Goal: Task Accomplishment & Management: Manage account settings

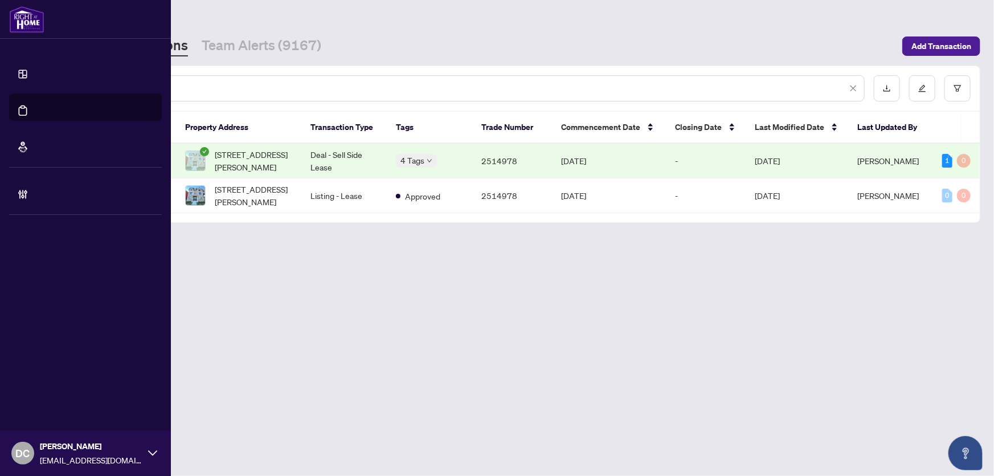
drag, startPoint x: 209, startPoint y: 83, endPoint x: 22, endPoint y: 78, distance: 186.4
click at [22, 78] on div "Dashboard Deal Processing Mortgage Referrals Brokerage Management DC Dawn Chan …" at bounding box center [497, 238] width 994 height 476
paste input "text"
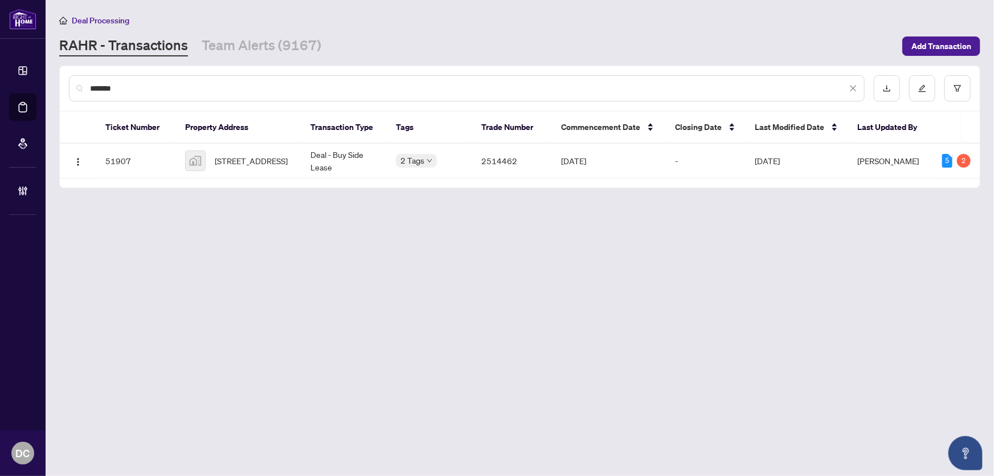
type input "*******"
click at [242, 157] on span "30 Whippletree Drive, East Gwillimbury, ON, Canada" at bounding box center [251, 160] width 73 height 13
drag, startPoint x: 146, startPoint y: 84, endPoint x: -3, endPoint y: 82, distance: 149.3
click at [0, 82] on html "Dashboard Deal Processing Mortgage Referrals Brokerage Management DC Dawn Chan …" at bounding box center [497, 238] width 994 height 476
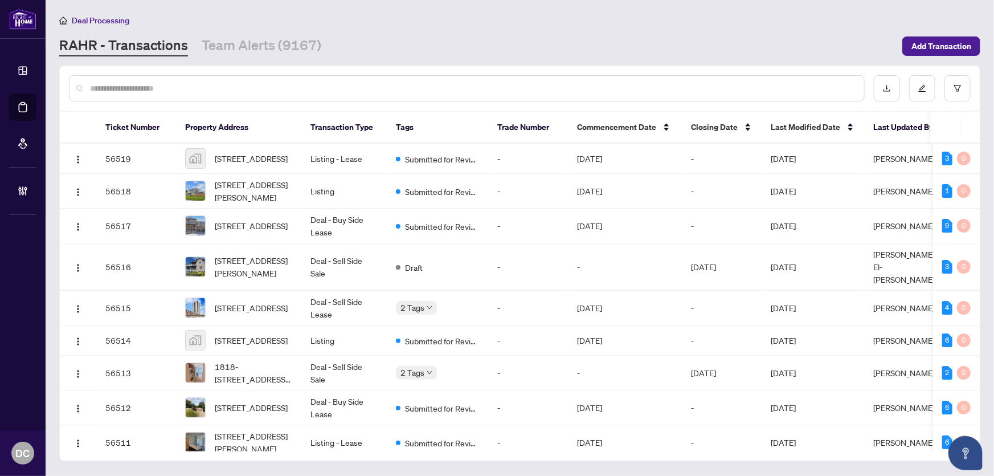
click at [278, 87] on input "text" at bounding box center [472, 88] width 765 height 13
paste input "*******"
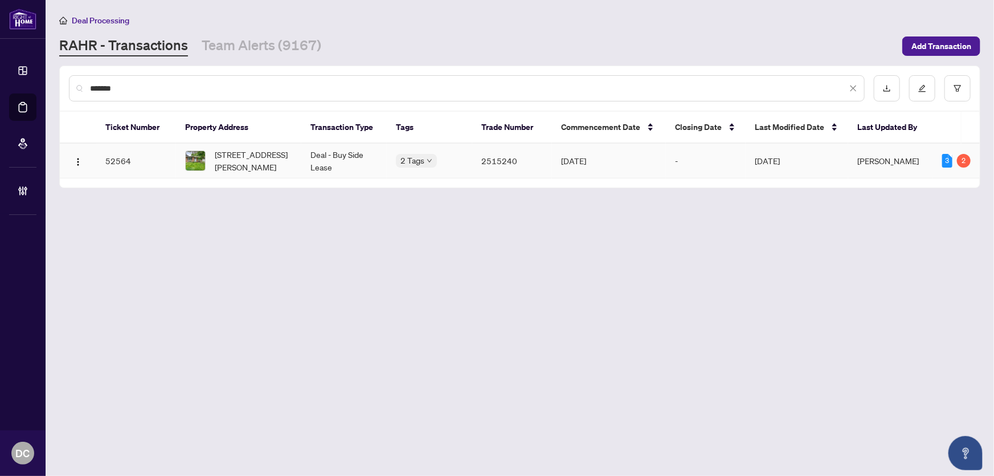
click at [259, 158] on span "[STREET_ADDRESS][PERSON_NAME]" at bounding box center [254, 160] width 78 height 25
click at [263, 162] on span "[STREET_ADDRESS][PERSON_NAME]" at bounding box center [254, 160] width 78 height 25
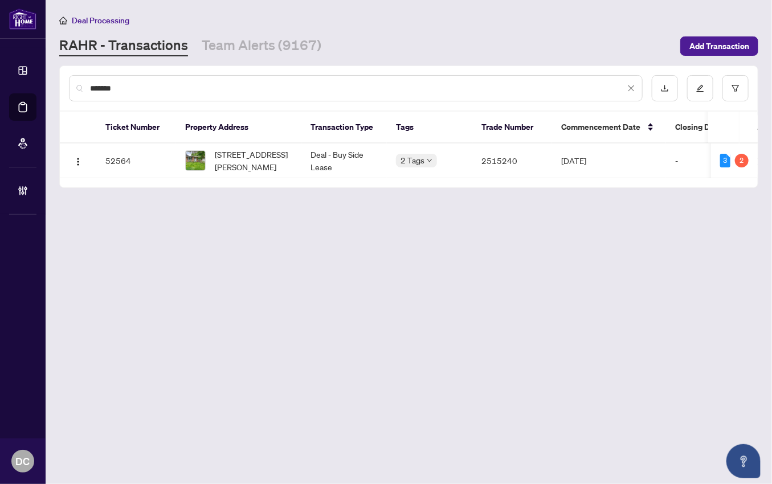
drag, startPoint x: 155, startPoint y: 88, endPoint x: 51, endPoint y: 87, distance: 103.7
click at [51, 87] on main "Deal Processing RAHR - Transactions Team Alerts (9167) Add Transaction ******* …" at bounding box center [409, 242] width 727 height 484
paste input "text"
click at [251, 158] on span "[STREET_ADDRESS]" at bounding box center [251, 160] width 73 height 13
drag, startPoint x: 172, startPoint y: 74, endPoint x: 70, endPoint y: 76, distance: 102.0
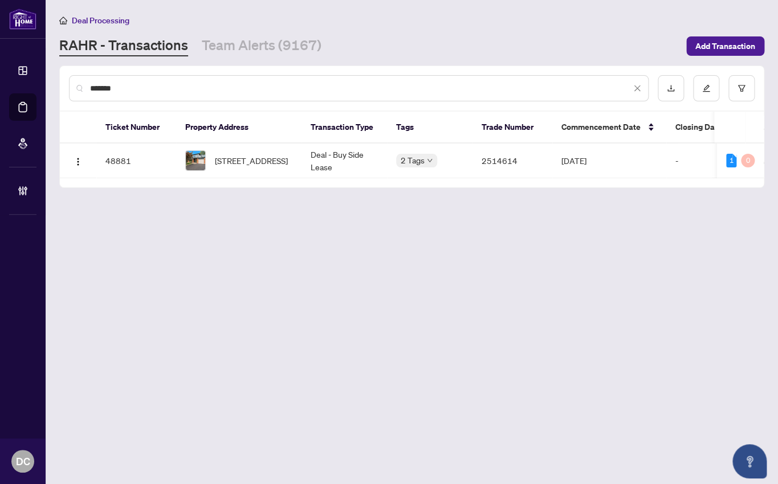
click at [70, 75] on div "*******" at bounding box center [359, 88] width 580 height 26
drag, startPoint x: 146, startPoint y: 89, endPoint x: 47, endPoint y: 87, distance: 98.6
click at [47, 87] on main "Deal Processing RAHR - Transactions Team Alerts (9167) Add Transaction ******* …" at bounding box center [412, 242] width 732 height 484
paste input "text"
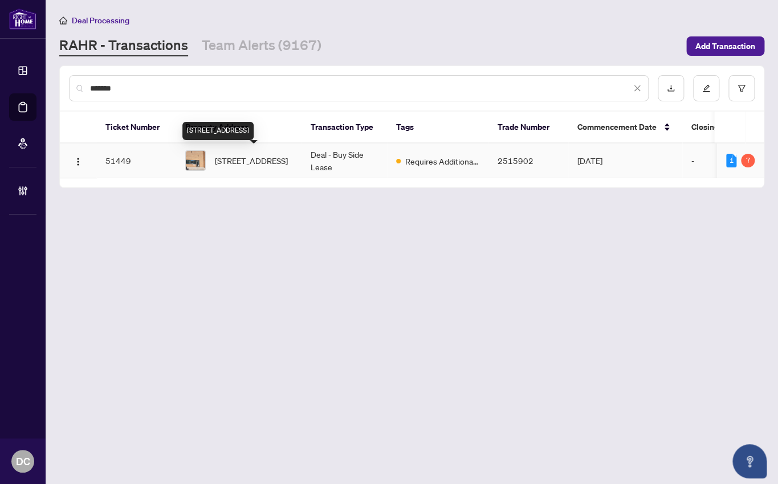
click at [244, 161] on span "3-225 Traders Blvd, Mississauga, Ontario L4Z 3L8, Canada" at bounding box center [251, 160] width 73 height 13
drag, startPoint x: 140, startPoint y: 93, endPoint x: 62, endPoint y: 91, distance: 78.1
click at [62, 91] on div "*******" at bounding box center [412, 88] width 704 height 44
paste input "text"
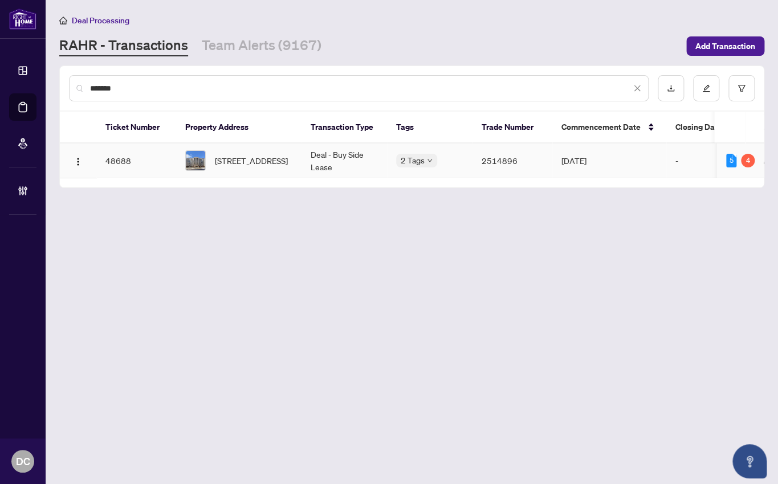
click at [242, 165] on span "223-2490 Old Bronte Road, Oakville, ON L6M 9Y5, Canada" at bounding box center [251, 160] width 73 height 13
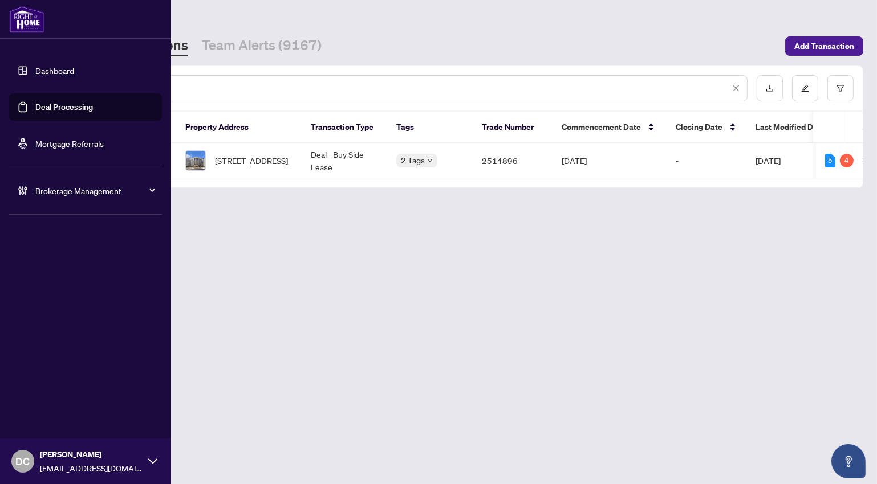
drag, startPoint x: 199, startPoint y: 83, endPoint x: 20, endPoint y: 85, distance: 179.0
click at [20, 85] on div "Dashboard Deal Processing Mortgage Referrals Brokerage Management DC Dawn Chan …" at bounding box center [438, 242] width 877 height 484
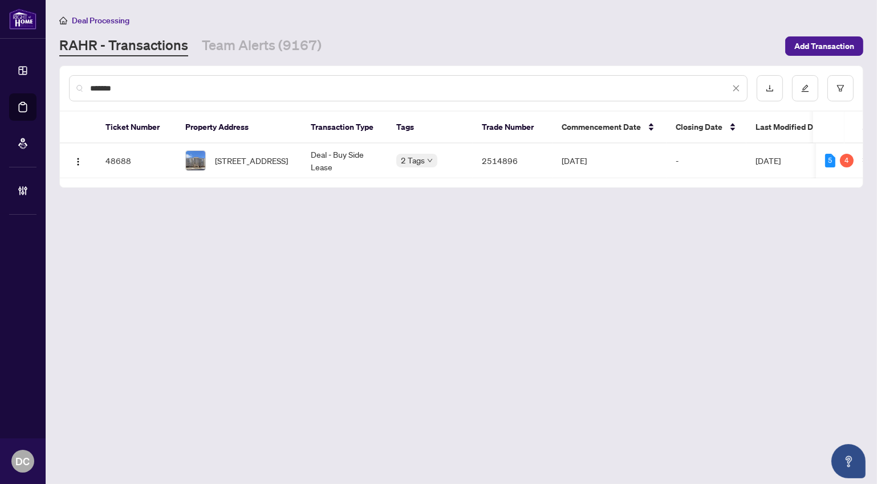
paste input "text"
click at [239, 165] on span "128 Grovewood Common #105, Oakville, ON, Canada" at bounding box center [251, 160] width 73 height 13
drag, startPoint x: 138, startPoint y: 88, endPoint x: 59, endPoint y: 84, distance: 79.9
click at [59, 84] on div "******* Ticket Number Property Address Transaction Type Tags Trade Number Comme…" at bounding box center [461, 127] width 804 height 123
paste input "text"
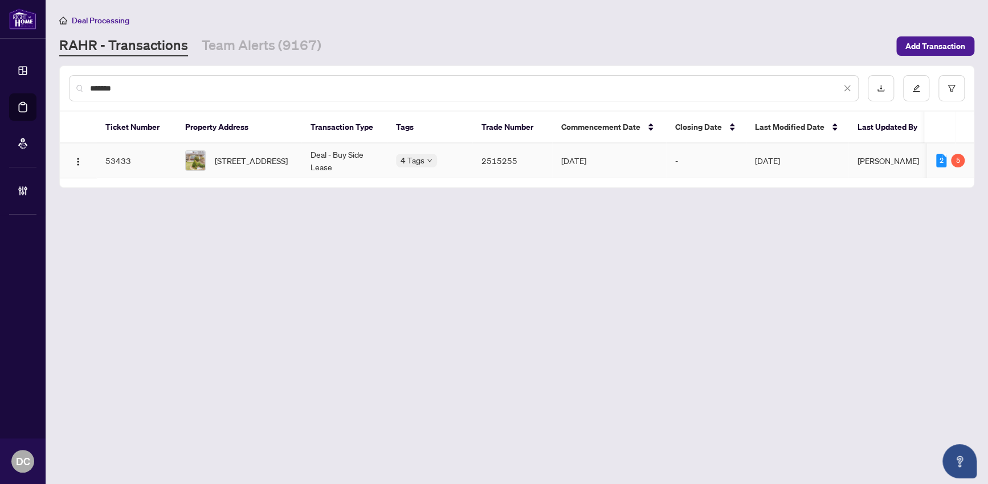
type input "*******"
click at [264, 154] on span "3463 Orion Cres, Mississauga, Ontario L5C 2H7, Canada" at bounding box center [251, 160] width 73 height 13
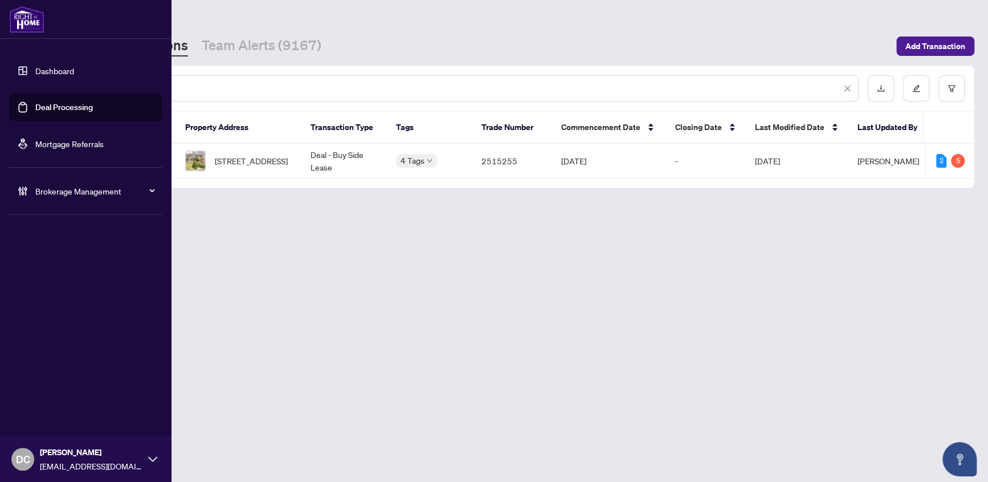
click at [46, 192] on span "Brokerage Management" at bounding box center [94, 191] width 119 height 13
click at [59, 270] on link "Manage Agents" at bounding box center [52, 273] width 56 height 10
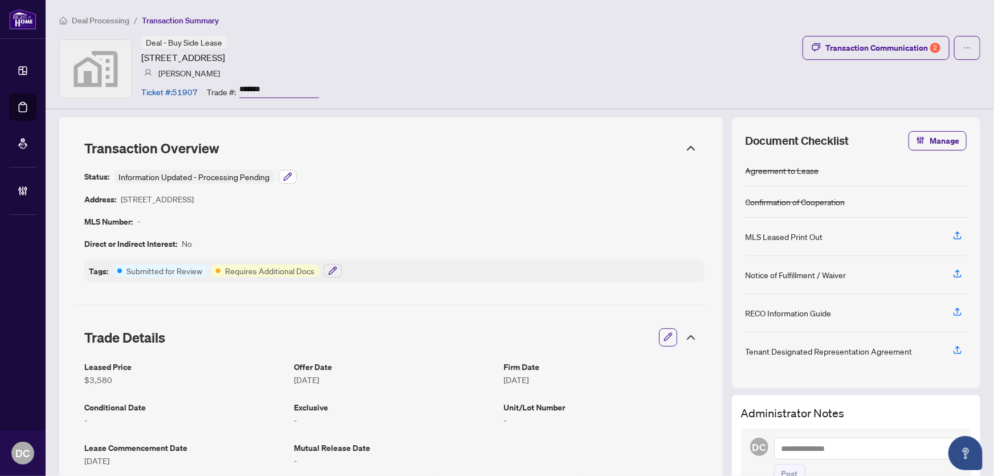
click at [283, 173] on icon "button" at bounding box center [287, 176] width 9 height 9
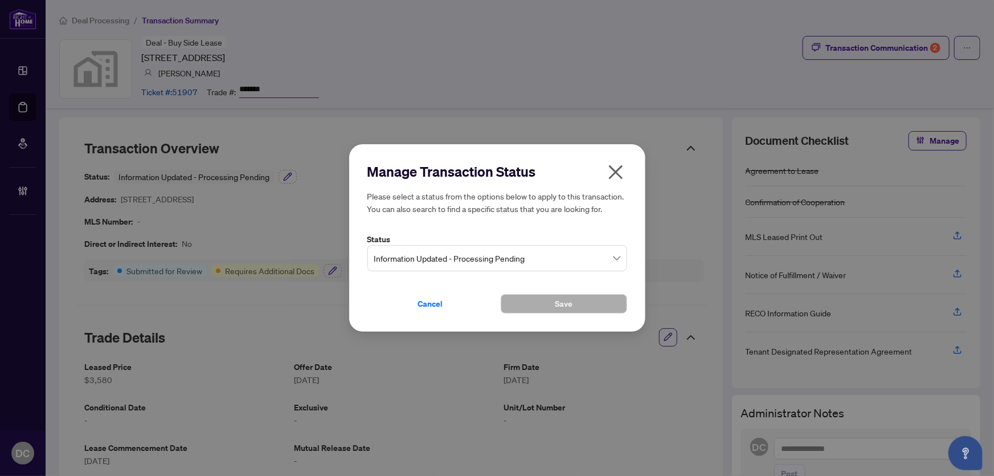
click at [438, 262] on span "Information Updated - Processing Pending" at bounding box center [497, 258] width 246 height 22
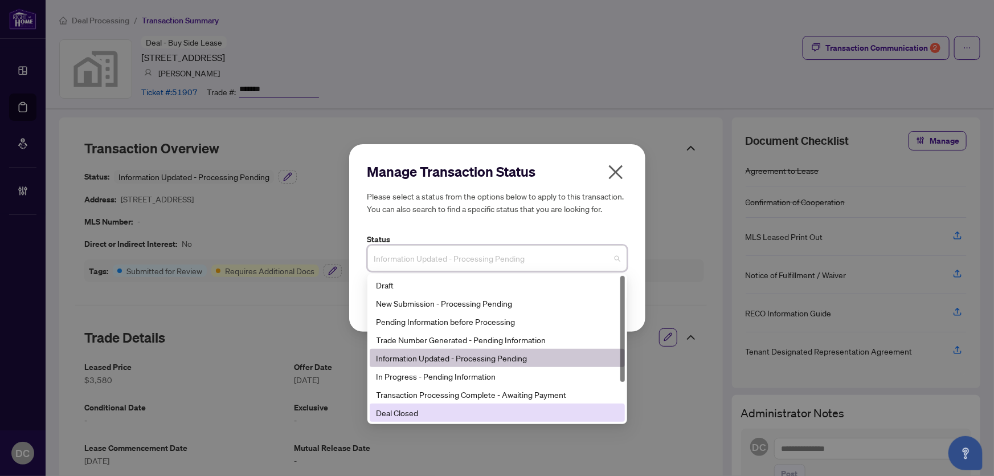
click at [399, 419] on div "Deal Closed" at bounding box center [497, 412] width 255 height 18
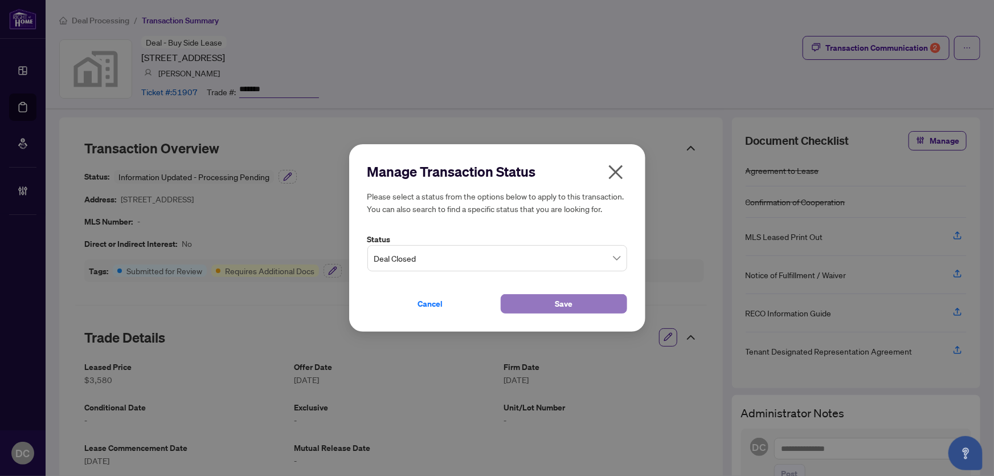
click at [530, 308] on button "Save" at bounding box center [564, 303] width 127 height 19
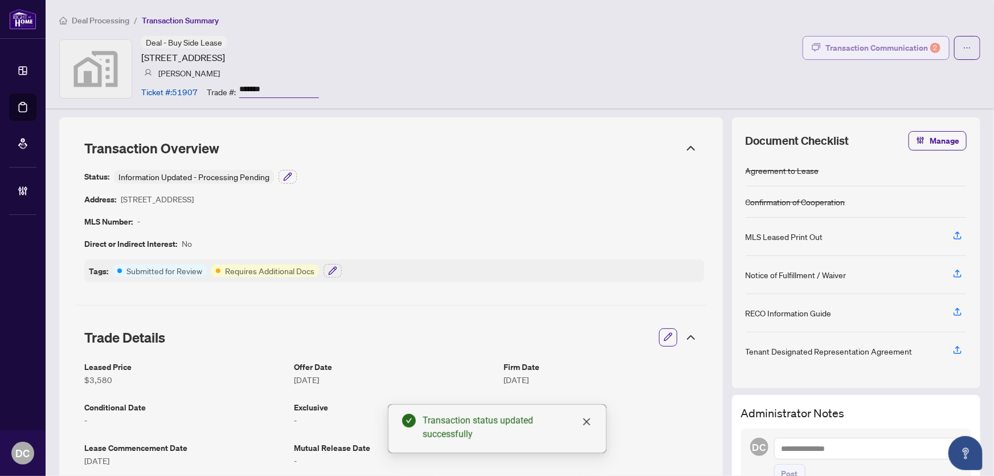
click at [830, 44] on div "Transaction Communication 2" at bounding box center [883, 48] width 115 height 18
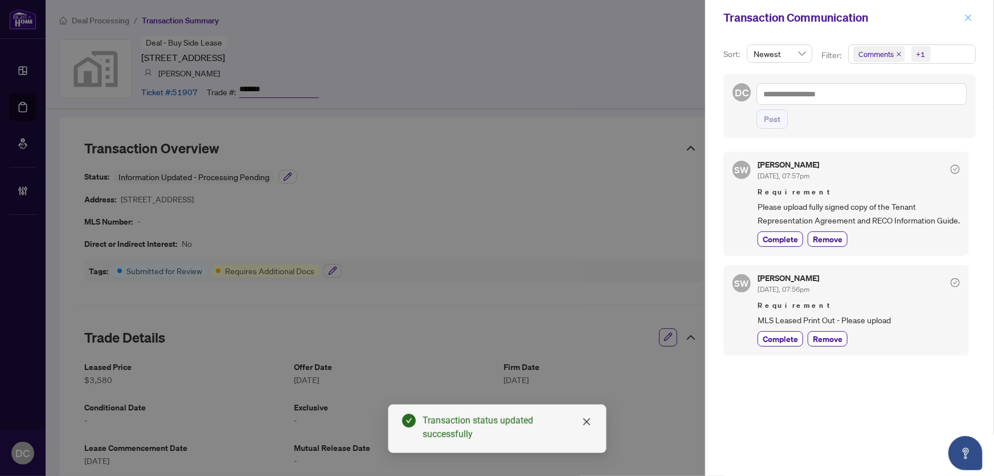
click at [963, 17] on button "button" at bounding box center [968, 18] width 15 height 14
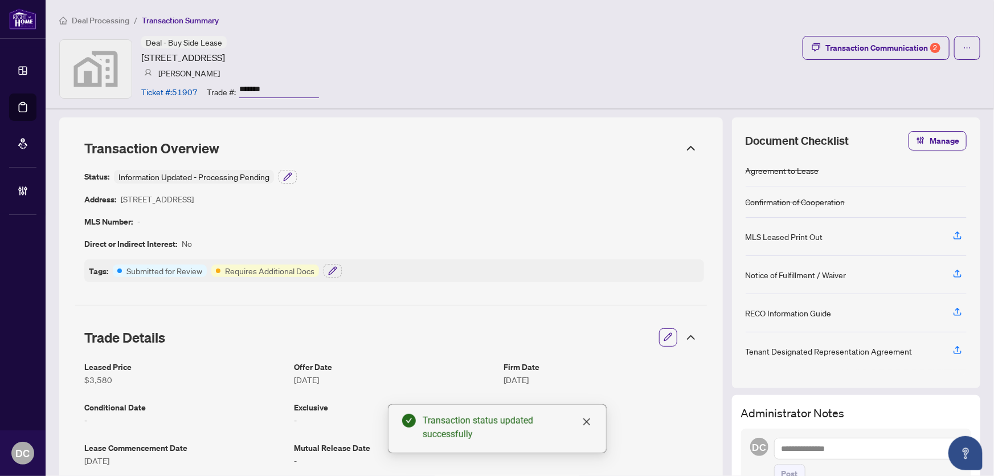
click at [688, 338] on icon at bounding box center [691, 338] width 14 height 14
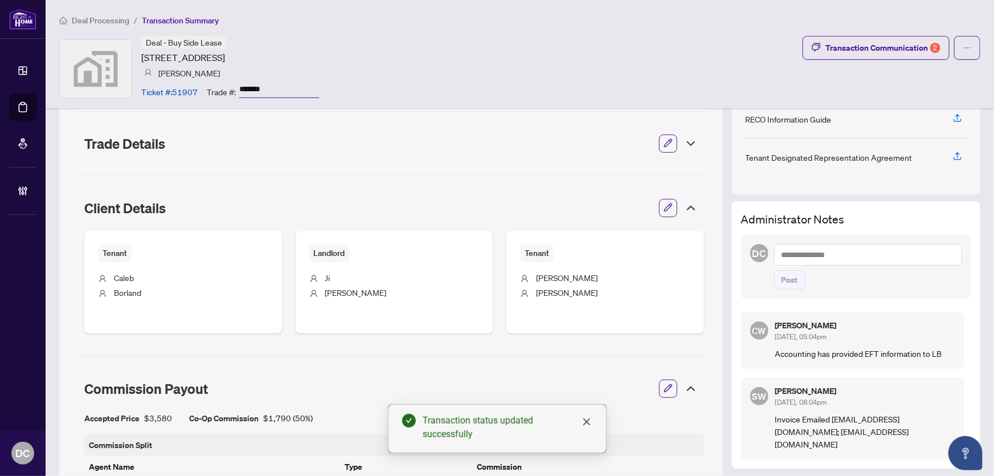
scroll to position [207, 0]
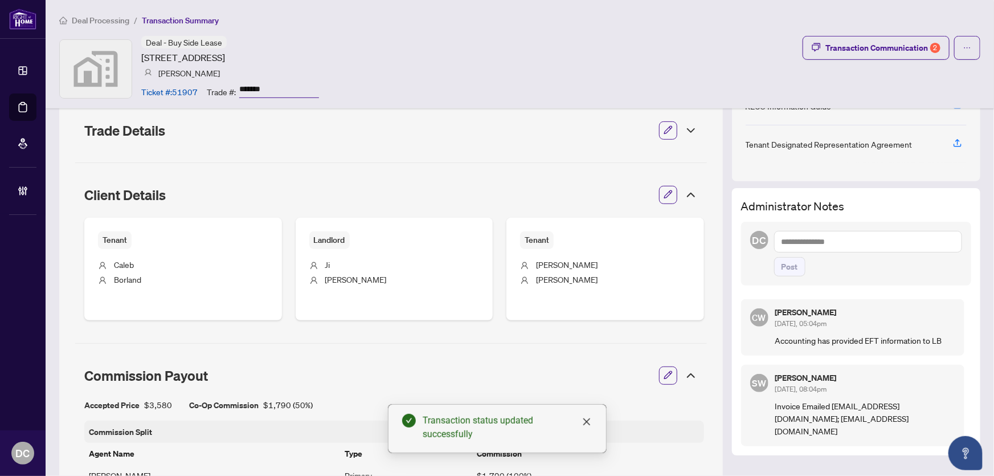
click at [684, 189] on icon at bounding box center [691, 195] width 14 height 14
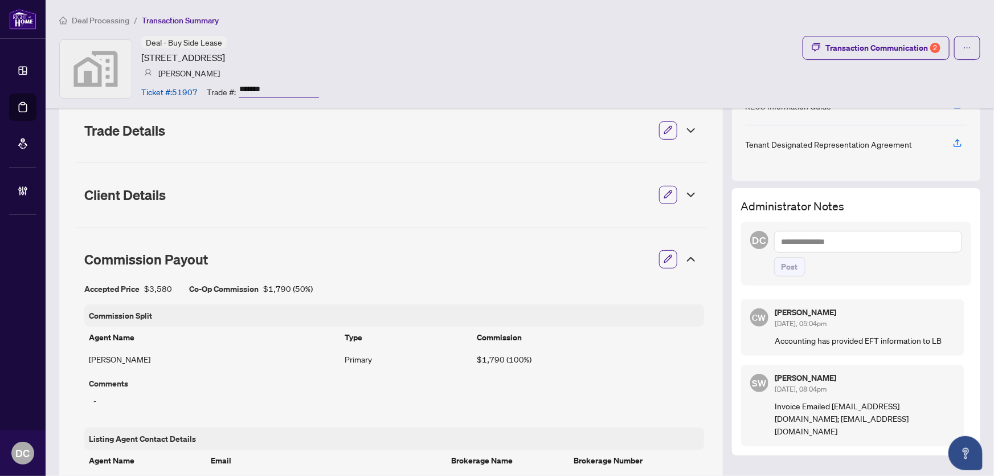
click at [684, 259] on icon at bounding box center [691, 259] width 14 height 14
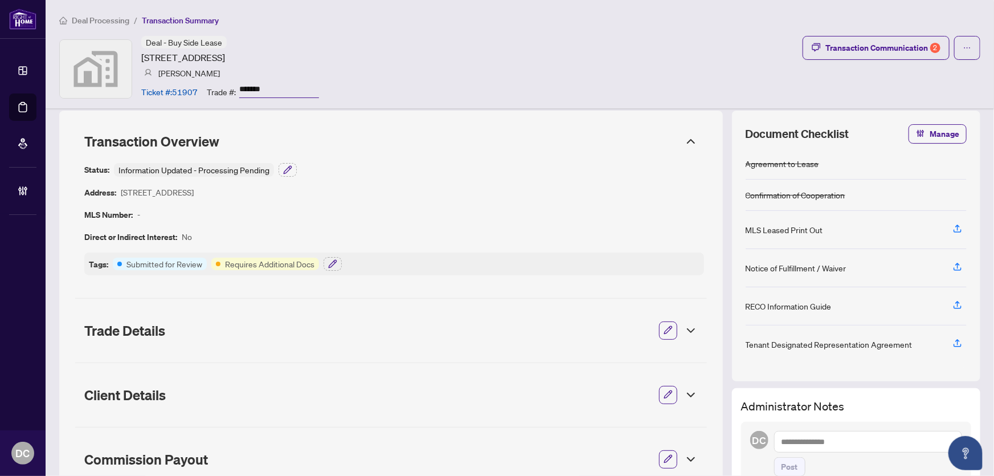
scroll to position [0, 0]
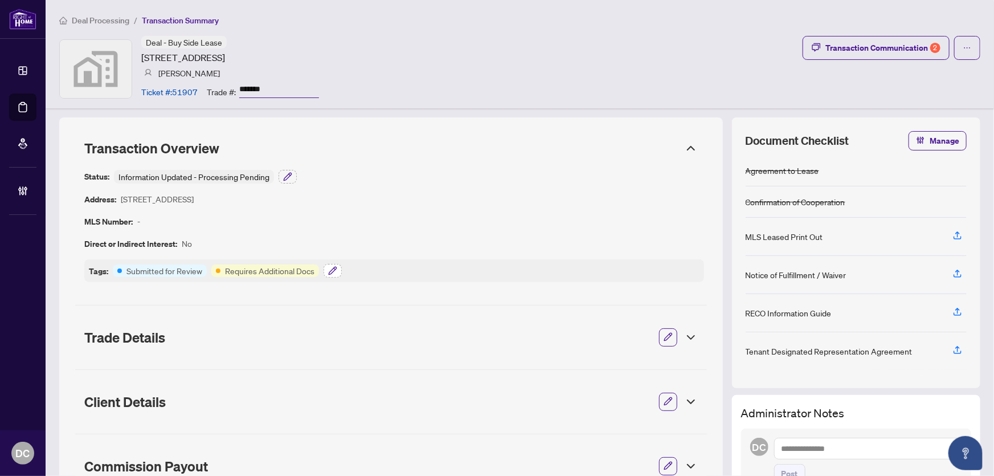
click at [337, 270] on button "button" at bounding box center [333, 271] width 18 height 14
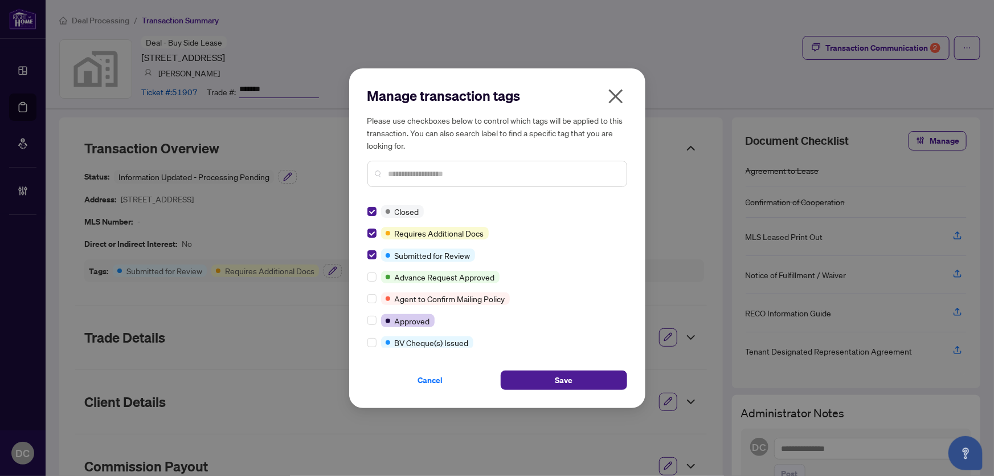
click at [423, 170] on input "text" at bounding box center [503, 174] width 229 height 13
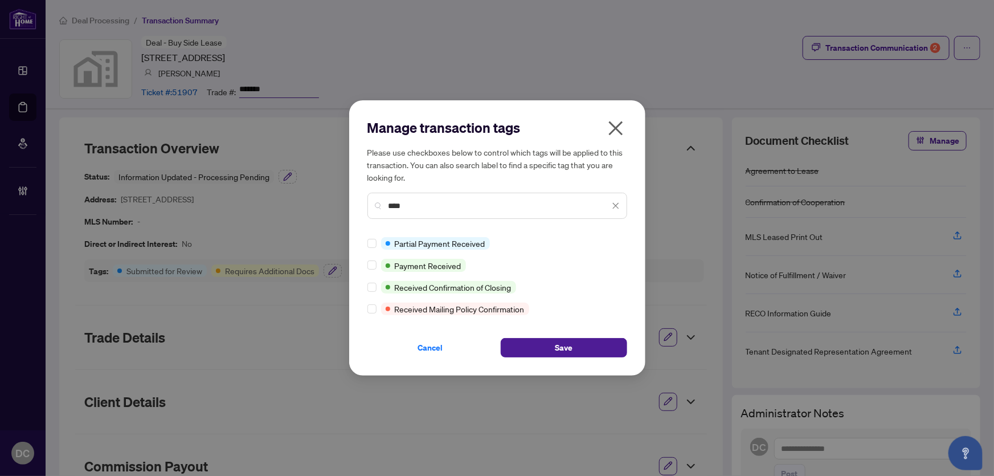
type input "****"
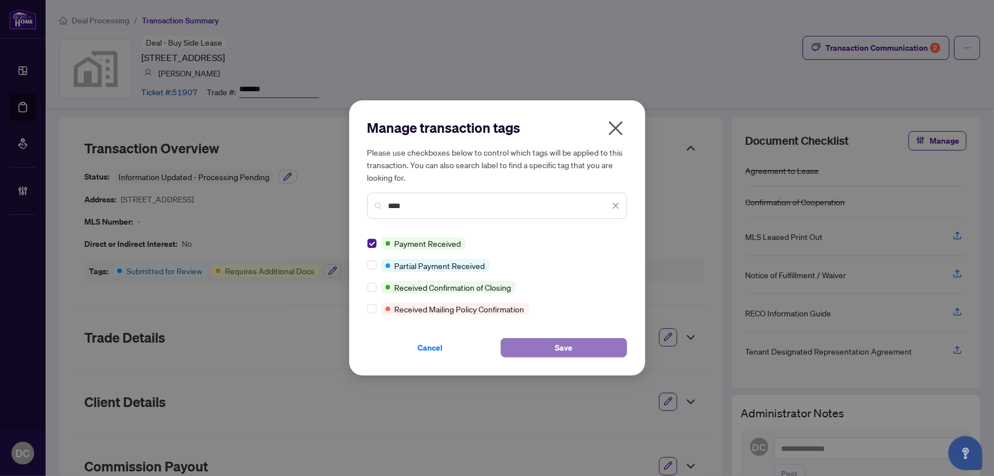
click at [558, 339] on span "Save" at bounding box center [564, 348] width 18 height 18
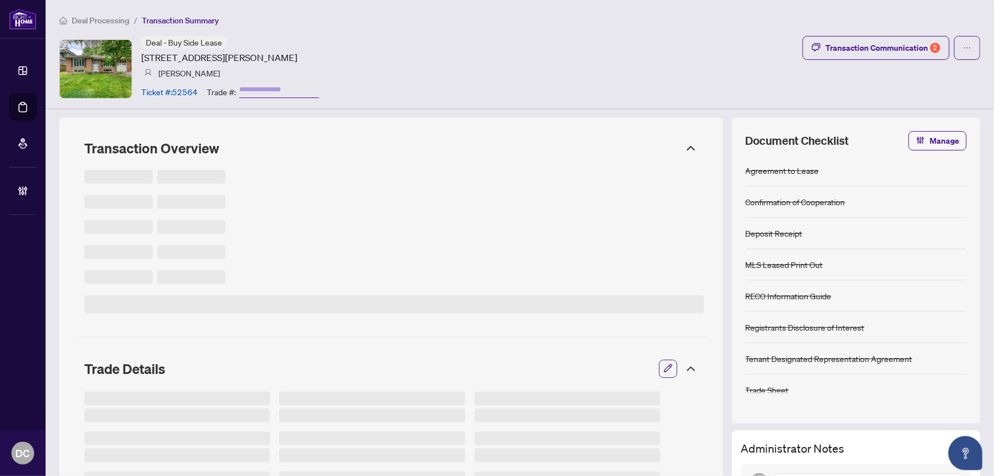
type input "*******"
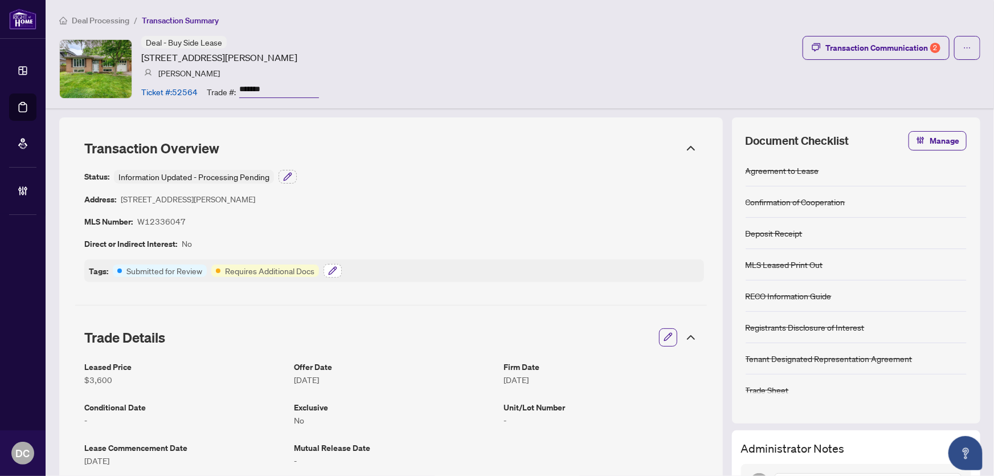
click at [337, 268] on button "button" at bounding box center [333, 271] width 18 height 14
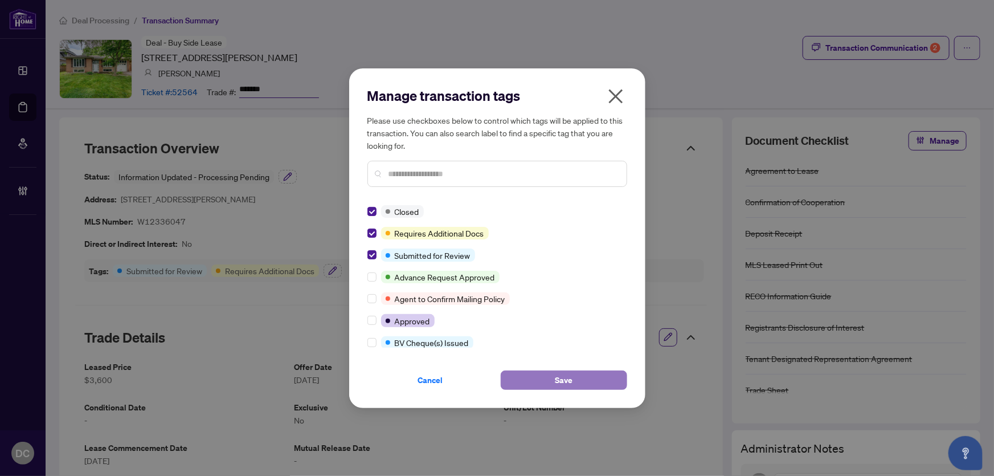
click at [529, 378] on button "Save" at bounding box center [564, 379] width 127 height 19
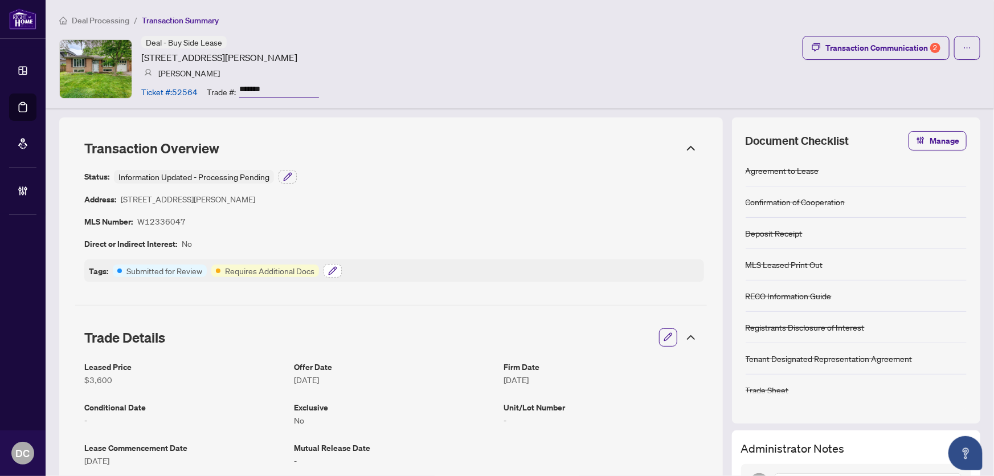
click at [337, 273] on button "button" at bounding box center [333, 271] width 18 height 14
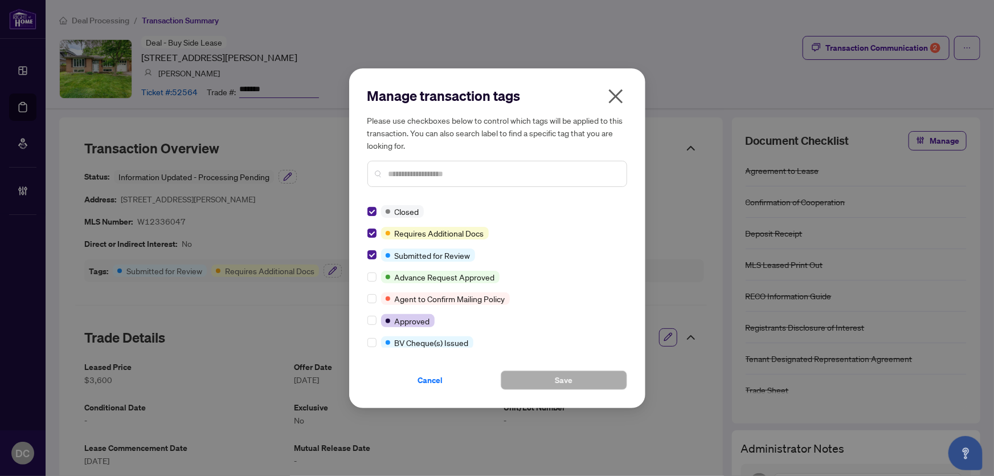
click at [441, 171] on input "text" at bounding box center [503, 174] width 229 height 13
click at [613, 93] on icon "close" at bounding box center [616, 96] width 14 height 14
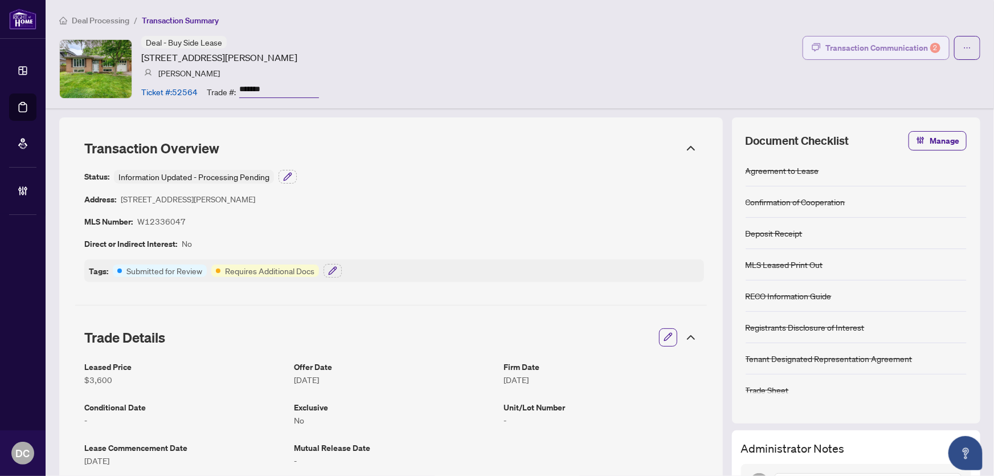
click at [876, 43] on div "Transaction Communication 2" at bounding box center [883, 48] width 115 height 18
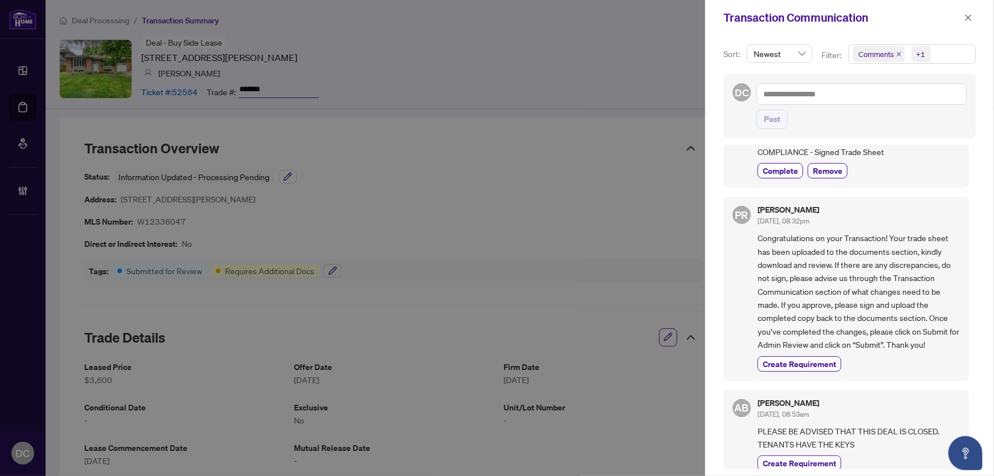
scroll to position [163, 0]
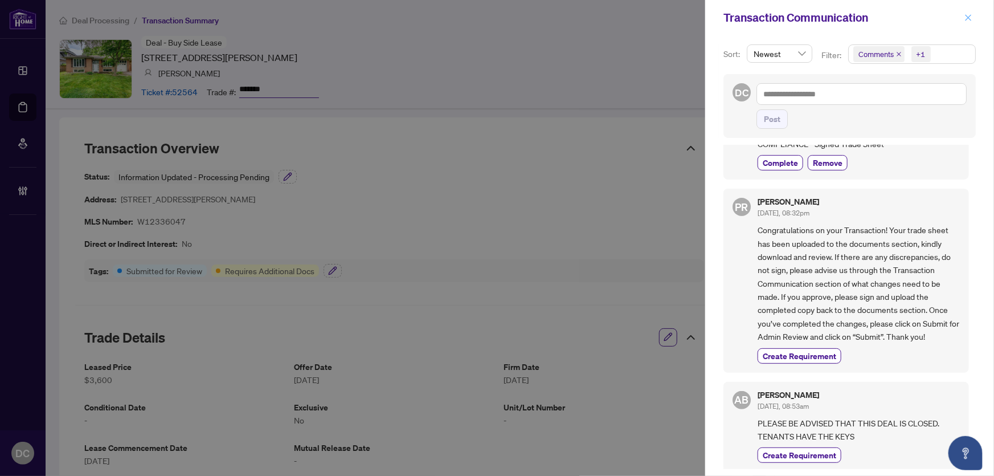
click at [969, 18] on icon "close" at bounding box center [969, 18] width 8 height 8
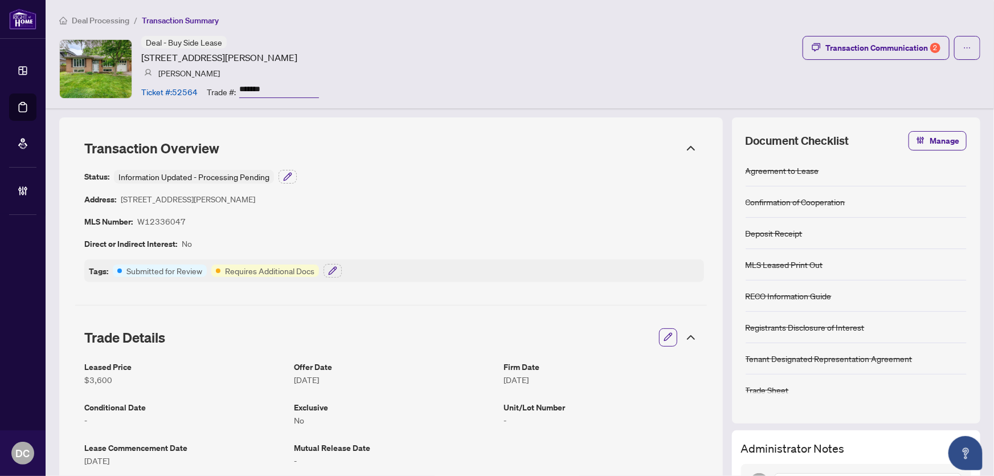
click at [684, 145] on icon at bounding box center [691, 148] width 14 height 14
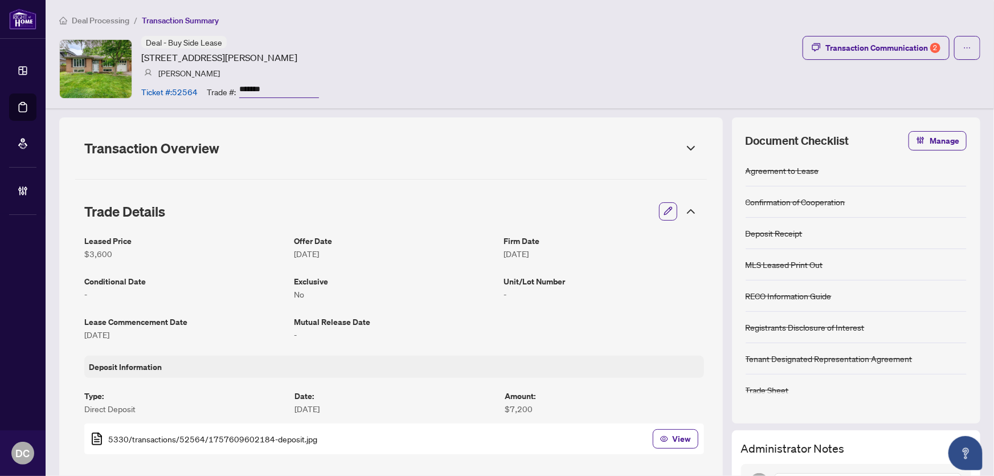
click at [684, 209] on icon at bounding box center [691, 212] width 14 height 14
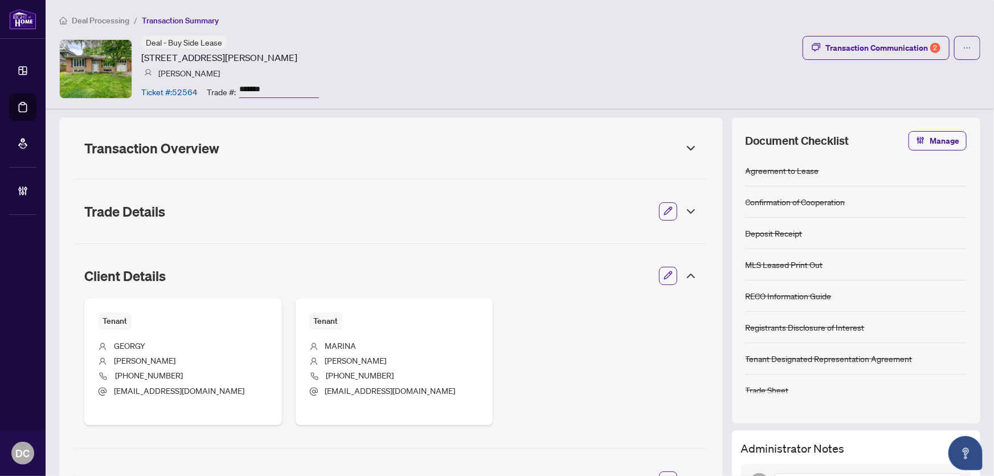
click at [686, 270] on icon at bounding box center [691, 276] width 14 height 14
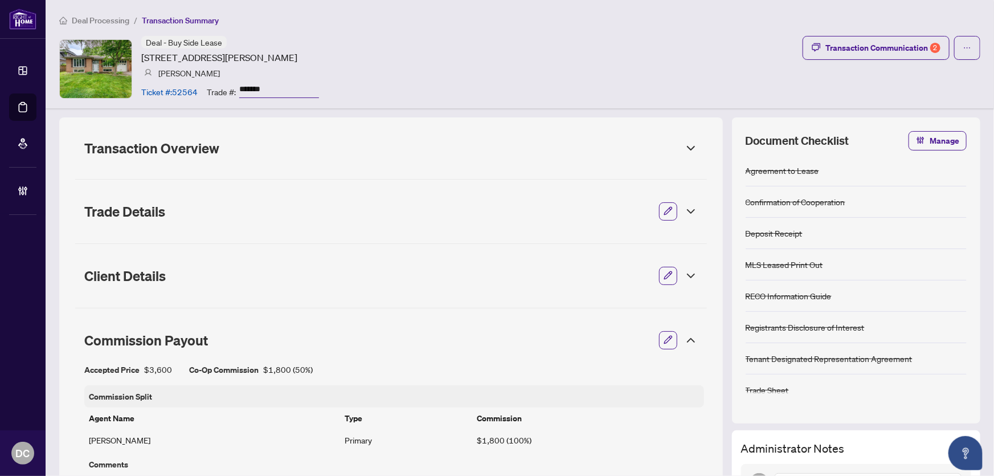
click at [684, 336] on icon at bounding box center [691, 340] width 14 height 14
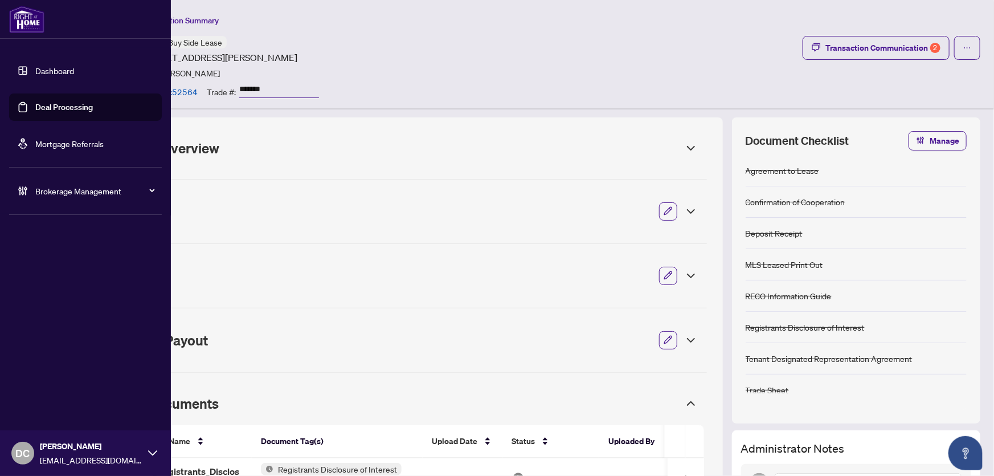
click at [40, 417] on div "Dashboard Deal Processing Mortgage Referrals Brokerage Management DC Dawn Chan …" at bounding box center [85, 238] width 171 height 476
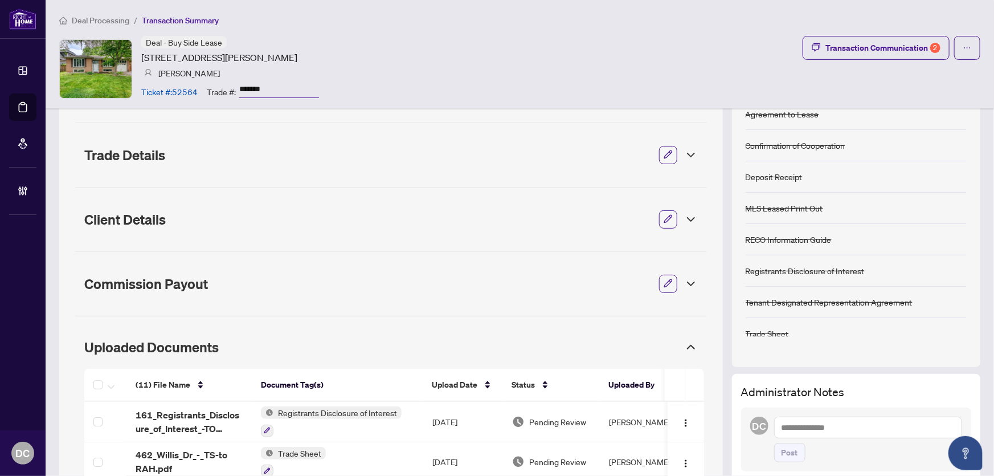
scroll to position [259, 0]
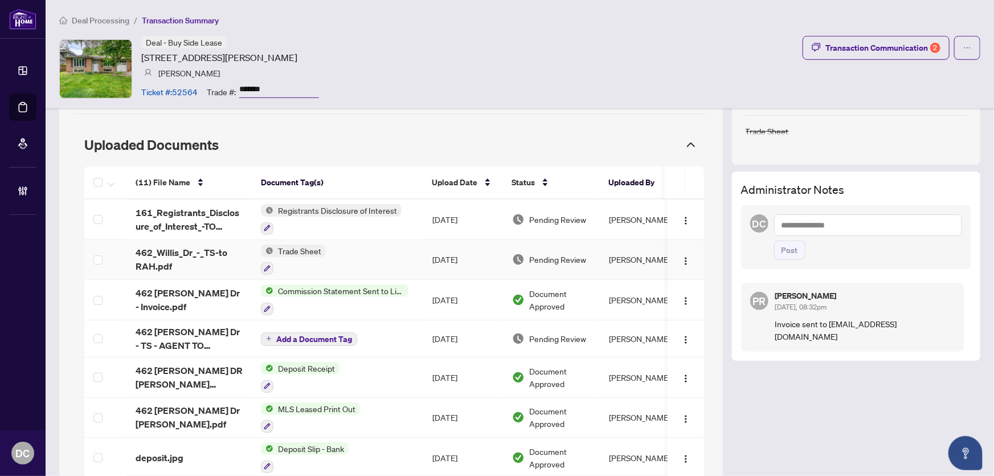
click at [410, 250] on td "Trade Sheet" at bounding box center [338, 260] width 172 height 40
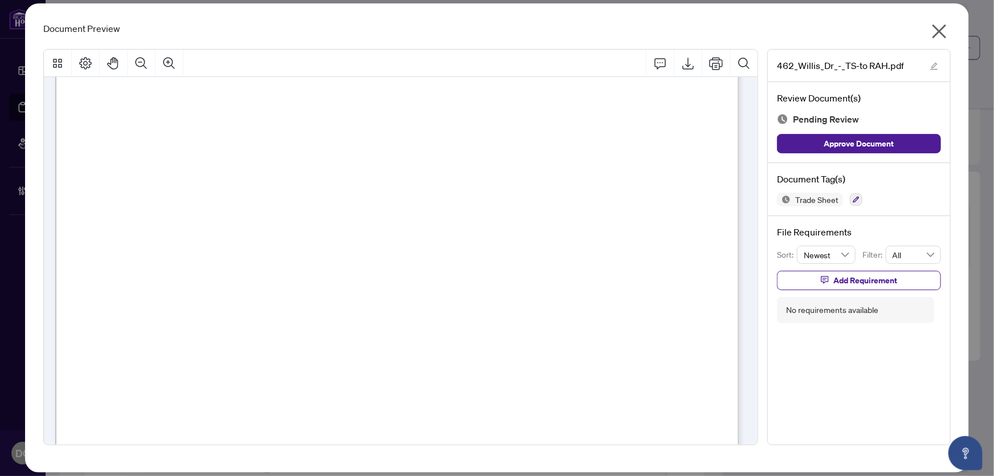
scroll to position [311, 0]
click at [941, 31] on icon "close" at bounding box center [940, 31] width 18 height 18
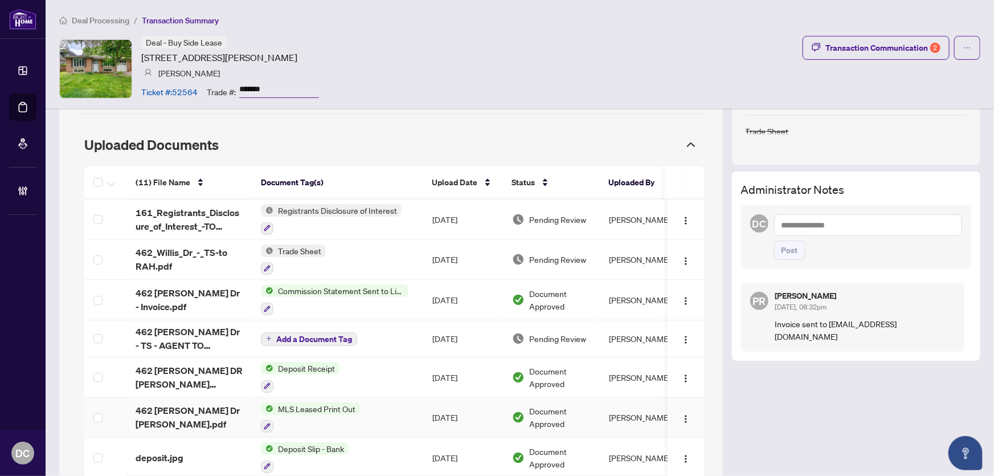
scroll to position [510, 0]
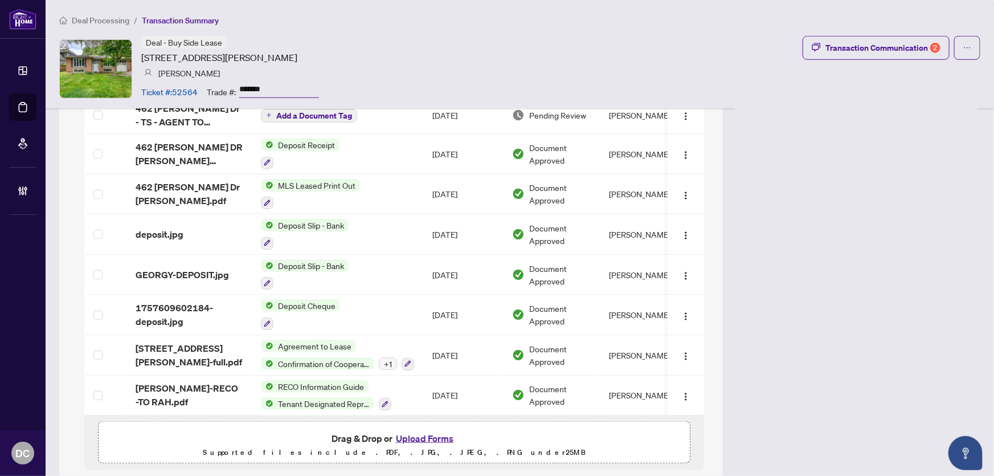
click at [248, 453] on p "Supported files include .PDF, .JPG, .JPEG, .PNG under 25 MB" at bounding box center [394, 453] width 573 height 14
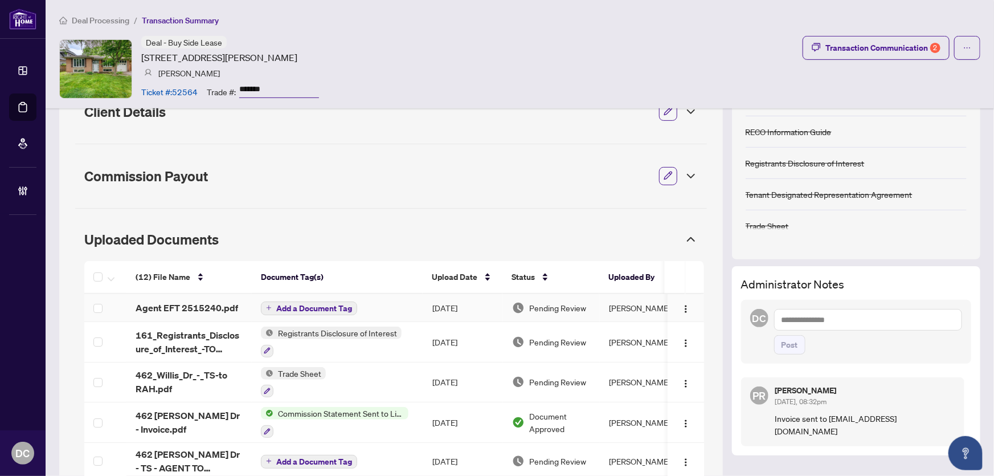
scroll to position [148, 0]
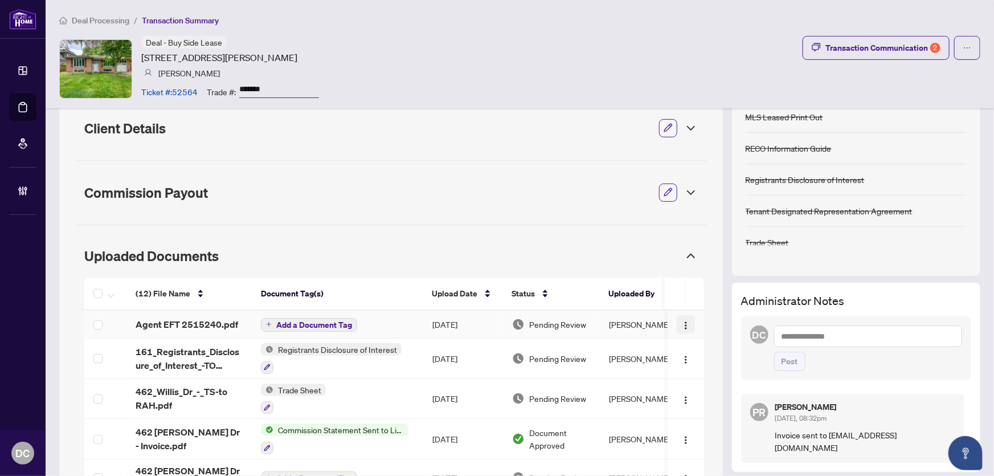
click at [682, 321] on img "button" at bounding box center [686, 325] width 9 height 9
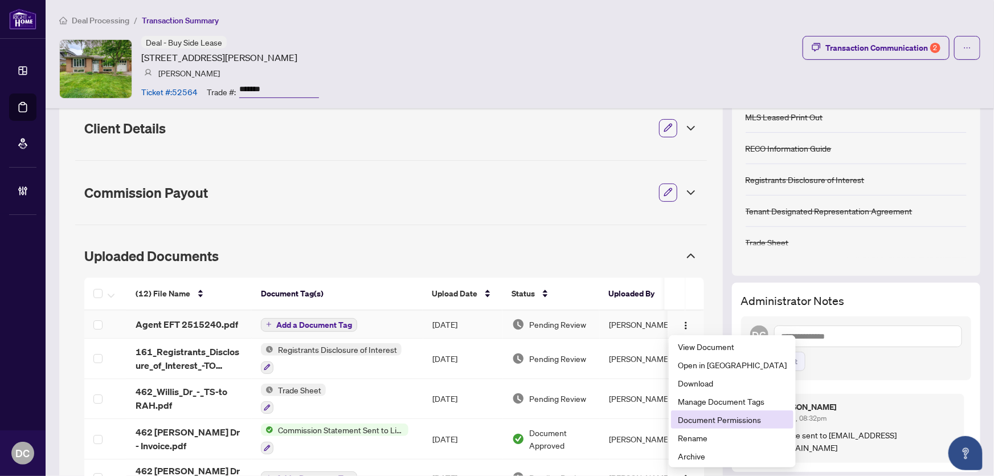
click at [701, 415] on span "Document Permissions" at bounding box center [732, 419] width 109 height 13
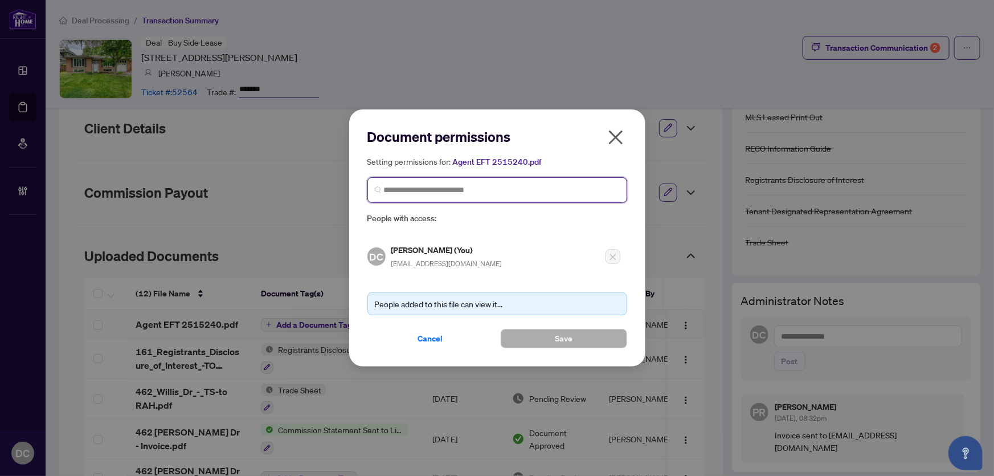
click at [514, 191] on input "search" at bounding box center [502, 190] width 236 height 12
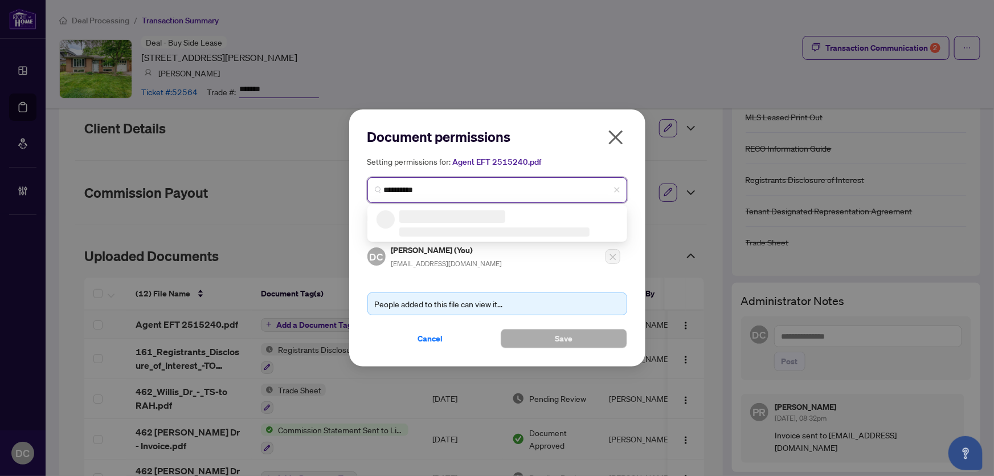
type input "*********"
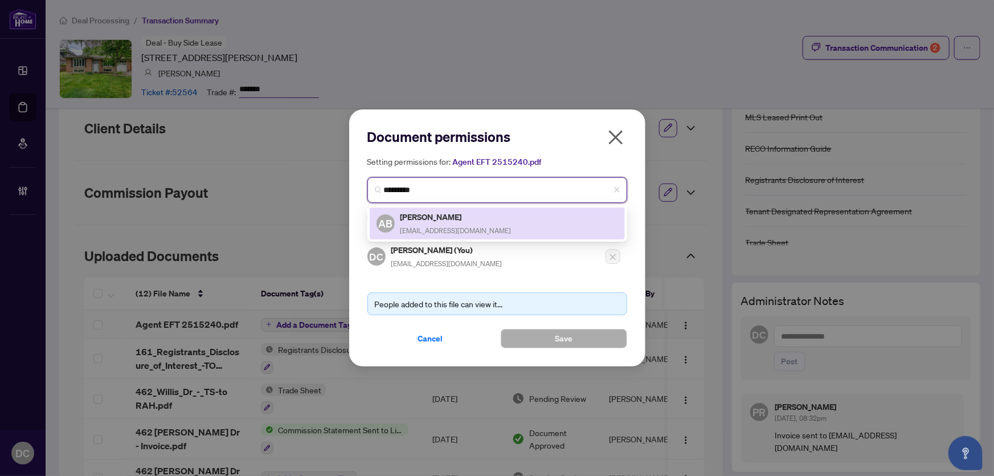
drag, startPoint x: 444, startPoint y: 214, endPoint x: 483, endPoint y: 275, distance: 72.6
click at [445, 216] on h5 "Alfia Babaian" at bounding box center [456, 216] width 111 height 13
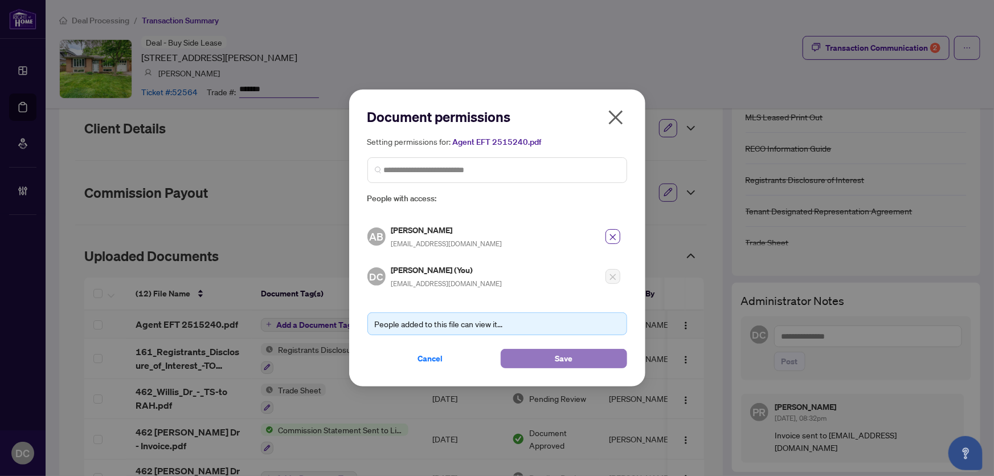
click at [551, 354] on button "Save" at bounding box center [564, 358] width 127 height 19
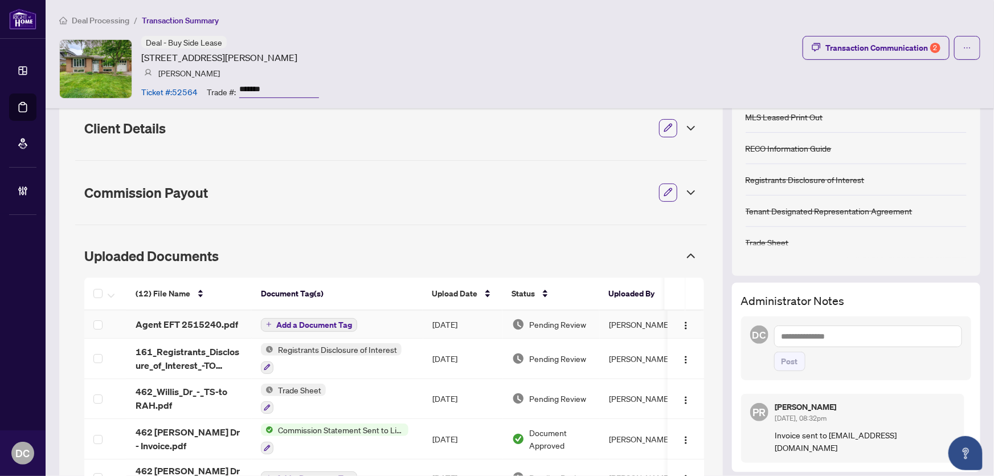
click at [330, 318] on button "Add a Document Tag" at bounding box center [309, 325] width 96 height 14
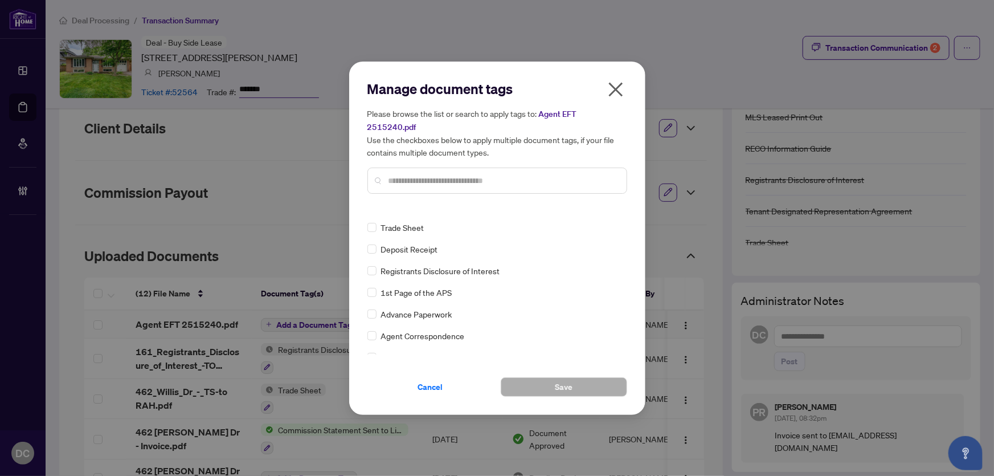
scroll to position [103, 0]
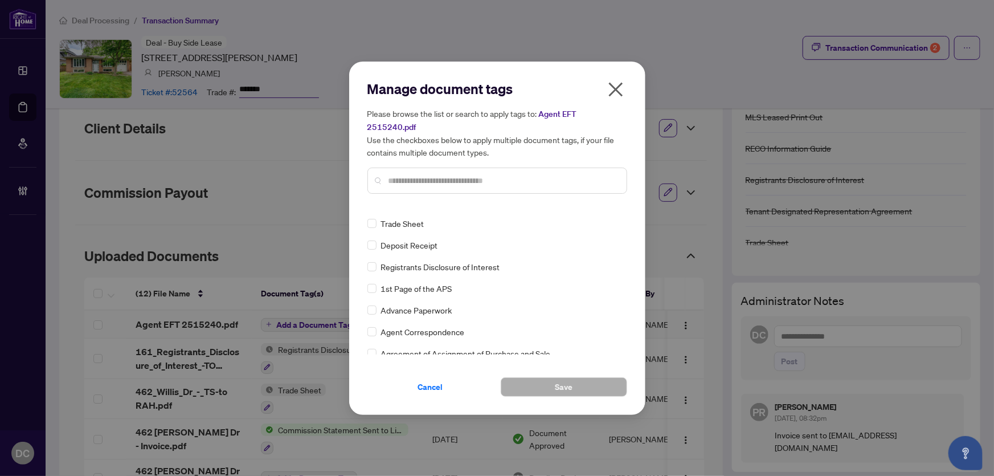
click at [437, 174] on input "text" at bounding box center [503, 180] width 229 height 13
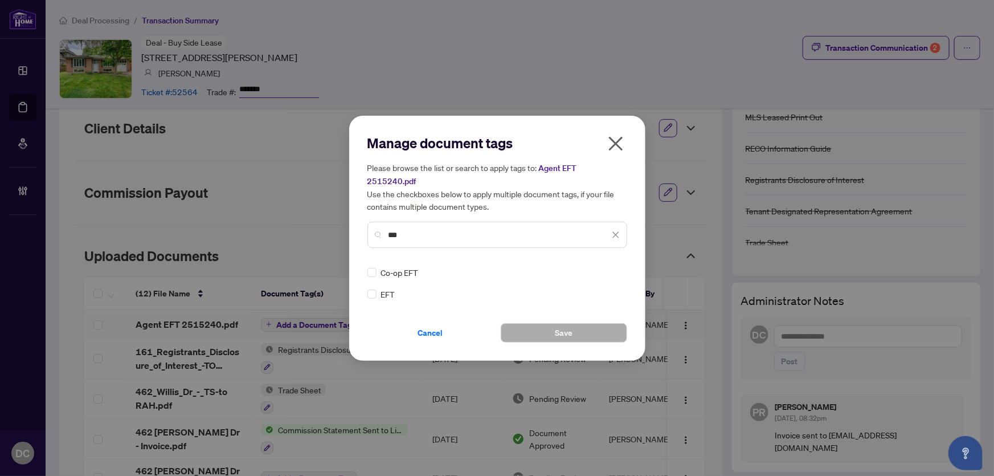
scroll to position [0, 0]
type input "***"
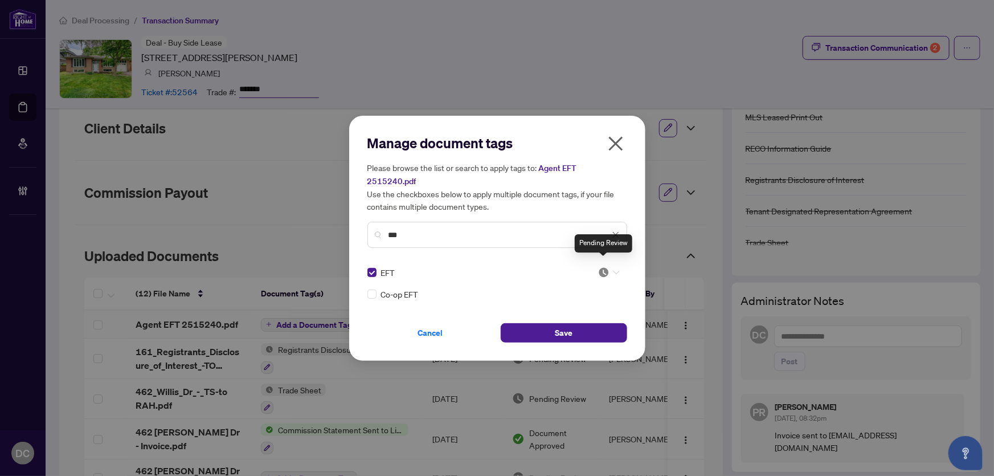
click at [603, 267] on img at bounding box center [603, 272] width 11 height 11
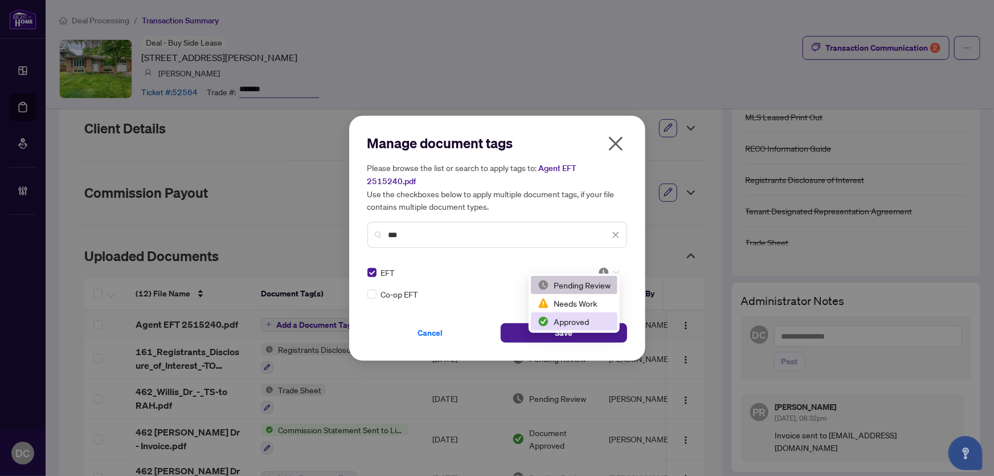
click at [591, 319] on div "Approved" at bounding box center [574, 321] width 73 height 13
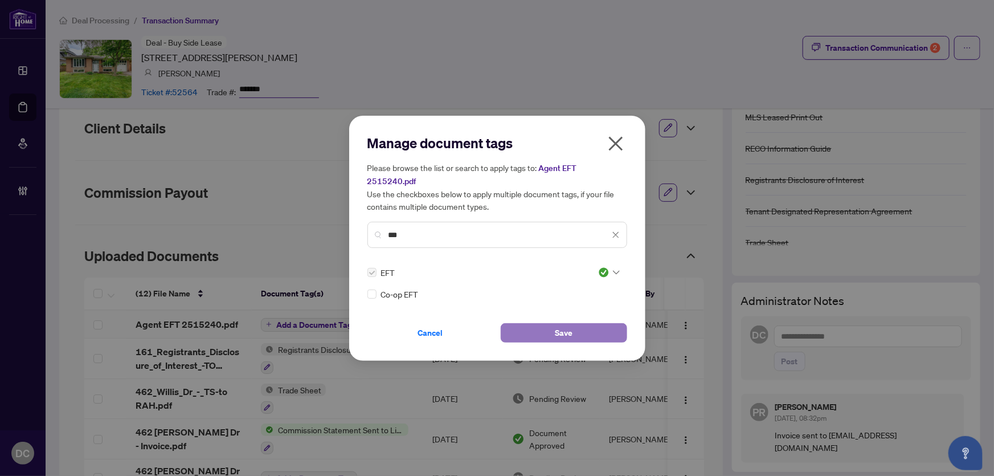
click at [557, 324] on span "Save" at bounding box center [564, 333] width 18 height 18
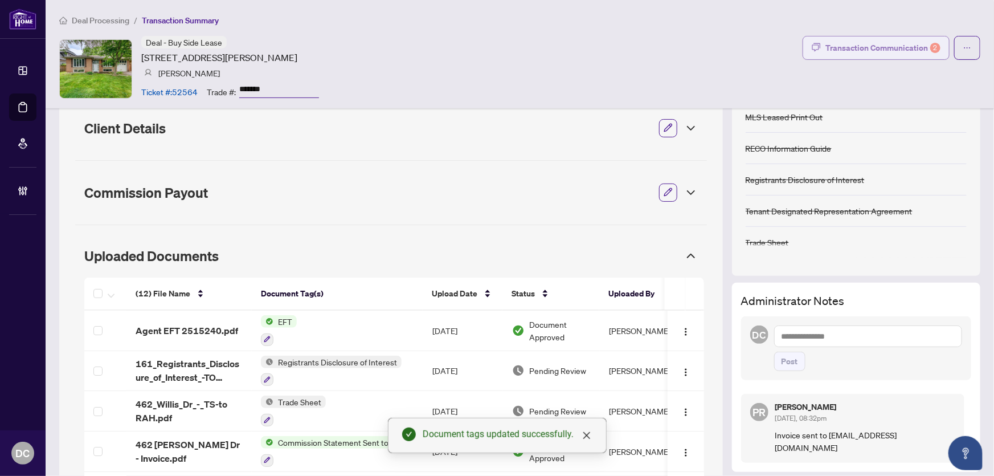
click at [908, 46] on div "Transaction Communication 2" at bounding box center [883, 48] width 115 height 18
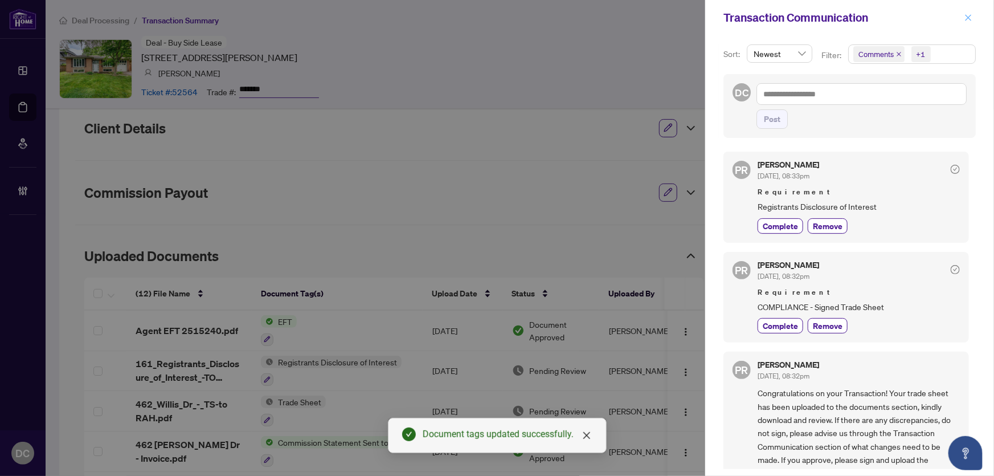
click at [972, 16] on icon "close" at bounding box center [969, 18] width 8 height 8
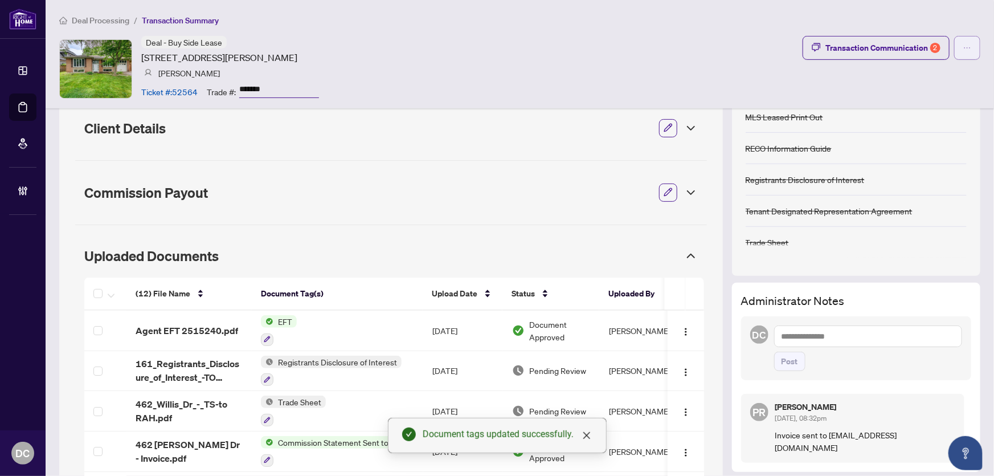
click at [967, 45] on button "button" at bounding box center [968, 48] width 26 height 24
click at [895, 339] on textarea at bounding box center [868, 336] width 188 height 22
paste textarea "**********"
type textarea "**********"
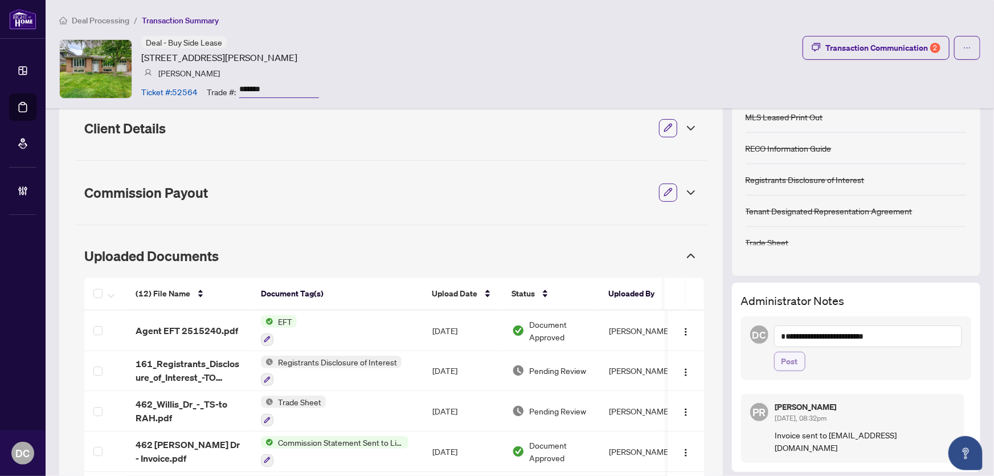
click at [785, 362] on span "Post" at bounding box center [790, 361] width 17 height 18
drag, startPoint x: 286, startPoint y: 87, endPoint x: 205, endPoint y: 83, distance: 80.5
click at [205, 83] on div "Ticket #: 52564 Trade #: *******" at bounding box center [230, 91] width 178 height 20
click at [597, 22] on ol "Deal Processing / Transaction Summary" at bounding box center [520, 20] width 922 height 13
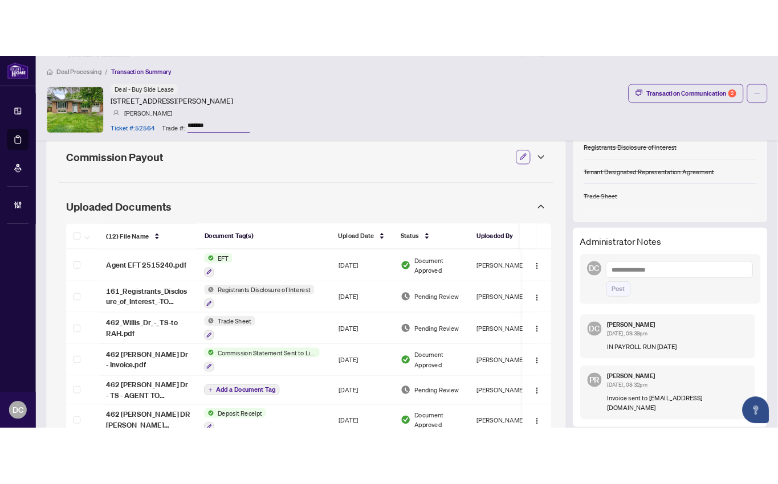
scroll to position [303, 0]
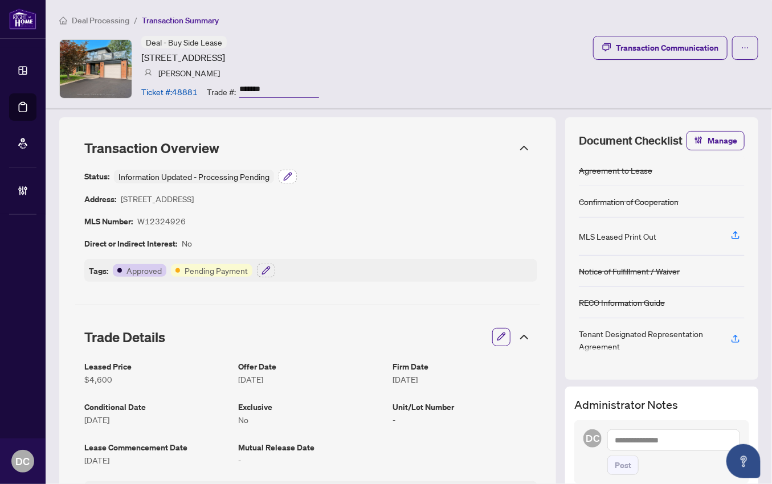
click at [283, 176] on icon "button" at bounding box center [287, 176] width 9 height 9
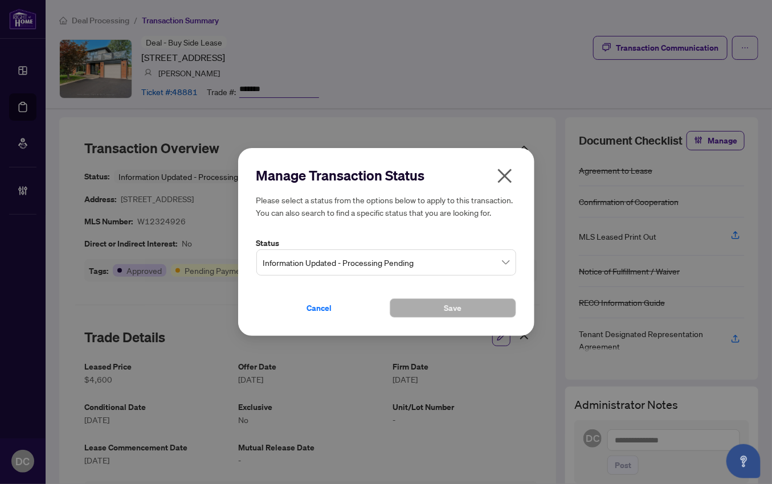
drag, startPoint x: 417, startPoint y: 262, endPoint x: 418, endPoint y: 256, distance: 5.9
click at [417, 262] on span "Information Updated - Processing Pending" at bounding box center [386, 263] width 246 height 22
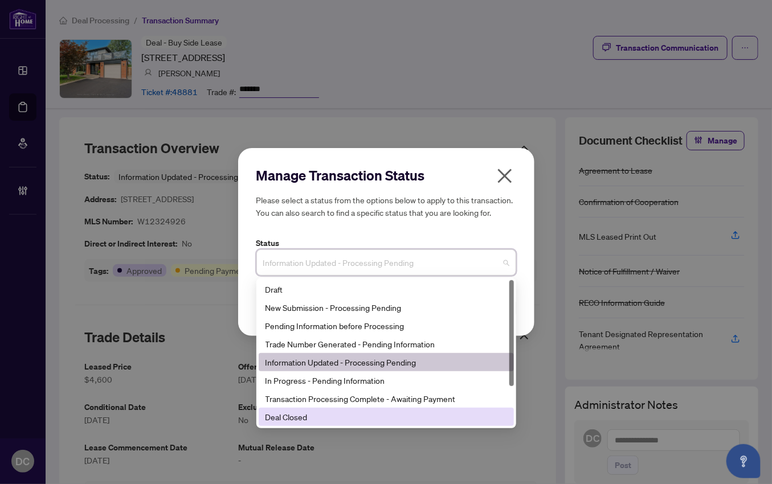
click at [305, 414] on div "Deal Closed" at bounding box center [387, 417] width 242 height 13
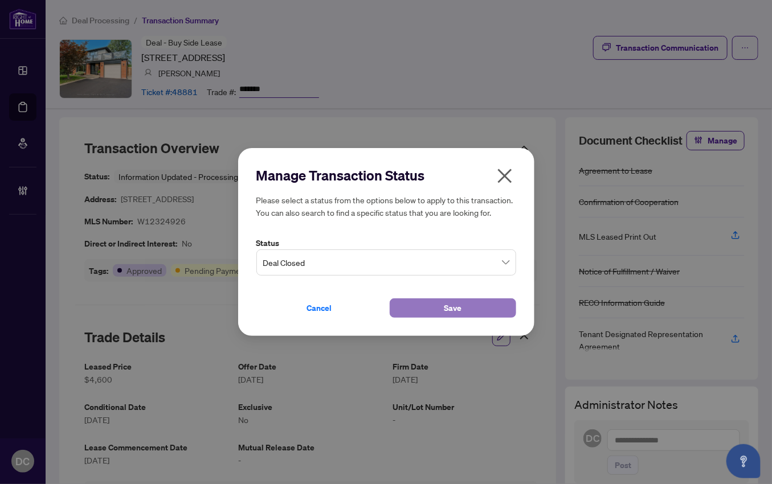
click at [436, 309] on button "Save" at bounding box center [453, 308] width 127 height 19
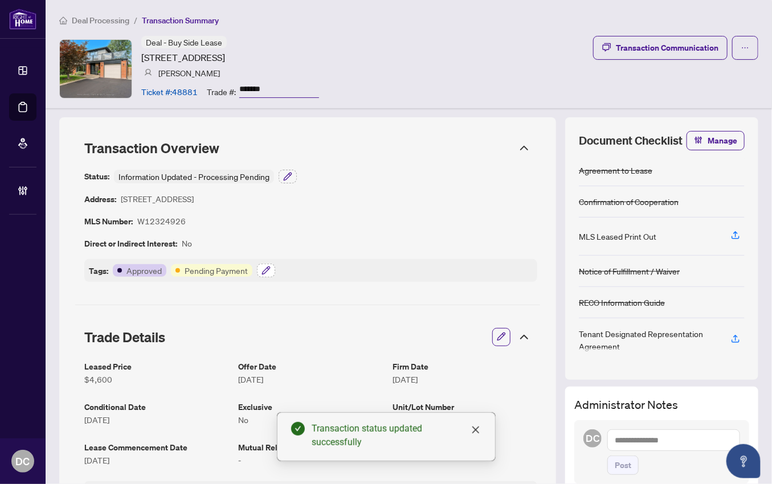
click at [262, 268] on icon "button" at bounding box center [266, 270] width 9 height 9
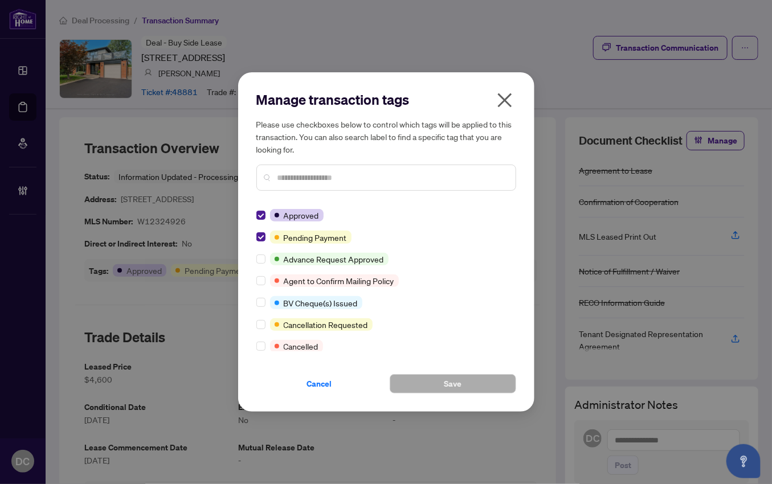
click at [254, 236] on div "Manage transaction tags Please use checkboxes below to control which tags will …" at bounding box center [386, 242] width 296 height 340
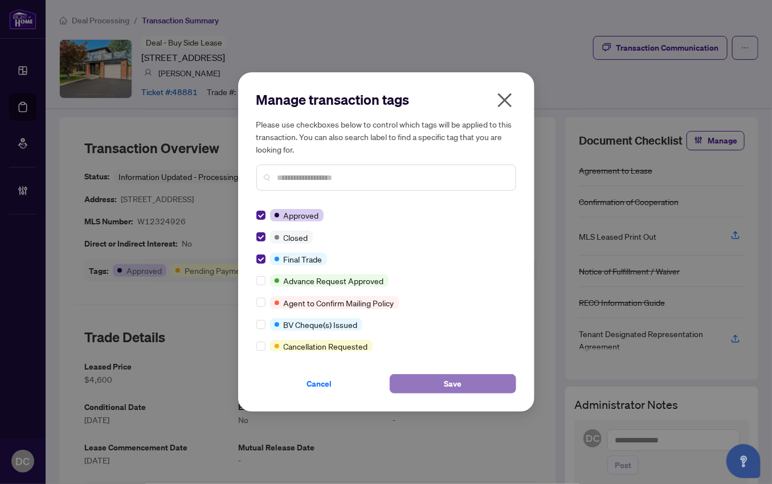
click at [398, 381] on button "Save" at bounding box center [453, 383] width 127 height 19
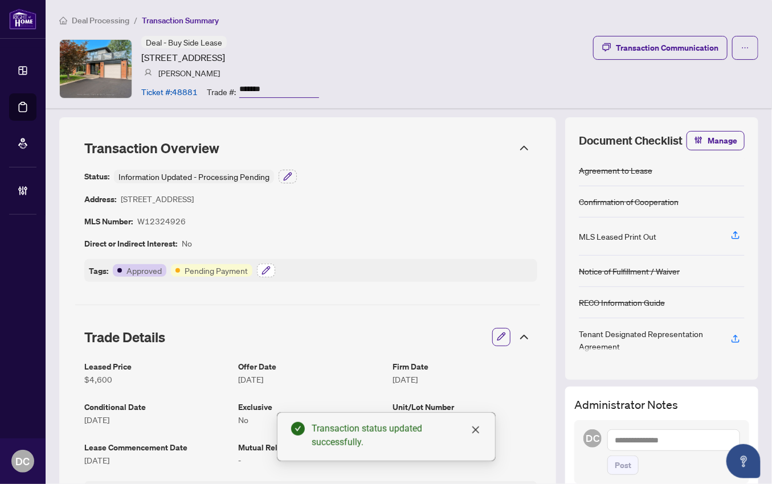
click at [264, 271] on icon "button" at bounding box center [266, 270] width 9 height 9
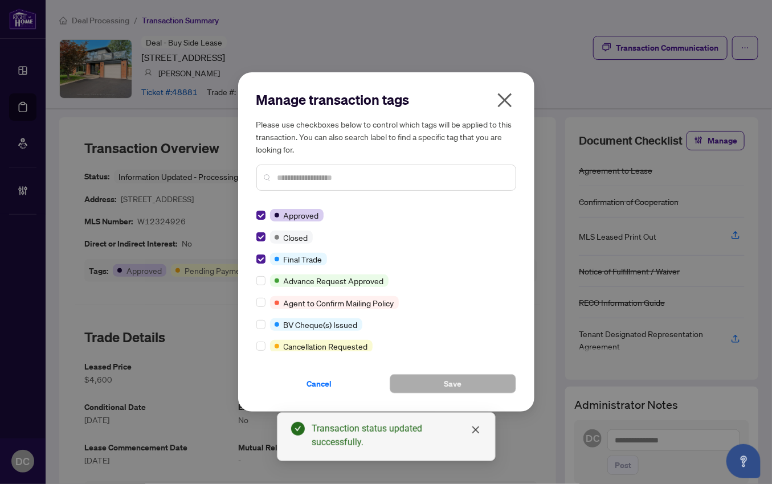
click at [503, 100] on icon "close" at bounding box center [505, 100] width 14 height 14
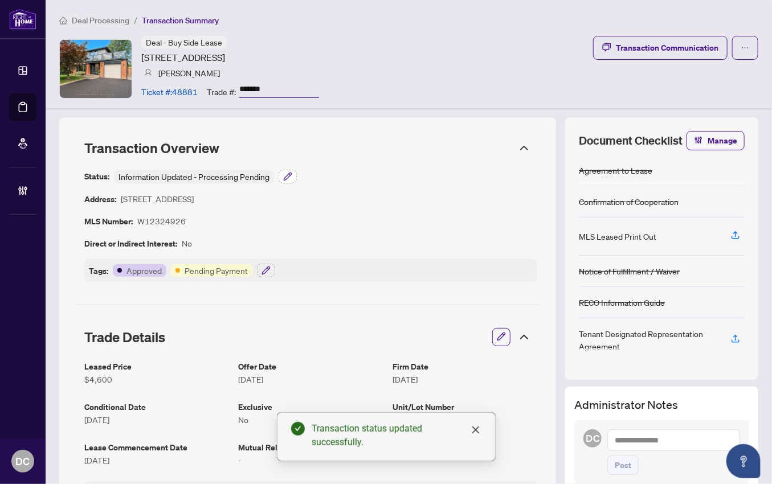
click at [291, 177] on icon "button" at bounding box center [287, 176] width 9 height 9
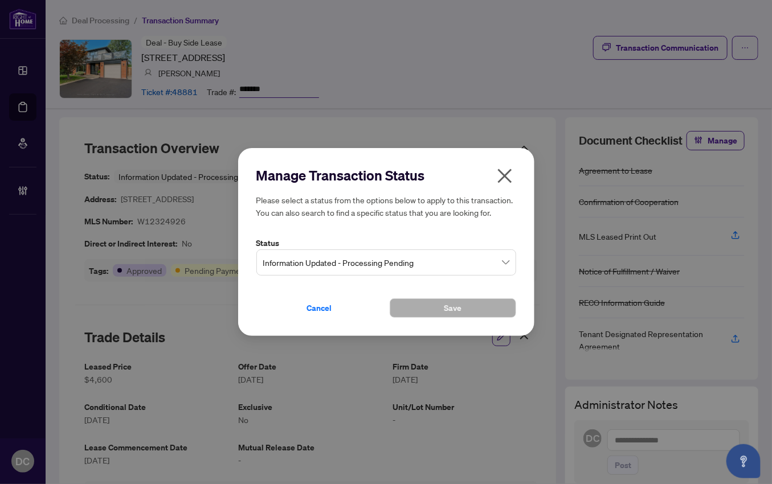
click at [312, 266] on span "Information Updated - Processing Pending" at bounding box center [386, 263] width 246 height 22
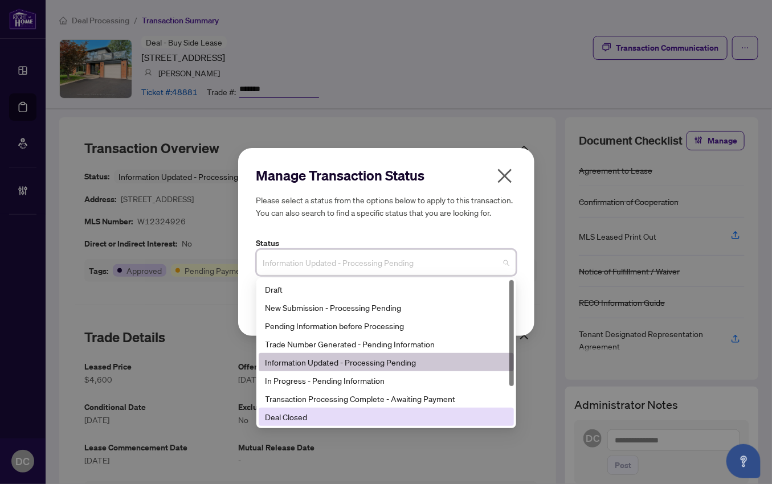
click at [293, 420] on div "Deal Closed" at bounding box center [387, 417] width 242 height 13
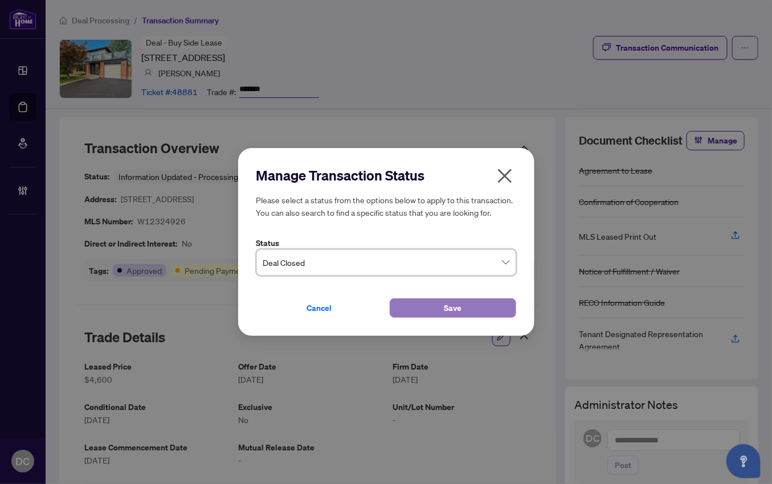
click at [434, 307] on button "Save" at bounding box center [453, 308] width 127 height 19
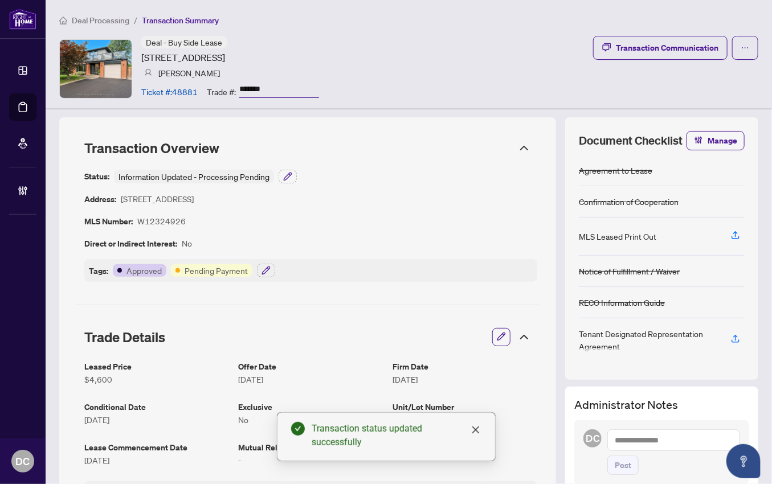
click at [517, 142] on icon at bounding box center [524, 148] width 14 height 14
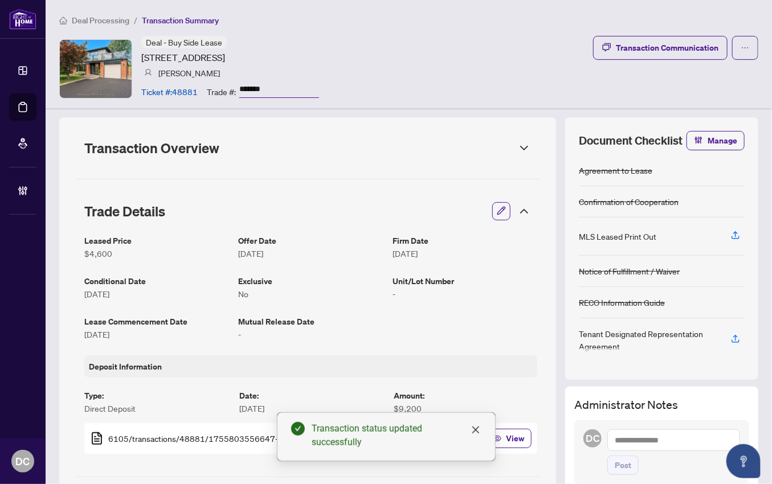
click at [517, 211] on icon at bounding box center [524, 212] width 14 height 14
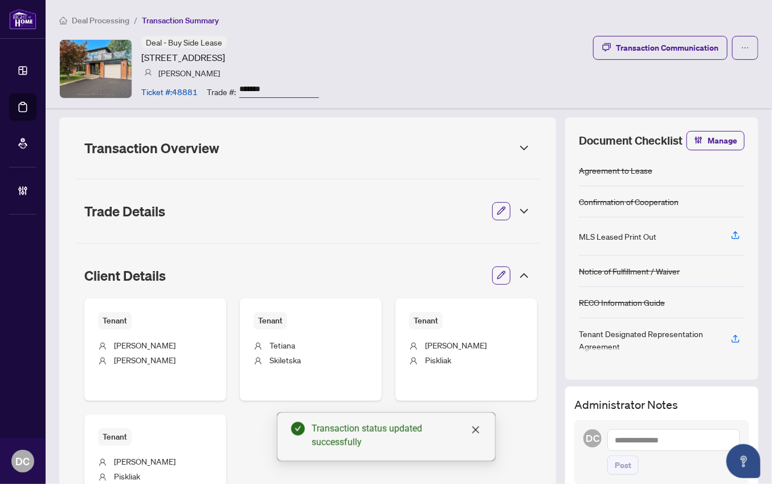
click at [517, 272] on icon at bounding box center [524, 276] width 14 height 14
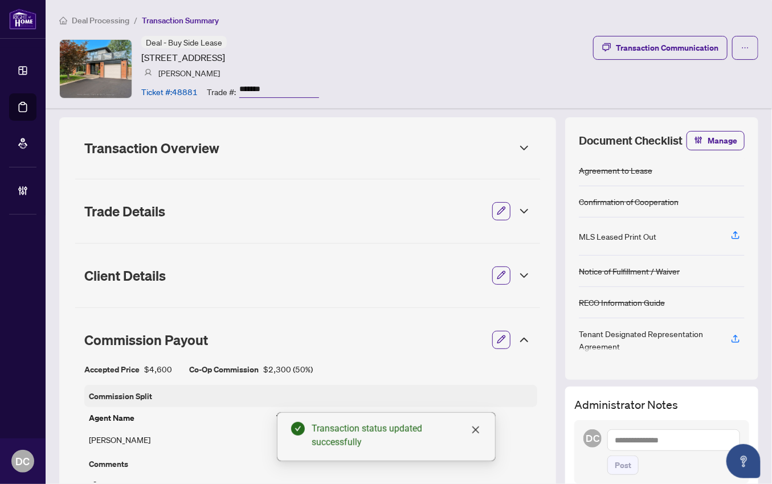
click at [521, 341] on icon at bounding box center [524, 340] width 7 height 3
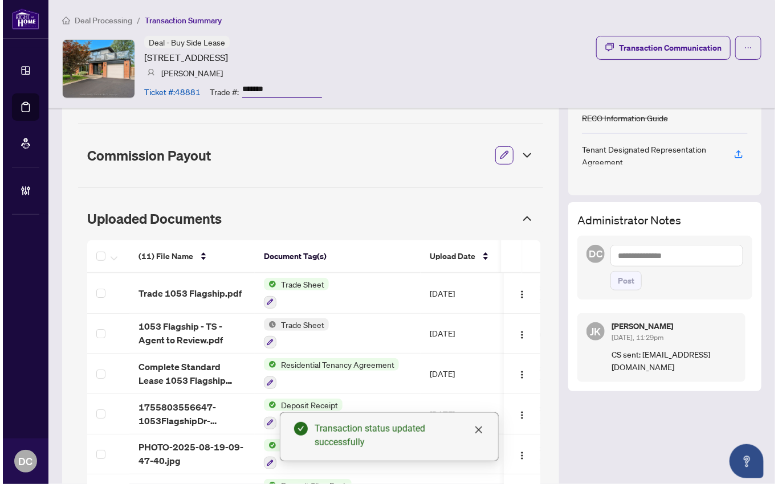
scroll to position [207, 0]
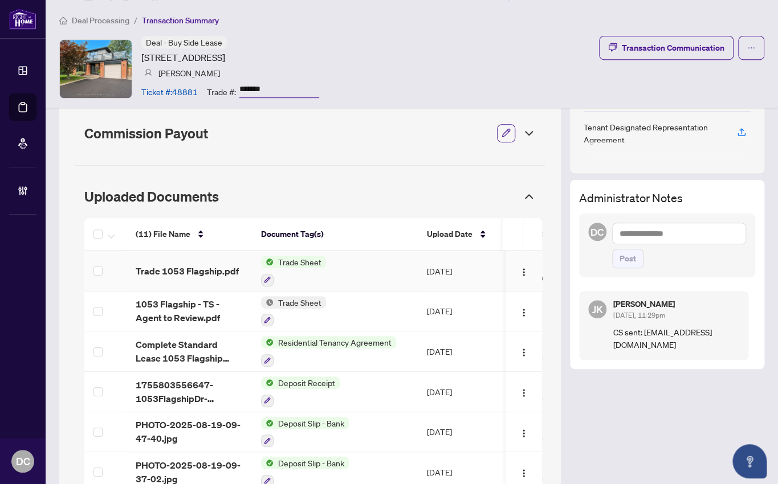
click at [207, 260] on td "Trade 1053 Flagship.pdf" at bounding box center [189, 271] width 125 height 40
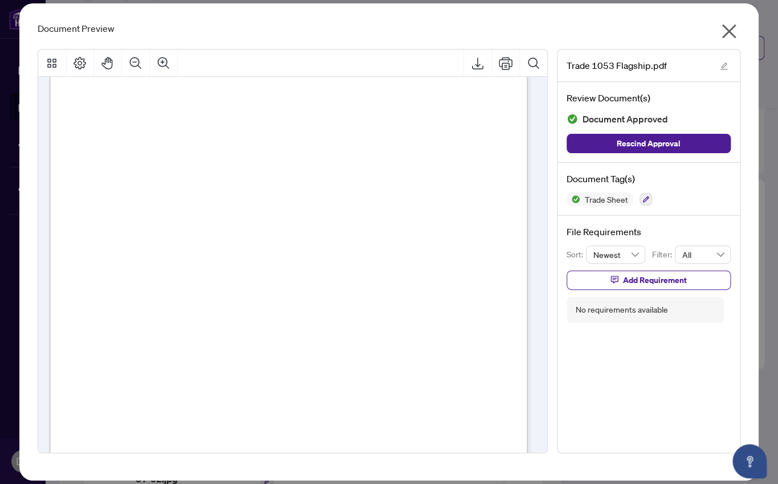
click at [726, 30] on icon "close" at bounding box center [729, 31] width 18 height 18
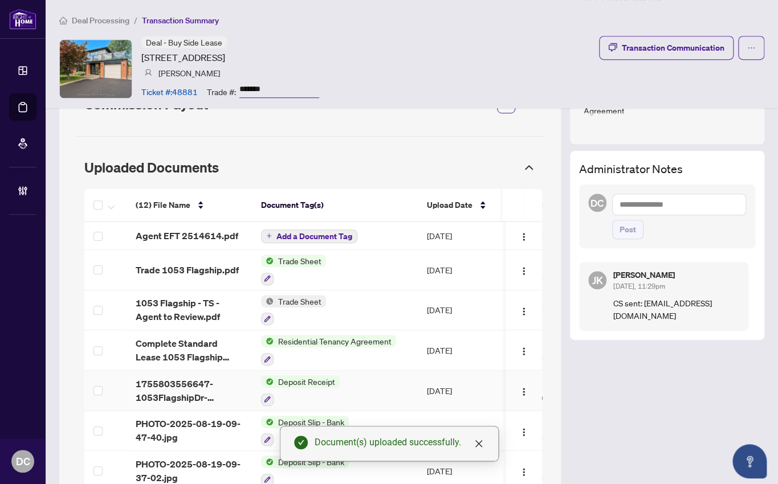
scroll to position [259, 0]
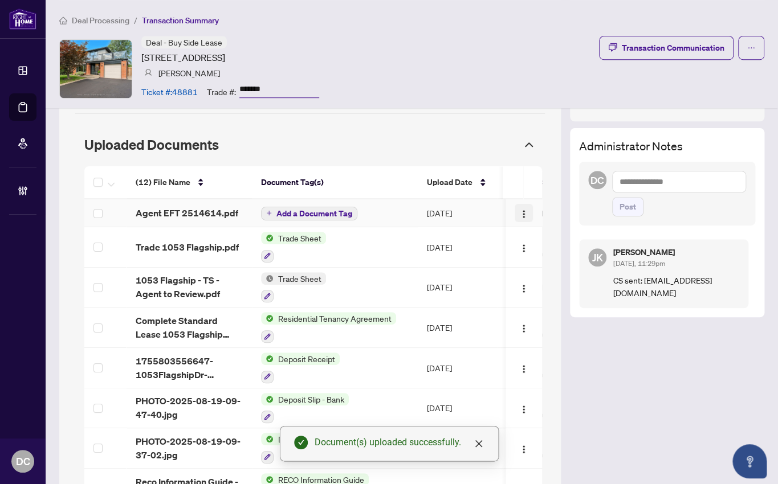
click at [519, 214] on img "button" at bounding box center [523, 214] width 9 height 9
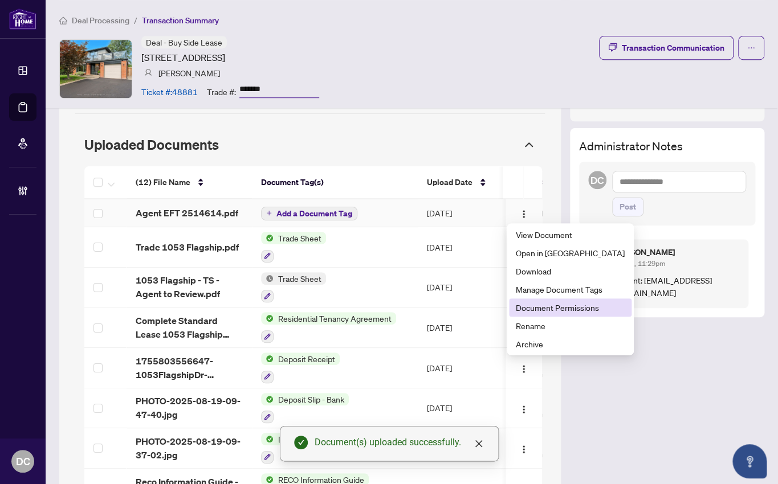
click at [547, 308] on span "Document Permissions" at bounding box center [570, 307] width 109 height 13
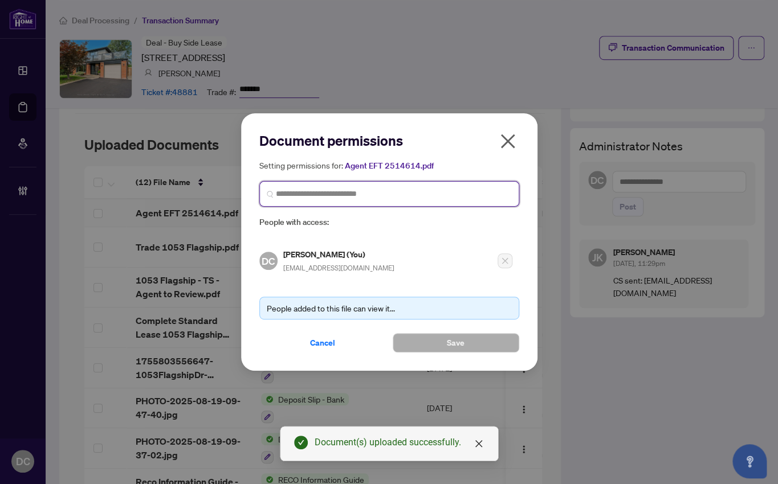
click at [356, 198] on input "search" at bounding box center [394, 194] width 236 height 12
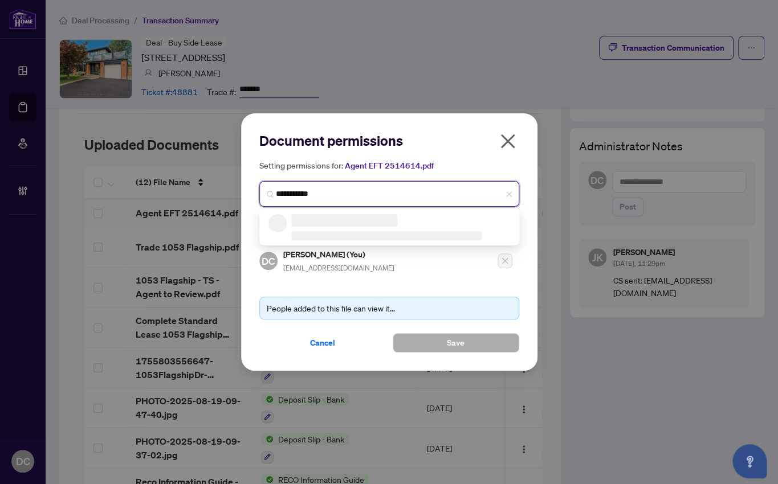
type input "**********"
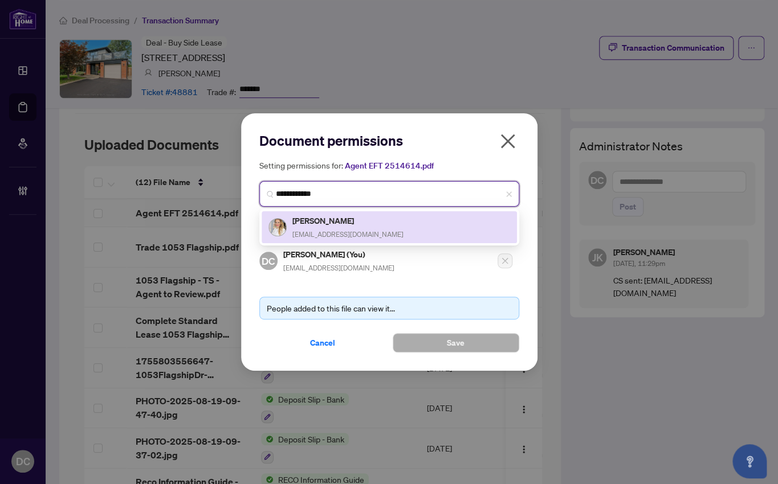
click at [353, 232] on span "itetiana999@gmail.com" at bounding box center [347, 234] width 111 height 9
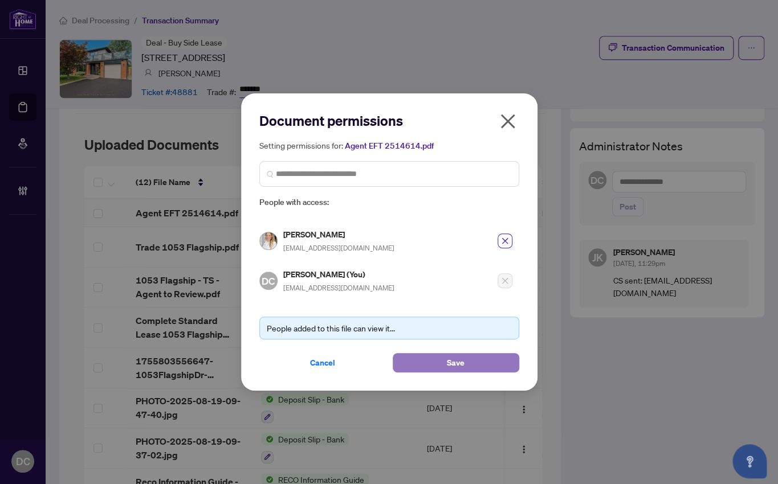
click at [467, 365] on button "Save" at bounding box center [456, 362] width 127 height 19
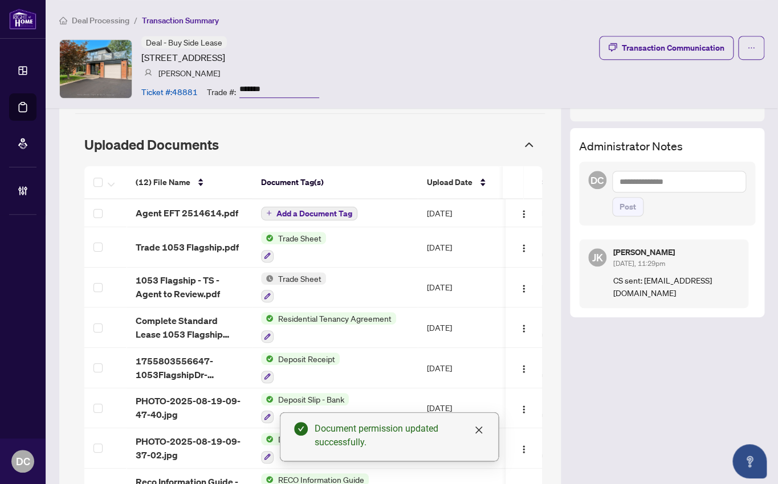
click at [702, 180] on textarea at bounding box center [679, 182] width 134 height 22
paste textarea "**********"
type textarea "**********"
click at [623, 207] on span "Post" at bounding box center [627, 207] width 17 height 18
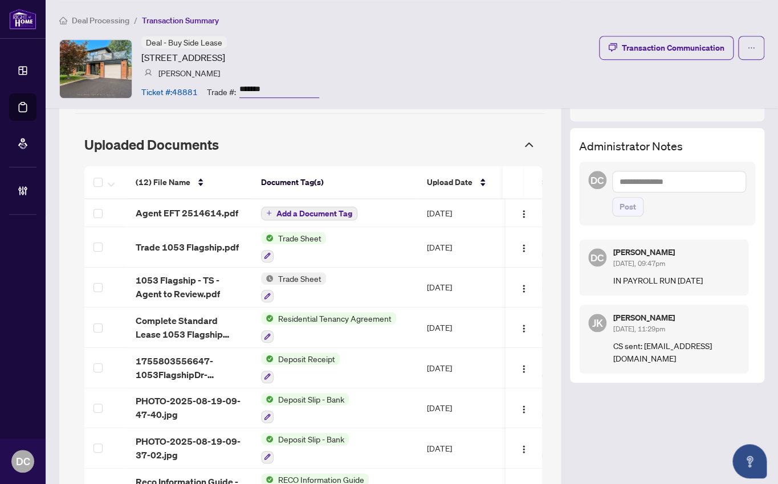
drag, startPoint x: 466, startPoint y: 46, endPoint x: 487, endPoint y: 47, distance: 21.7
click at [466, 46] on div "Deal - Buy Side Lease 1053 Flagship Dr, Mississauga, Ontario L4Y 2J9, Canada Te…" at bounding box center [411, 69] width 705 height 66
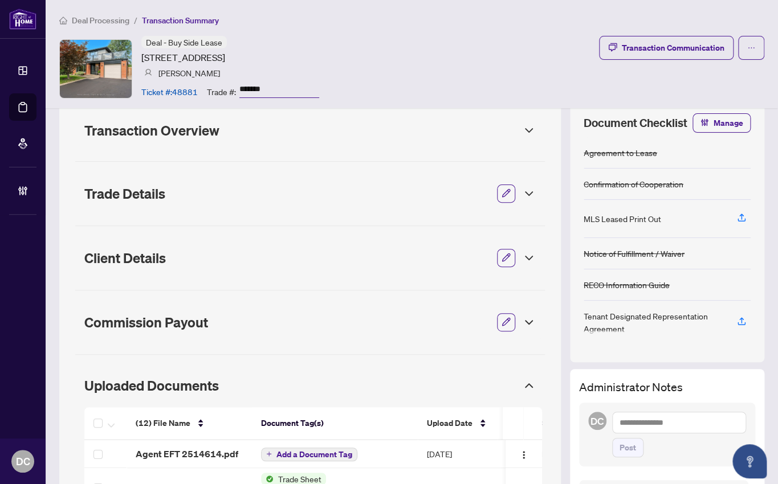
scroll to position [0, 0]
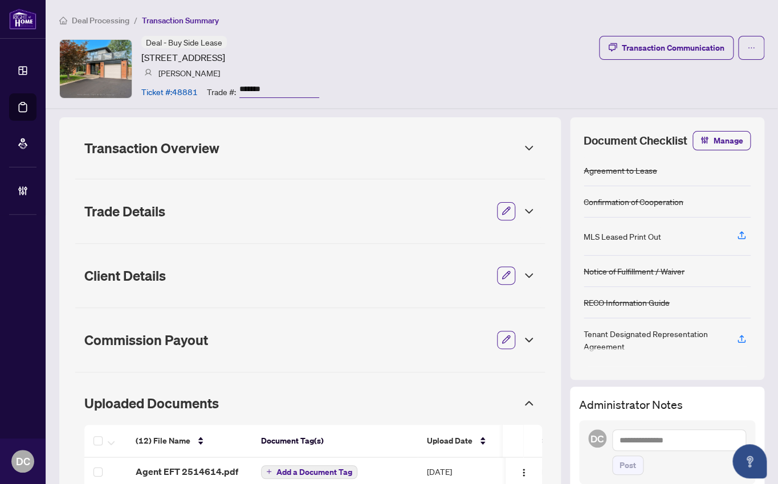
click at [357, 157] on div "Transaction Overview" at bounding box center [310, 148] width 470 height 30
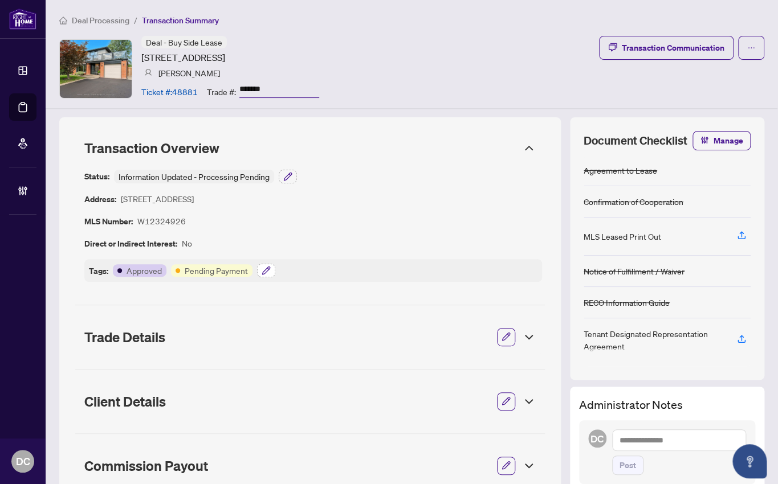
click at [267, 268] on icon "button" at bounding box center [268, 269] width 2 height 2
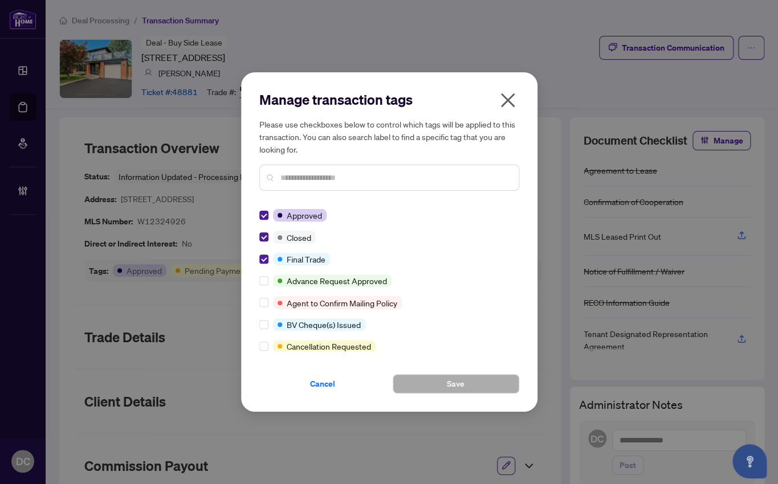
click at [508, 97] on icon "close" at bounding box center [507, 100] width 14 height 14
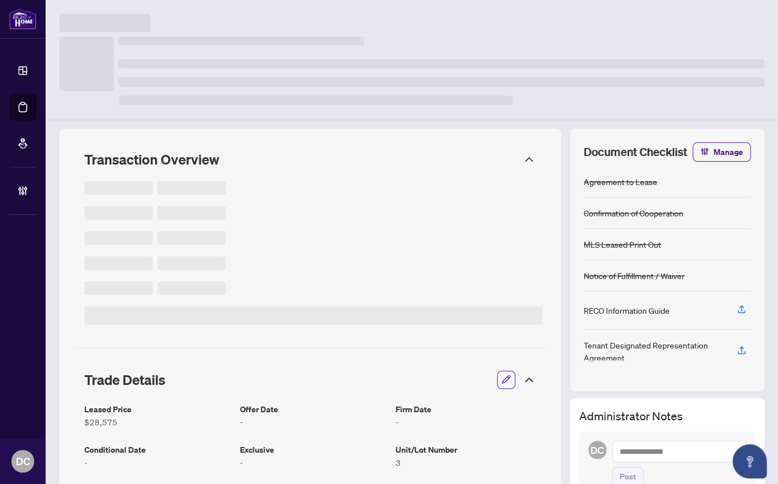
click at [525, 157] on icon at bounding box center [529, 160] width 14 height 14
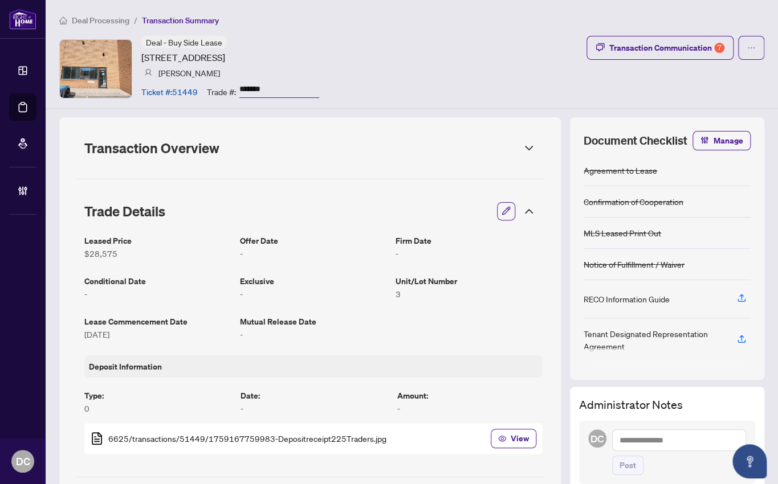
click at [522, 205] on icon at bounding box center [529, 212] width 14 height 14
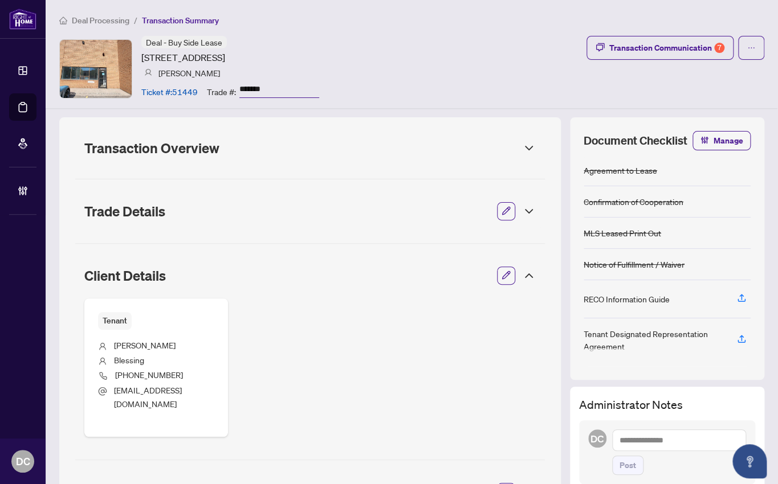
click at [523, 280] on icon at bounding box center [529, 276] width 14 height 14
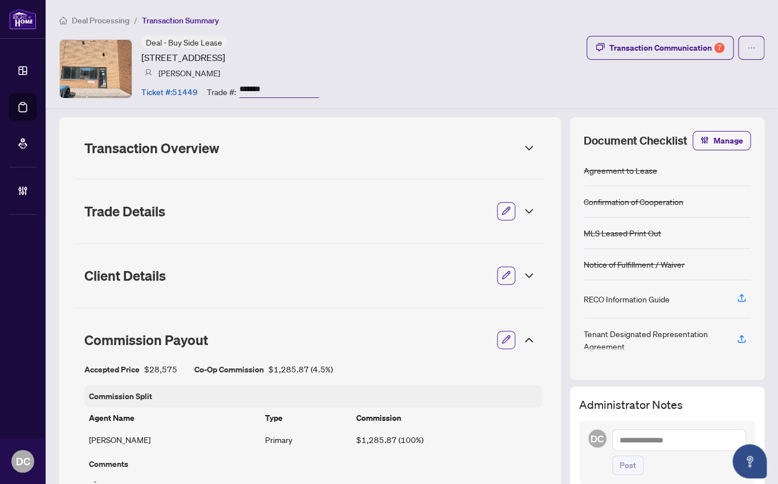
click at [522, 340] on icon at bounding box center [529, 340] width 14 height 14
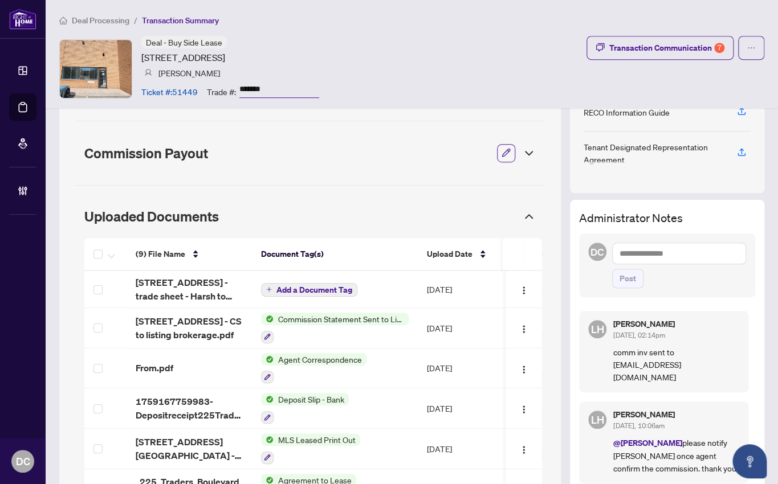
scroll to position [207, 0]
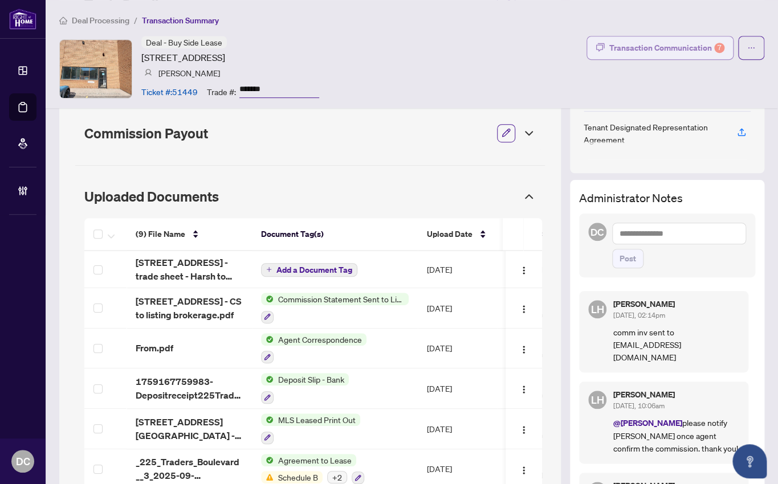
click at [647, 46] on div "Transaction Communication 7" at bounding box center [666, 48] width 115 height 18
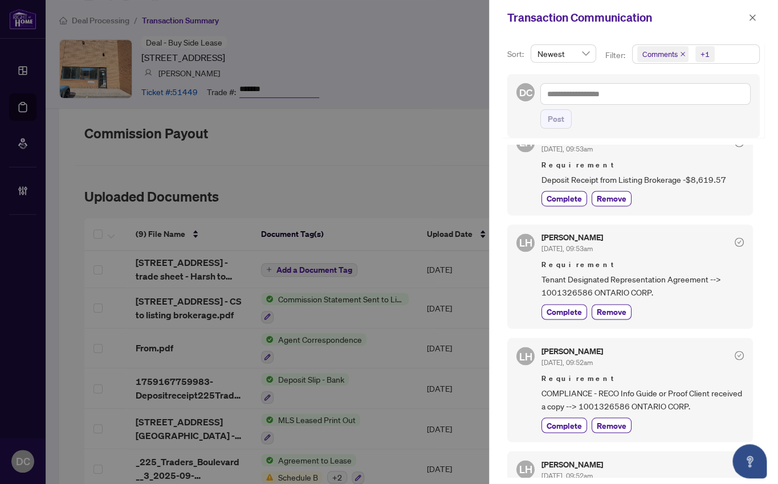
scroll to position [673, 0]
click at [760, 18] on div "Transaction Communication" at bounding box center [633, 17] width 289 height 35
click at [748, 17] on icon "close" at bounding box center [752, 18] width 8 height 8
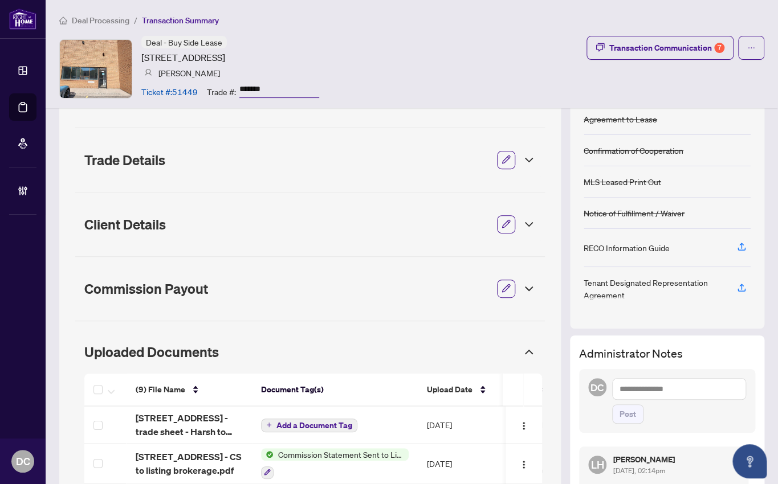
scroll to position [0, 0]
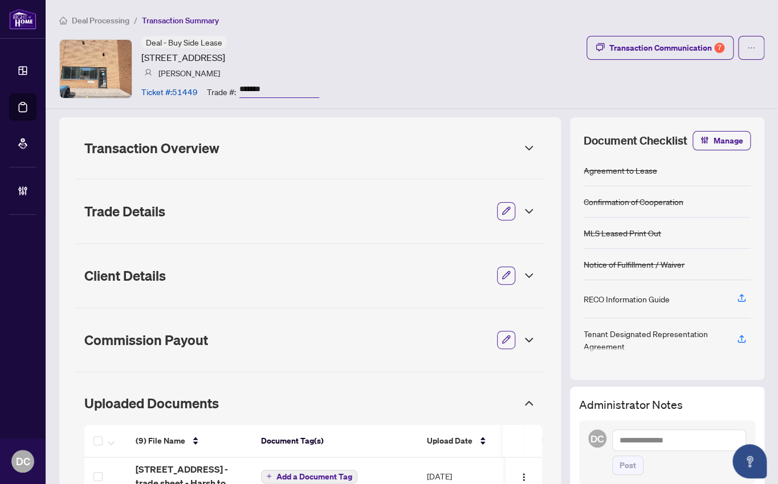
click at [264, 153] on span "Transaction Overview" at bounding box center [299, 148] width 431 height 16
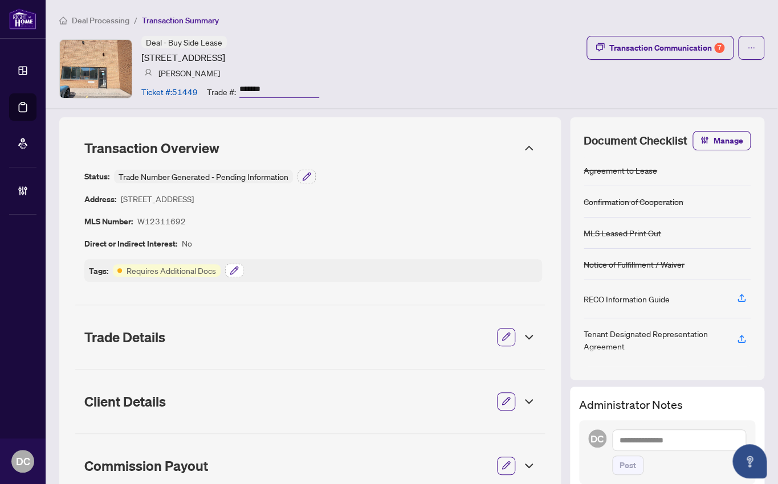
click at [238, 267] on icon "button" at bounding box center [234, 270] width 9 height 9
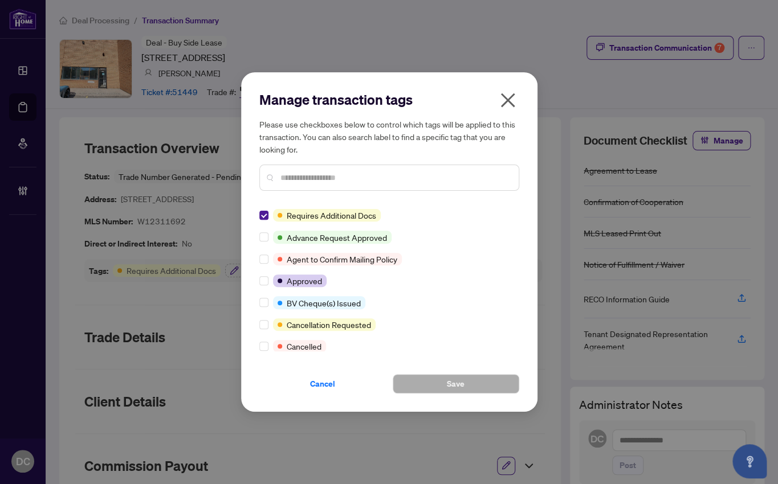
click at [354, 179] on input "text" at bounding box center [394, 178] width 229 height 13
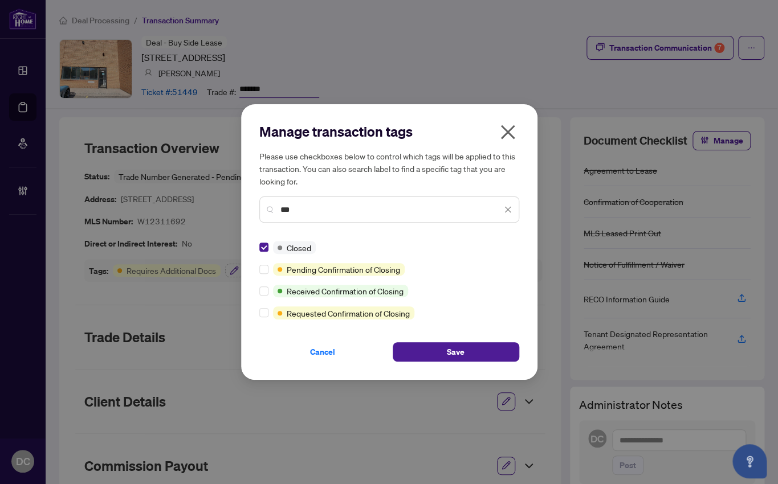
drag, startPoint x: 319, startPoint y: 202, endPoint x: 263, endPoint y: 206, distance: 56.0
click at [263, 206] on div "***" at bounding box center [389, 210] width 260 height 26
drag, startPoint x: 322, startPoint y: 215, endPoint x: 231, endPoint y: 212, distance: 90.7
click at [231, 212] on div "Manage transaction tags Please use checkboxes below to control which tags will …" at bounding box center [389, 242] width 778 height 484
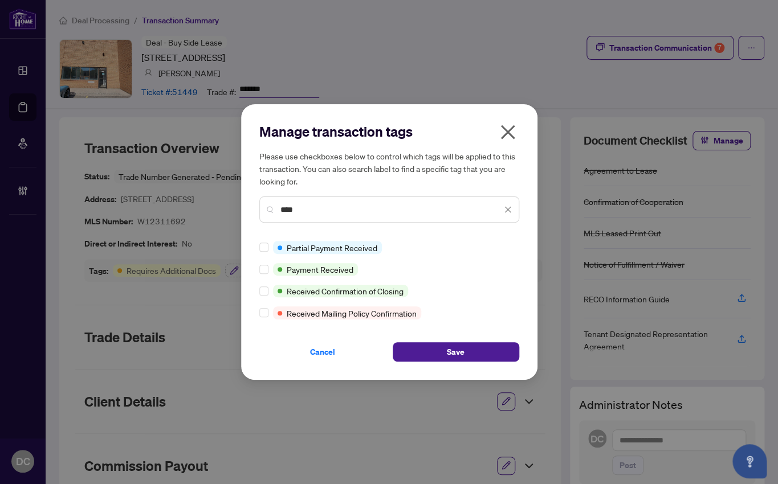
type input "****"
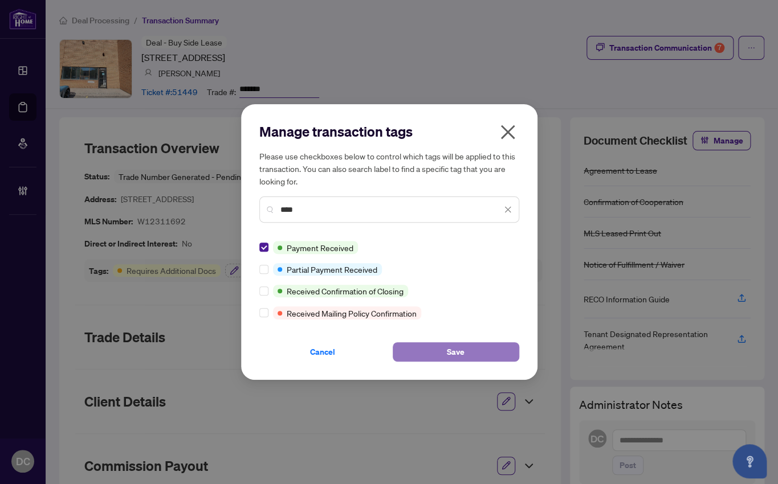
click at [464, 353] on button "Save" at bounding box center [456, 352] width 127 height 19
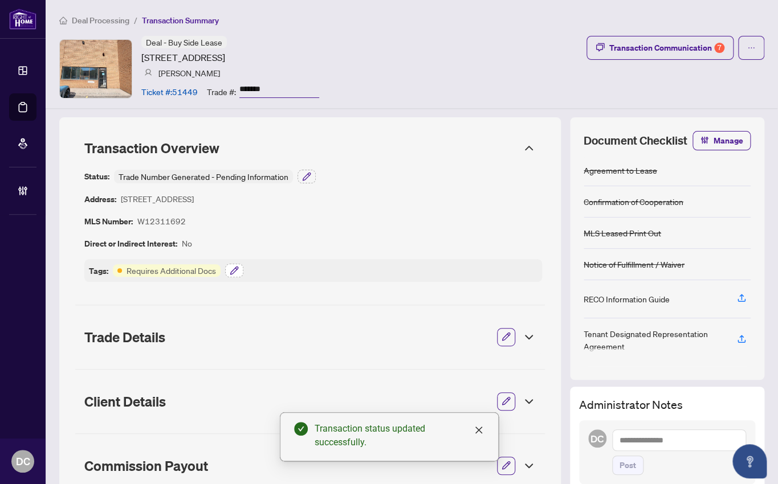
click at [230, 271] on icon "button" at bounding box center [234, 270] width 9 height 9
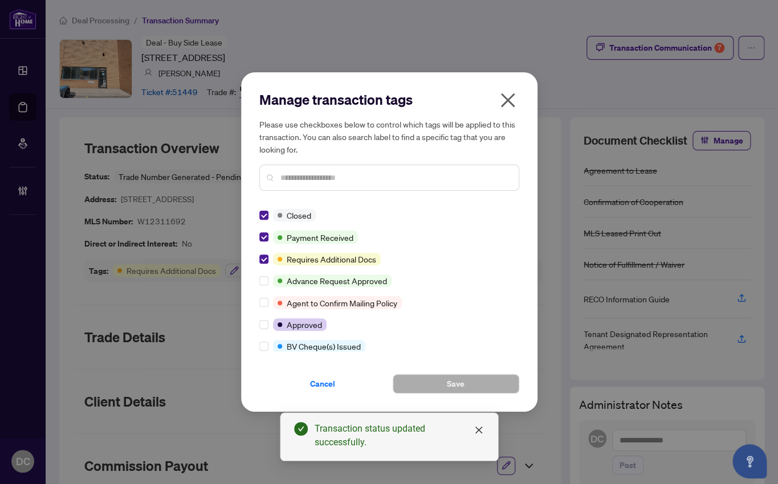
click at [488, 93] on h2 "Manage transaction tags" at bounding box center [389, 100] width 260 height 18
click at [509, 97] on icon "close" at bounding box center [507, 100] width 14 height 14
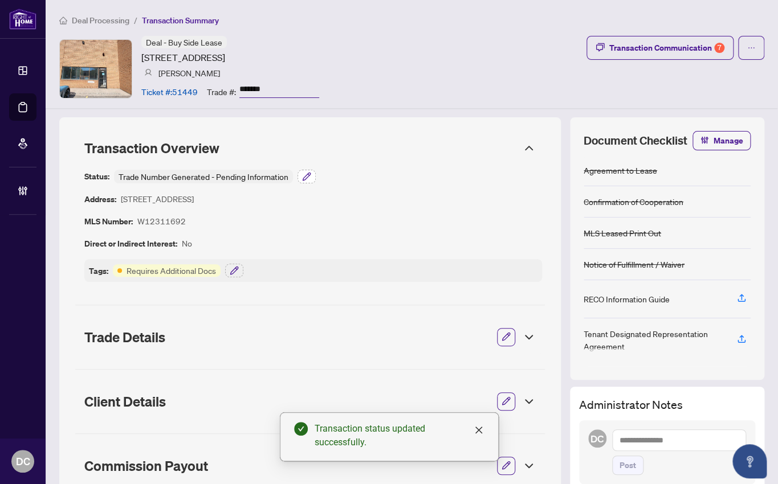
click at [302, 177] on icon "button" at bounding box center [306, 176] width 9 height 9
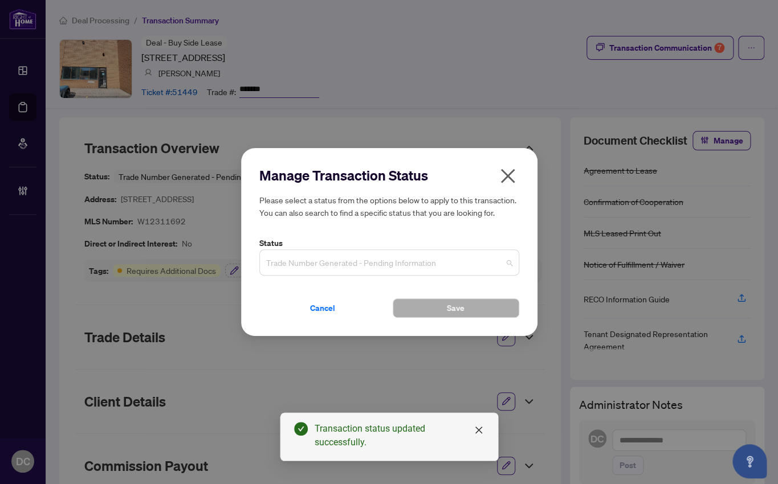
drag, startPoint x: 347, startPoint y: 262, endPoint x: 348, endPoint y: 276, distance: 14.3
click at [347, 262] on span "Trade Number Generated - Pending Information" at bounding box center [389, 263] width 246 height 22
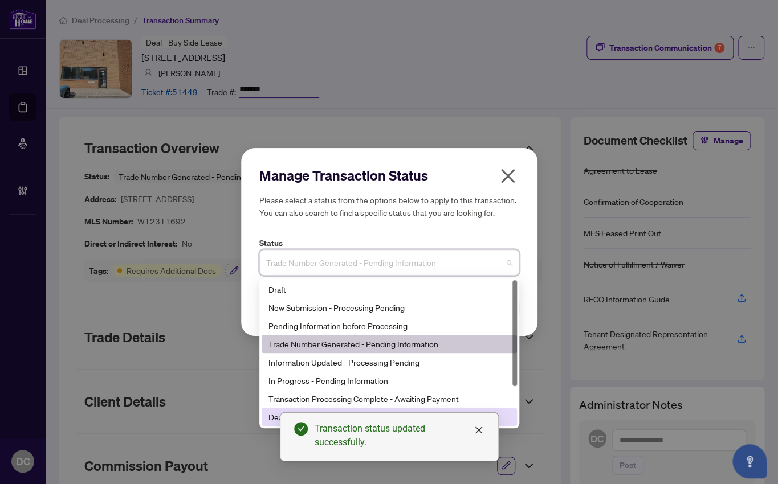
click at [268, 415] on div "Deal Closed" at bounding box center [389, 417] width 242 height 13
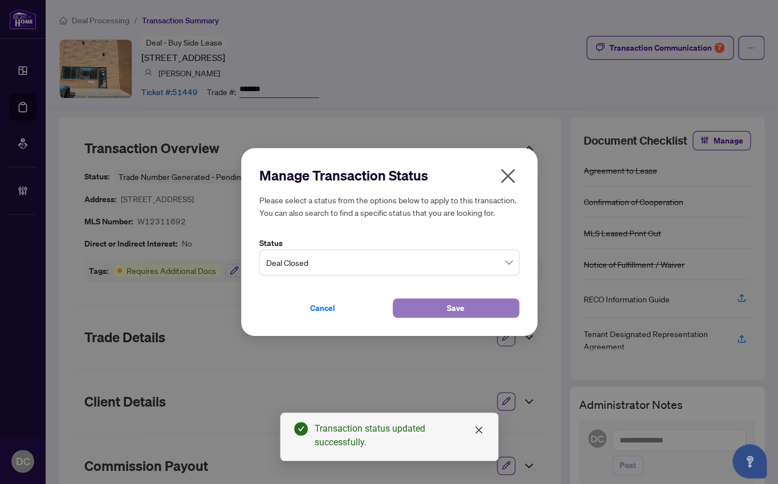
click at [441, 304] on button "Save" at bounding box center [456, 308] width 127 height 19
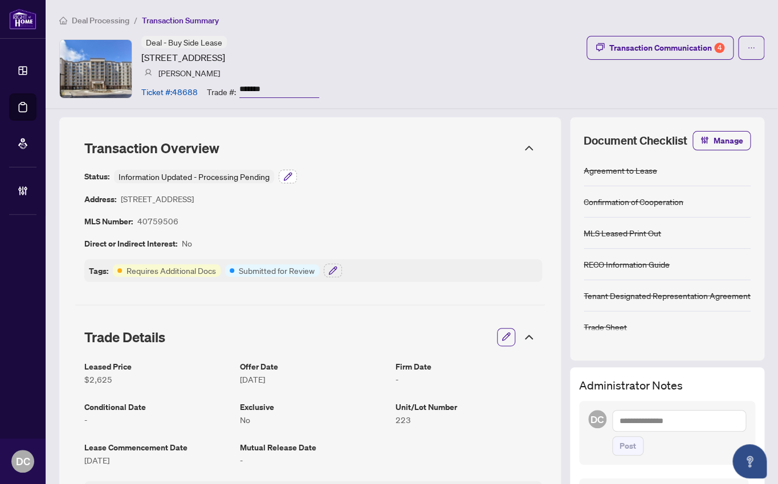
click at [283, 175] on icon "button" at bounding box center [287, 176] width 9 height 9
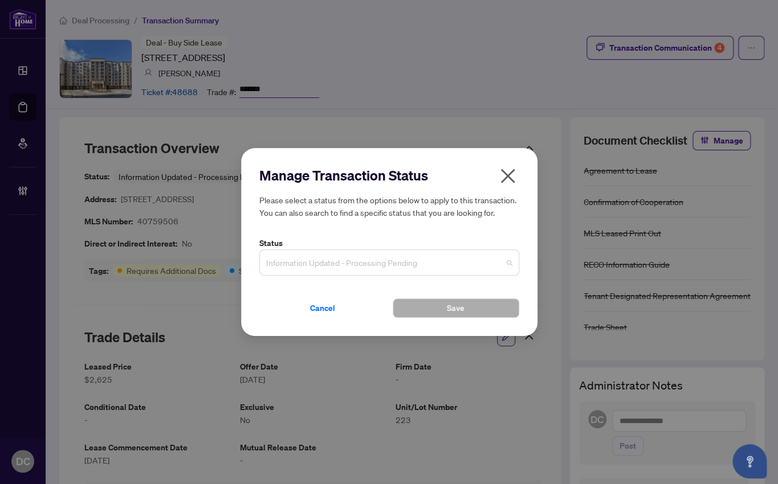
click at [378, 267] on span "Information Updated - Processing Pending" at bounding box center [389, 263] width 246 height 22
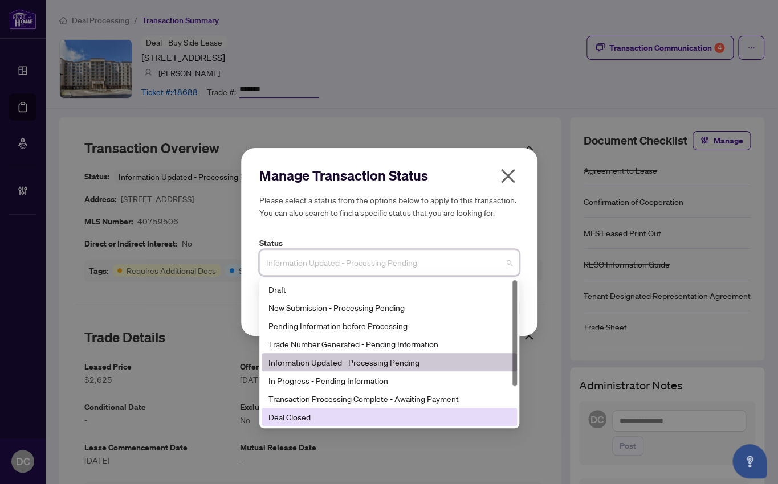
click at [296, 424] on div "Deal Closed" at bounding box center [389, 417] width 255 height 18
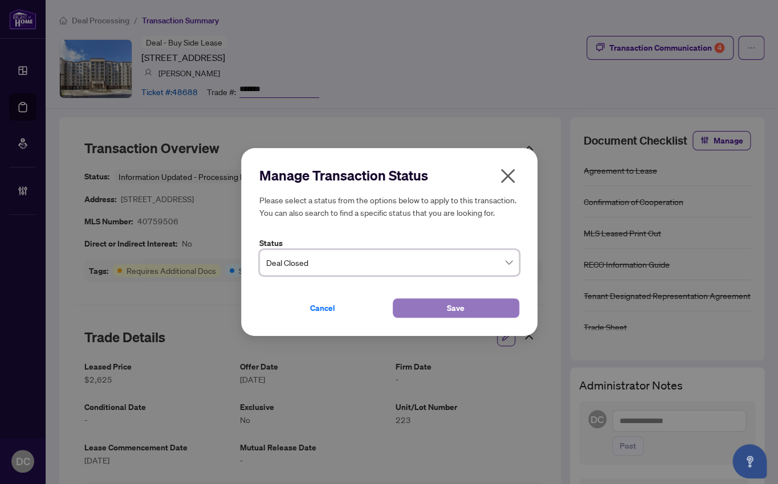
drag, startPoint x: 414, startPoint y: 309, endPoint x: 398, endPoint y: 307, distance: 16.6
click at [414, 308] on button "Save" at bounding box center [456, 308] width 127 height 19
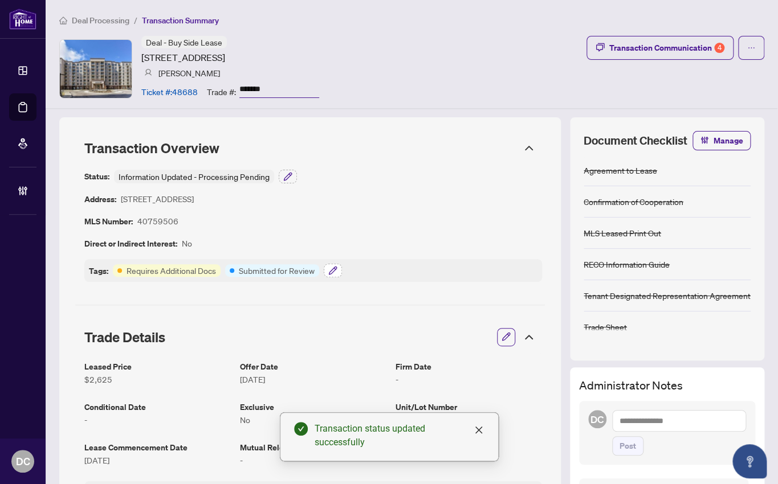
click at [325, 270] on button "button" at bounding box center [333, 271] width 18 height 14
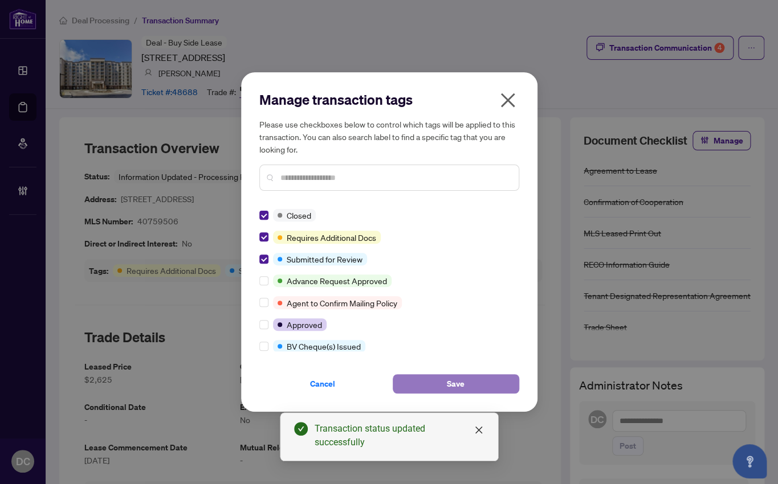
click at [440, 388] on button "Save" at bounding box center [456, 383] width 127 height 19
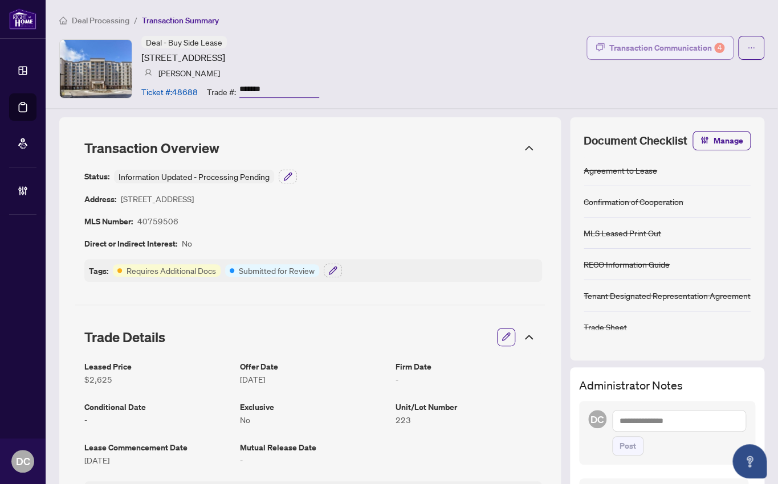
click at [662, 44] on div "Transaction Communication 4" at bounding box center [666, 48] width 115 height 18
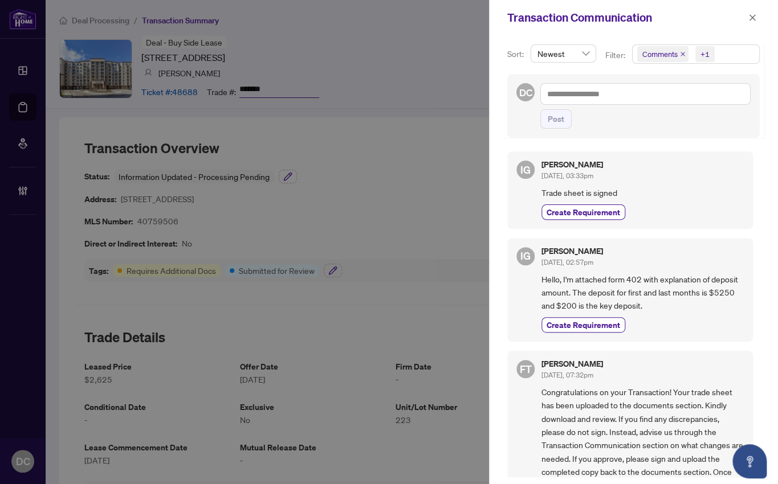
click at [732, 57] on span "Comments +1" at bounding box center [696, 54] width 127 height 18
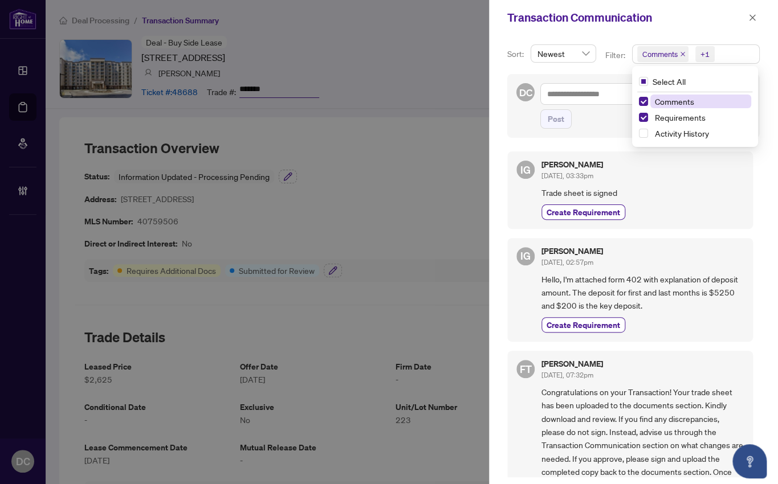
click at [703, 103] on span "Comments" at bounding box center [700, 102] width 101 height 14
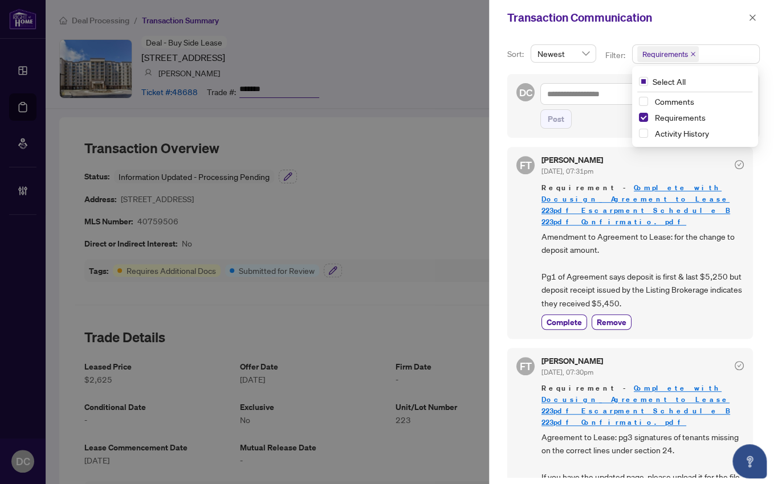
scroll to position [2, 0]
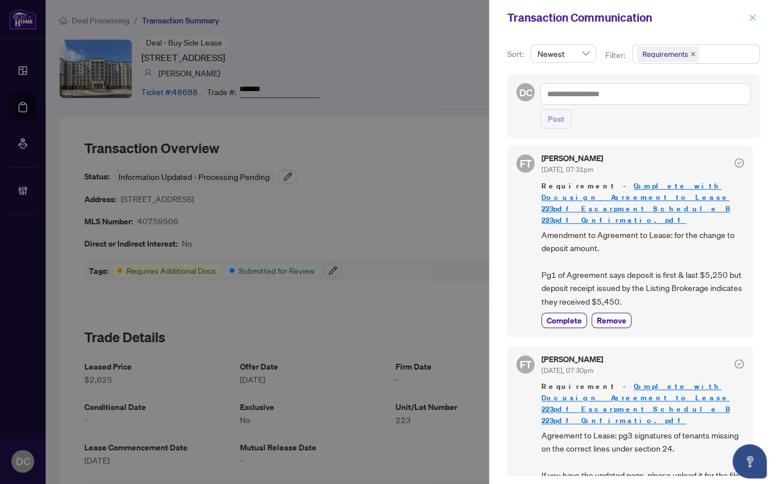
click at [752, 12] on span "button" at bounding box center [752, 18] width 8 height 18
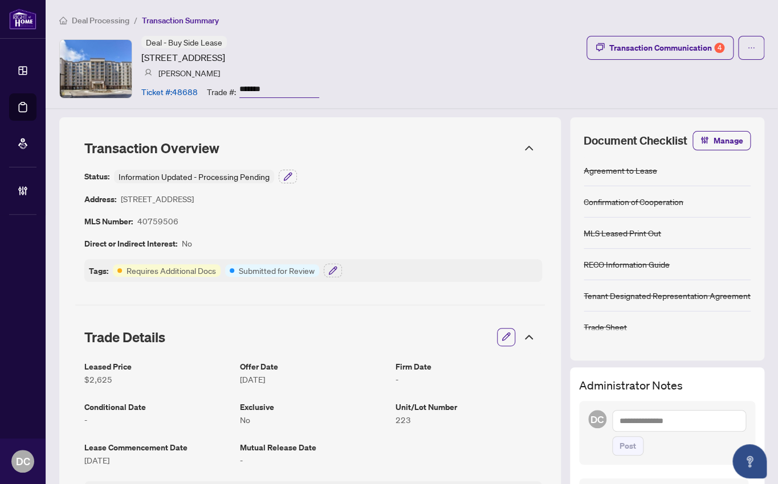
click at [524, 339] on icon at bounding box center [529, 338] width 14 height 14
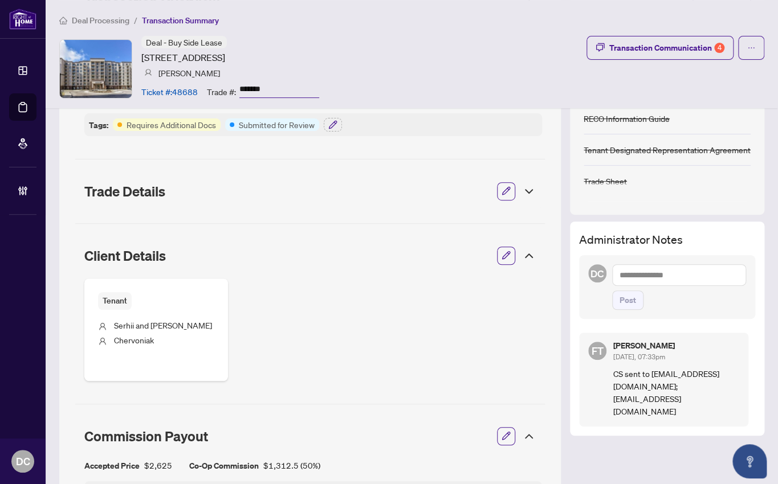
scroll to position [155, 0]
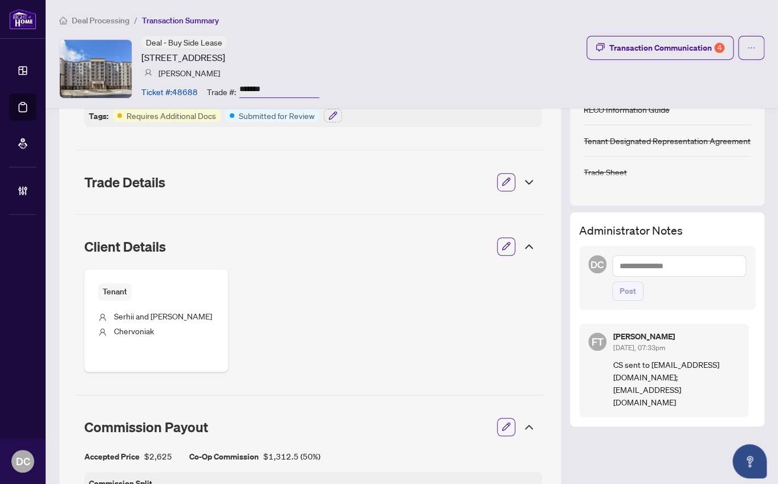
click at [524, 247] on icon at bounding box center [529, 247] width 14 height 14
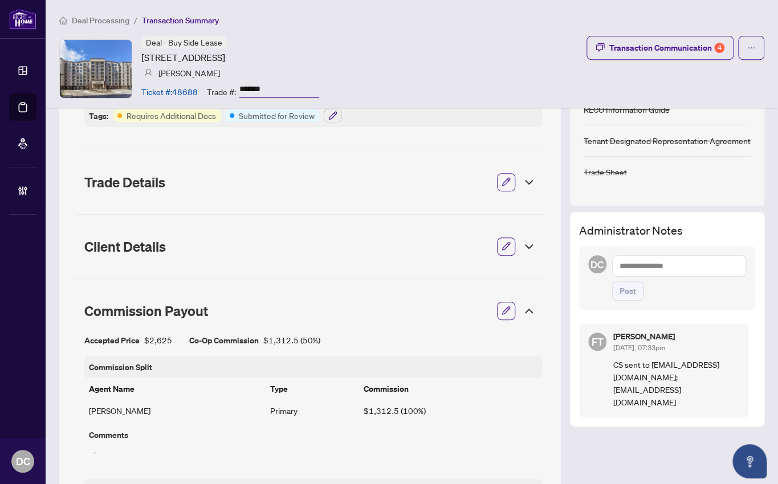
click at [522, 310] on icon at bounding box center [529, 311] width 14 height 14
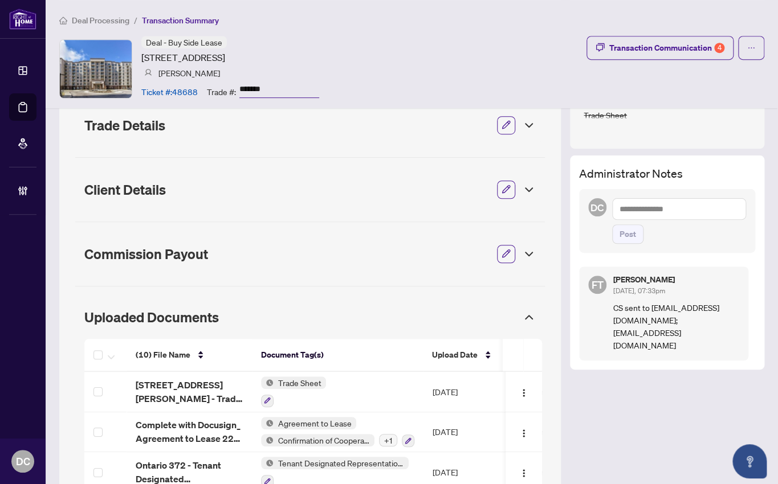
scroll to position [311, 0]
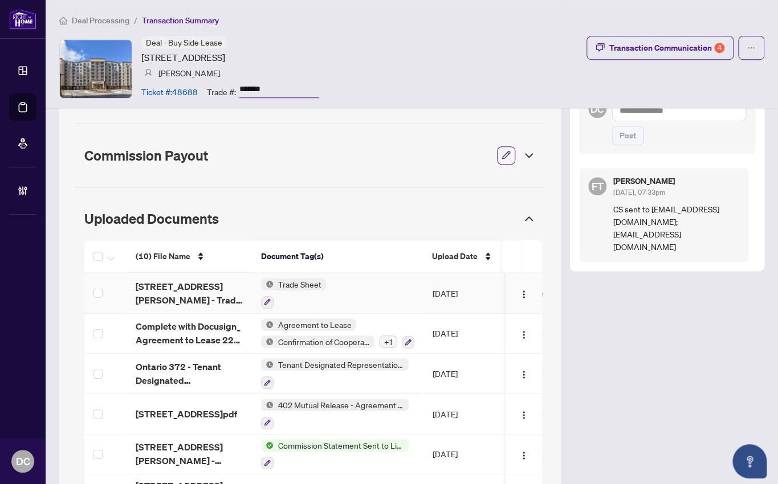
click at [399, 284] on td "Trade Sheet" at bounding box center [338, 294] width 172 height 40
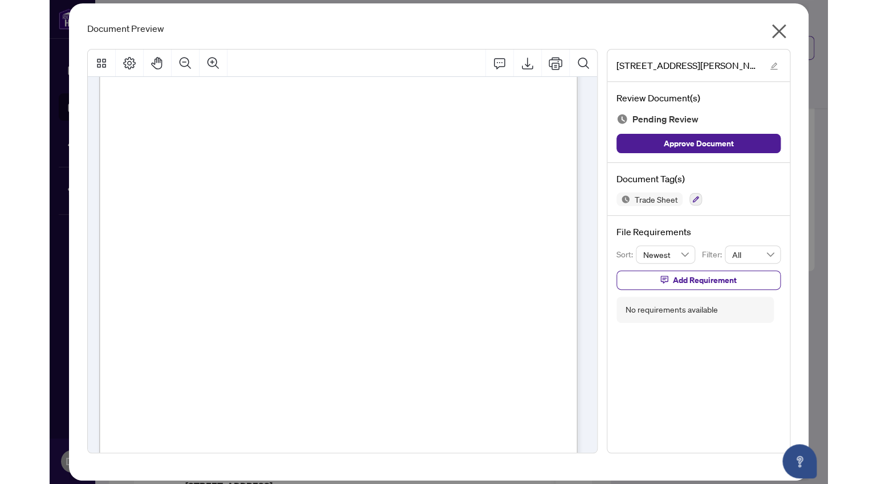
scroll to position [155, 0]
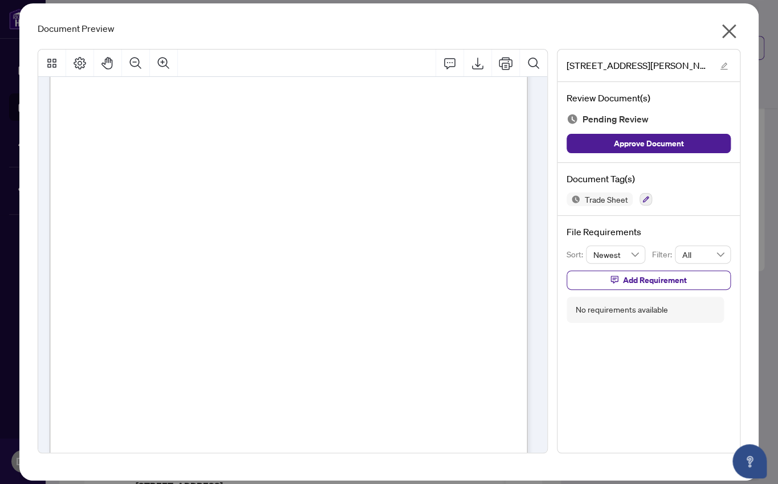
click at [729, 32] on icon "close" at bounding box center [729, 32] width 14 height 14
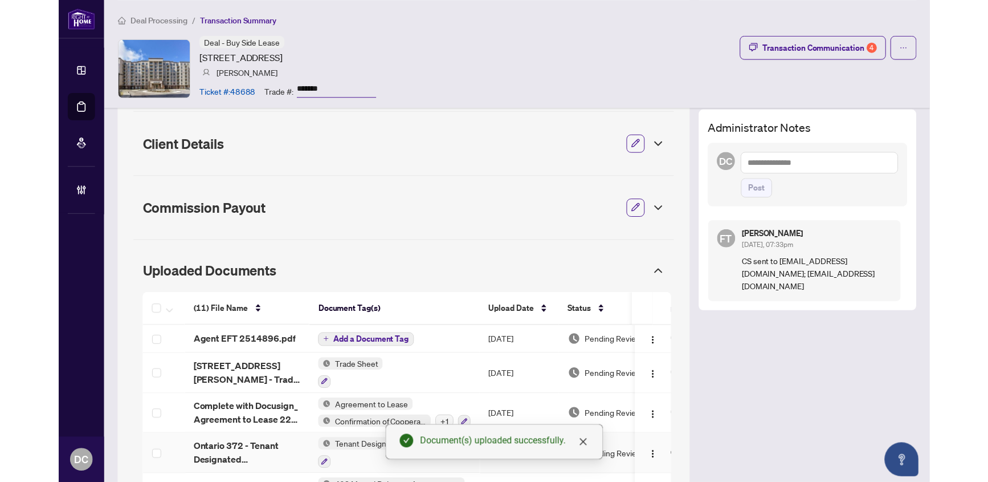
scroll to position [277, 0]
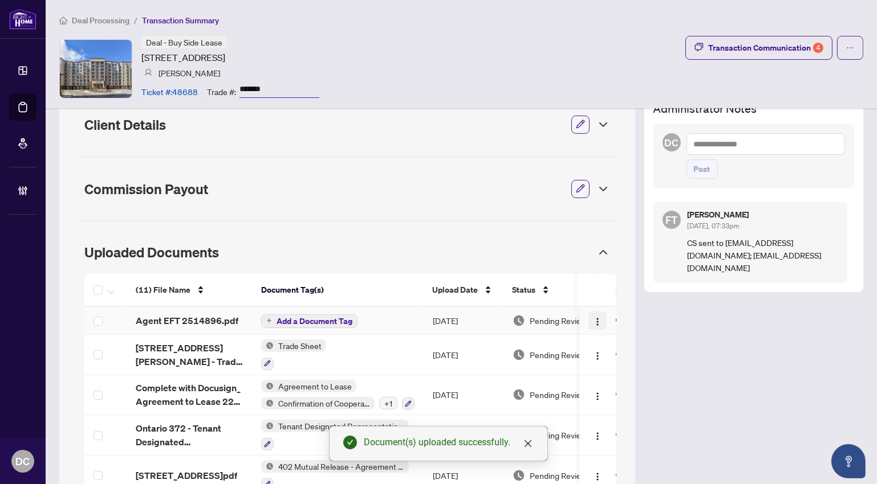
click at [594, 321] on img "button" at bounding box center [597, 321] width 9 height 9
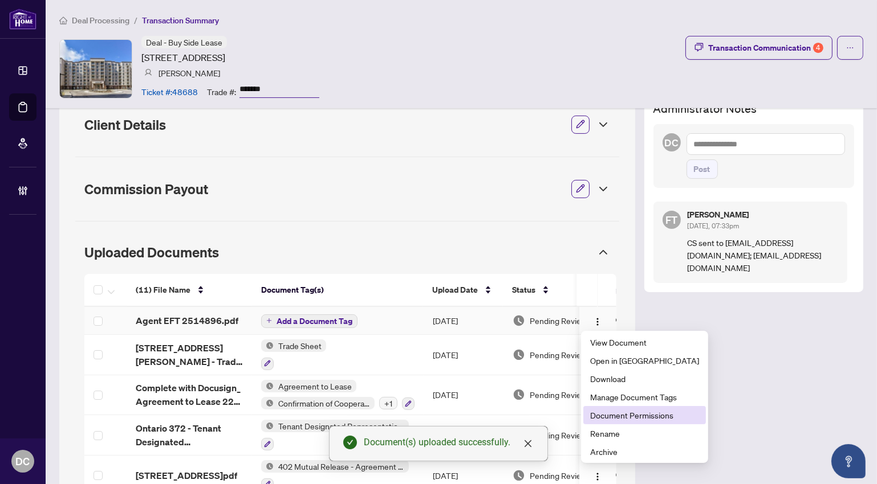
click at [610, 414] on span "Document Permissions" at bounding box center [644, 415] width 109 height 13
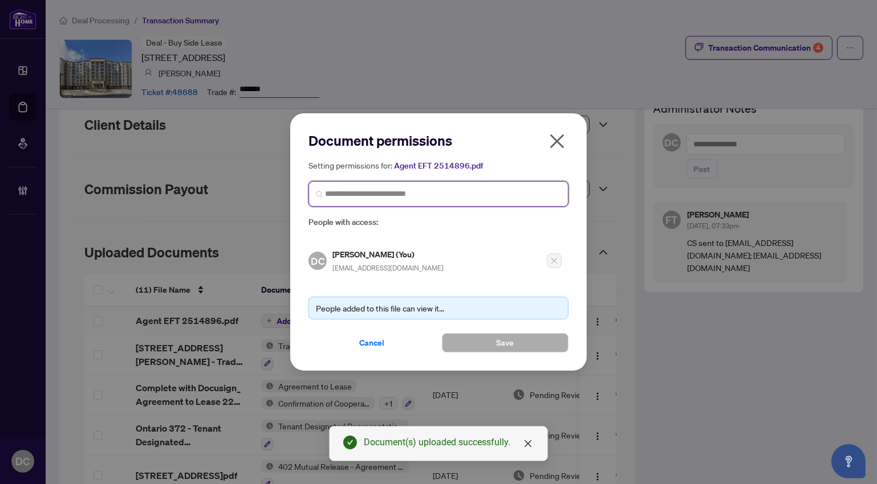
click at [431, 197] on input "search" at bounding box center [443, 194] width 236 height 12
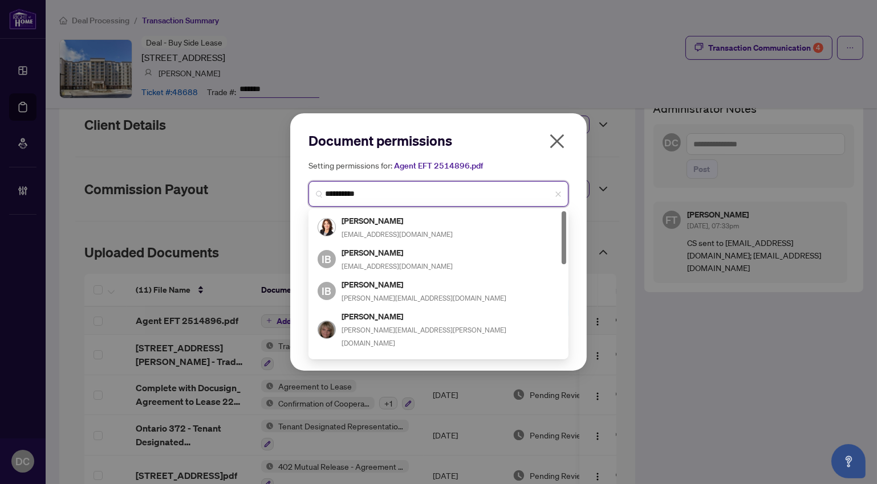
type input "**********"
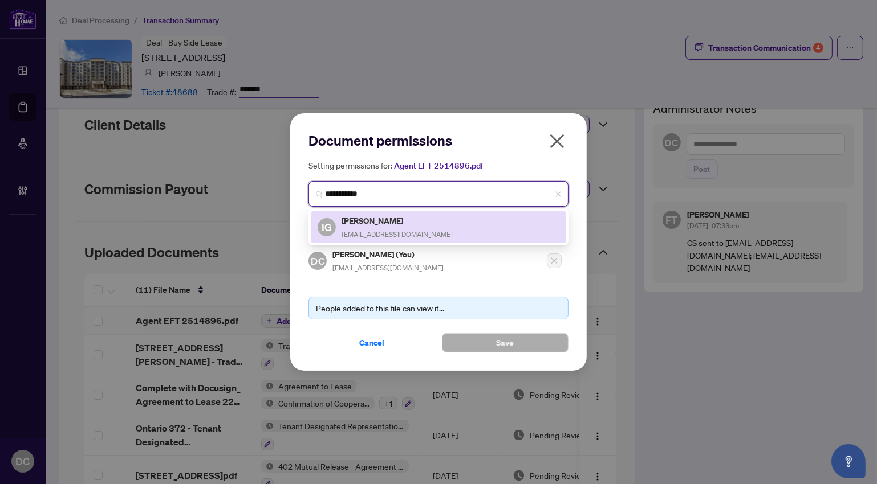
click at [407, 230] on span "realtorguzar@gmail.com" at bounding box center [396, 234] width 111 height 9
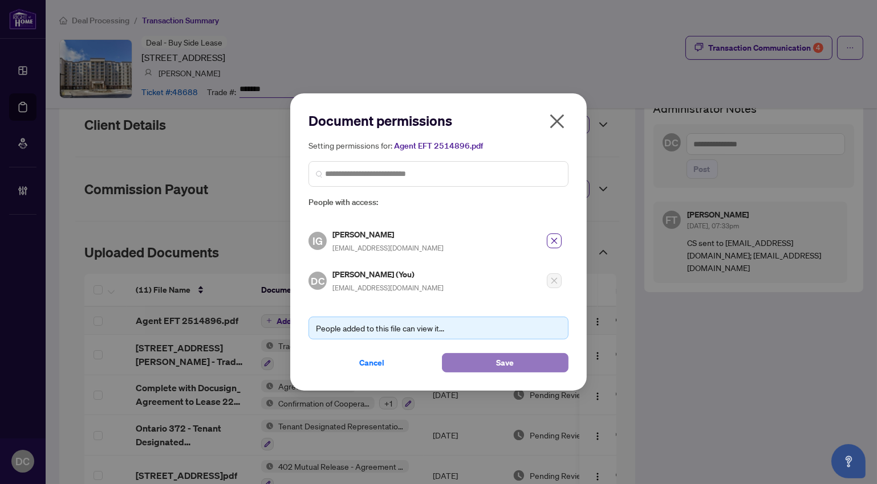
click at [475, 368] on button "Save" at bounding box center [505, 362] width 127 height 19
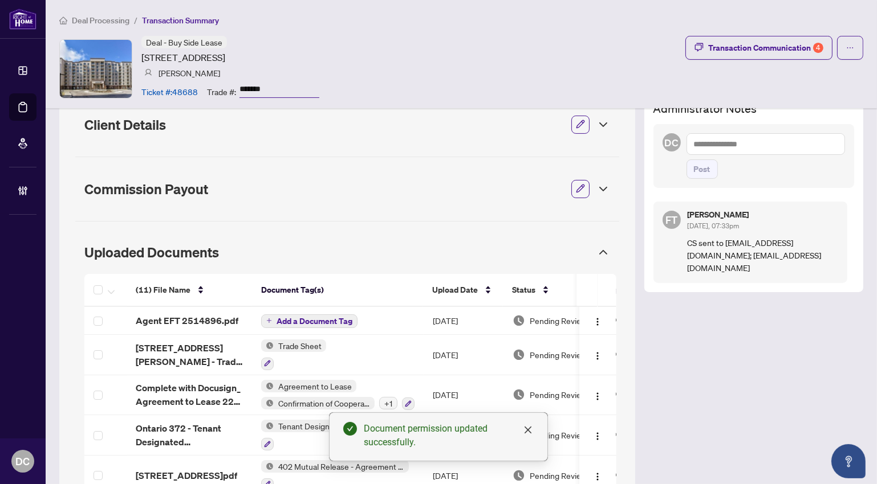
click at [621, 333] on div "Transaction Overview Status: Information Updated - Processing Pending Address: …" at bounding box center [347, 326] width 576 height 972
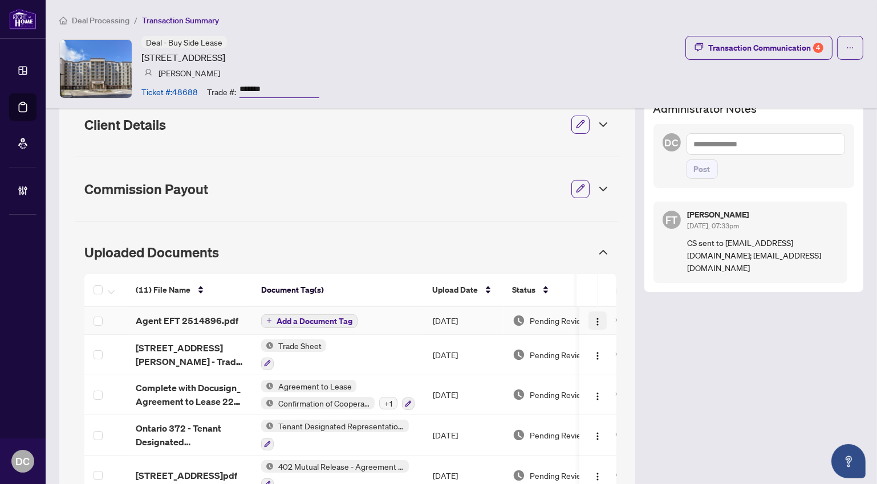
click at [593, 323] on img "button" at bounding box center [597, 321] width 9 height 9
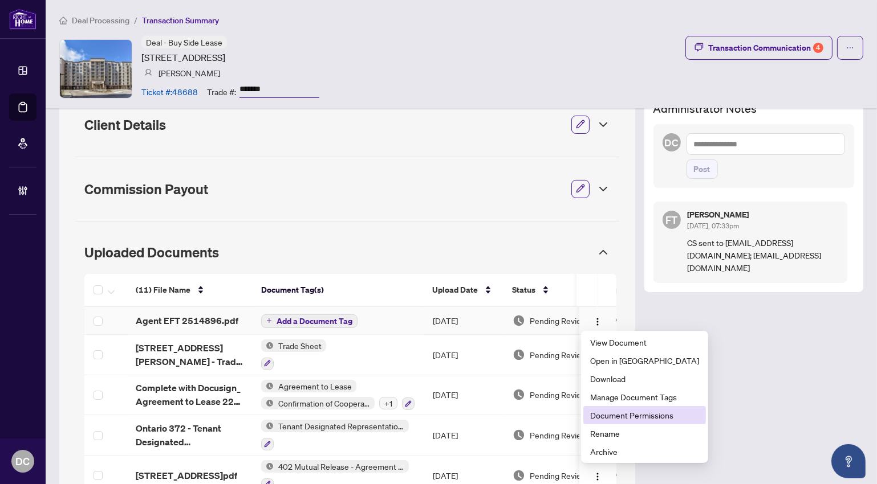
click at [615, 415] on span "Document Permissions" at bounding box center [644, 415] width 109 height 13
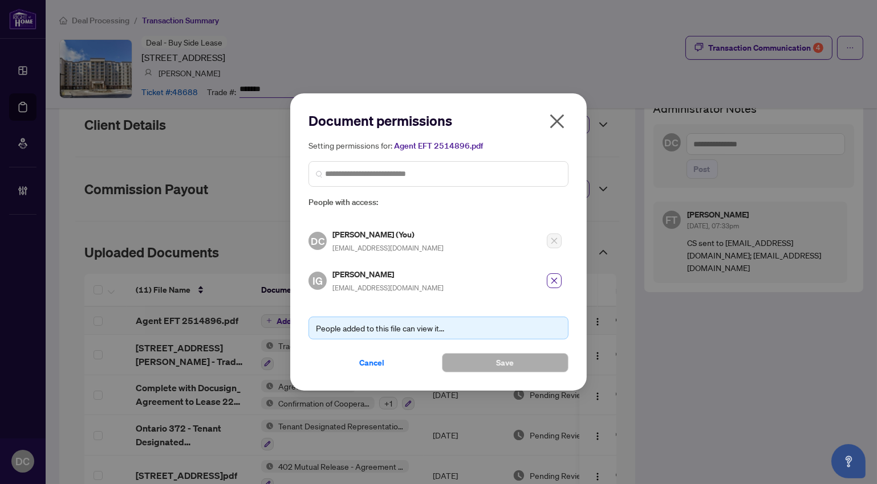
click at [551, 128] on icon "close" at bounding box center [557, 122] width 14 height 14
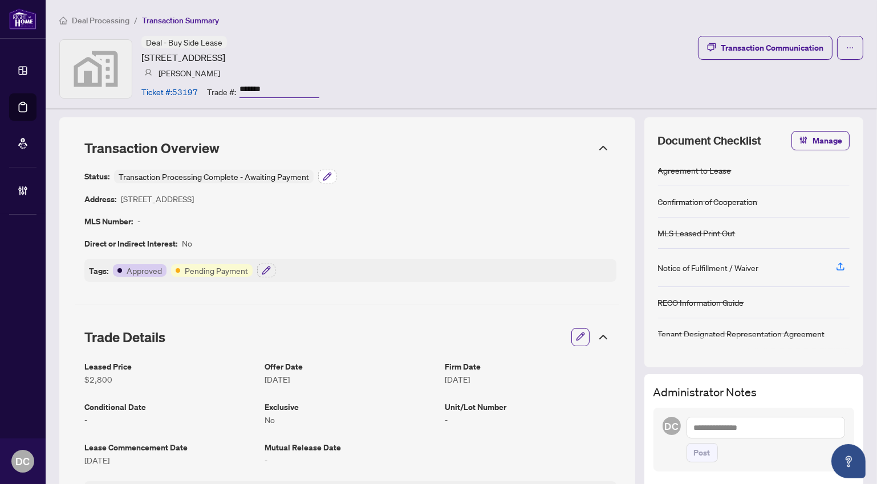
click at [326, 177] on icon "button" at bounding box center [326, 176] width 7 height 7
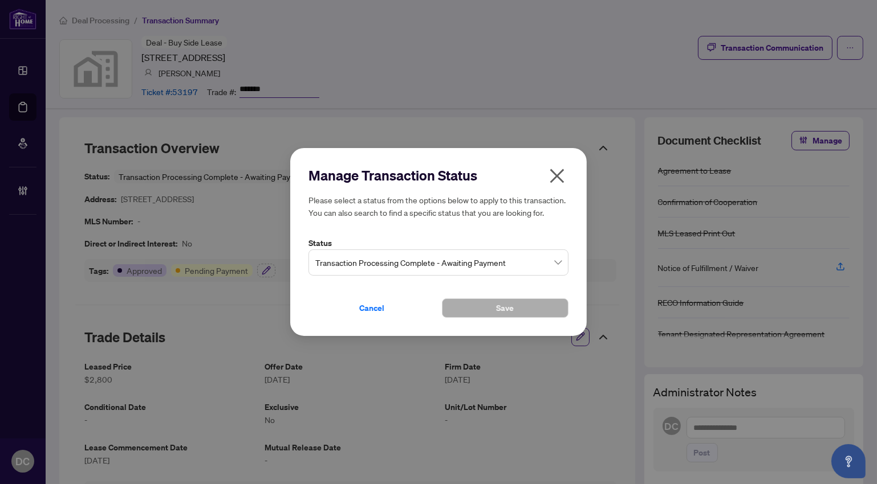
click at [445, 264] on span "Transaction Processing Complete - Awaiting Payment" at bounding box center [438, 263] width 246 height 22
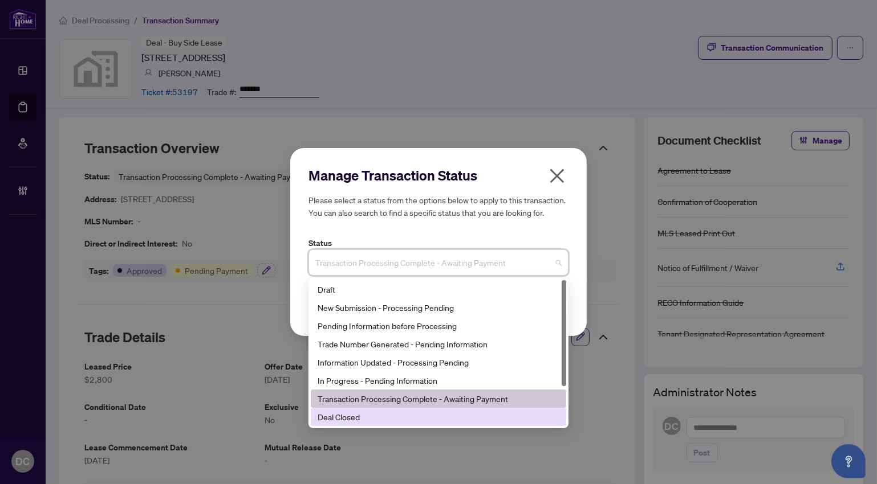
click at [398, 422] on div "Deal Closed" at bounding box center [438, 417] width 242 height 13
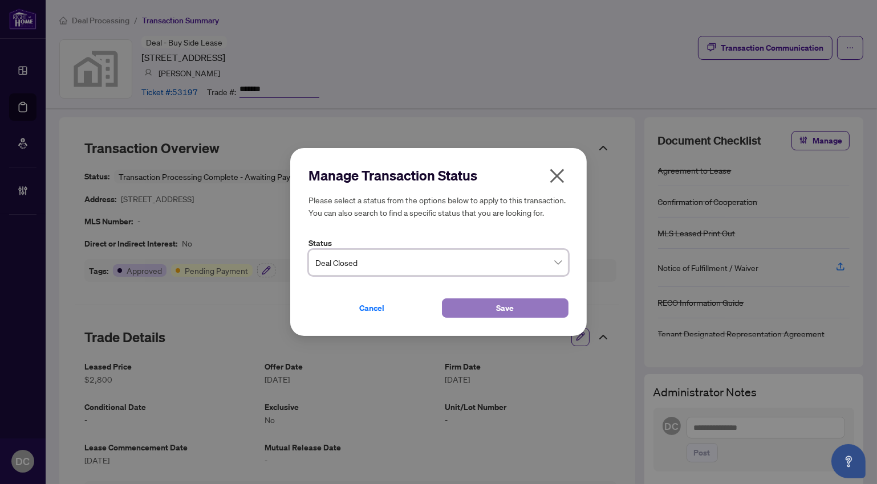
click at [478, 309] on button "Save" at bounding box center [505, 308] width 127 height 19
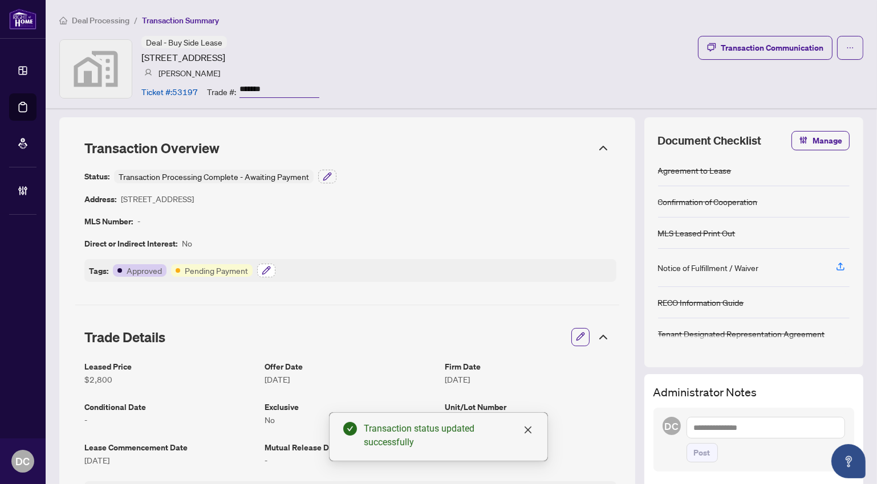
click at [270, 272] on button "button" at bounding box center [266, 271] width 18 height 14
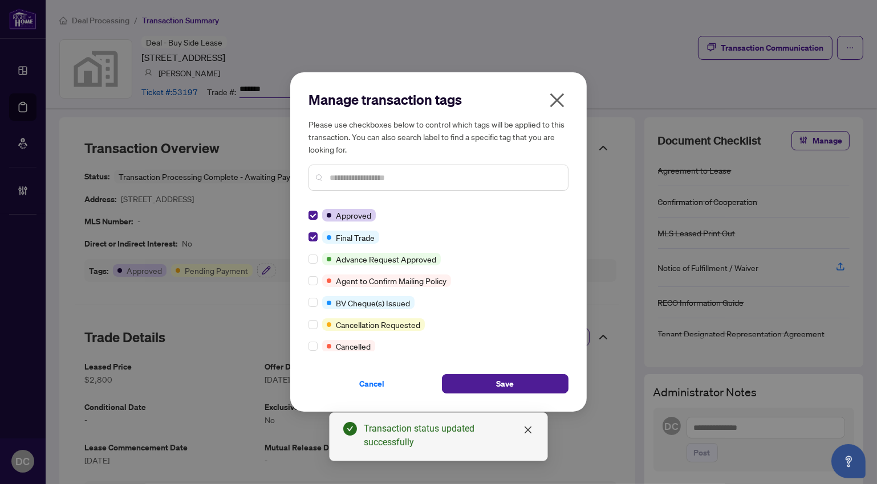
click at [396, 181] on input "text" at bounding box center [443, 178] width 229 height 13
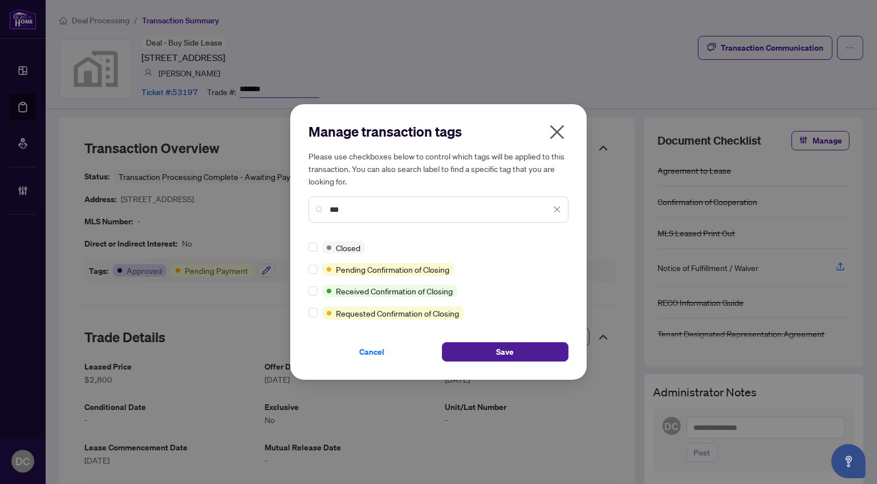
type input "***"
click at [533, 353] on button "Save" at bounding box center [505, 352] width 127 height 19
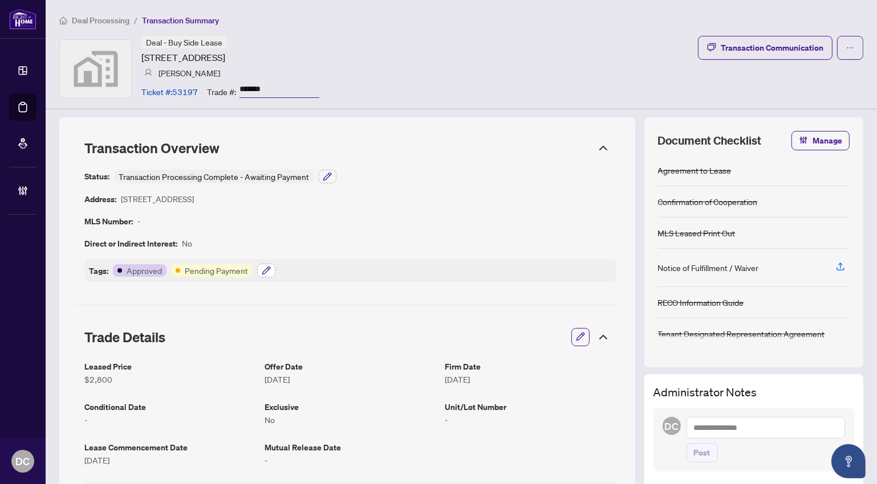
click at [265, 268] on icon "button" at bounding box center [265, 270] width 7 height 7
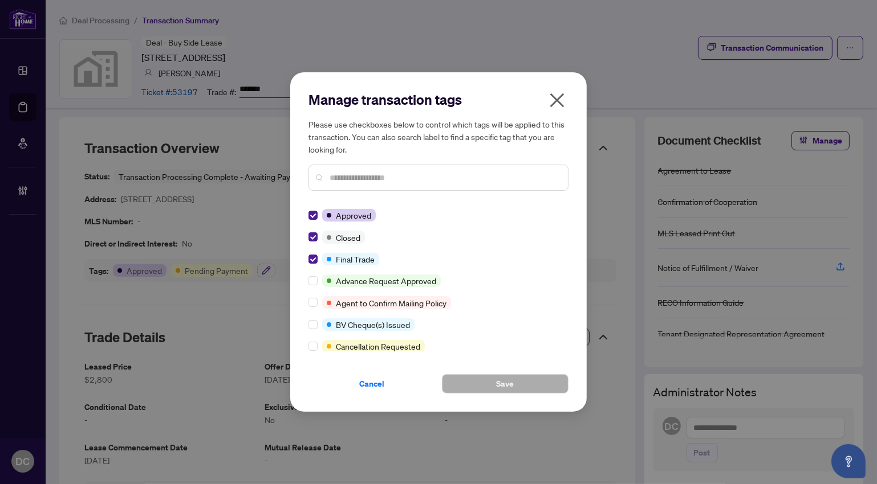
click at [564, 107] on icon "close" at bounding box center [557, 100] width 18 height 18
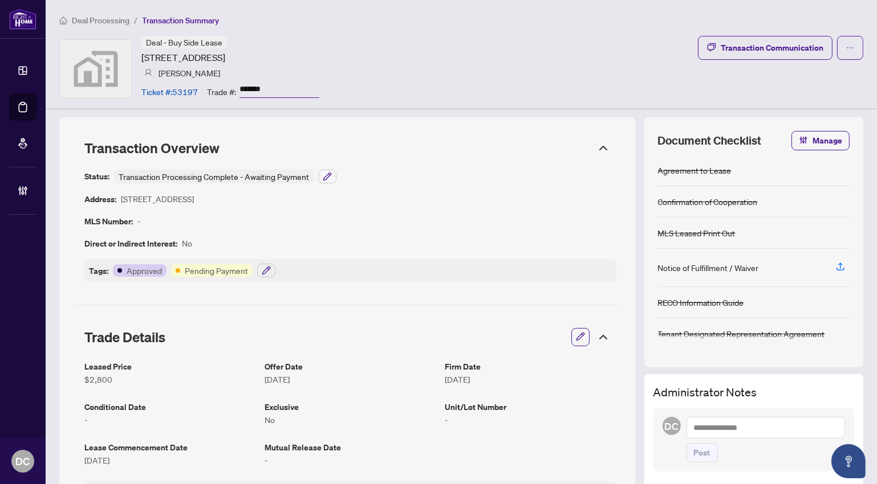
click at [596, 336] on icon at bounding box center [603, 338] width 14 height 14
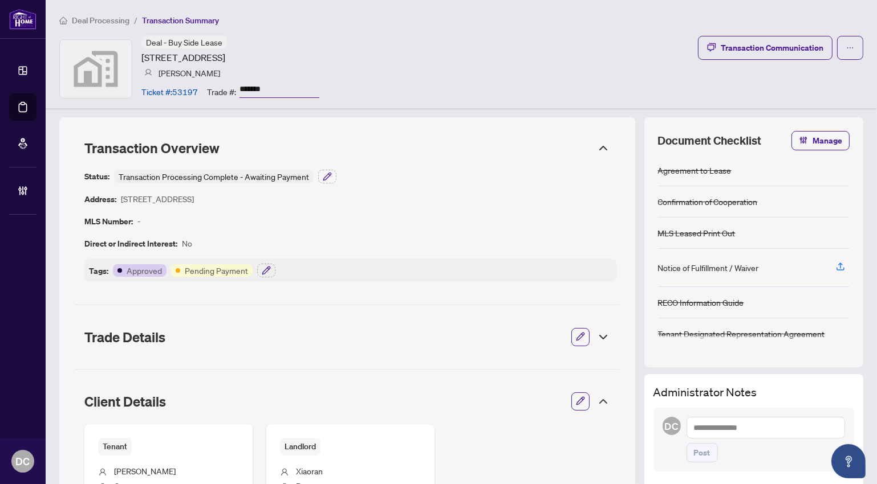
click at [596, 402] on icon at bounding box center [603, 402] width 14 height 14
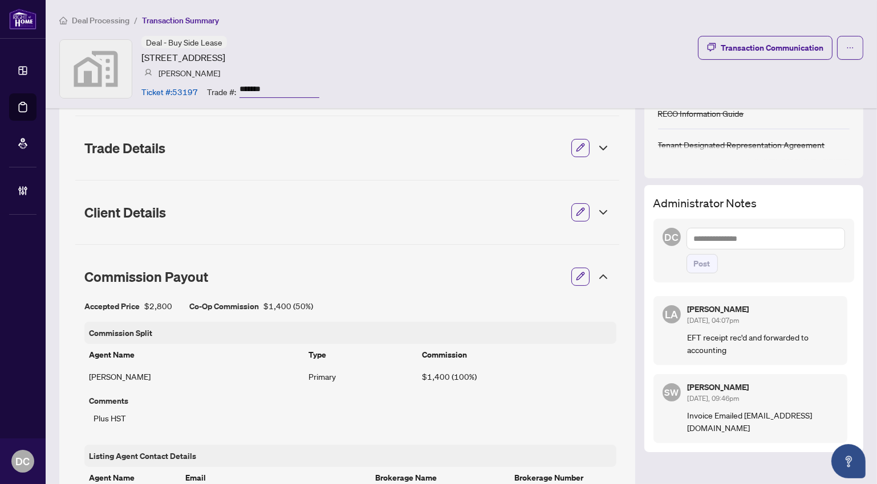
scroll to position [207, 0]
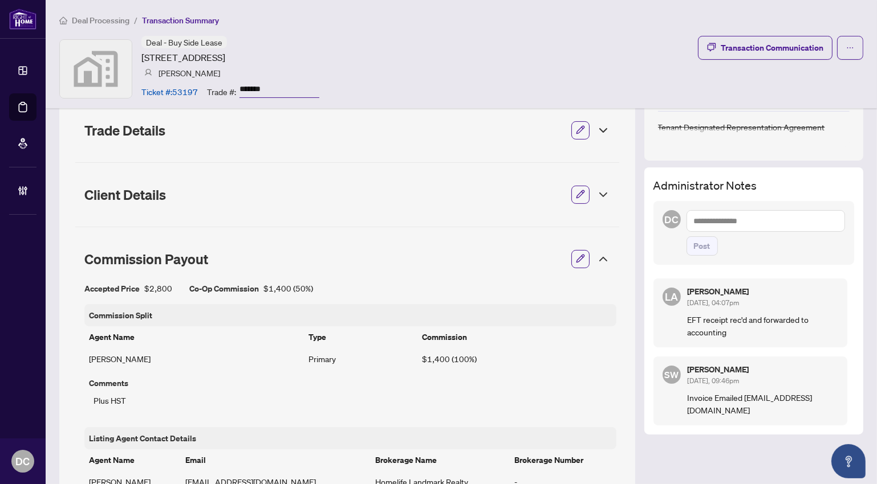
click at [600, 258] on icon at bounding box center [603, 259] width 7 height 3
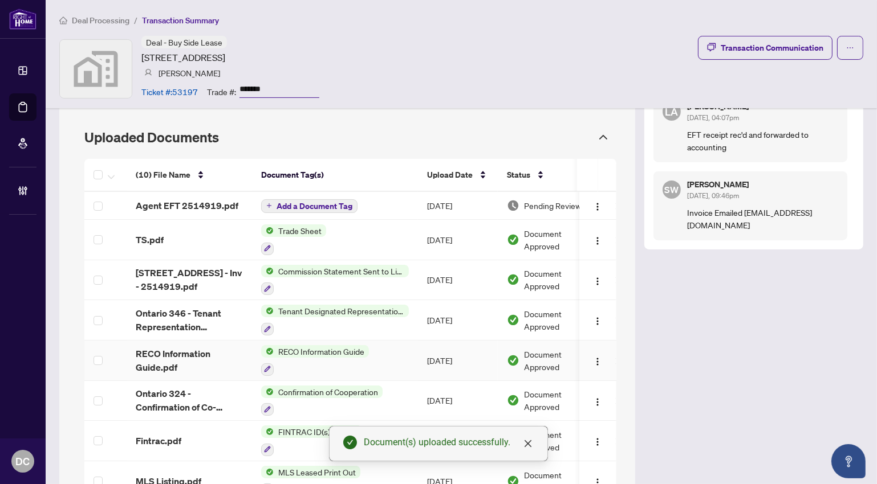
scroll to position [396, 0]
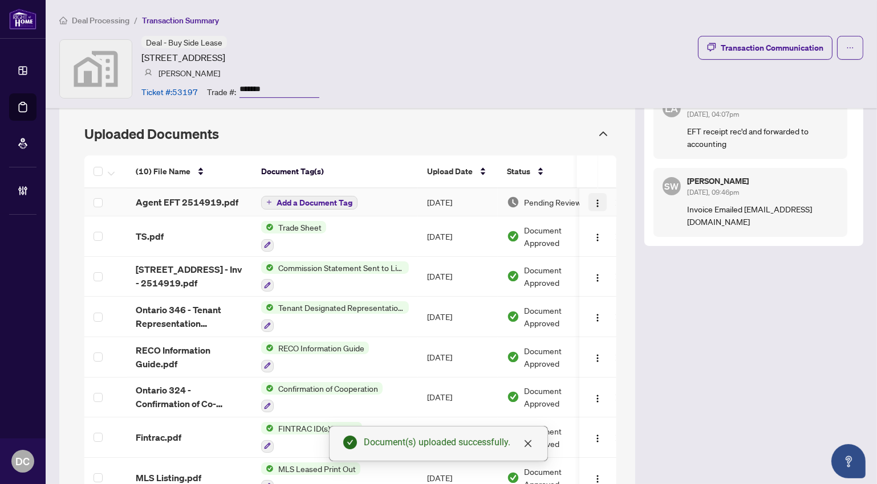
click at [593, 203] on img "button" at bounding box center [597, 203] width 9 height 9
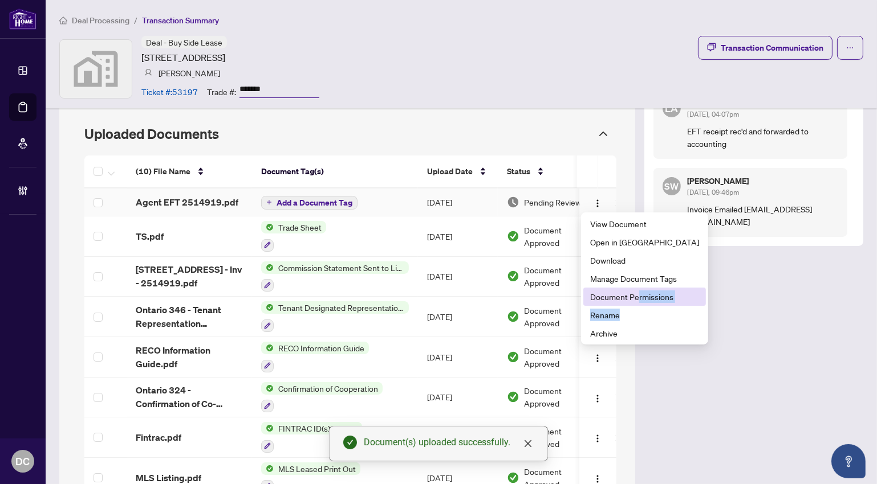
drag, startPoint x: 630, startPoint y: 313, endPoint x: 635, endPoint y: 297, distance: 16.2
click at [635, 297] on ul "View Document Open in New Tab Download Manage Document Tags Document Permission…" at bounding box center [644, 279] width 127 height 132
click at [638, 296] on span "Document Permissions" at bounding box center [644, 297] width 109 height 13
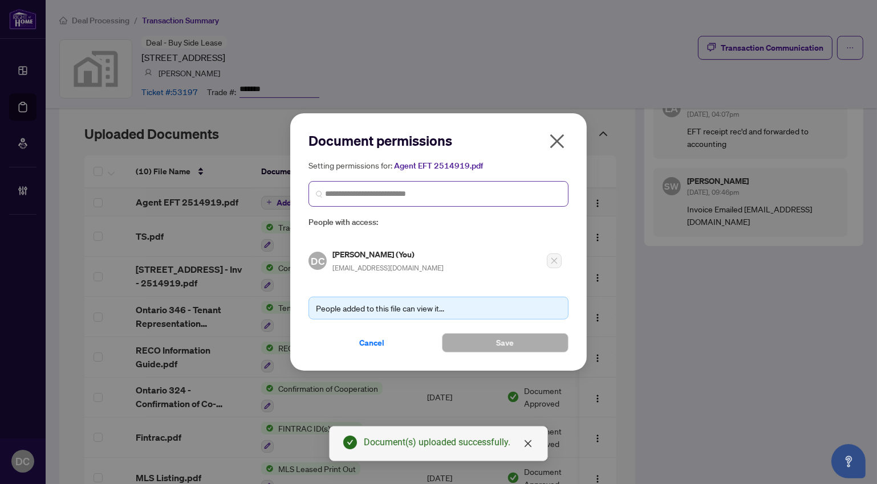
click at [417, 187] on span at bounding box center [438, 194] width 260 height 26
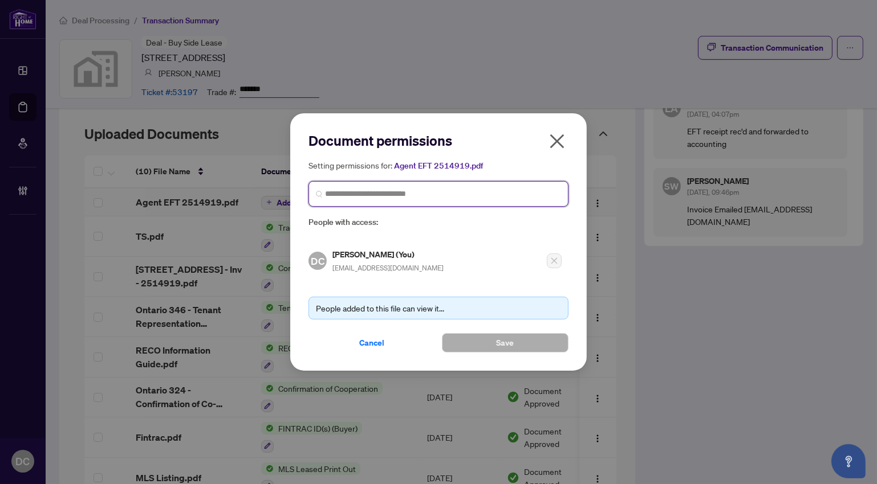
click at [360, 189] on input "search" at bounding box center [443, 194] width 236 height 12
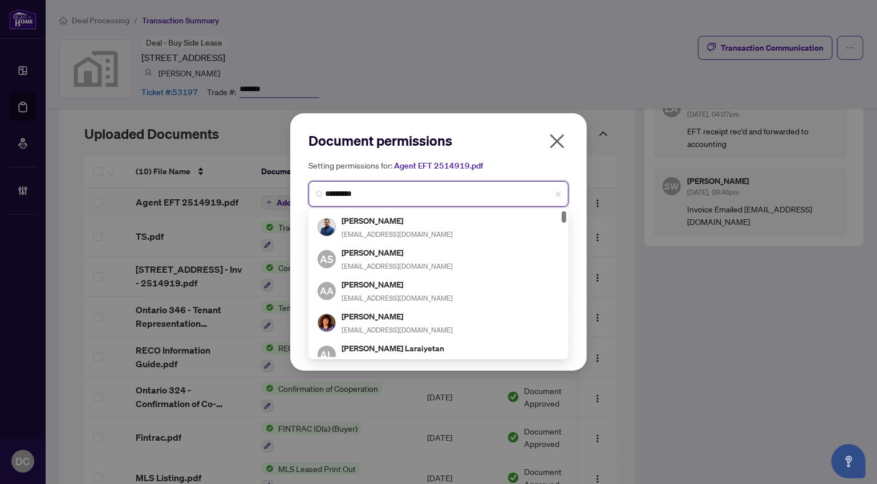
type input "**********"
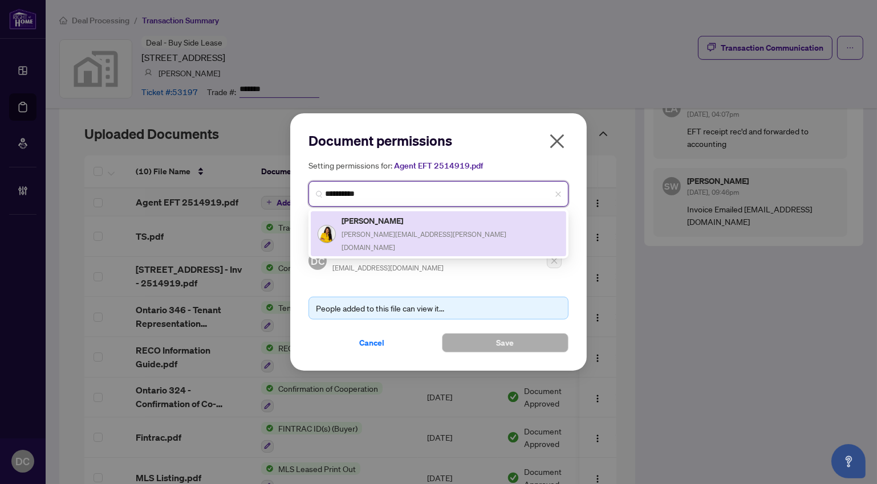
click at [420, 235] on span "latoya.wallace@gmail.com" at bounding box center [423, 241] width 165 height 22
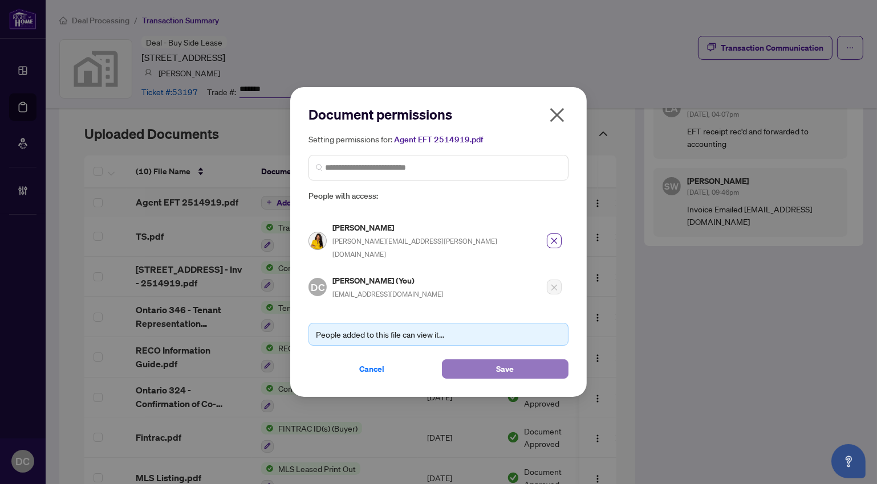
click at [485, 365] on button "Save" at bounding box center [505, 369] width 127 height 19
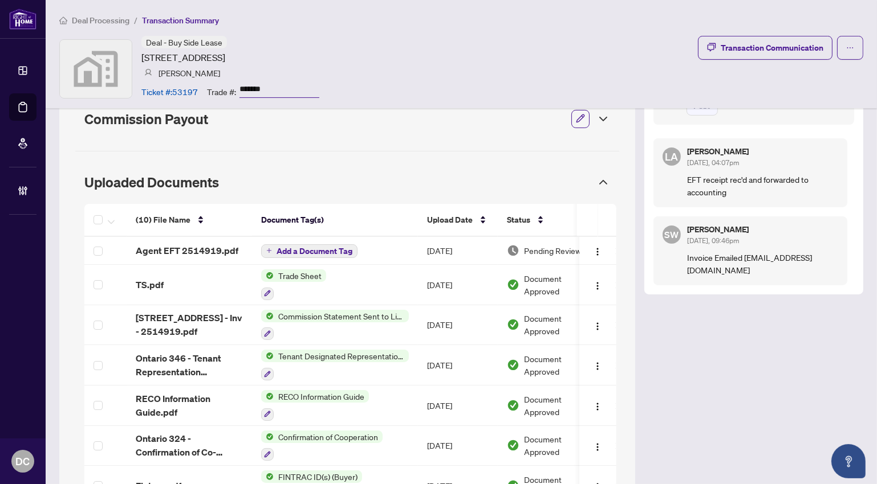
scroll to position [292, 0]
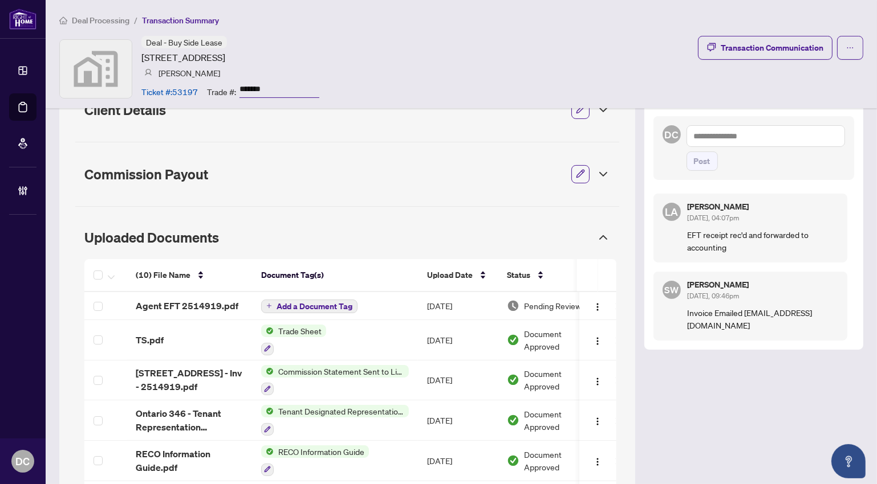
click at [764, 140] on textarea at bounding box center [765, 136] width 159 height 22
paste textarea "**********"
type textarea "**********"
click at [694, 159] on span "Post" at bounding box center [702, 161] width 17 height 18
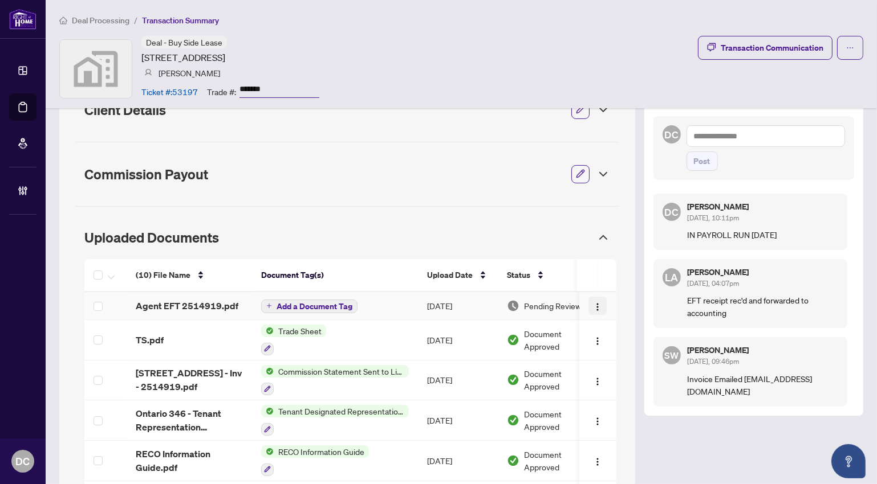
click at [594, 304] on img "button" at bounding box center [597, 307] width 9 height 9
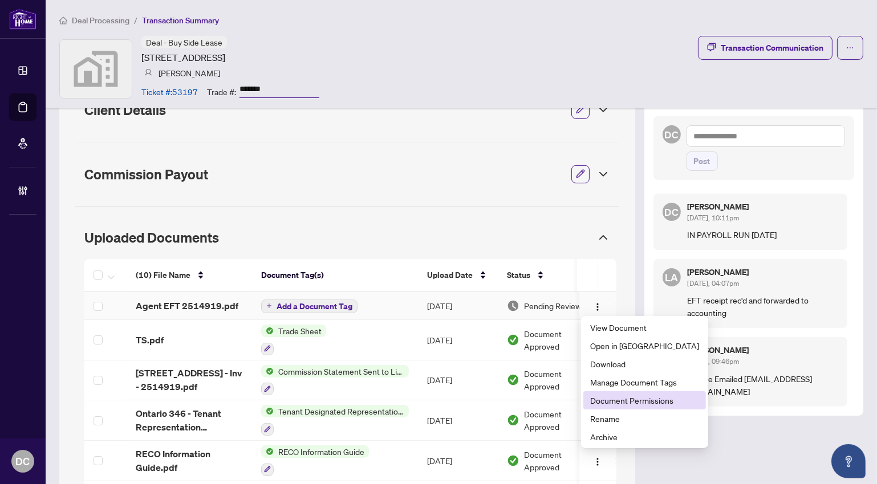
click at [604, 401] on span "Document Permissions" at bounding box center [644, 400] width 109 height 13
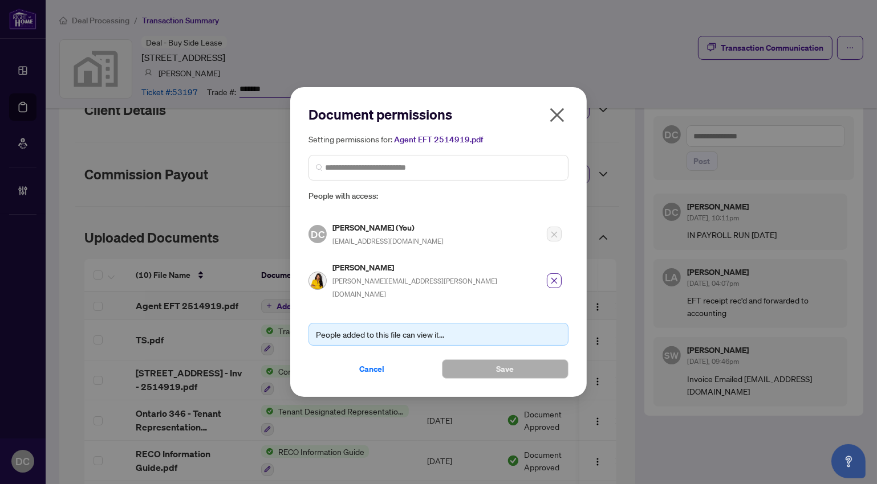
click at [556, 124] on icon "close" at bounding box center [557, 115] width 18 height 18
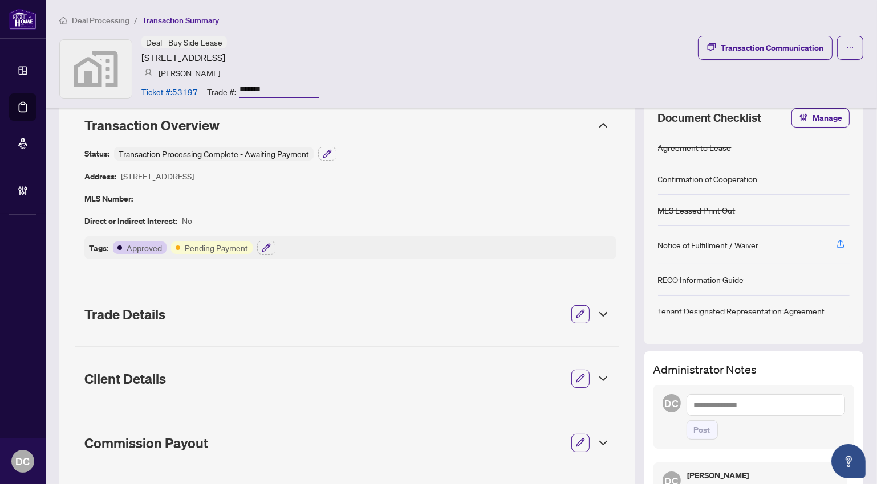
scroll to position [0, 0]
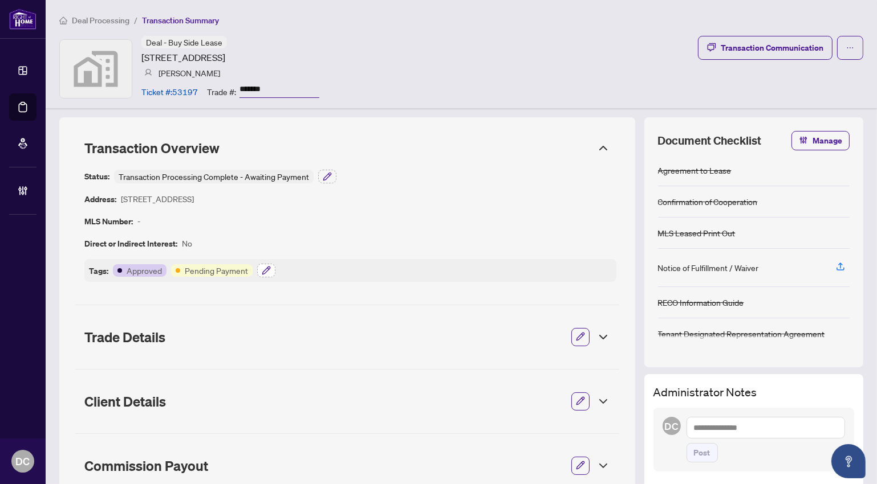
click at [262, 271] on icon "button" at bounding box center [265, 270] width 7 height 7
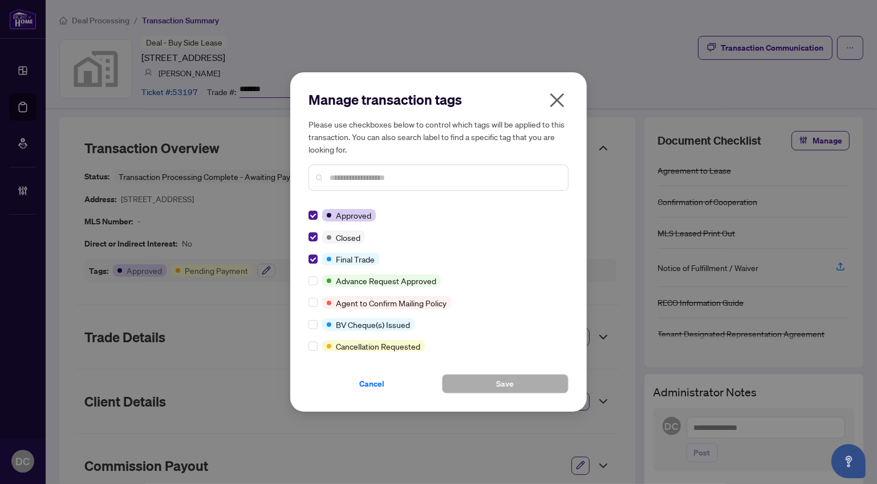
click at [549, 105] on icon "close" at bounding box center [557, 100] width 18 height 18
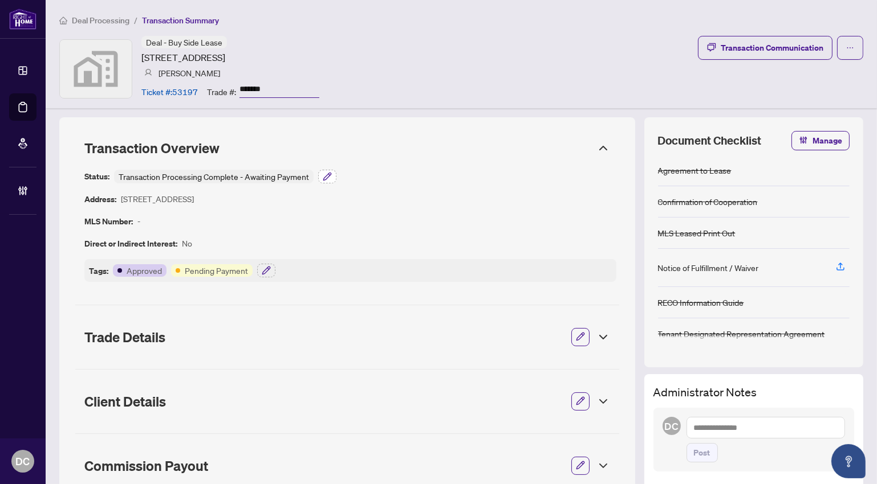
click at [333, 177] on button "button" at bounding box center [327, 177] width 18 height 14
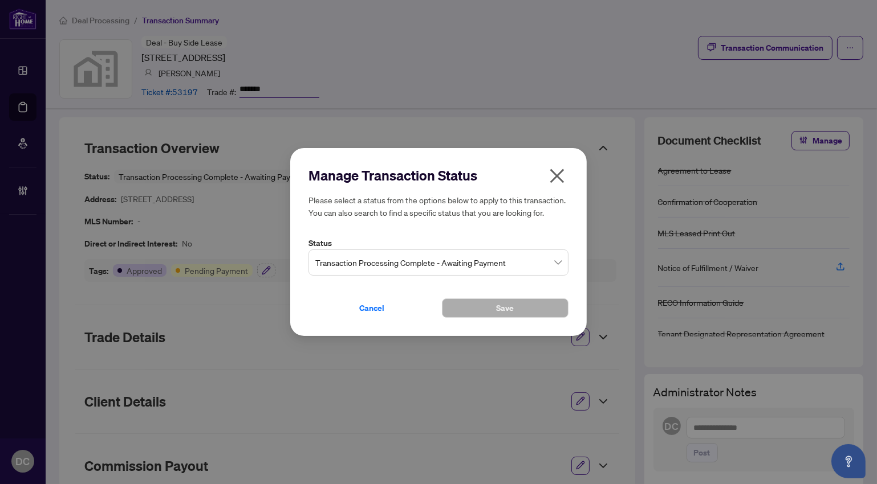
click at [423, 268] on span "Transaction Processing Complete - Awaiting Payment" at bounding box center [438, 263] width 246 height 22
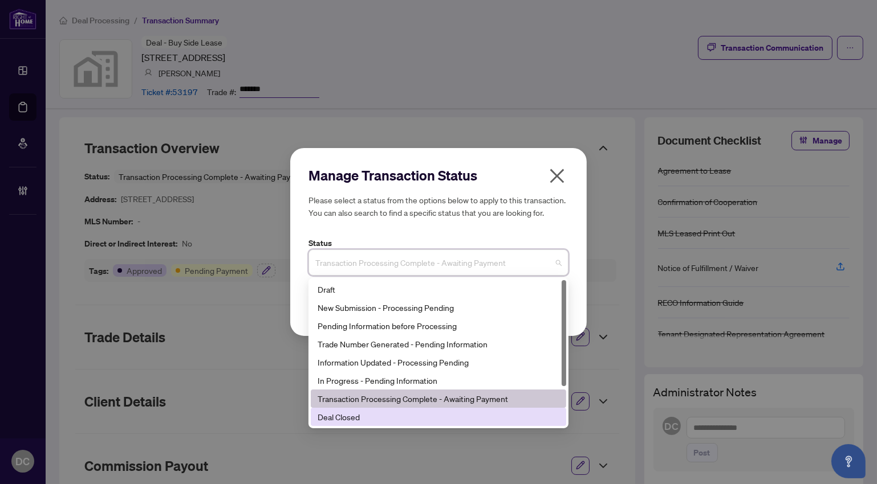
click at [356, 418] on div "Deal Closed" at bounding box center [438, 417] width 242 height 13
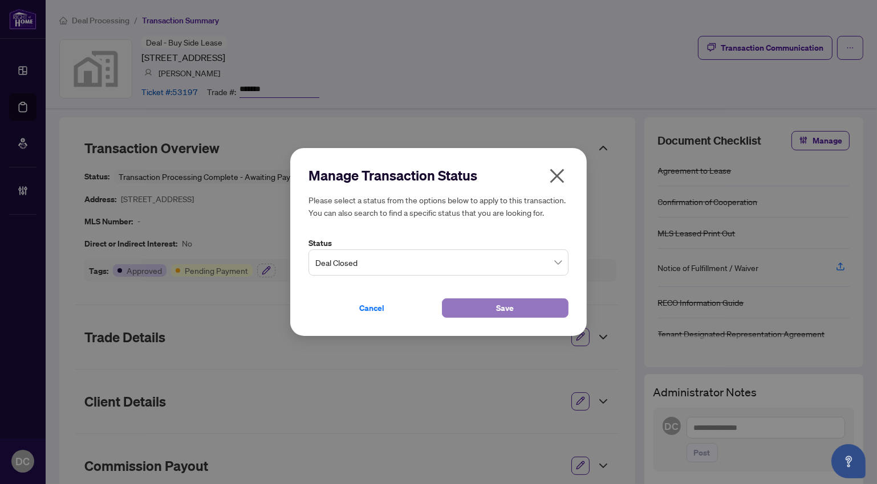
click at [483, 308] on button "Save" at bounding box center [505, 308] width 127 height 19
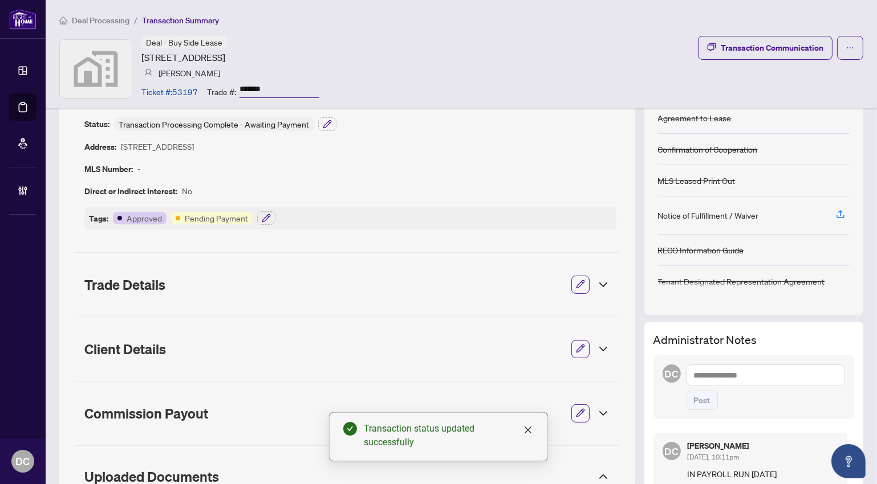
scroll to position [51, 0]
drag, startPoint x: 274, startPoint y: 88, endPoint x: 220, endPoint y: 87, distance: 53.6
click at [220, 87] on div "Trade #: *******" at bounding box center [263, 91] width 112 height 20
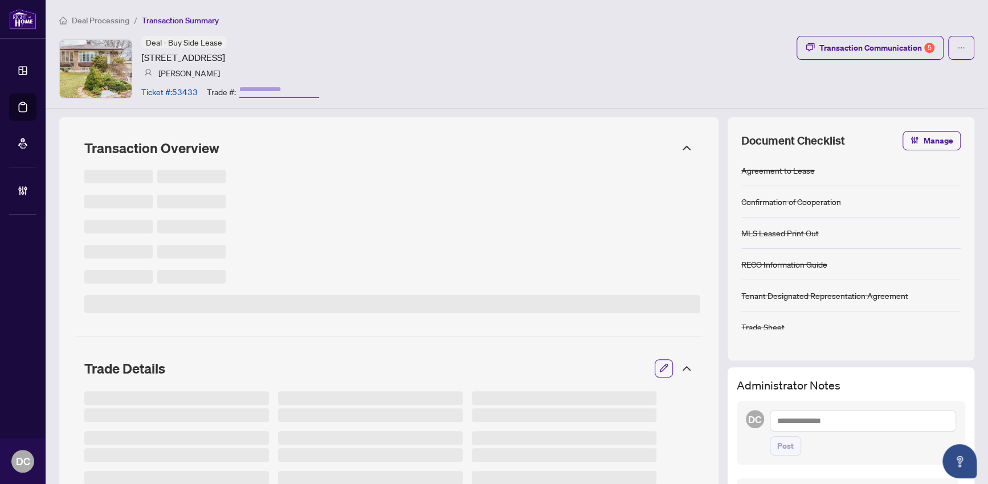
type input "*******"
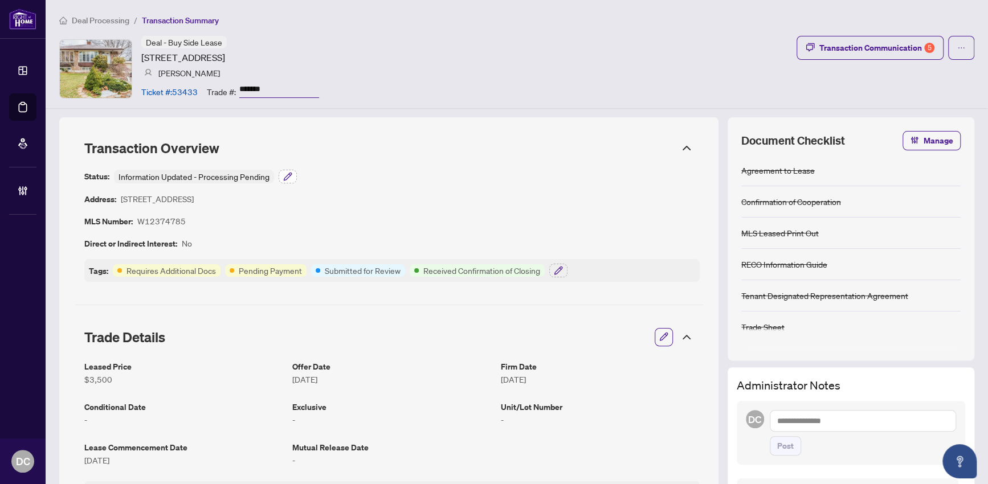
click at [288, 179] on icon "button" at bounding box center [287, 176] width 9 height 9
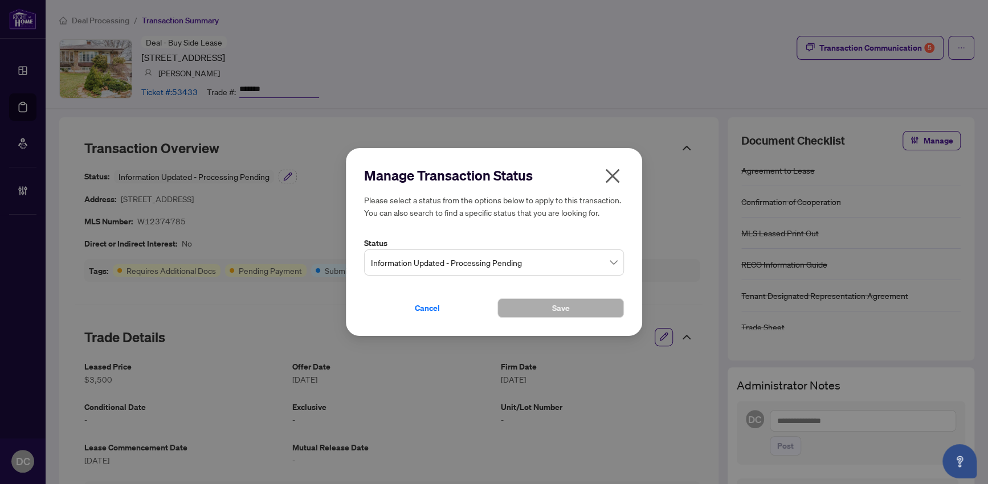
click at [423, 261] on span "Information Updated - Processing Pending" at bounding box center [494, 263] width 246 height 22
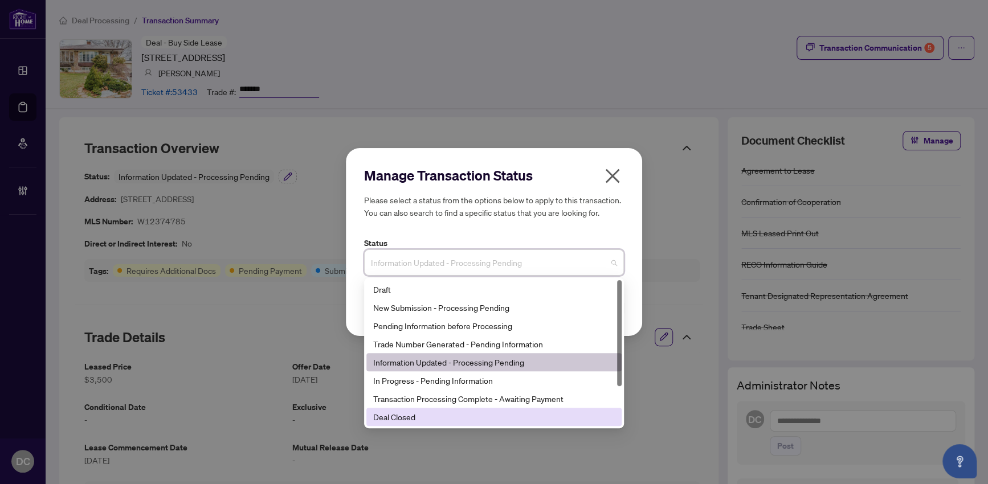
click at [396, 420] on div "Deal Closed" at bounding box center [494, 417] width 242 height 13
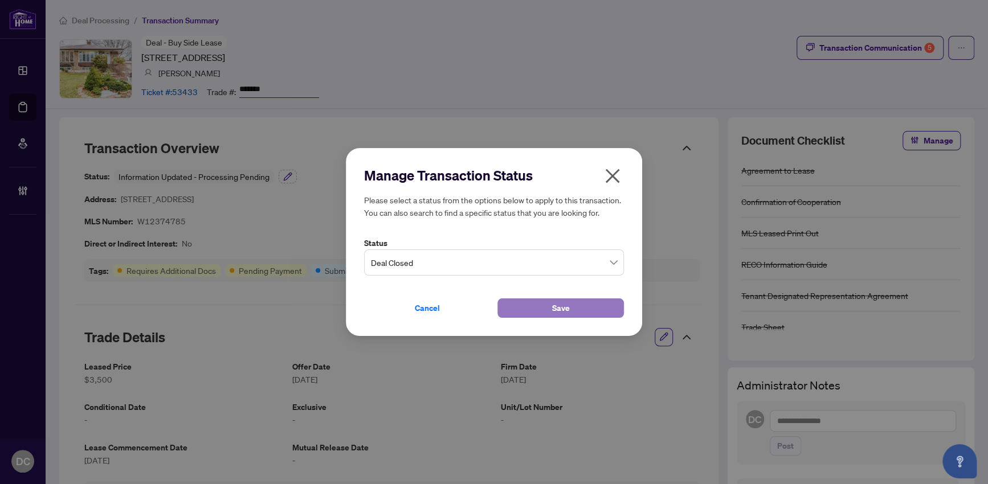
click at [532, 308] on button "Save" at bounding box center [561, 308] width 127 height 19
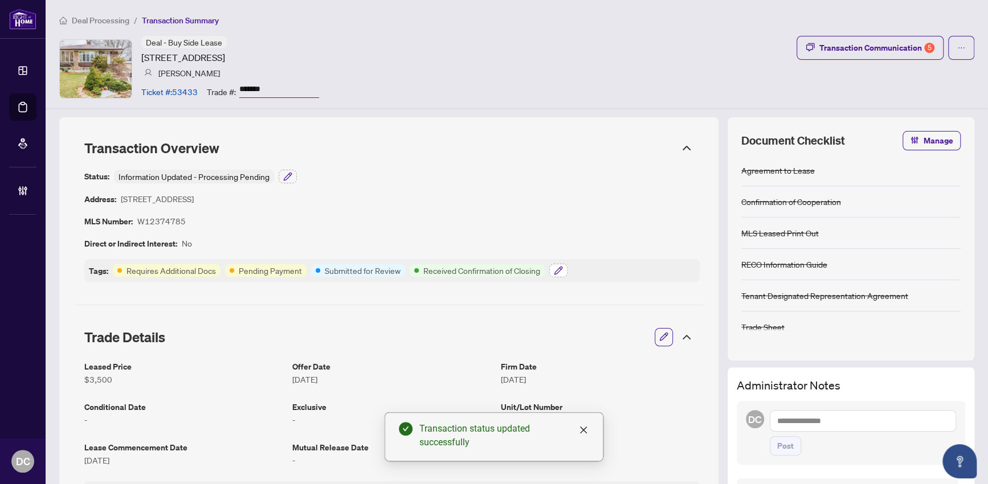
click at [559, 272] on icon "button" at bounding box center [558, 270] width 9 height 9
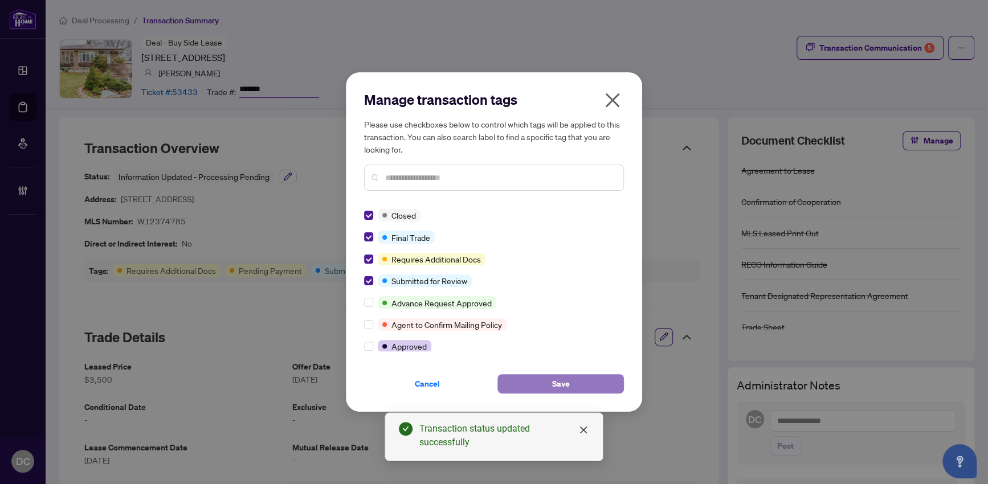
click at [568, 386] on span "Save" at bounding box center [561, 384] width 18 height 18
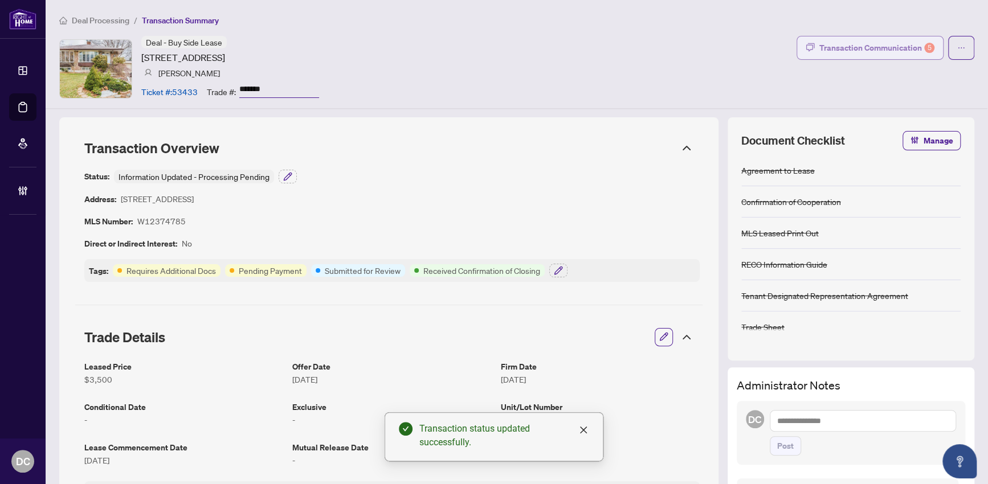
click at [888, 40] on div "Transaction Communication 5" at bounding box center [877, 48] width 115 height 18
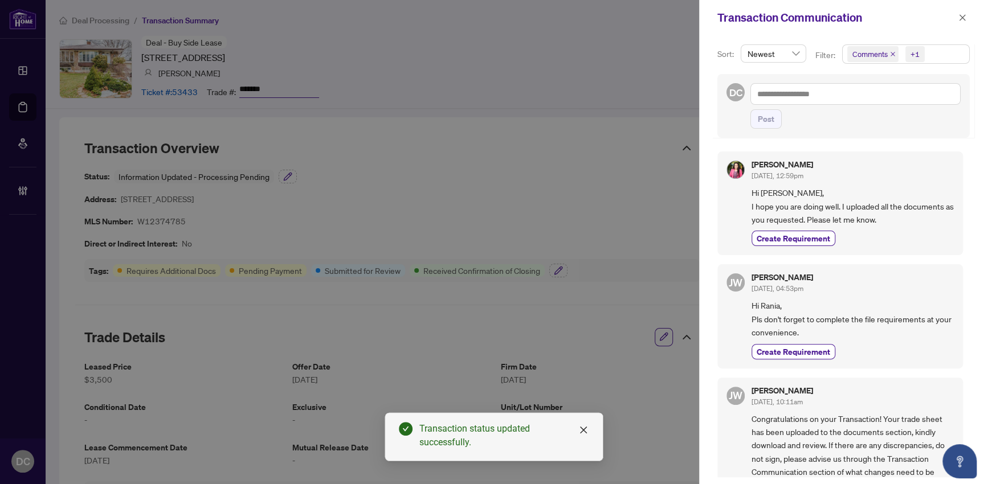
click at [931, 51] on span "Comments +1" at bounding box center [906, 54] width 127 height 18
click at [865, 99] on span "Comments" at bounding box center [884, 101] width 39 height 10
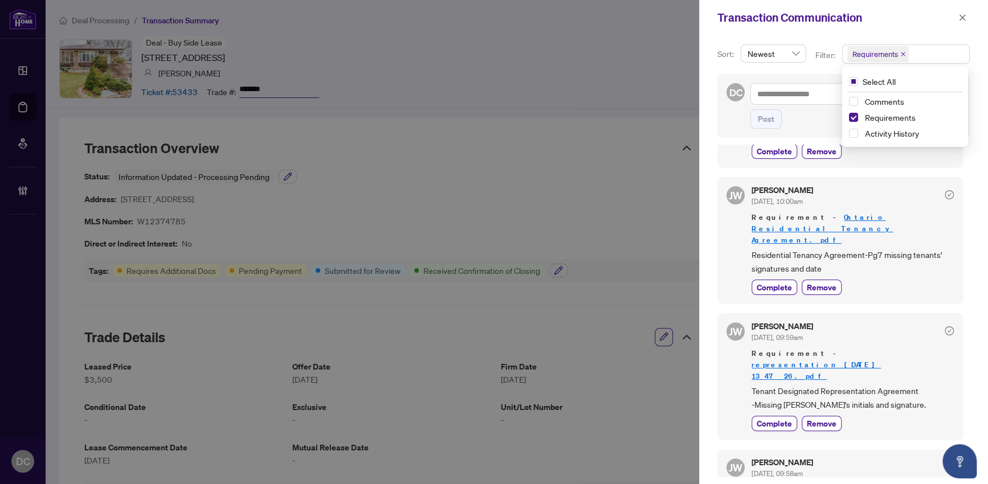
scroll to position [378, 0]
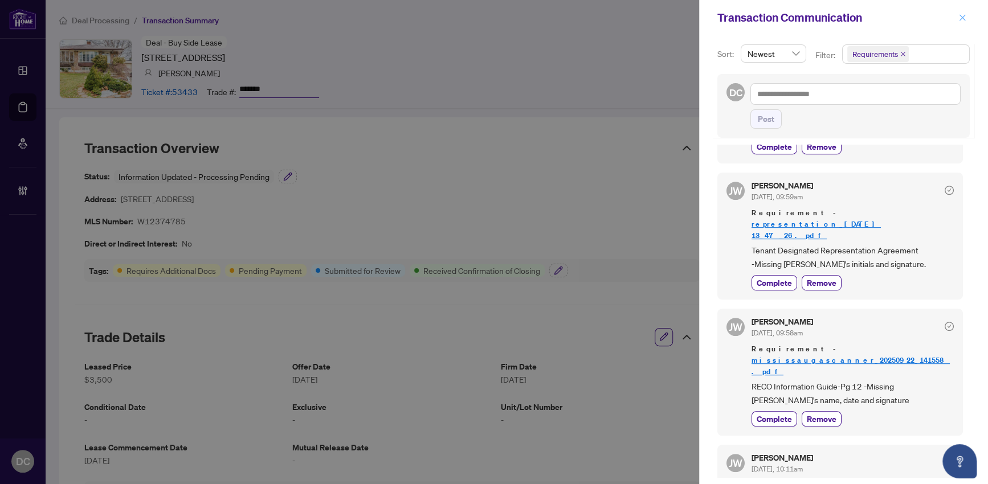
click at [961, 12] on span "button" at bounding box center [963, 18] width 8 height 18
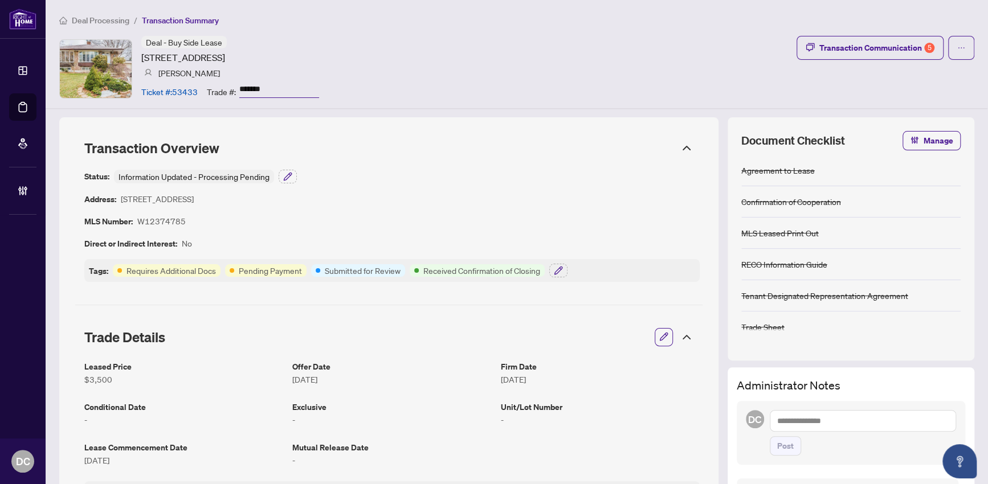
click at [676, 347] on div "Trade Details" at bounding box center [388, 337] width 627 height 32
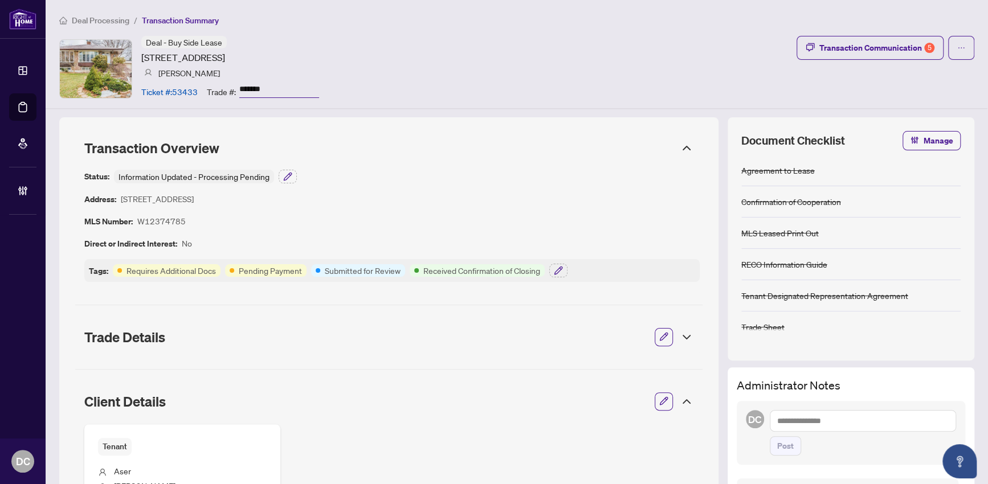
click at [680, 396] on icon at bounding box center [687, 402] width 14 height 14
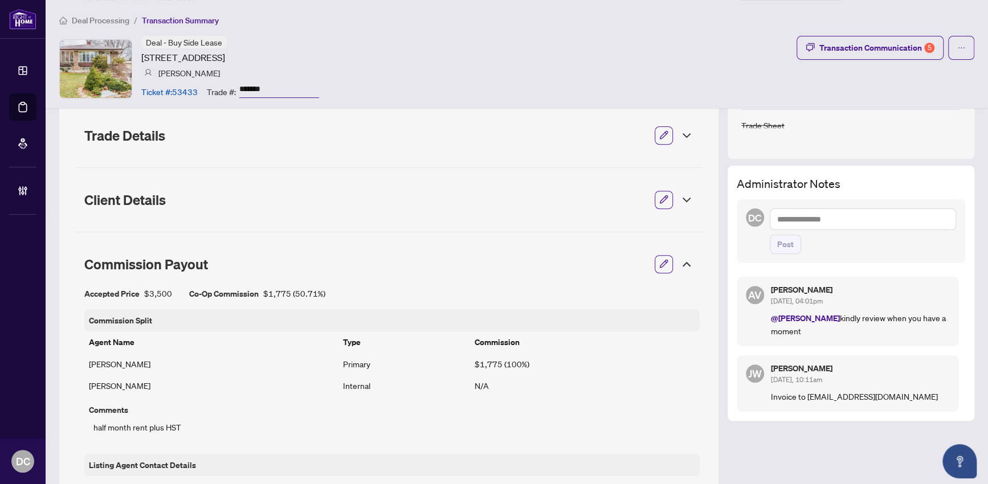
scroll to position [207, 0]
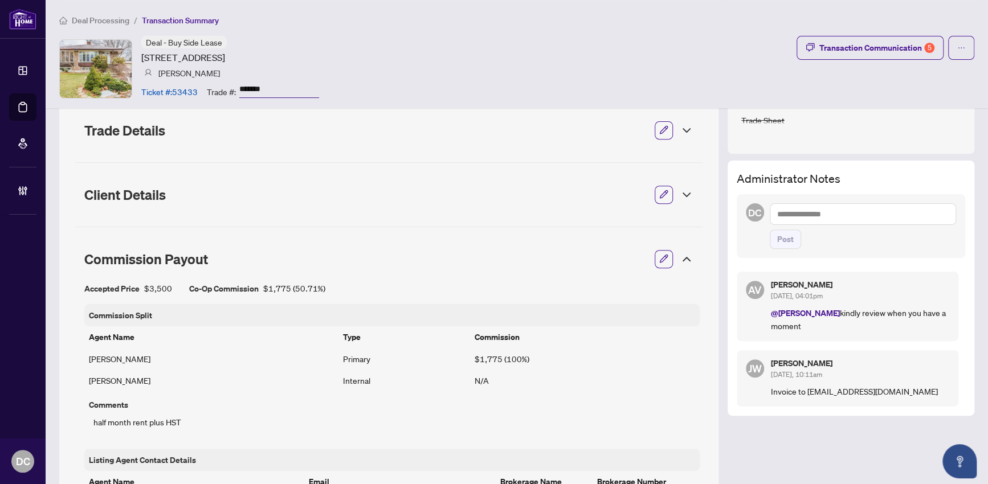
click at [678, 243] on div "Commission Payout" at bounding box center [388, 259] width 627 height 32
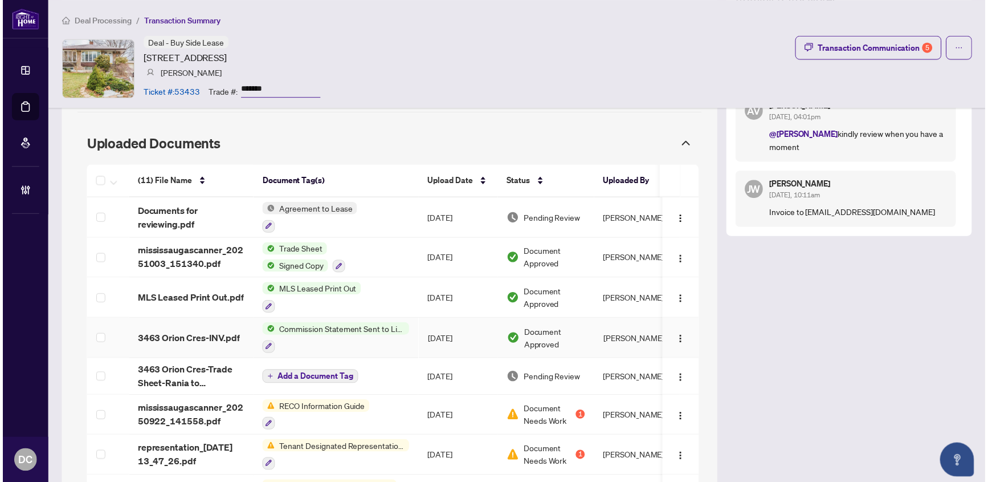
scroll to position [414, 0]
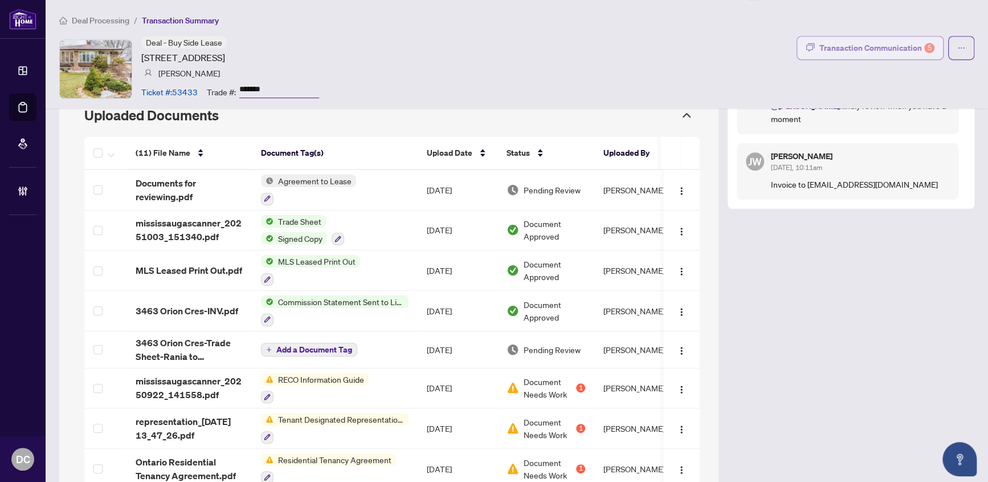
click at [806, 44] on icon "button" at bounding box center [810, 47] width 9 height 9
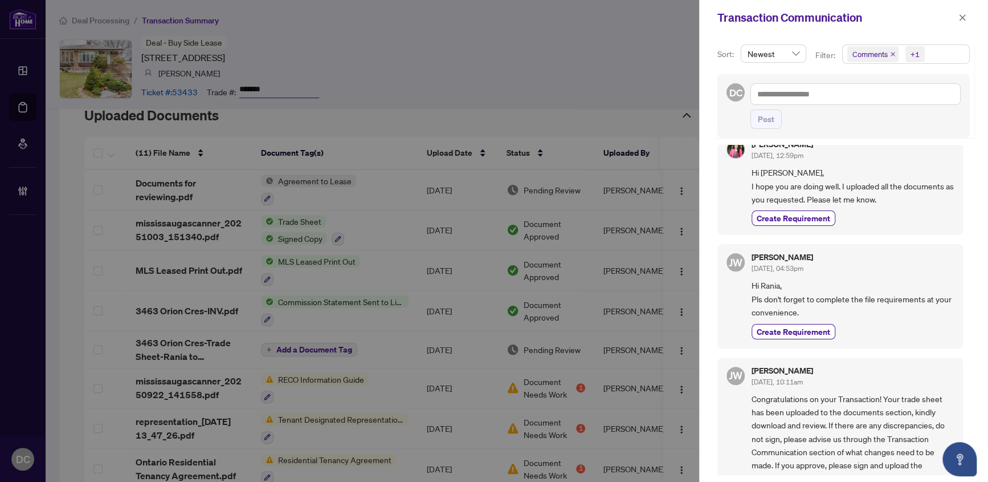
scroll to position [0, 0]
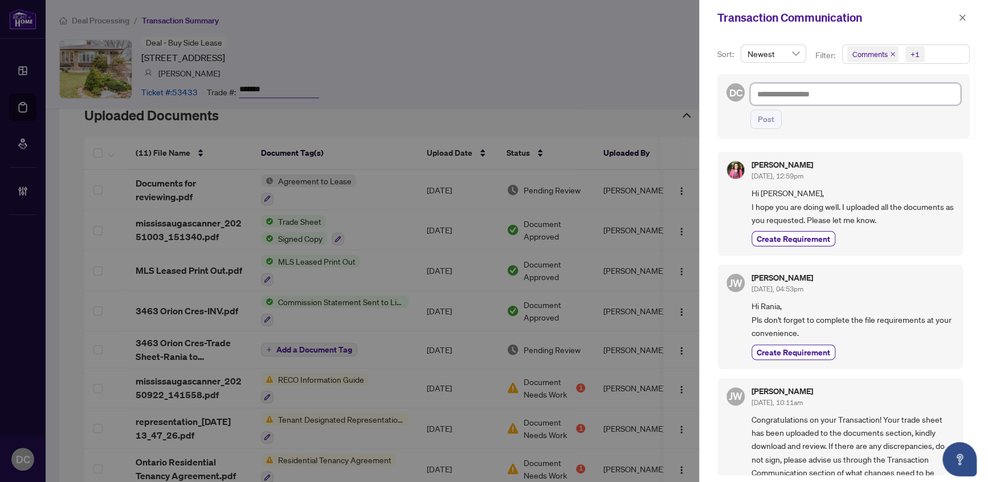
click at [875, 90] on textarea at bounding box center [856, 94] width 210 height 22
type textarea "*"
type textarea "**"
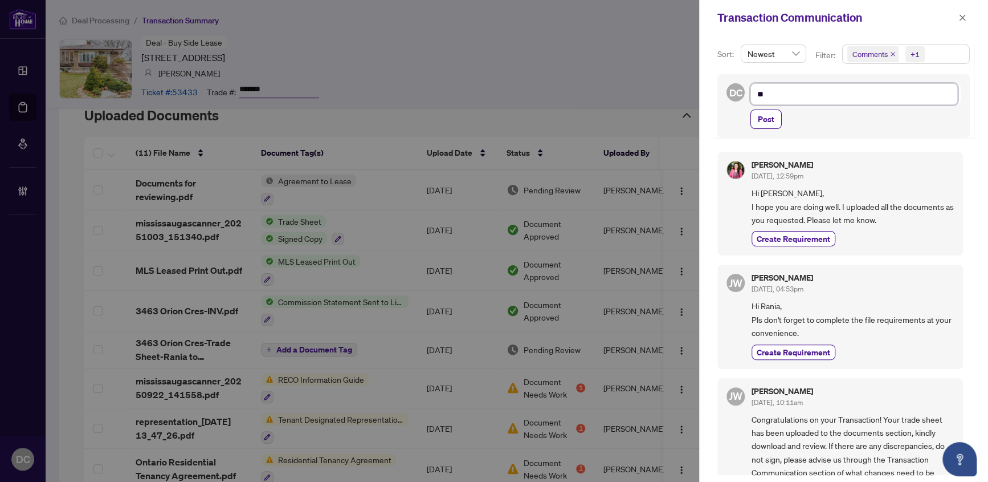
type textarea "**"
type textarea "****"
type textarea "*****"
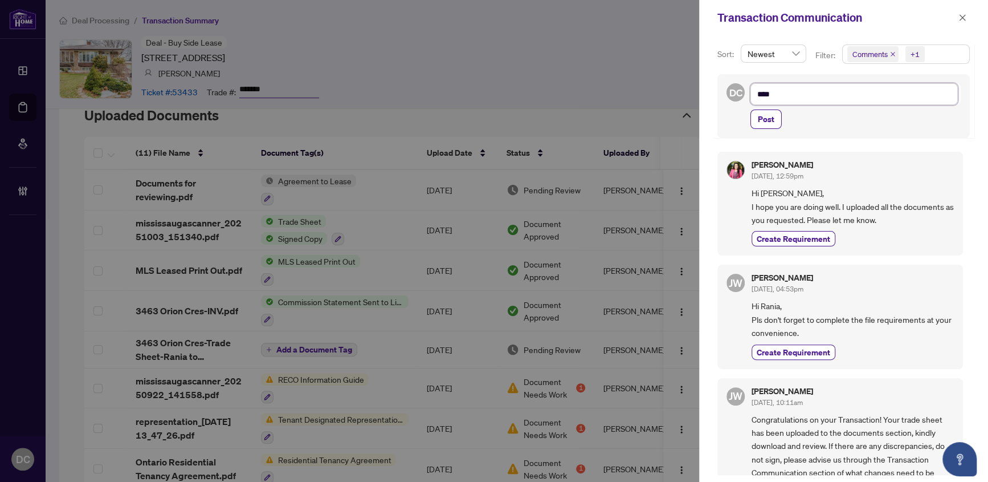
type textarea "*****"
type textarea "******"
type textarea "*******"
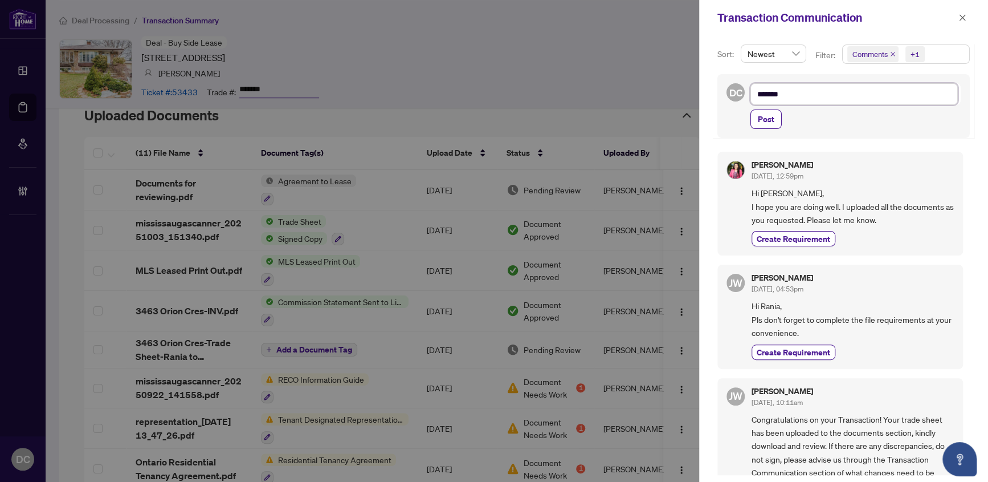
type textarea "********"
type textarea "*********"
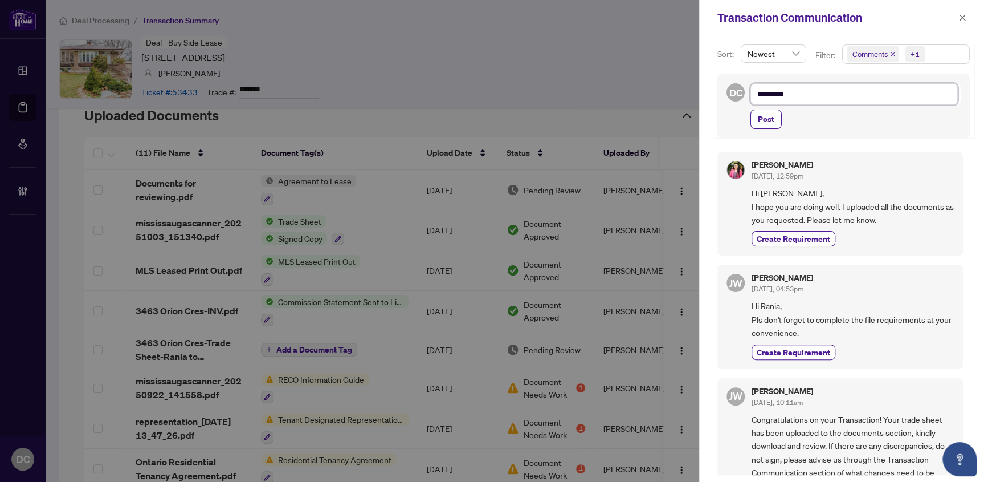
type textarea "*********"
type textarea "**********"
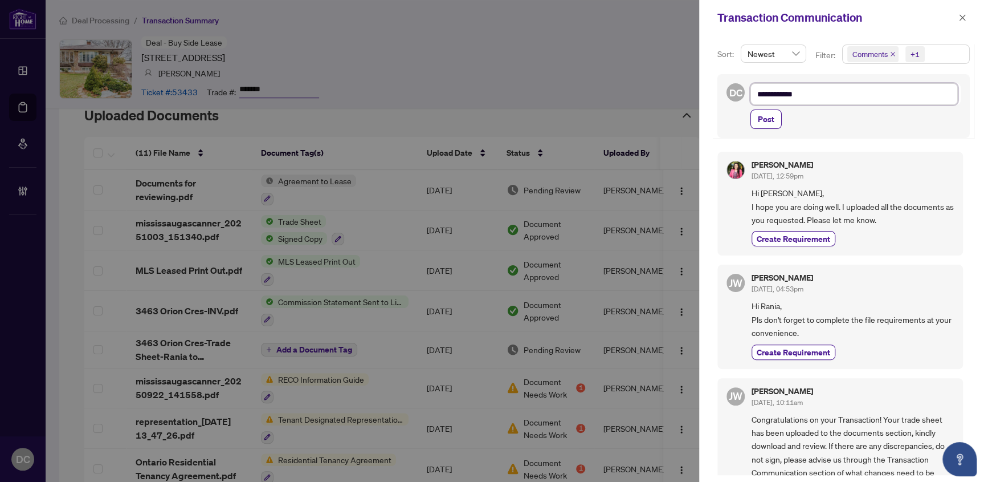
type textarea "**********"
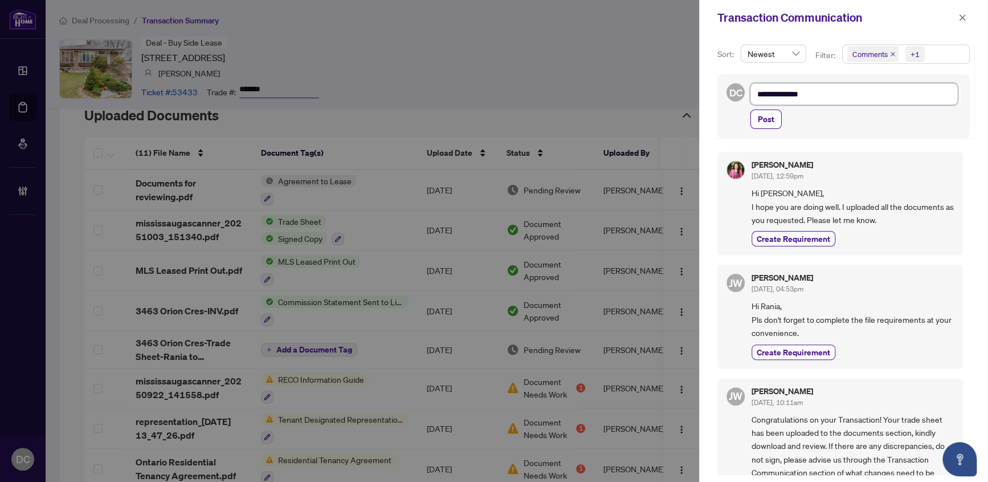
type textarea "**********"
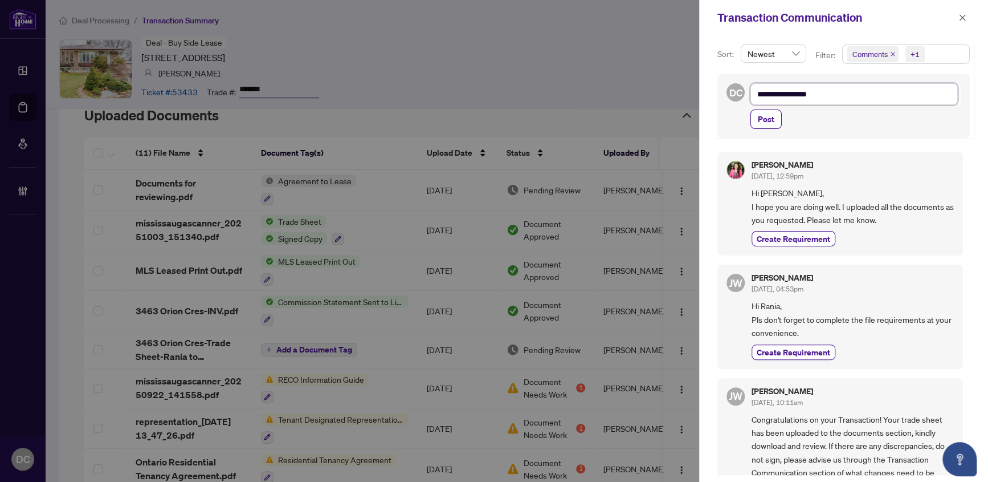
type textarea "**********"
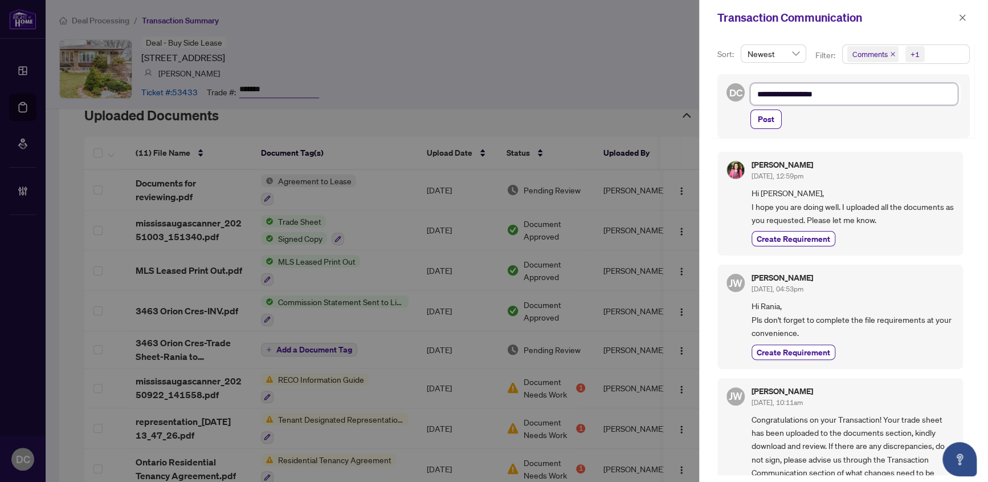
type textarea "**********"
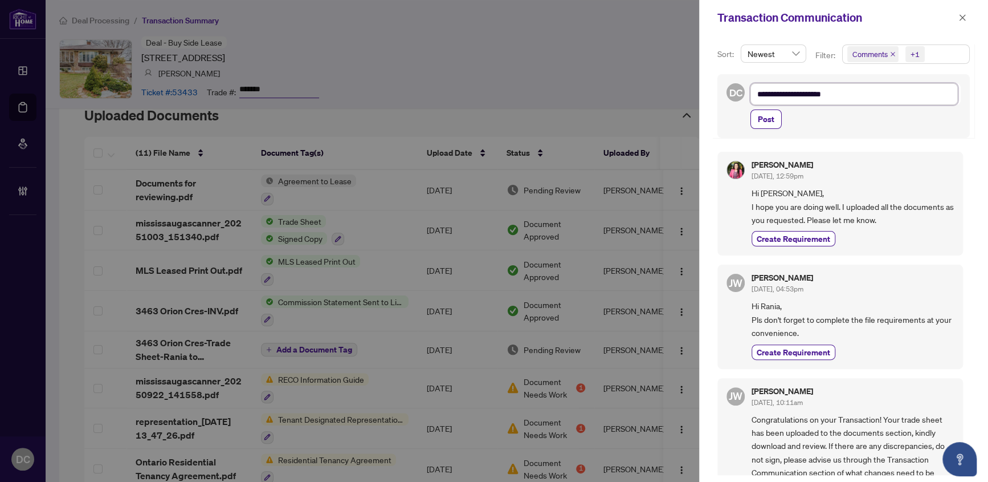
type textarea "**********"
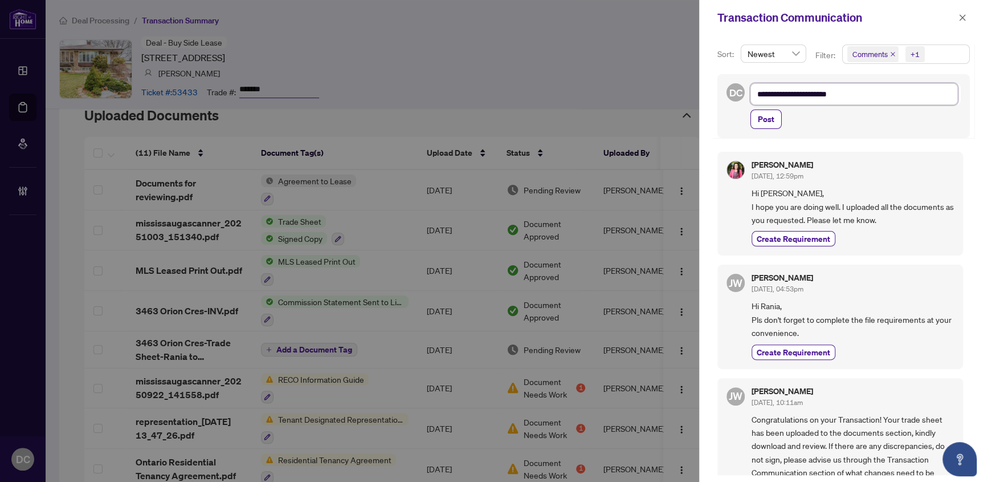
type textarea "**********"
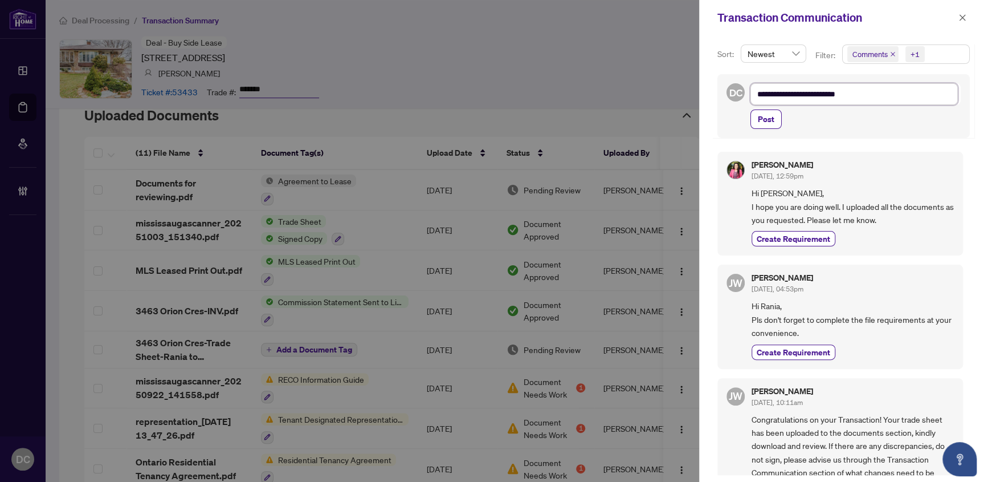
type textarea "**********"
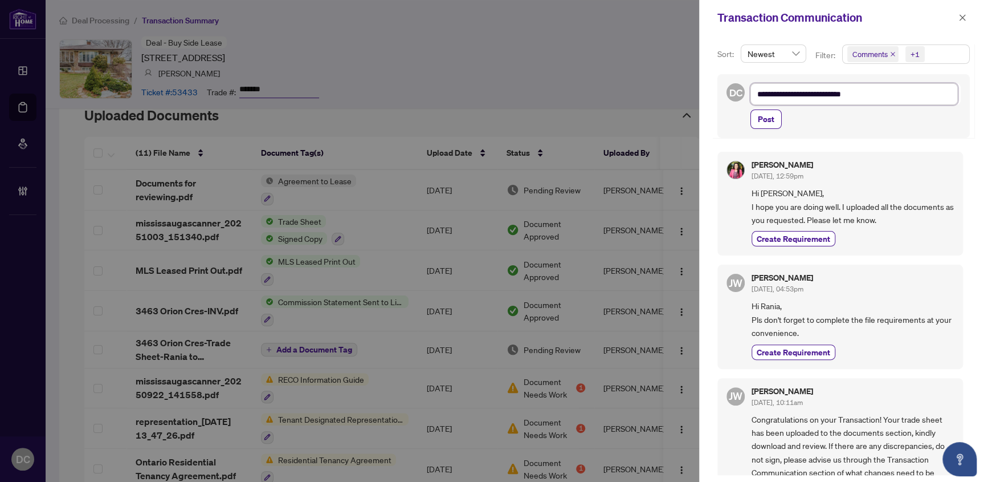
type textarea "**********"
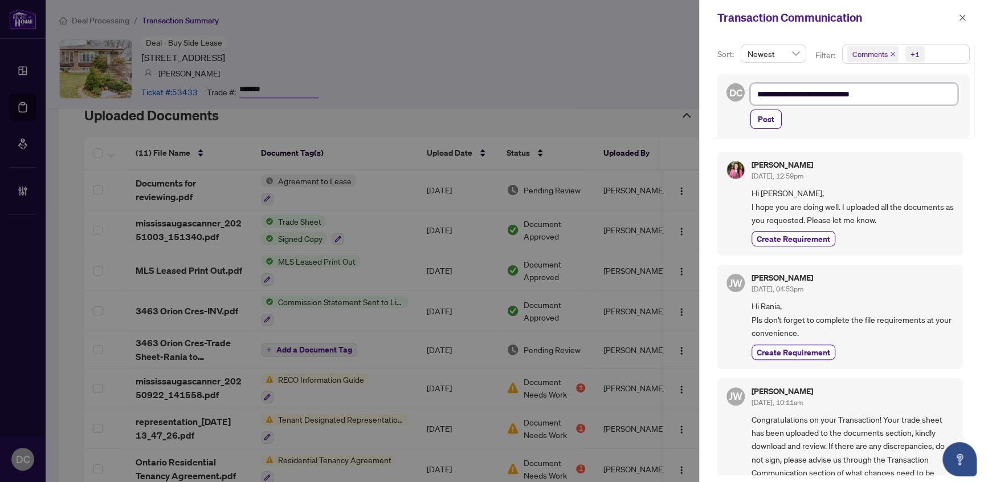
type textarea "**********"
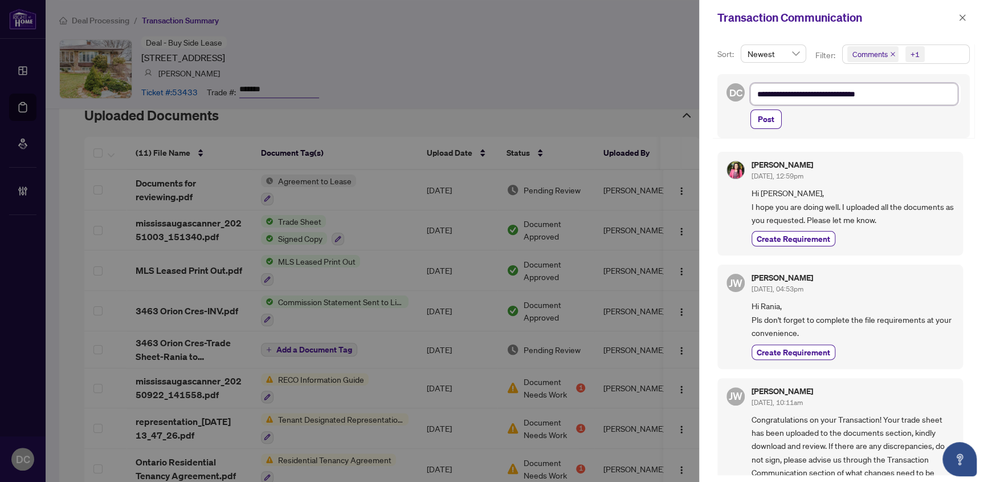
type textarea "**********"
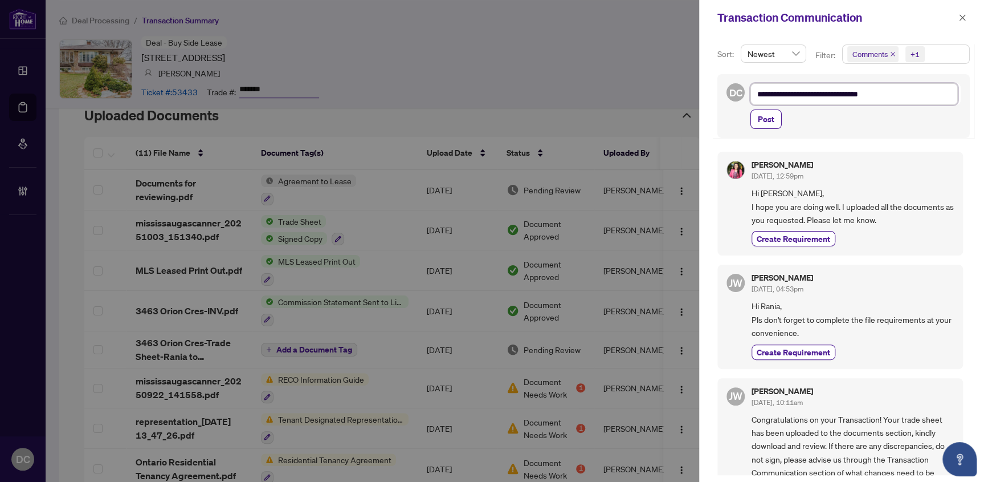
type textarea "**********"
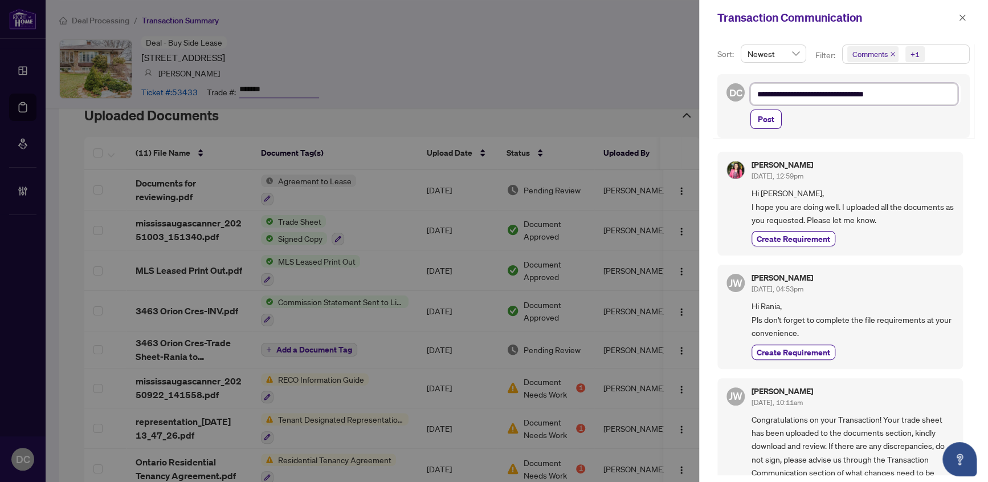
type textarea "**********"
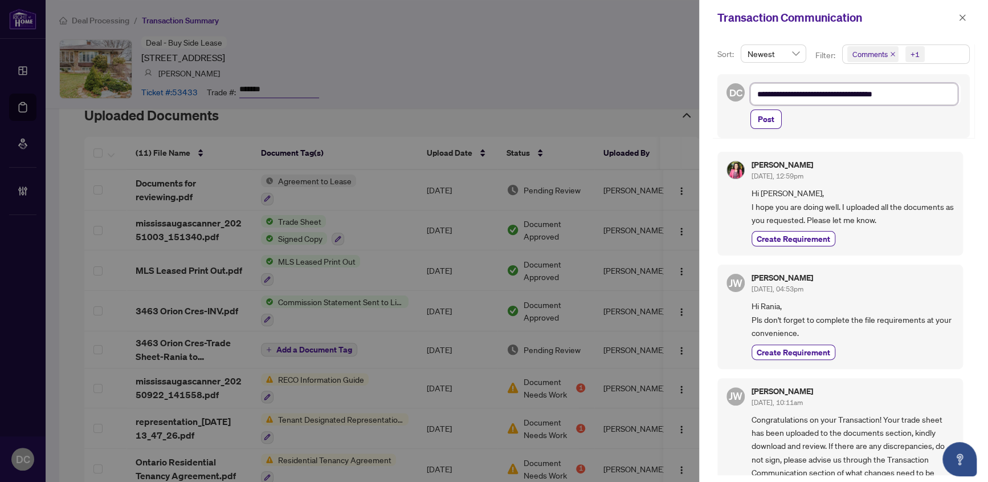
type textarea "**********"
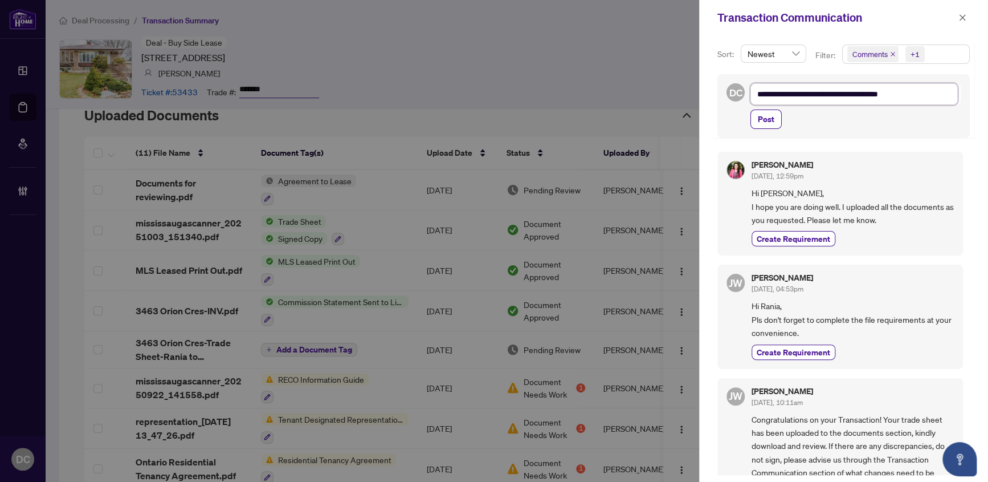
type textarea "**********"
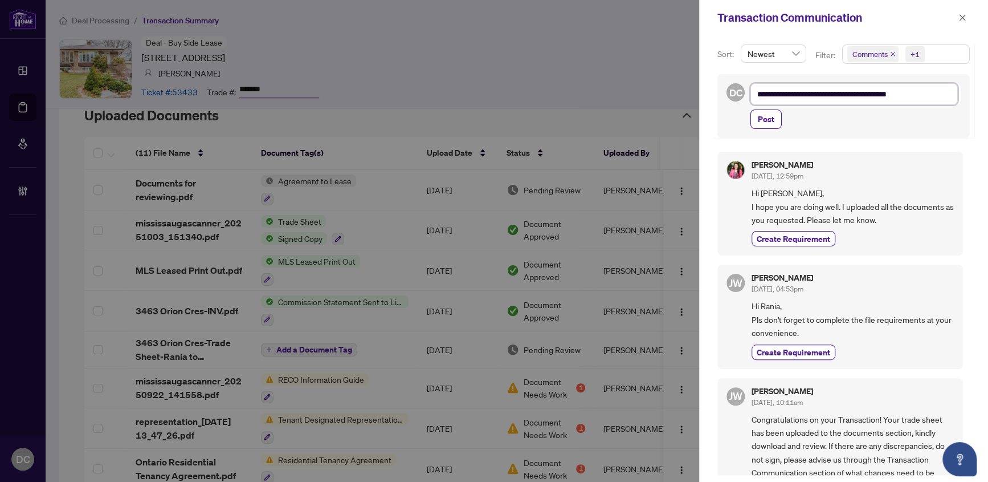
type textarea "**********"
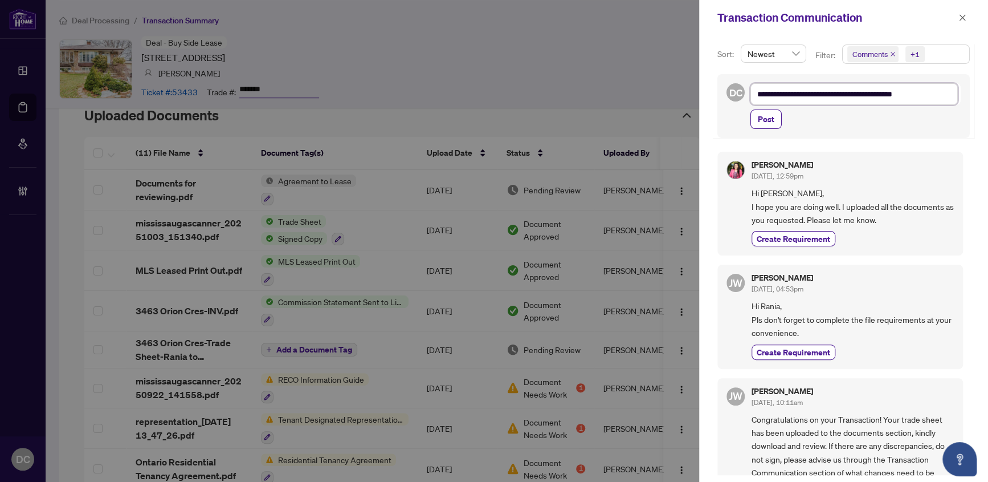
type textarea "**********"
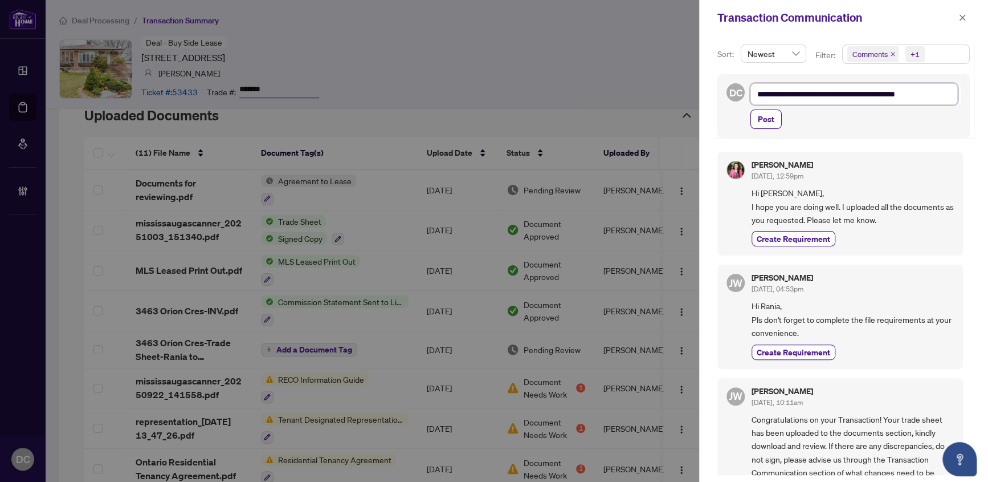
type textarea "**********"
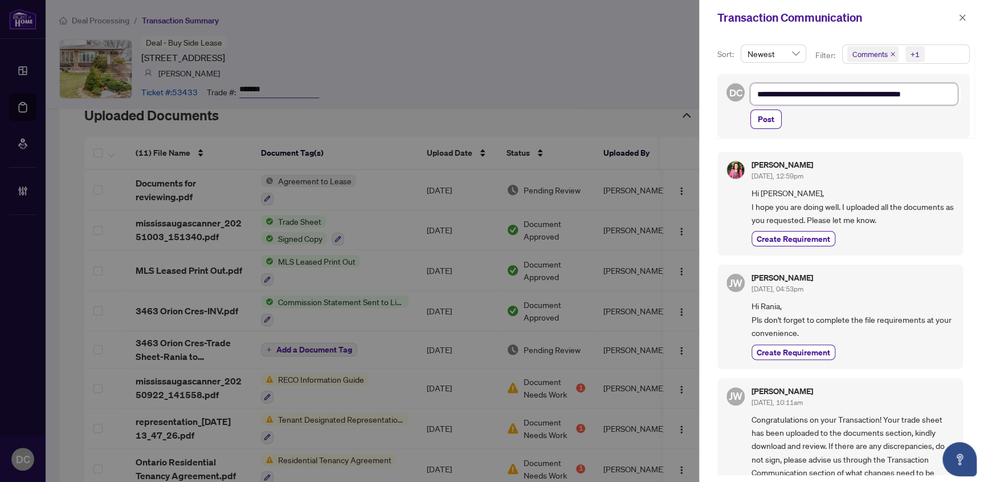
type textarea "**********"
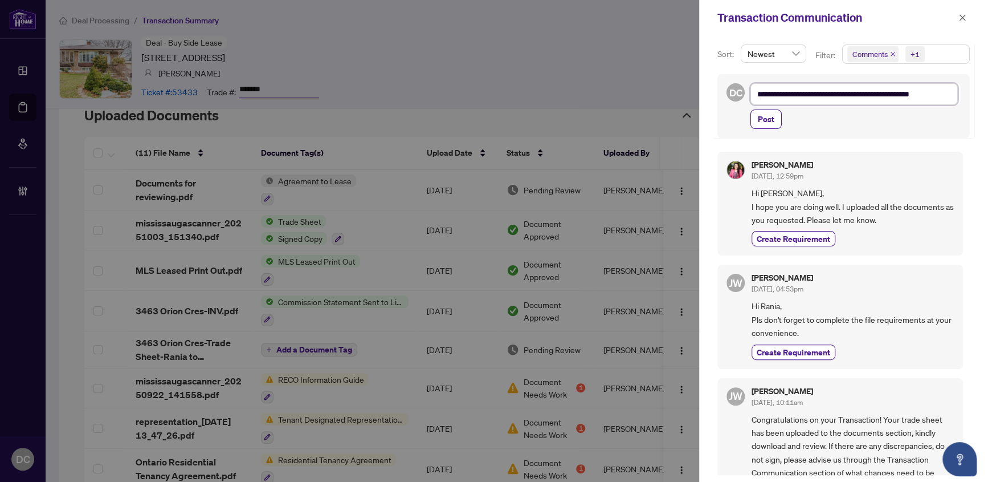
type textarea "**********"
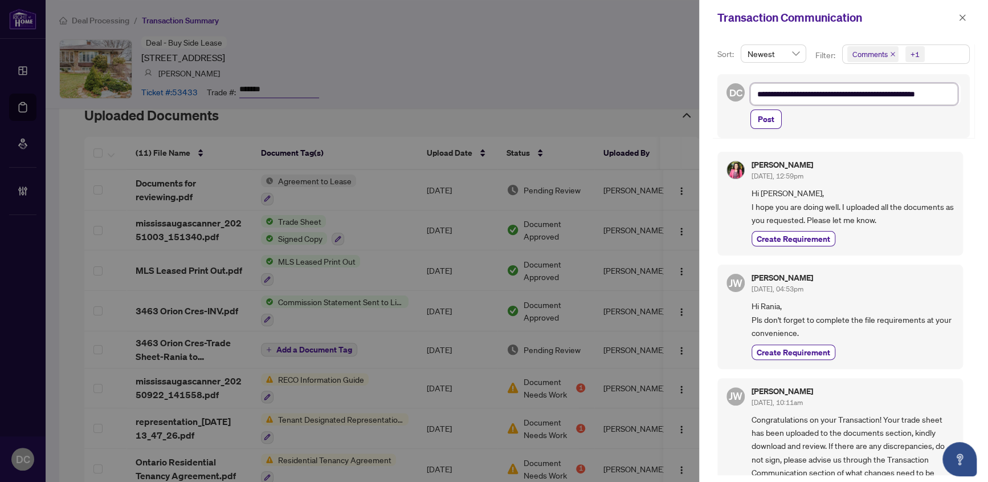
type textarea "**********"
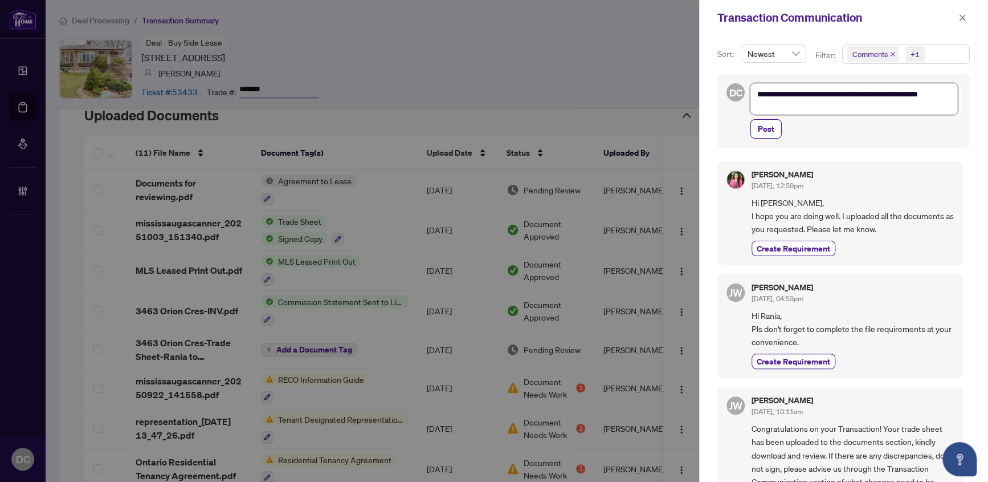
type textarea "**********"
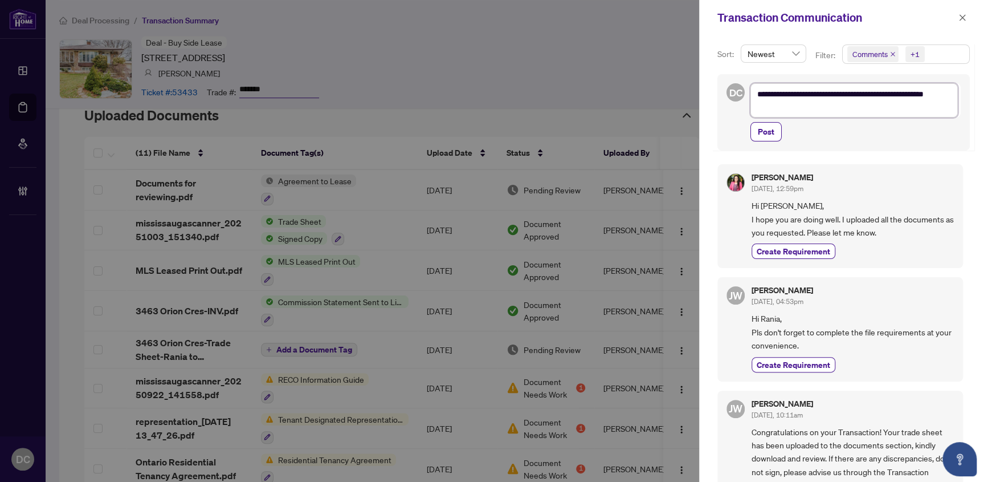
type textarea "**********"
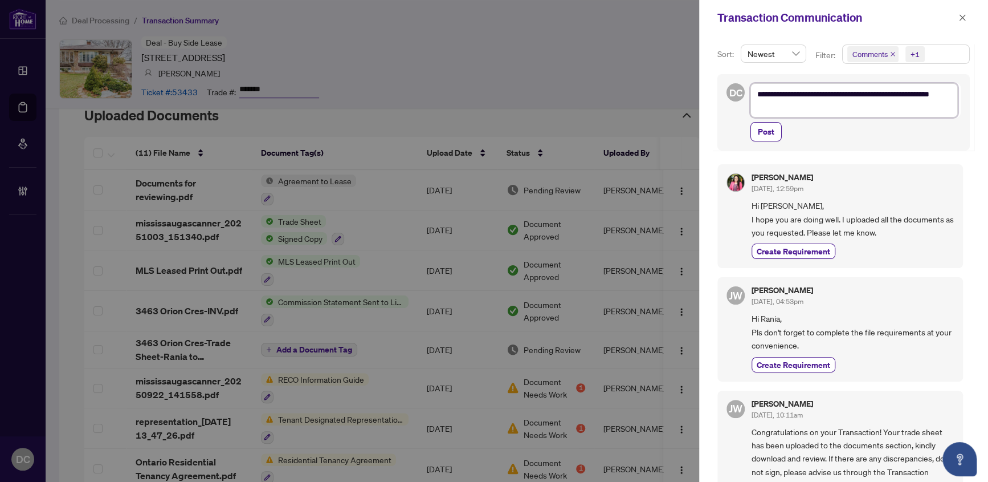
type textarea "**********"
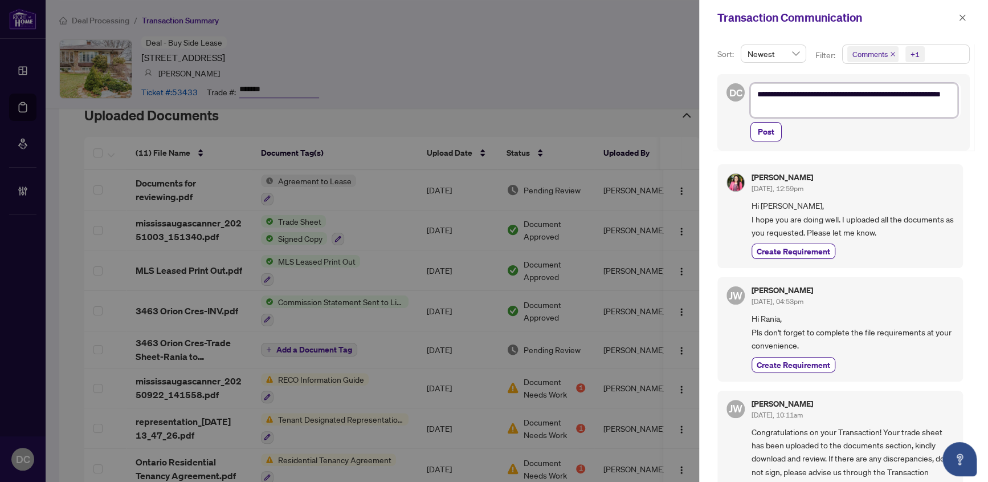
type textarea "**********"
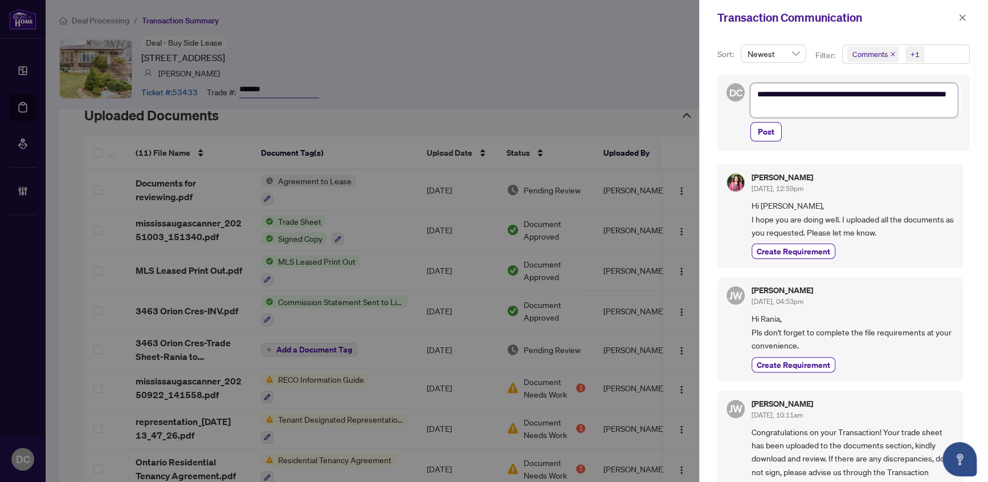
type textarea "**********"
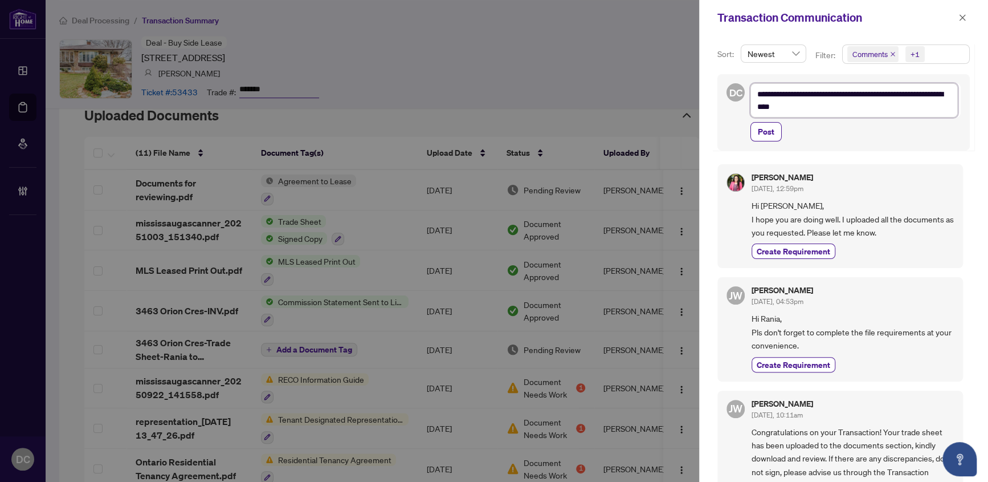
type textarea "**********"
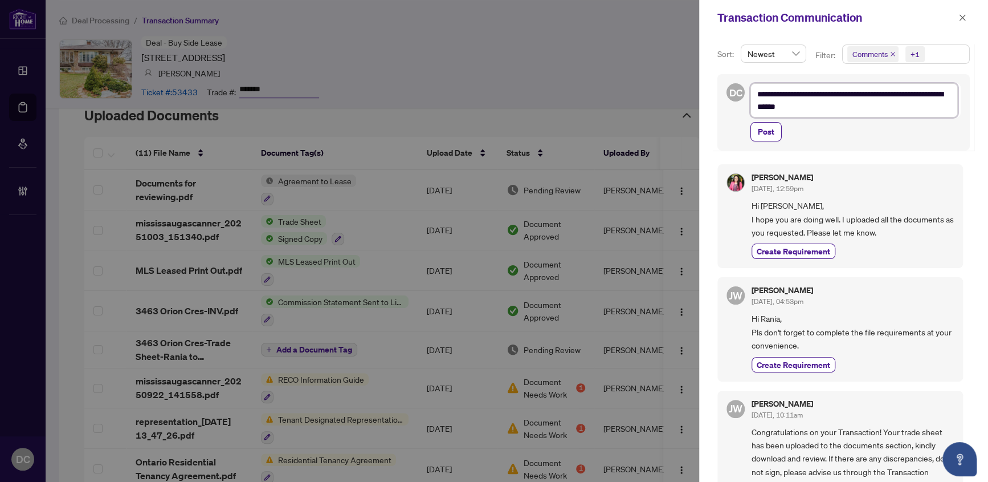
type textarea "**********"
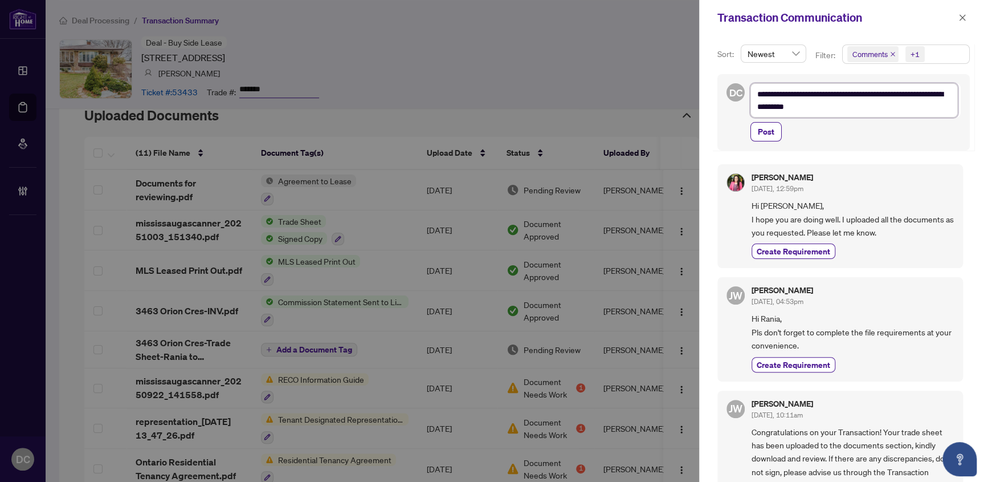
type textarea "**********"
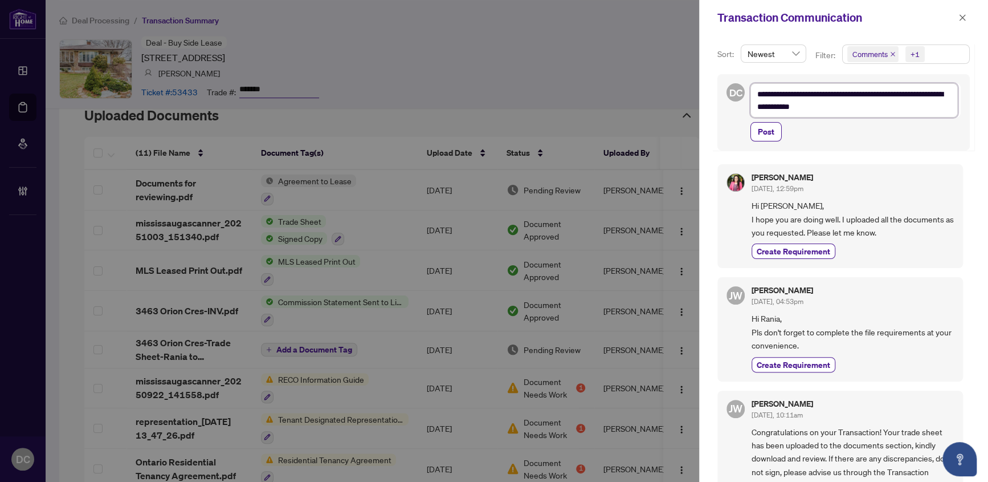
type textarea "**********"
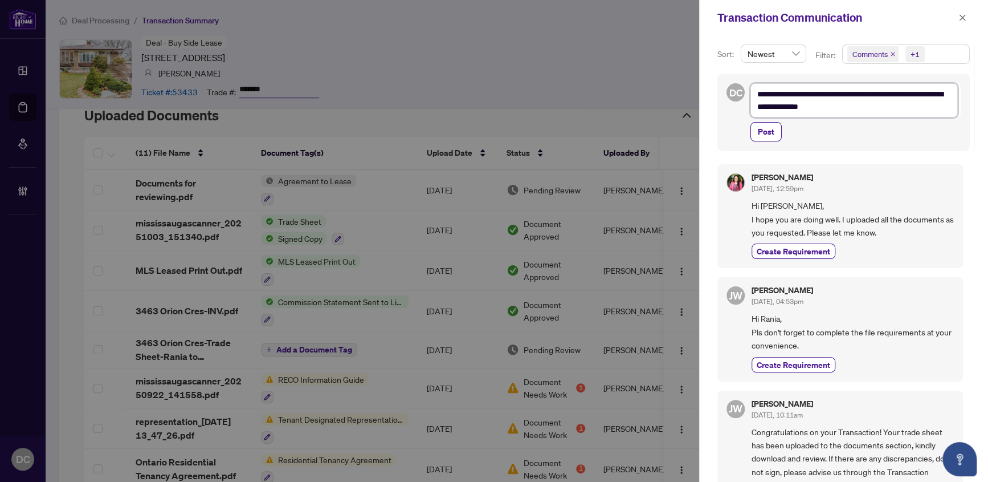
type textarea "**********"
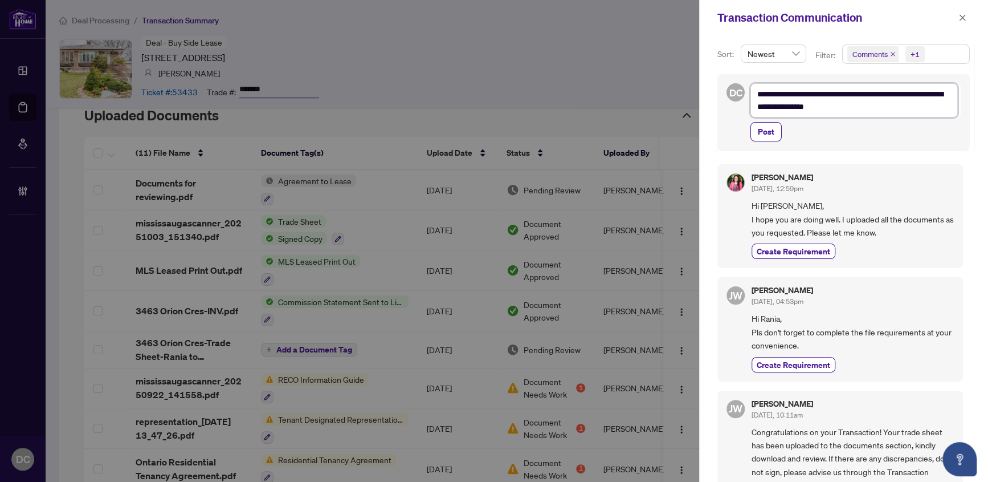
type textarea "**********"
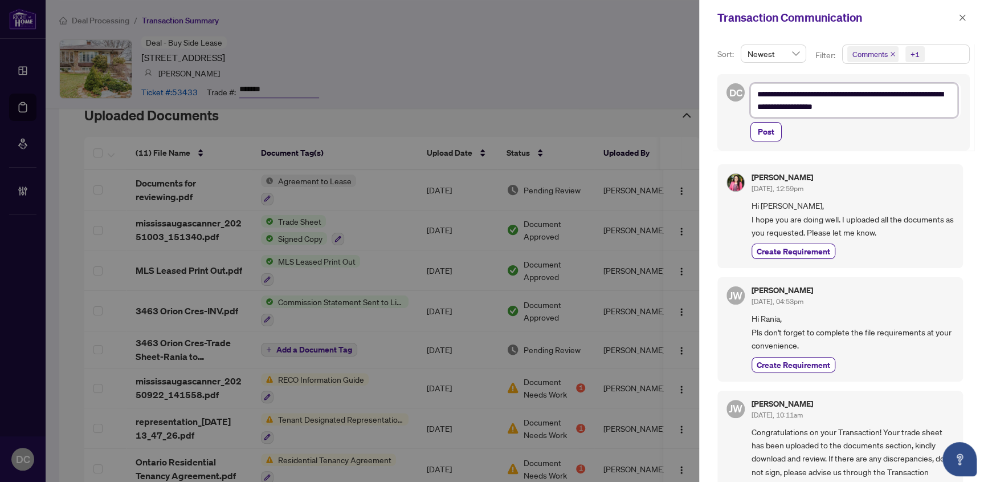
type textarea "**********"
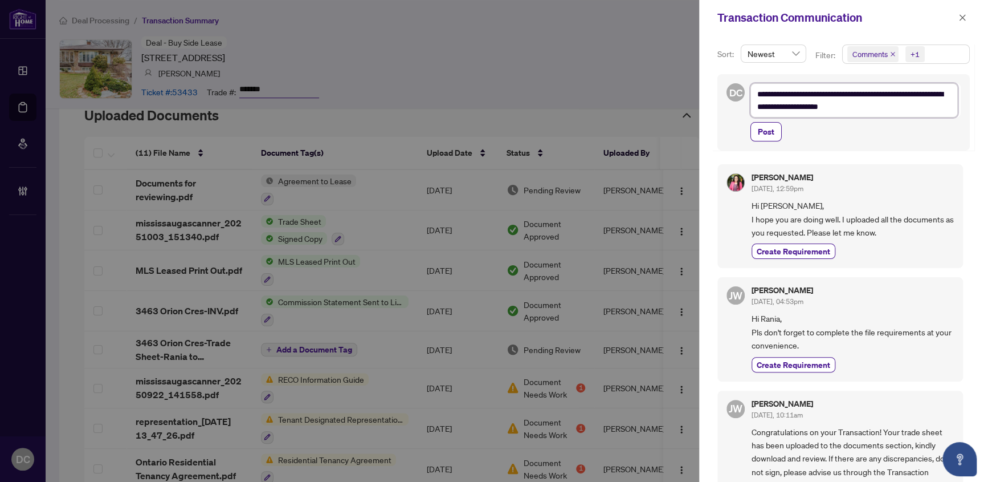
type textarea "**********"
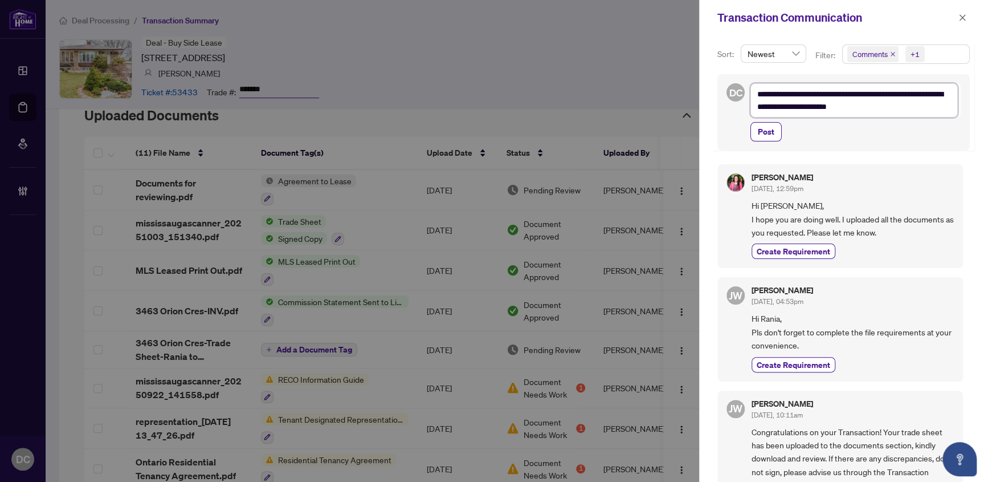
type textarea "**********"
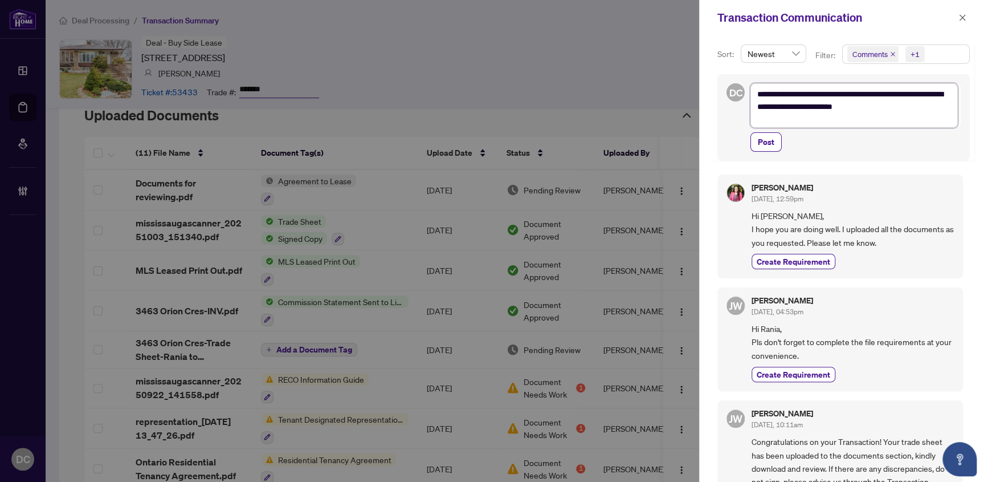
scroll to position [10, 0]
type textarea "**********"
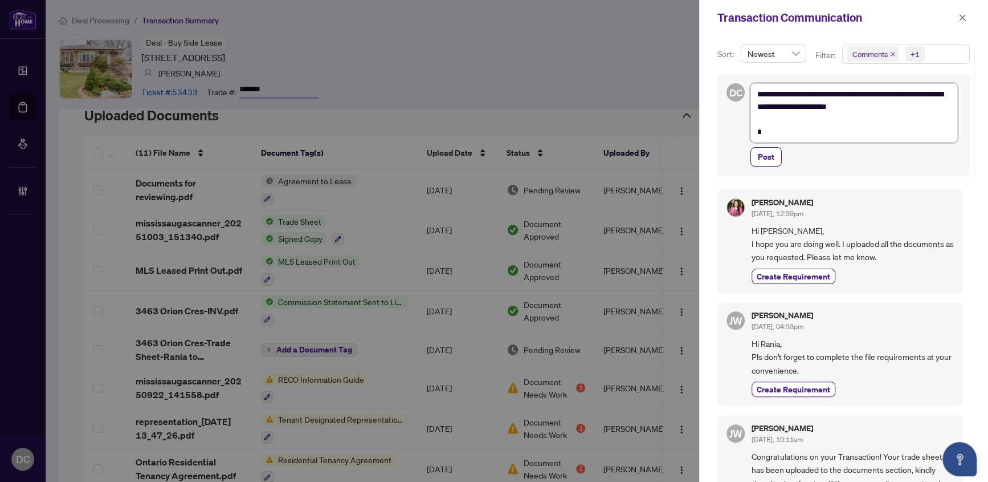
type textarea "**********"
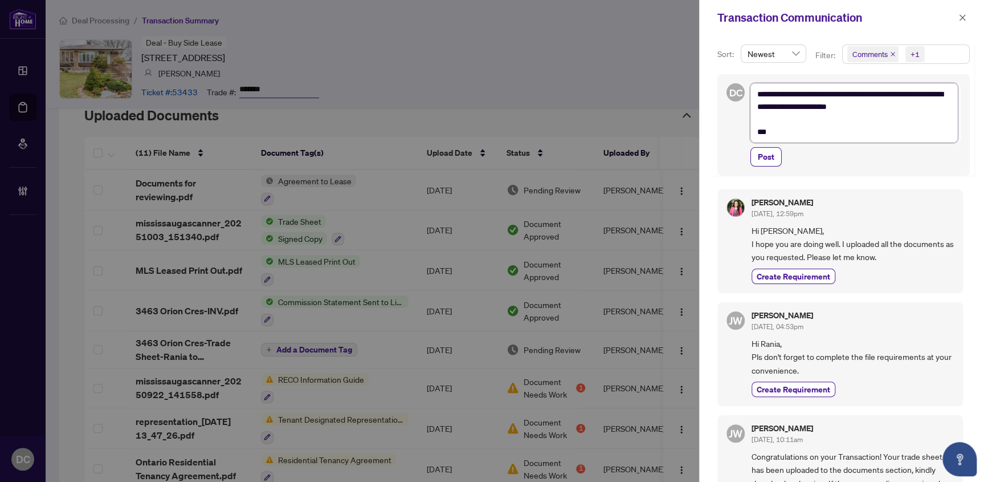
type textarea "**********"
click at [839, 107] on textarea "**********" at bounding box center [854, 112] width 207 height 59
type textarea "**********"
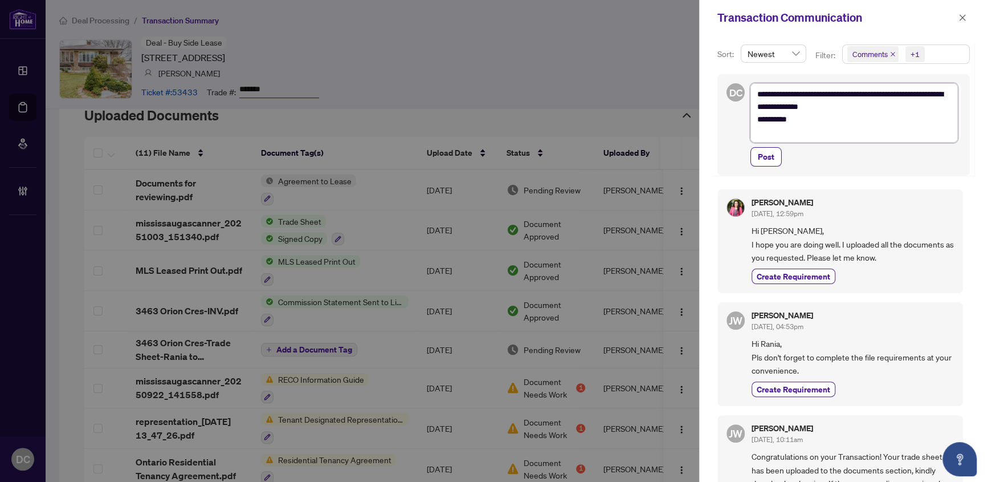
type textarea "**********"
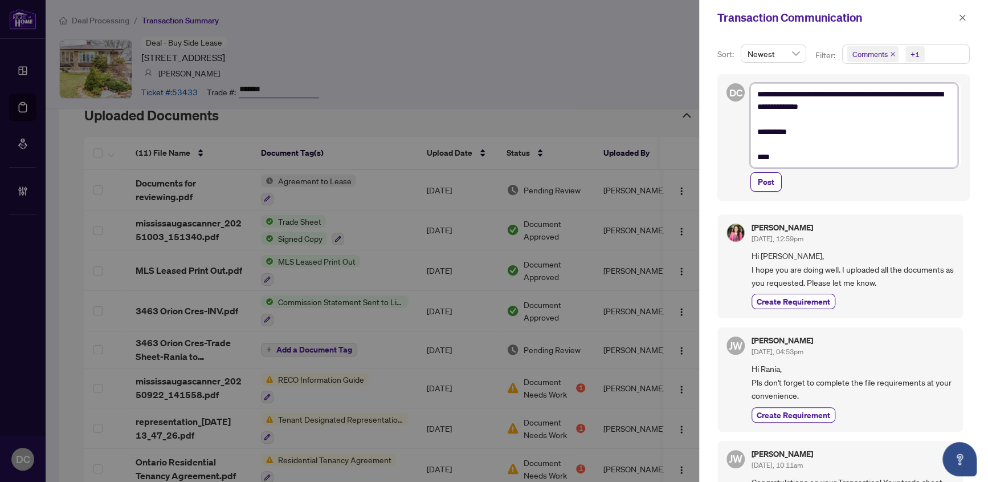
click at [763, 149] on textarea "**********" at bounding box center [854, 125] width 207 height 84
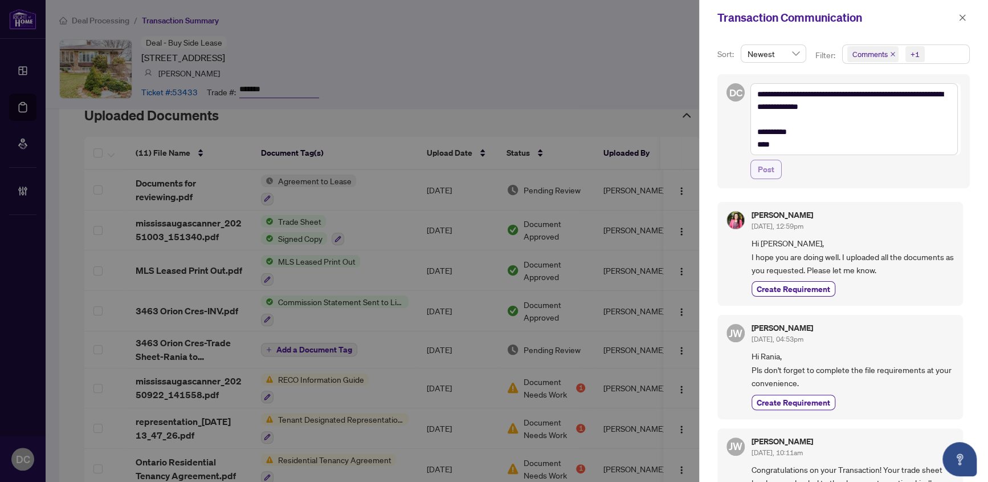
click at [769, 172] on span "Post" at bounding box center [766, 169] width 17 height 18
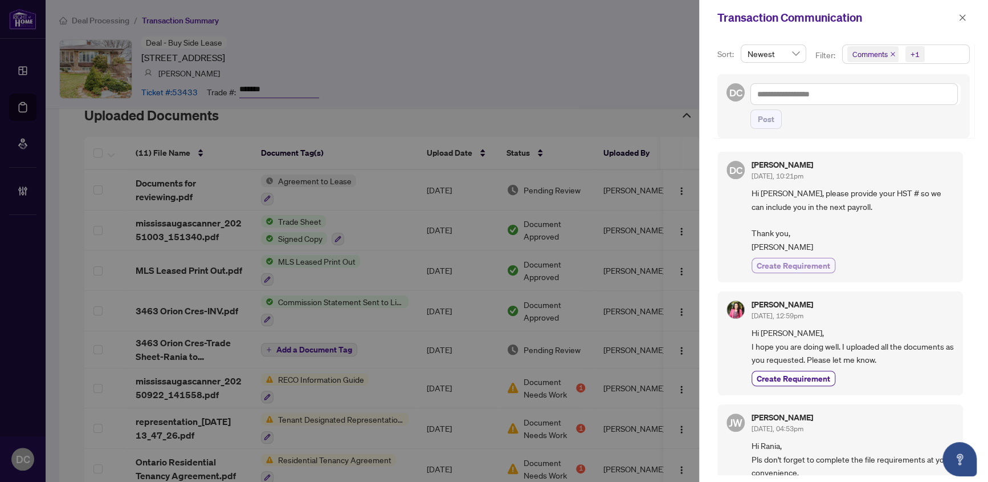
click at [826, 264] on span "Create Requirement" at bounding box center [794, 265] width 74 height 12
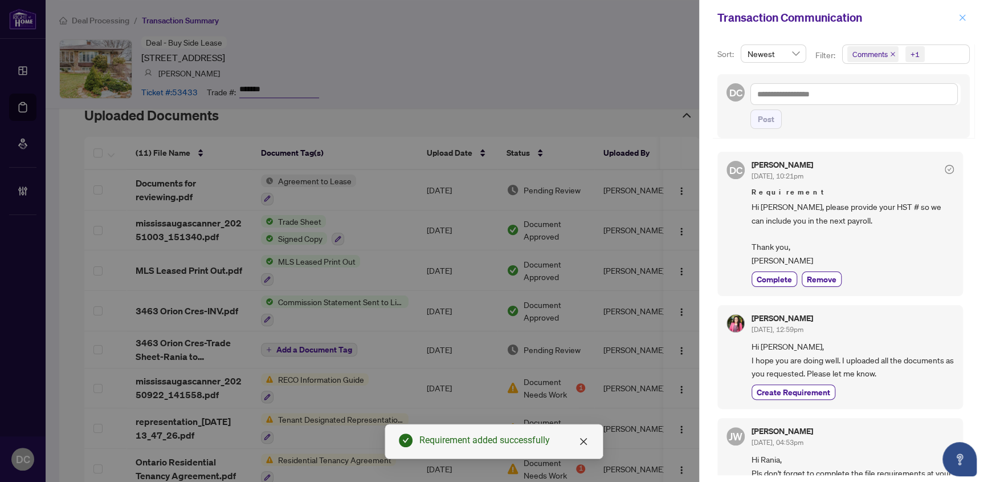
click at [967, 18] on button "button" at bounding box center [962, 18] width 15 height 14
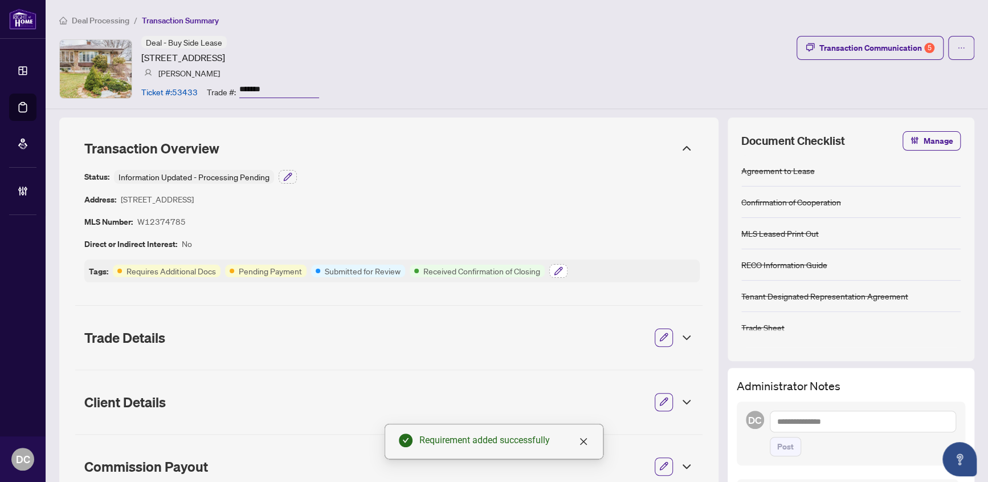
click at [555, 270] on icon "button" at bounding box center [558, 270] width 9 height 9
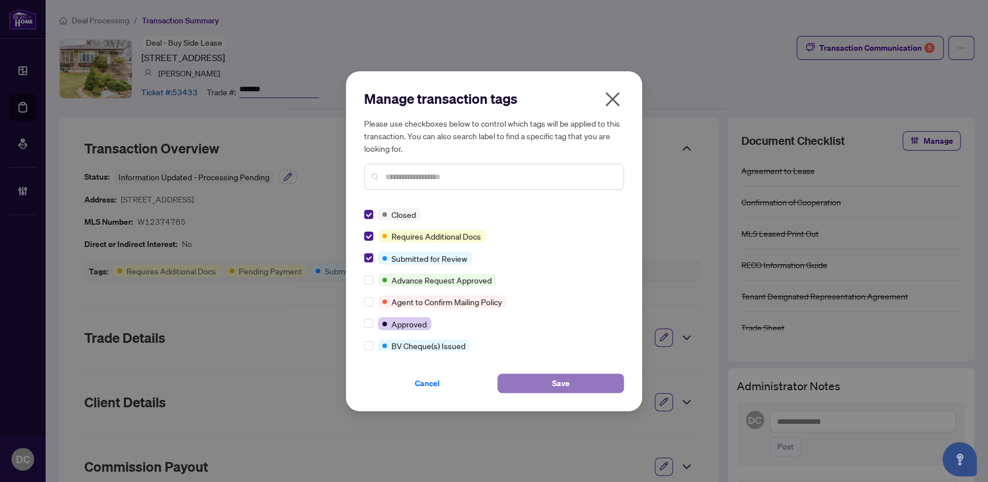
click at [544, 384] on button "Save" at bounding box center [561, 382] width 127 height 19
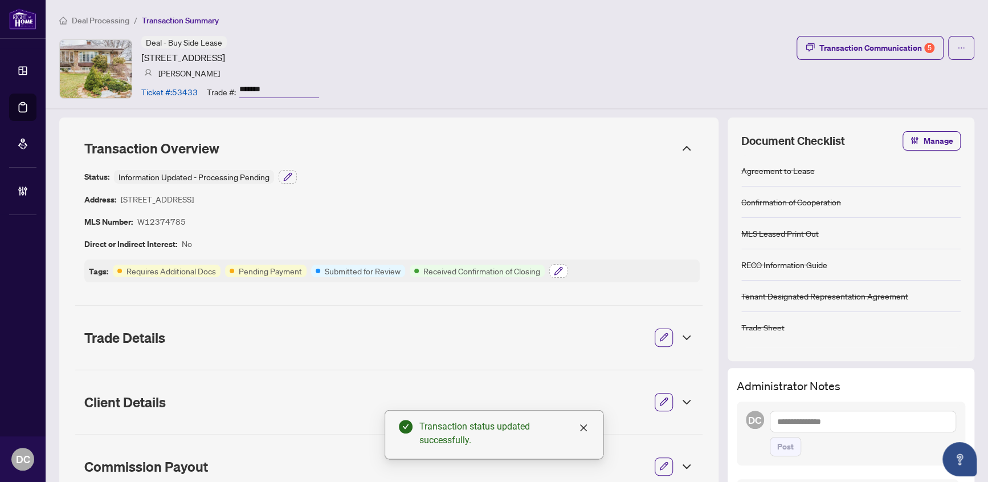
click at [561, 273] on icon "button" at bounding box center [558, 270] width 9 height 9
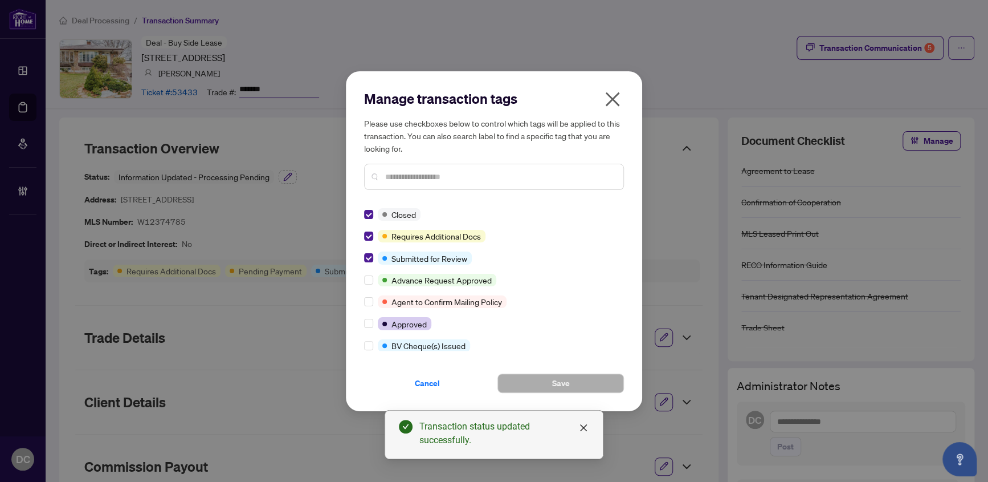
click at [467, 170] on input "text" at bounding box center [499, 176] width 229 height 13
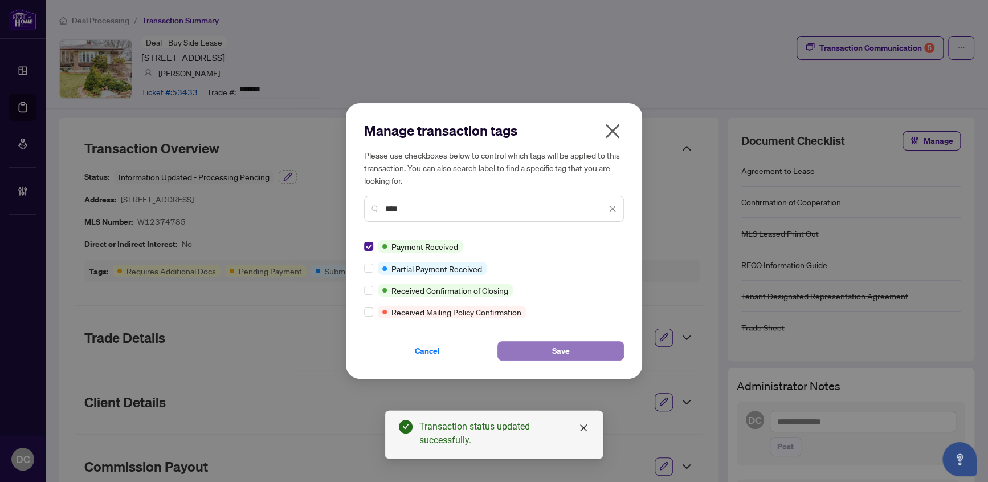
click at [524, 347] on button "Save" at bounding box center [561, 350] width 127 height 19
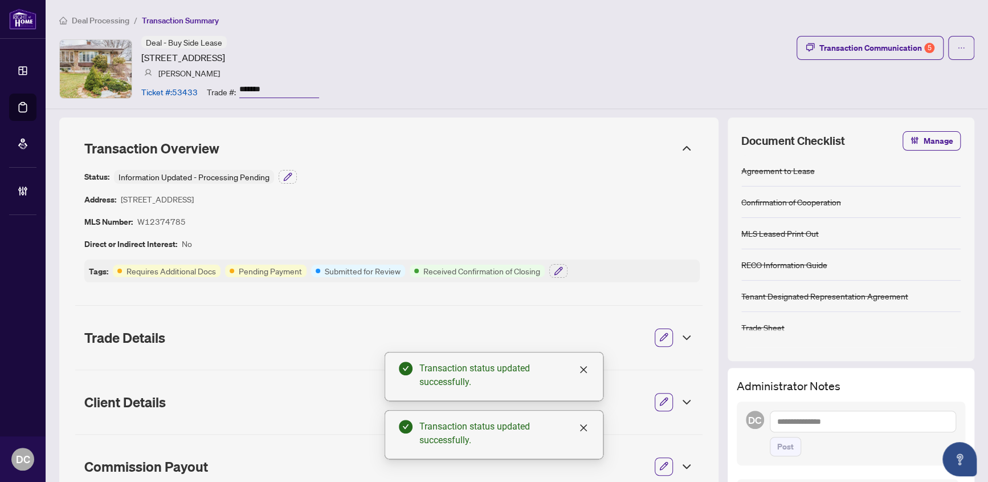
click at [286, 180] on div "Manage transaction tags Please use checkboxes below to control which tags will …" at bounding box center [494, 241] width 988 height 482
click at [290, 177] on icon "button" at bounding box center [287, 176] width 9 height 9
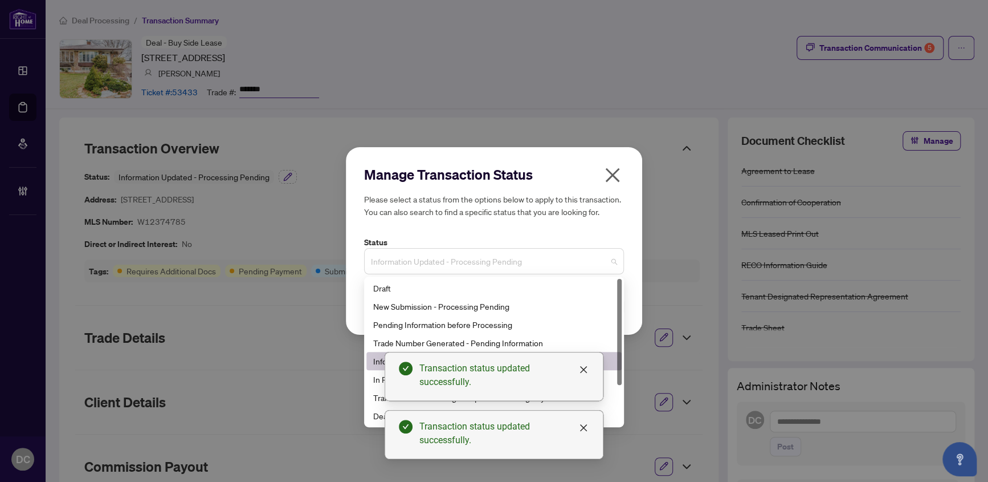
click at [532, 259] on span "Information Updated - Processing Pending" at bounding box center [494, 261] width 246 height 22
click at [377, 417] on div "Deal Closed" at bounding box center [494, 415] width 242 height 13
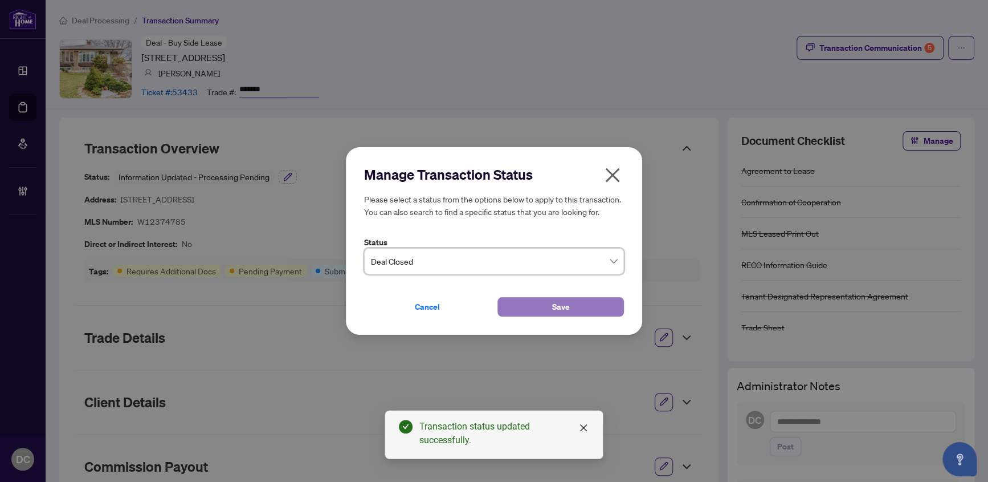
click at [566, 308] on span "Save" at bounding box center [561, 306] width 18 height 18
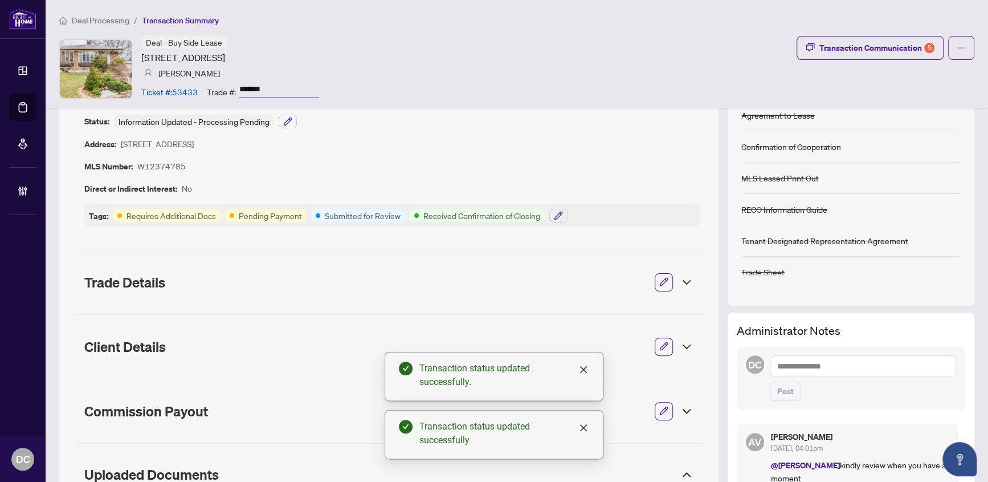
scroll to position [155, 0]
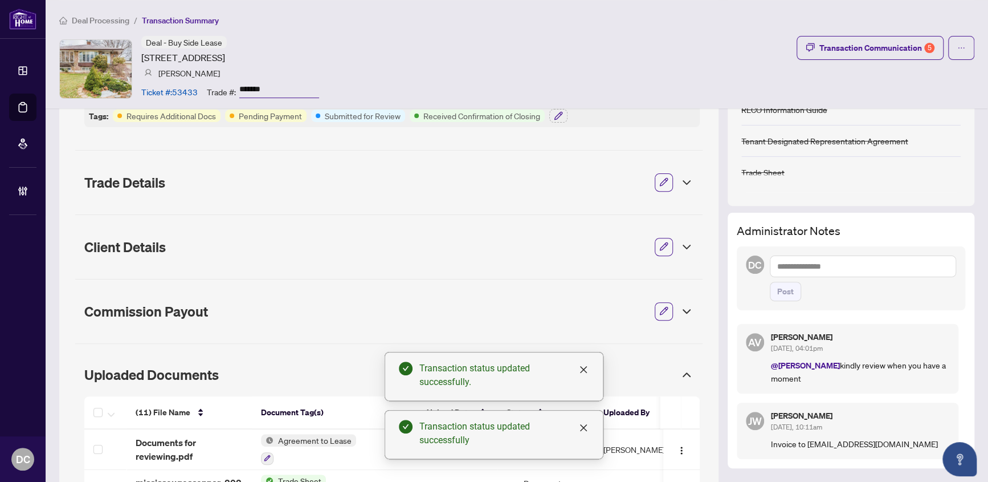
click at [838, 263] on textarea at bounding box center [863, 266] width 187 height 22
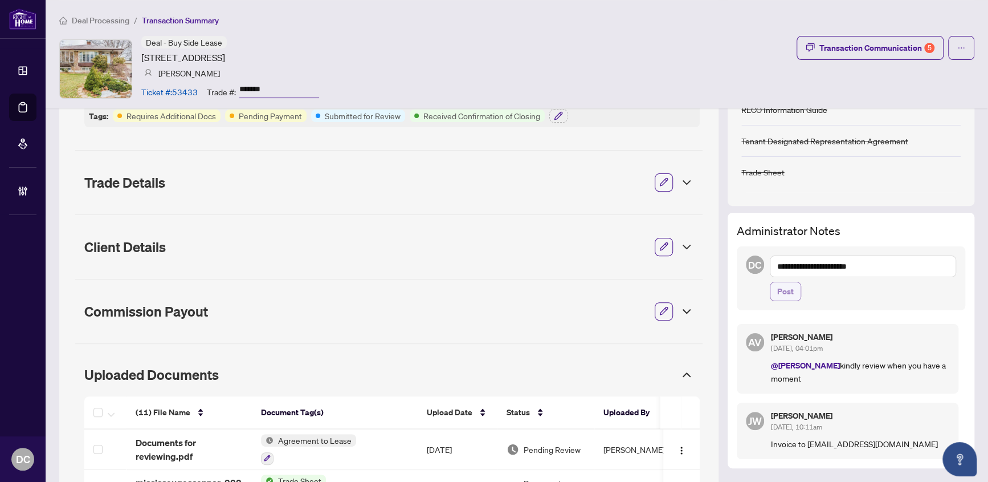
click at [777, 286] on span "Post" at bounding box center [785, 291] width 17 height 18
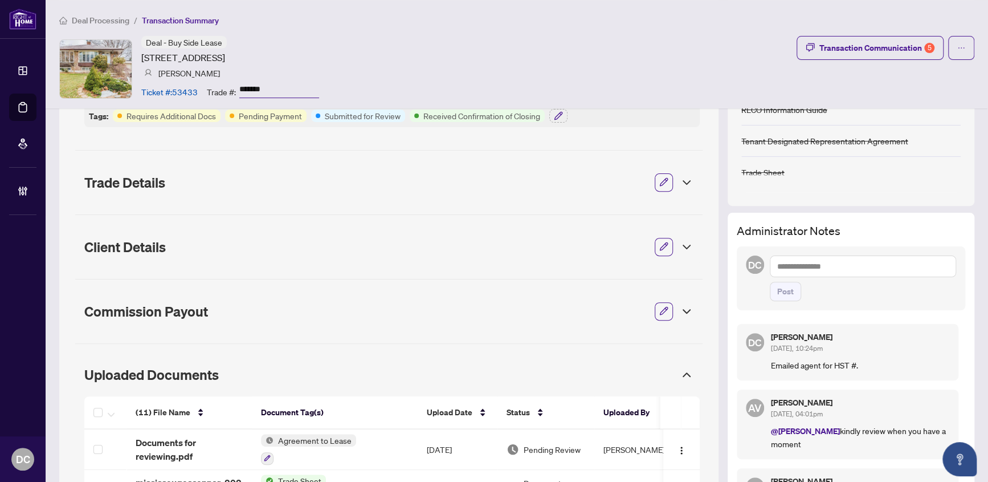
click at [93, 20] on span "Deal Processing" at bounding box center [101, 20] width 58 height 10
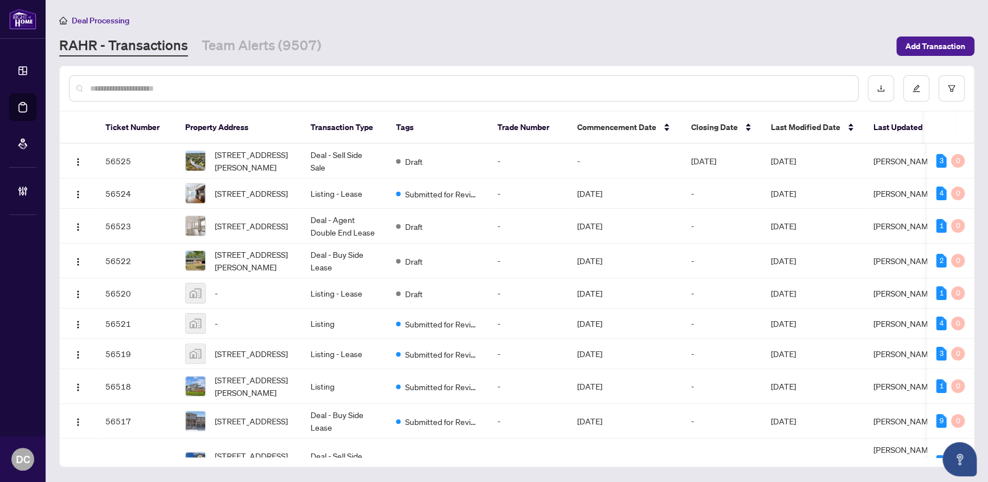
click at [258, 85] on input "text" at bounding box center [469, 88] width 759 height 13
paste input "*******"
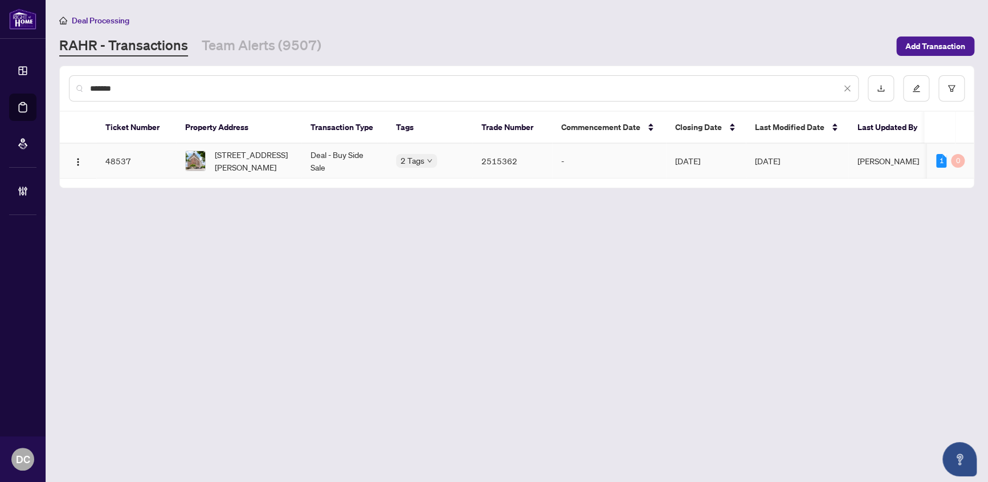
click at [263, 161] on span "1003-112 King St, Hamilton, Ontario L8N 1A8, Canada" at bounding box center [254, 160] width 78 height 25
click at [279, 153] on span "1003-112 King St, Hamilton, Ontario L8N 1A8, Canada" at bounding box center [254, 160] width 78 height 25
drag, startPoint x: 206, startPoint y: 85, endPoint x: 34, endPoint y: 84, distance: 172.1
click at [34, 84] on div "Dashboard Deal Processing Mortgage Referrals Brokerage Management DC Dawn Chan …" at bounding box center [494, 241] width 988 height 482
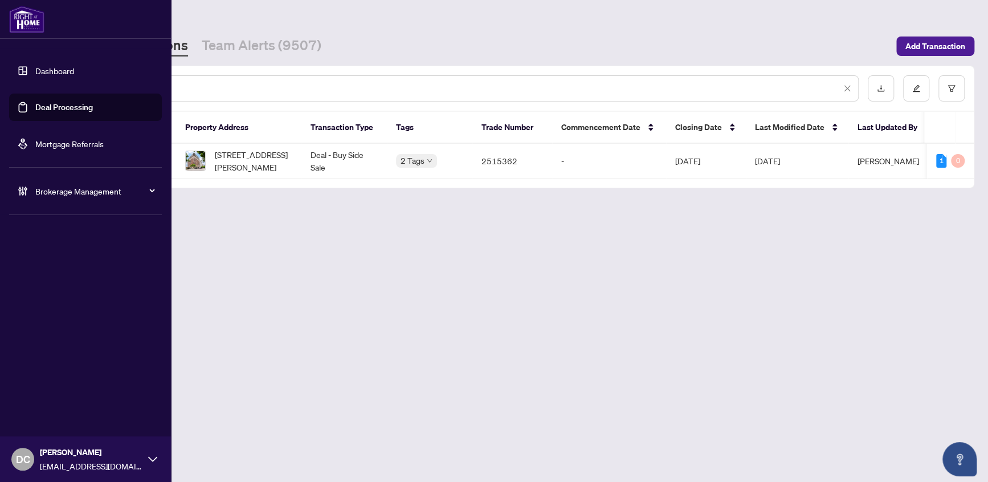
paste input "text"
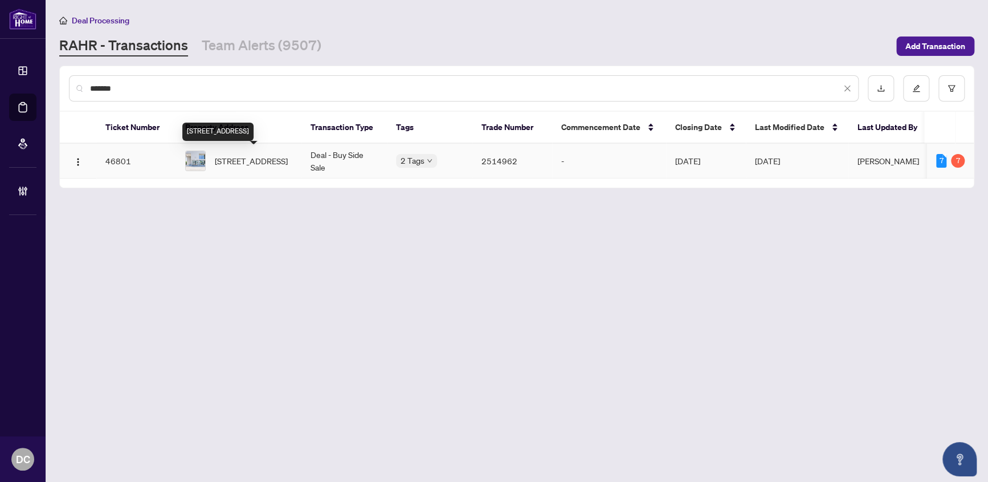
click at [272, 155] on span "45-2001 Bonnymede Dr, Mississauga, Ontario L5J 4H8, Canada" at bounding box center [251, 160] width 73 height 13
click at [258, 160] on span "45-2001 Bonnymede Dr, Mississauga, Ontario L5J 4H8, Canada" at bounding box center [251, 160] width 73 height 13
drag, startPoint x: 154, startPoint y: 86, endPoint x: 106, endPoint y: 101, distance: 50.1
click at [77, 86] on div "*******" at bounding box center [464, 88] width 790 height 26
paste input "text"
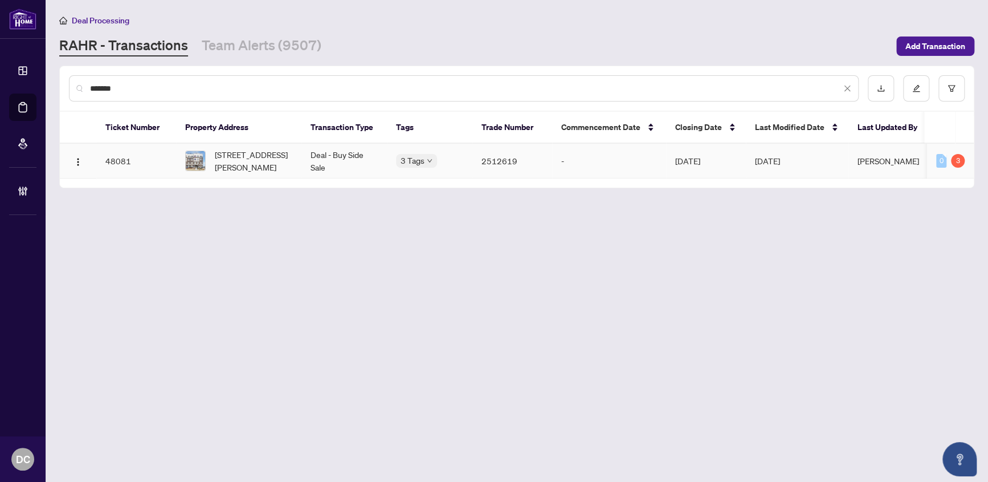
click at [235, 168] on span "419-1711 Pure Springs Blvd, Pickering, Ontario L1X 0E3, Canada" at bounding box center [254, 160] width 78 height 25
click at [254, 152] on span "419-1711 Pure Springs Blvd, Pickering, Ontario L1X 0E3, Canada" at bounding box center [254, 160] width 78 height 25
drag, startPoint x: 160, startPoint y: 83, endPoint x: 47, endPoint y: 84, distance: 112.3
click at [47, 84] on main "Deal Processing RAHR - Transactions Team Alerts (9507) Add Transaction ******* …" at bounding box center [517, 241] width 943 height 482
paste input "text"
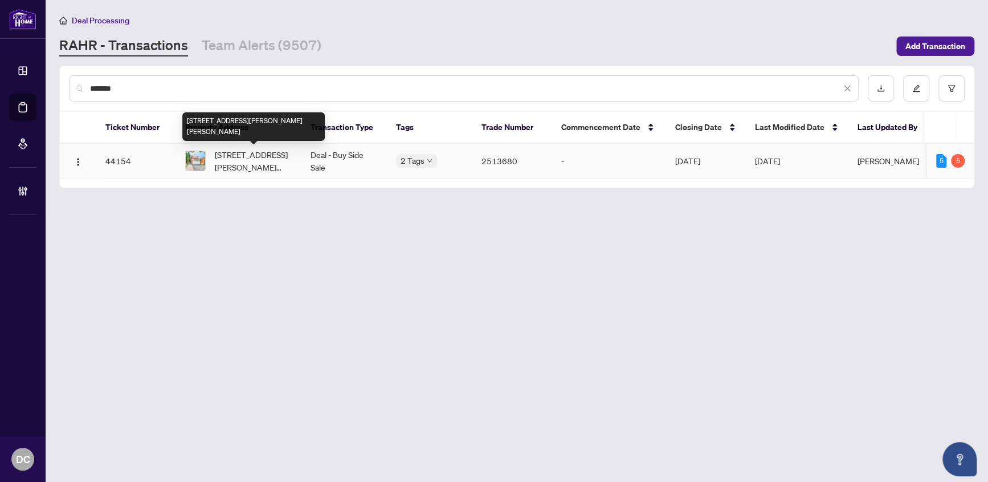
click at [250, 162] on span "36 Spyglass Hill Rd, Vaughan, Ontario L4K 2K7, Canada" at bounding box center [254, 160] width 78 height 25
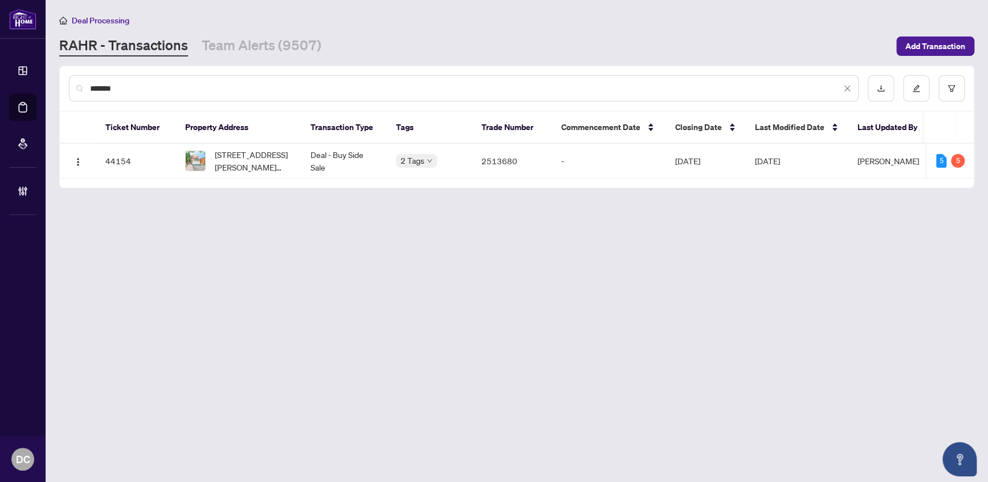
drag, startPoint x: 213, startPoint y: 86, endPoint x: 74, endPoint y: 87, distance: 138.5
click at [74, 87] on div "*******" at bounding box center [464, 88] width 790 height 26
paste input "text"
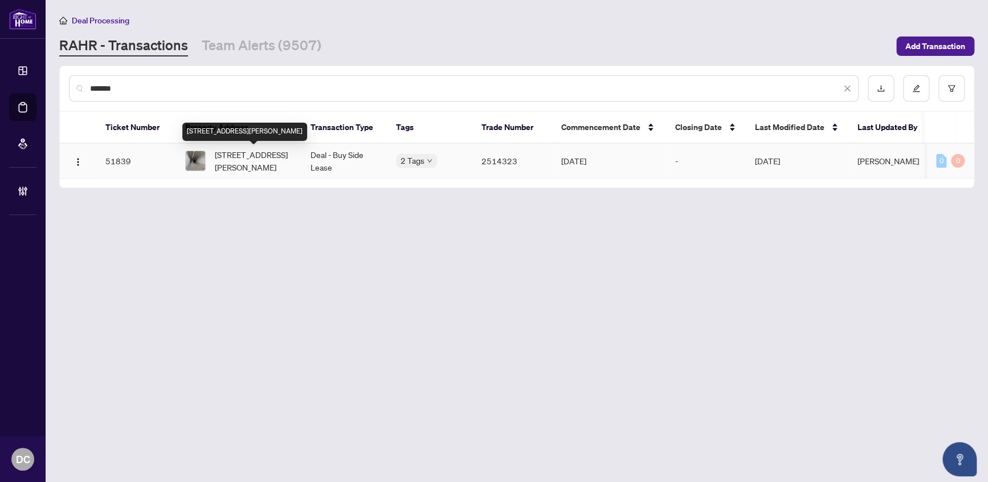
click at [242, 157] on span "2-3171 Lenworth Dr, Mississauga, Ontario L4X 2G6, Canada" at bounding box center [254, 160] width 78 height 25
drag, startPoint x: 141, startPoint y: 85, endPoint x: 75, endPoint y: 85, distance: 66.1
click at [75, 85] on div "*******" at bounding box center [464, 88] width 790 height 26
paste input "text"
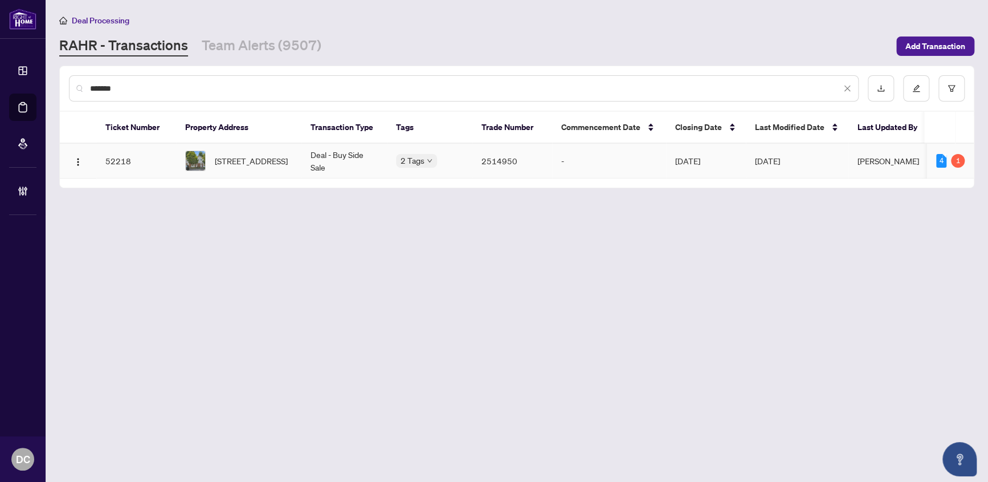
click at [239, 165] on span "68-1732 Shamandura Lane, Orleans, Ontario K1C 6Z9, Canada" at bounding box center [251, 160] width 73 height 13
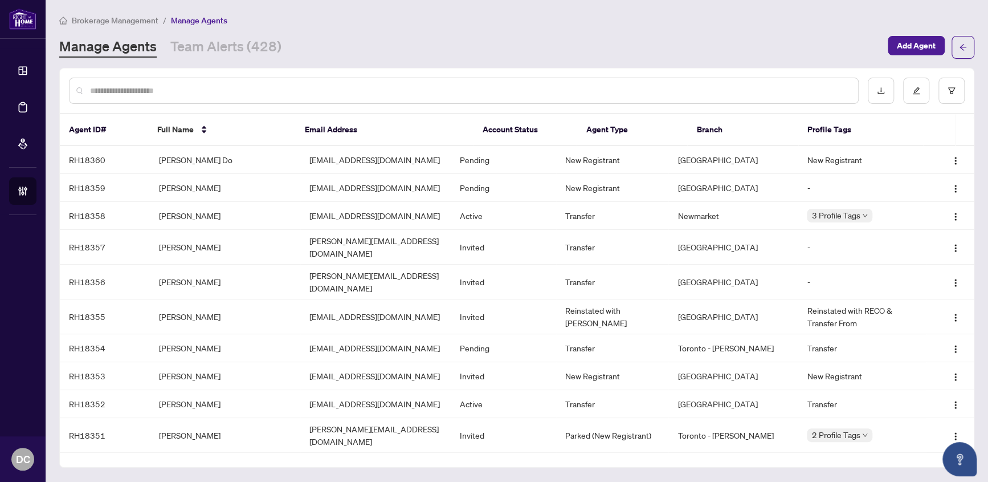
click at [164, 88] on input "text" at bounding box center [469, 90] width 759 height 13
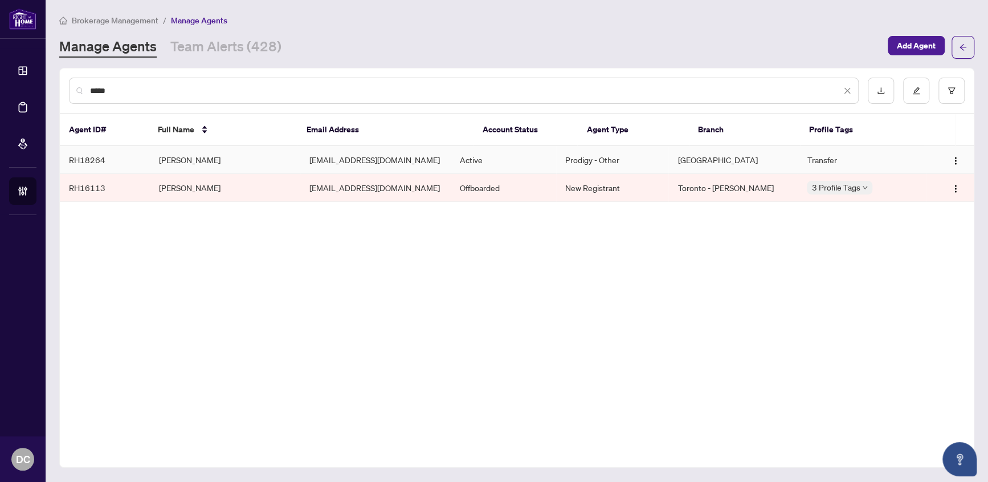
type input "*****"
click at [237, 161] on td "[PERSON_NAME]" at bounding box center [225, 160] width 150 height 28
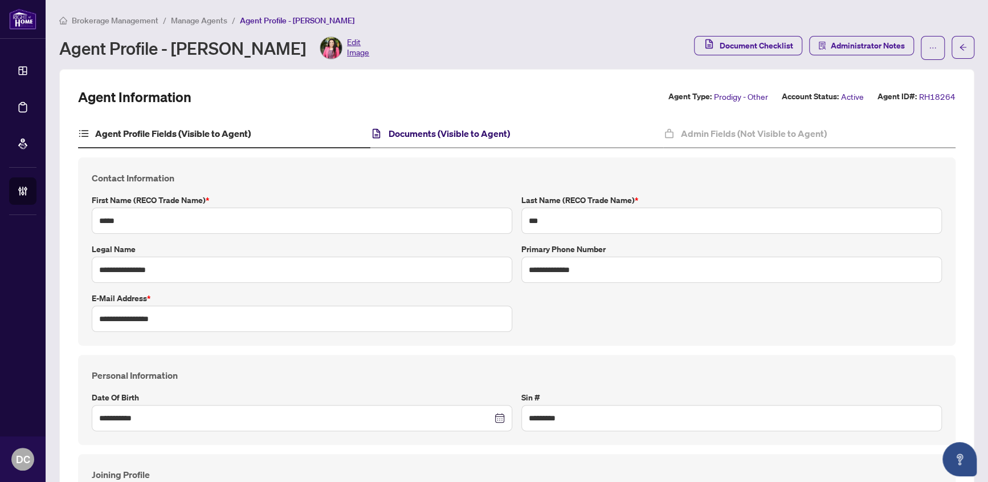
click at [507, 127] on h4 "Documents (Visible to Agent)" at bounding box center [449, 134] width 121 height 14
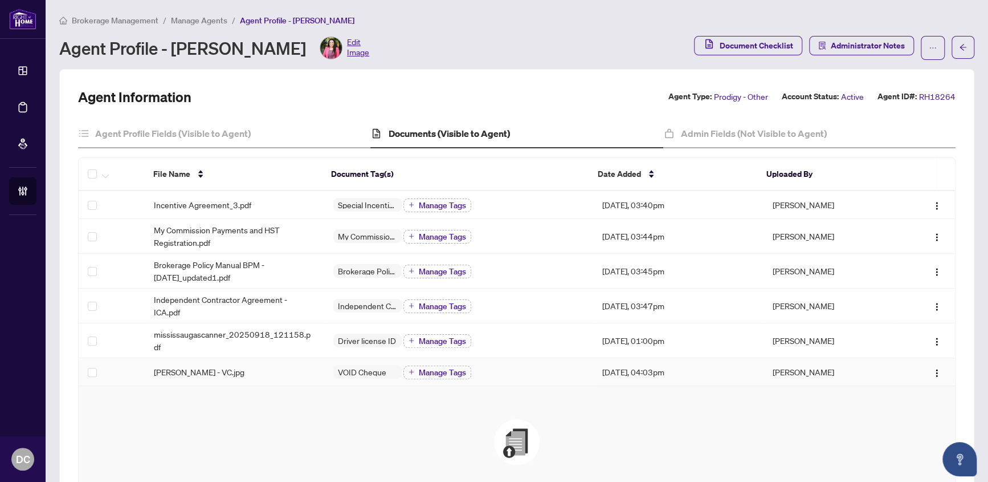
click at [520, 368] on div "VOID Cheque Manage Tags" at bounding box center [458, 371] width 251 height 15
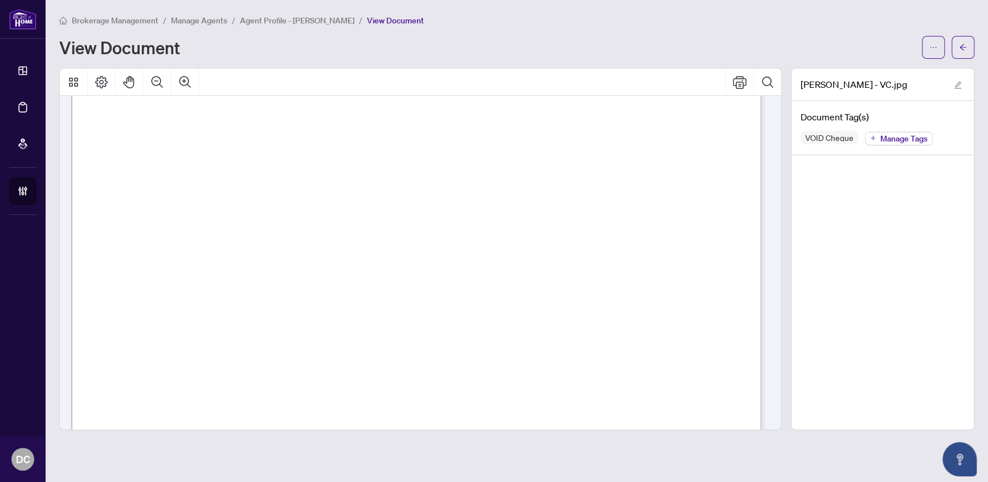
scroll to position [155, 0]
click at [959, 51] on span "button" at bounding box center [963, 47] width 8 height 18
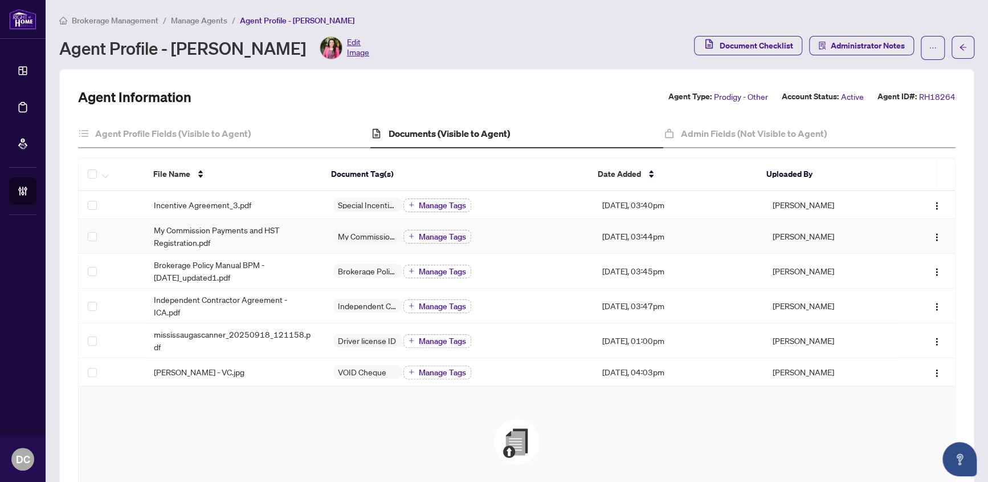
click at [524, 235] on div "My Commission Payments and HST Registration Manage Tags" at bounding box center [458, 236] width 251 height 15
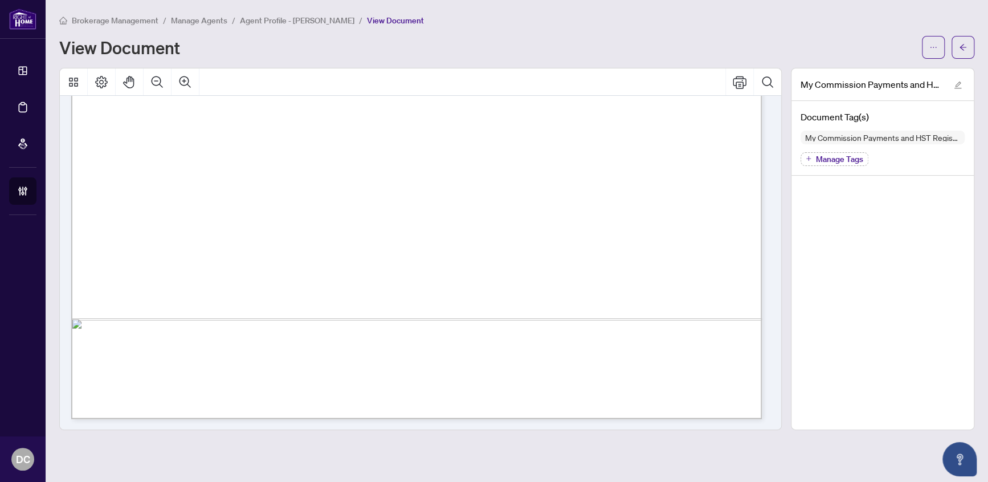
scroll to position [583, 0]
click at [970, 42] on button "button" at bounding box center [963, 47] width 23 height 23
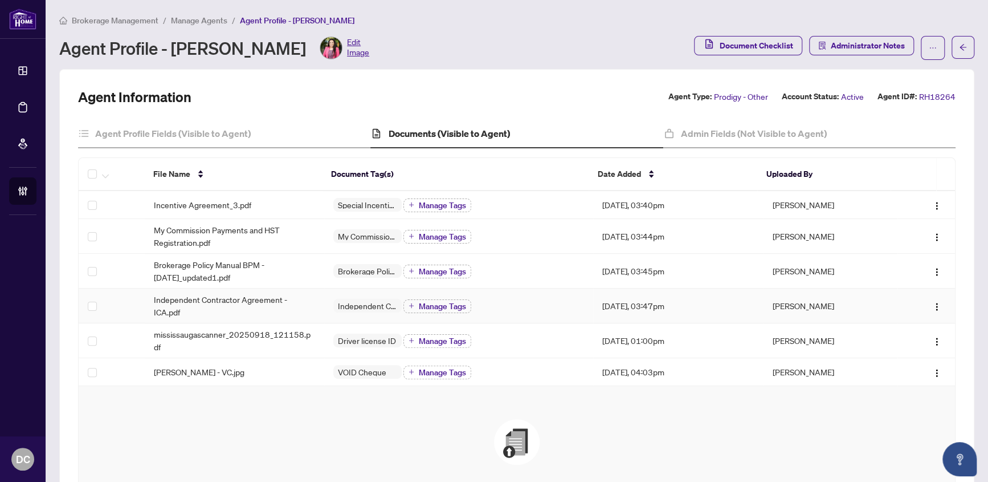
click at [511, 306] on div "Independent Contractor Agreement Manage Tags" at bounding box center [458, 305] width 251 height 15
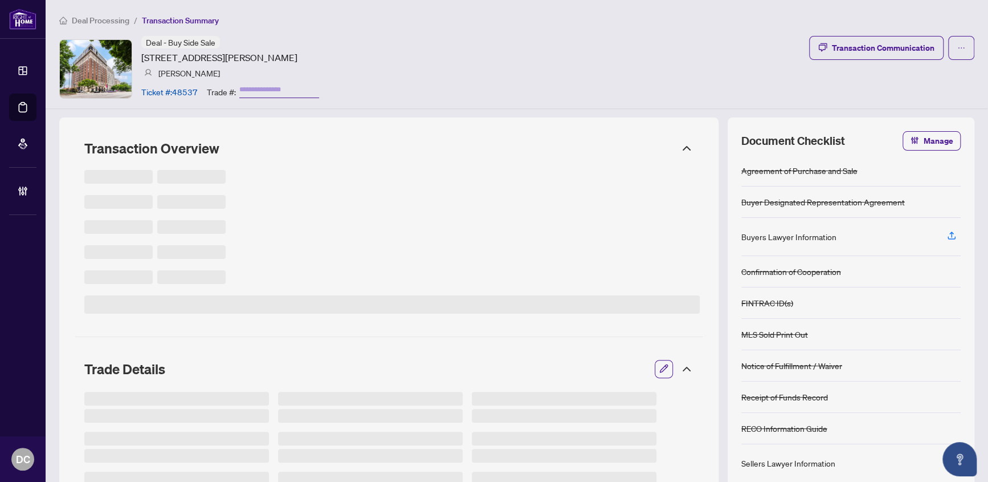
type input "*******"
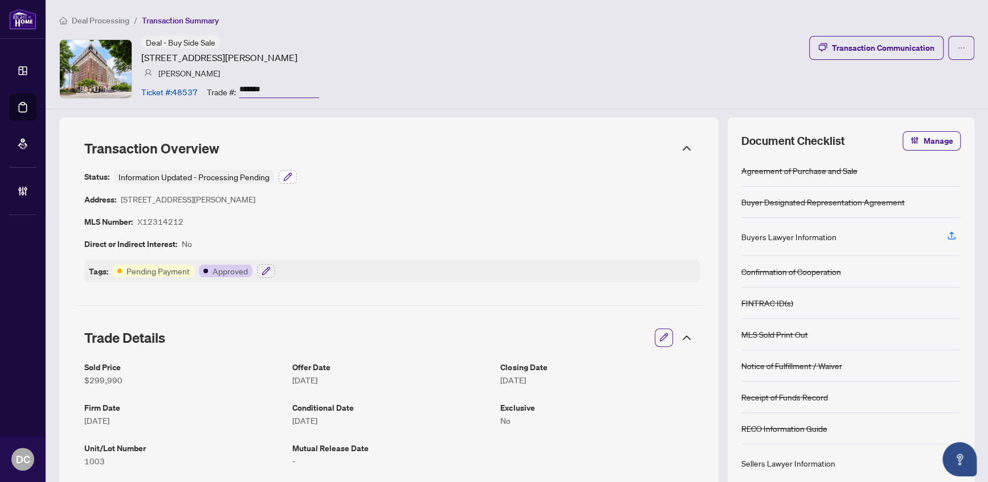
click at [288, 177] on icon "button" at bounding box center [287, 176] width 7 height 7
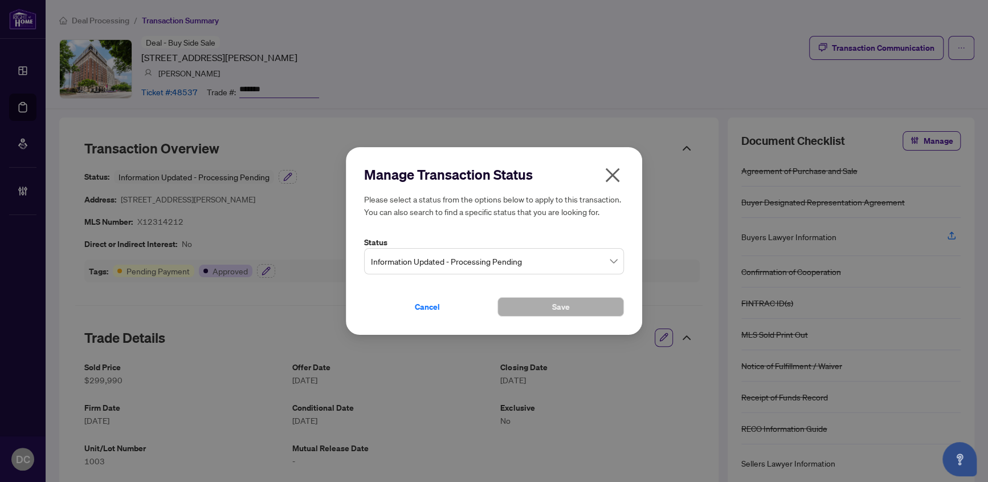
click at [460, 260] on span "Information Updated - Processing Pending" at bounding box center [494, 261] width 246 height 22
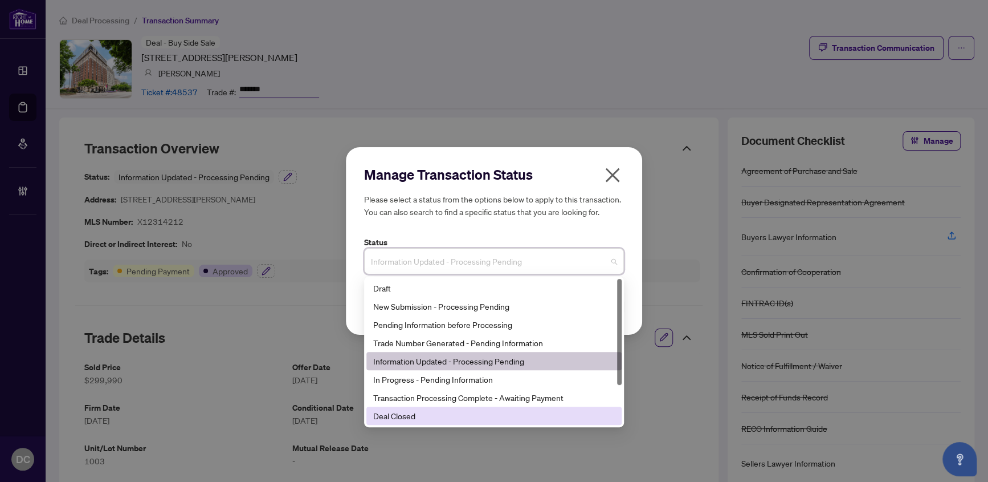
click at [398, 414] on div "Deal Closed" at bounding box center [494, 415] width 242 height 13
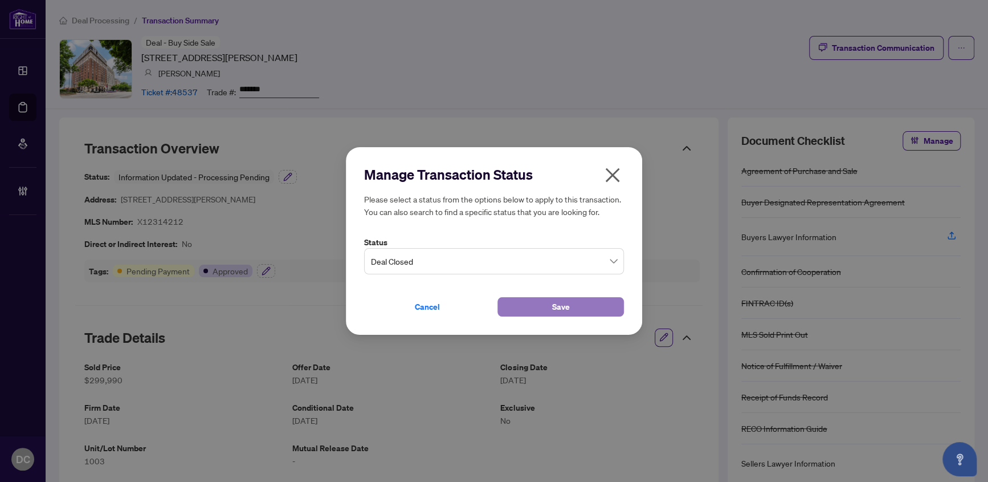
click at [544, 304] on button "Save" at bounding box center [561, 306] width 127 height 19
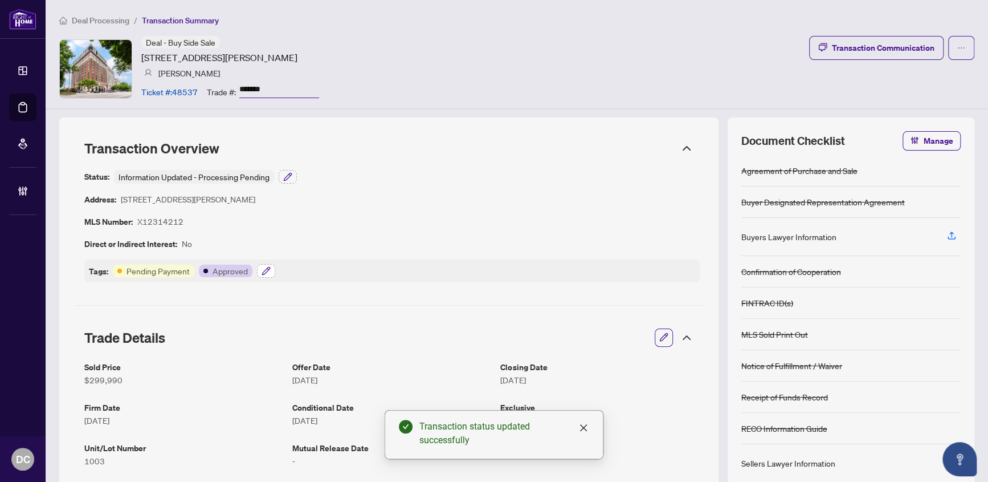
click at [269, 272] on icon "button" at bounding box center [266, 270] width 9 height 9
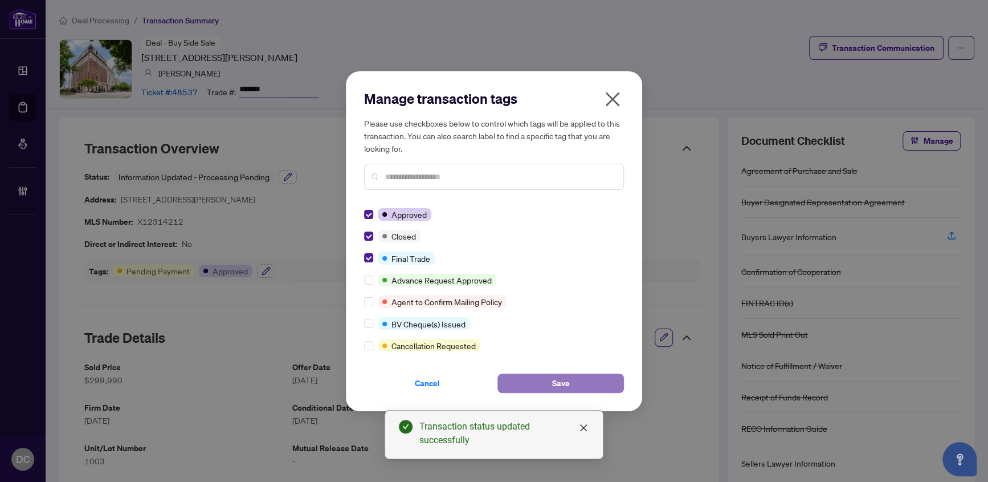
click at [542, 383] on button "Save" at bounding box center [561, 382] width 127 height 19
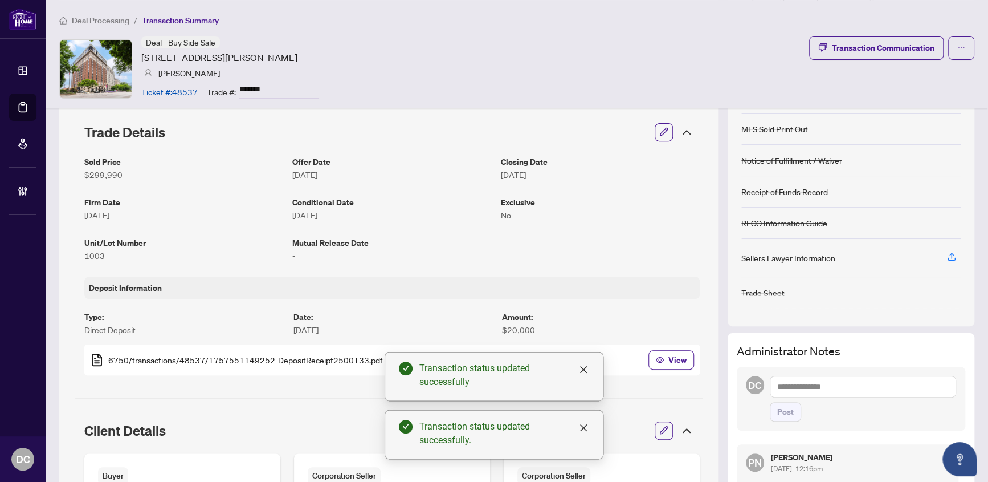
scroll to position [207, 0]
click at [680, 131] on icon at bounding box center [687, 131] width 14 height 14
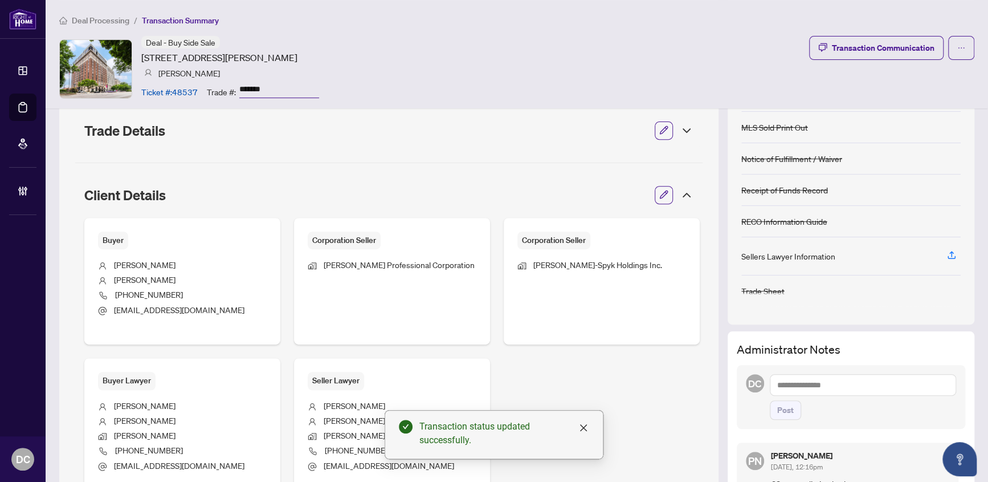
click at [680, 190] on icon at bounding box center [687, 195] width 14 height 14
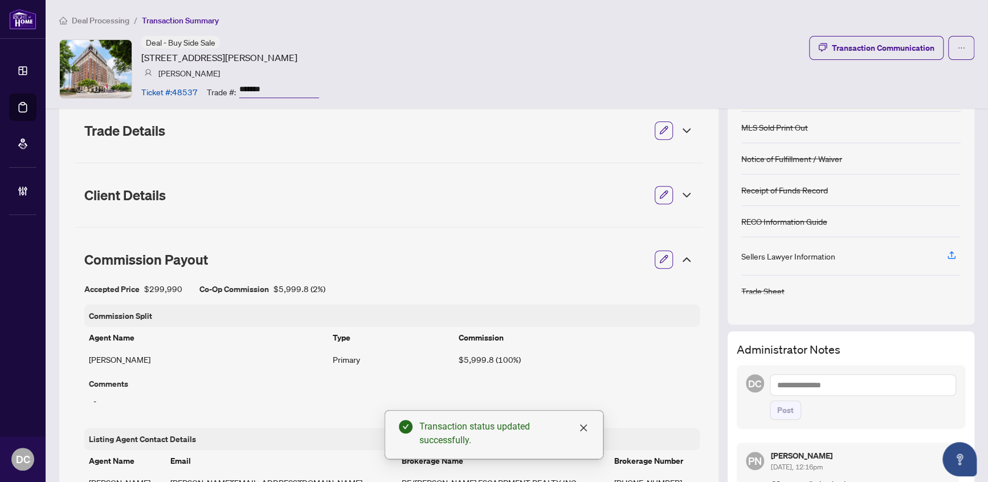
click at [680, 258] on icon at bounding box center [687, 259] width 14 height 14
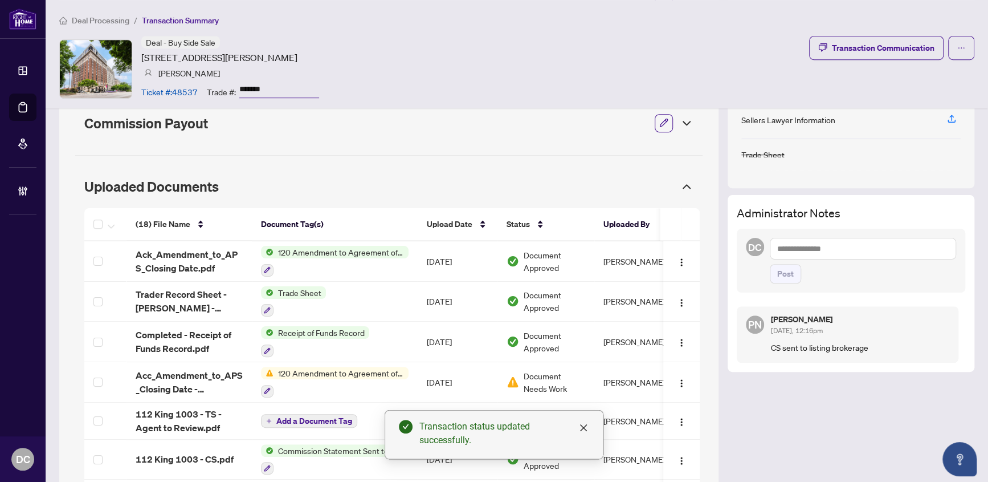
scroll to position [362, 0]
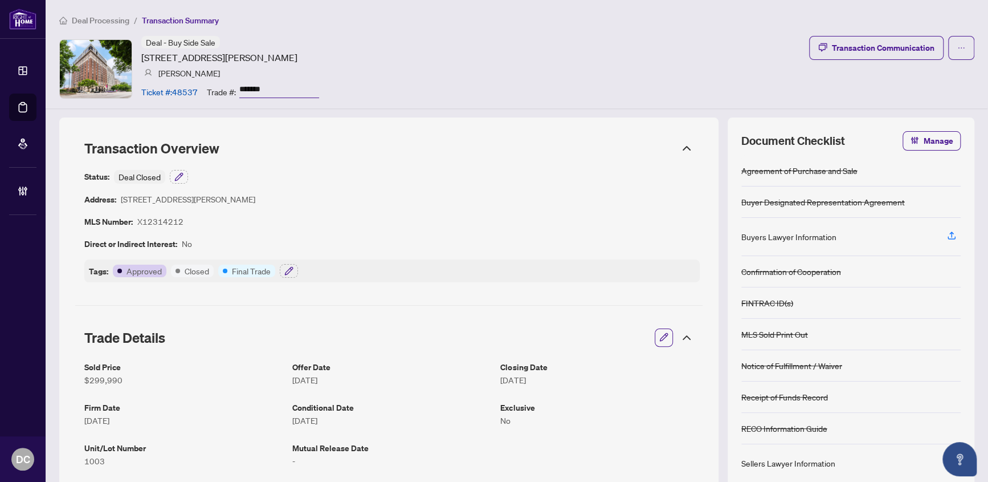
click at [683, 332] on icon at bounding box center [687, 338] width 14 height 14
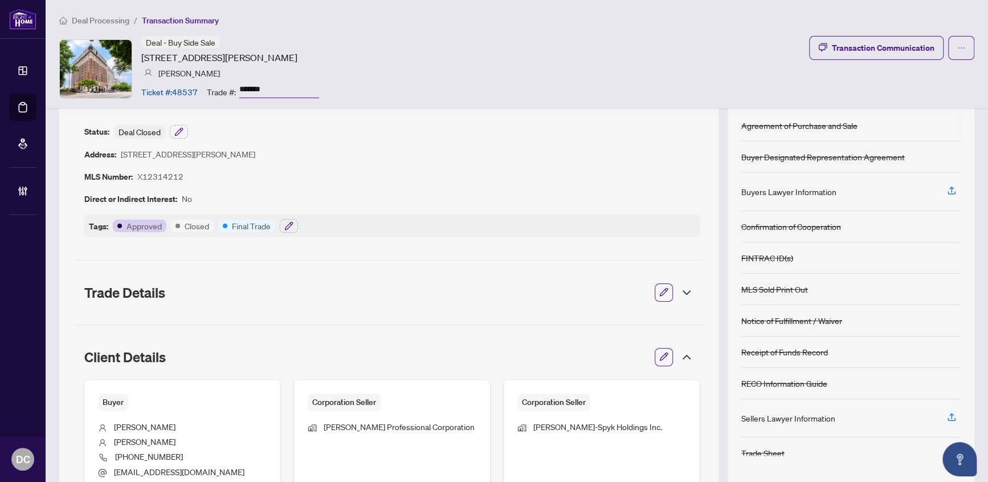
scroll to position [103, 0]
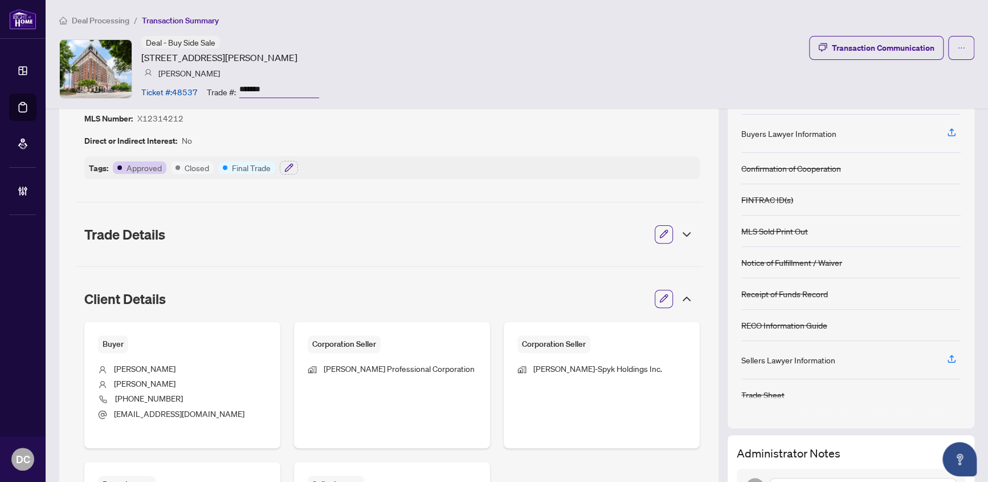
click at [680, 304] on icon at bounding box center [687, 299] width 14 height 14
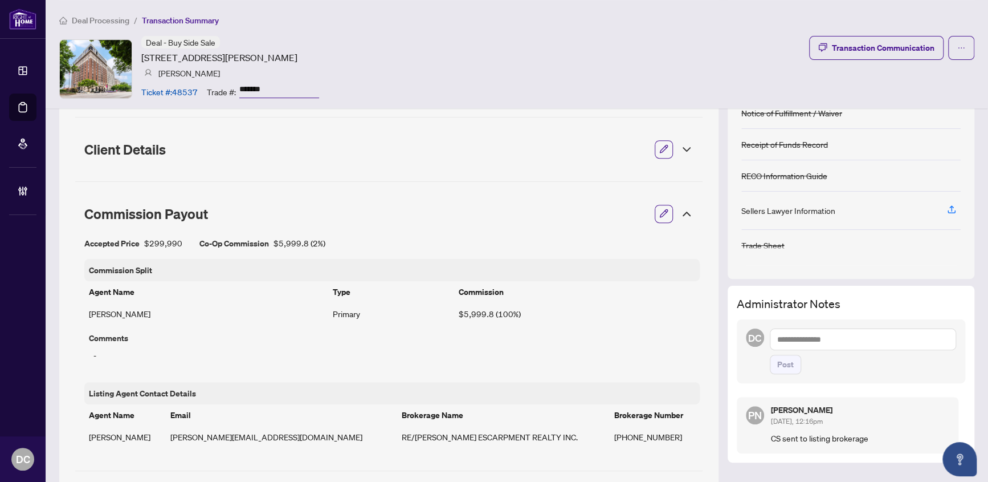
scroll to position [259, 0]
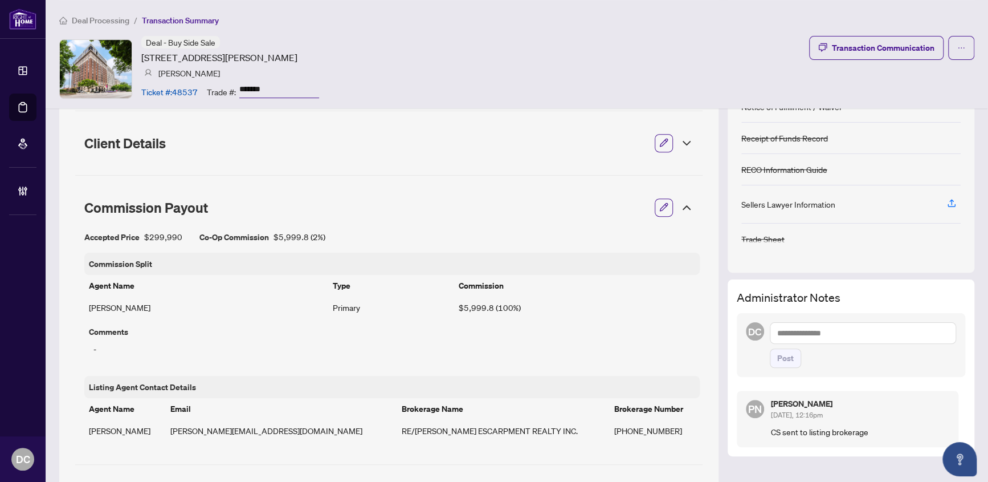
click at [680, 206] on icon at bounding box center [687, 208] width 14 height 14
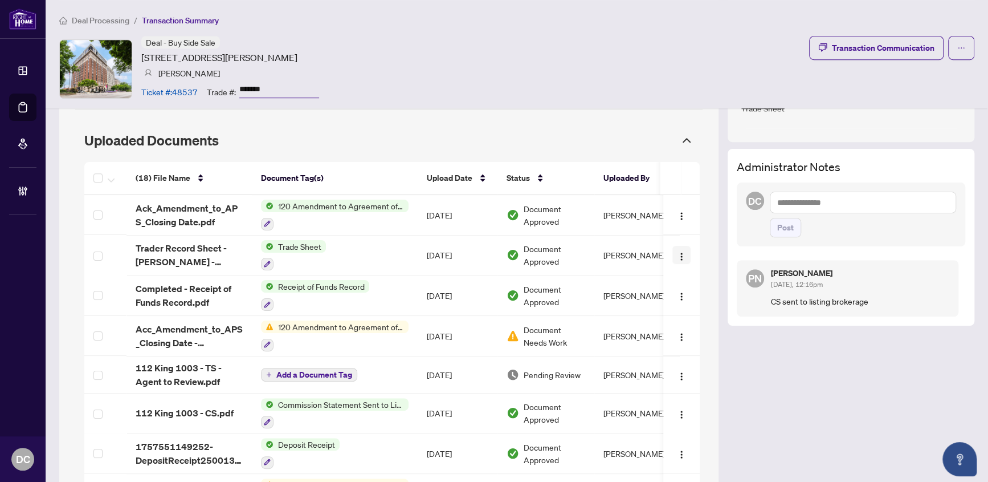
scroll to position [414, 0]
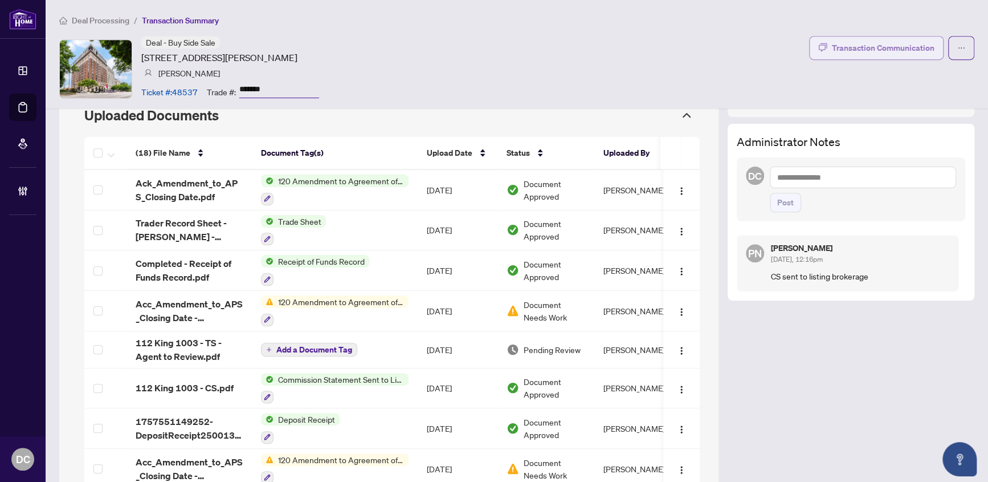
click at [865, 45] on div "Transaction Communication" at bounding box center [883, 48] width 103 height 18
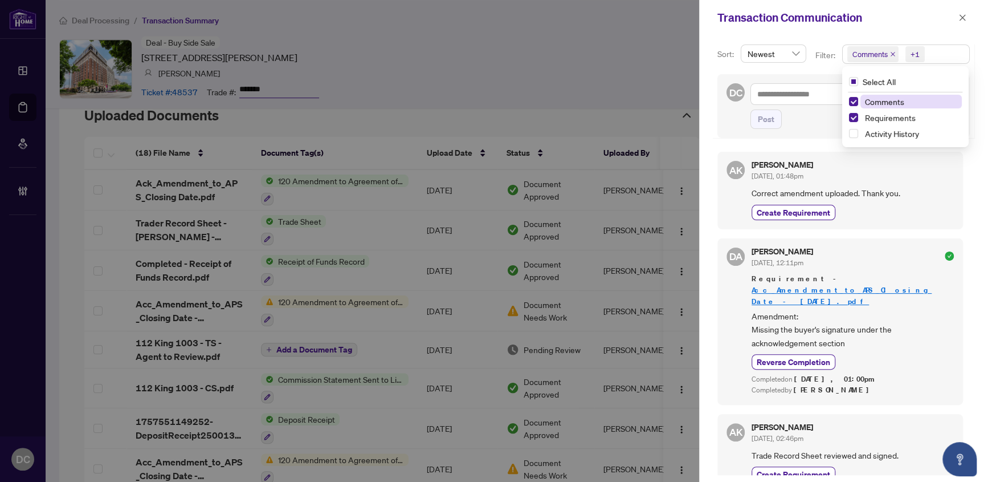
drag, startPoint x: 959, startPoint y: 51, endPoint x: 952, endPoint y: 52, distance: 7.5
click at [959, 51] on span "Comments +1" at bounding box center [906, 54] width 127 height 18
click at [908, 103] on span "Comments" at bounding box center [911, 102] width 101 height 14
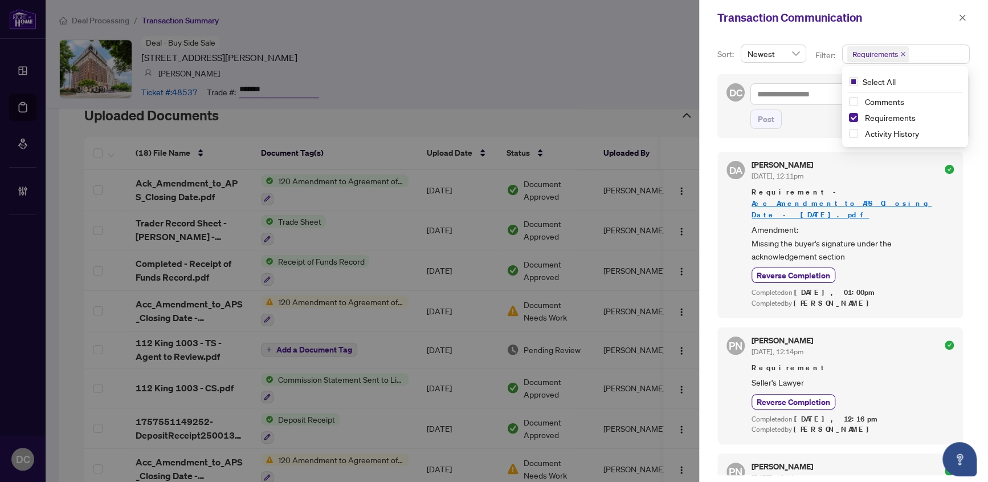
scroll to position [0, 0]
click at [965, 18] on icon "close" at bounding box center [963, 18] width 8 height 8
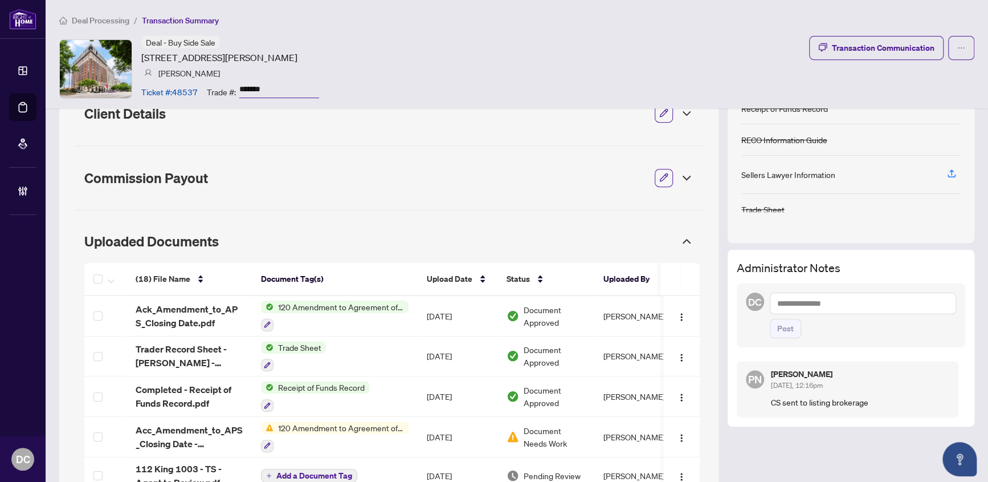
scroll to position [132, 0]
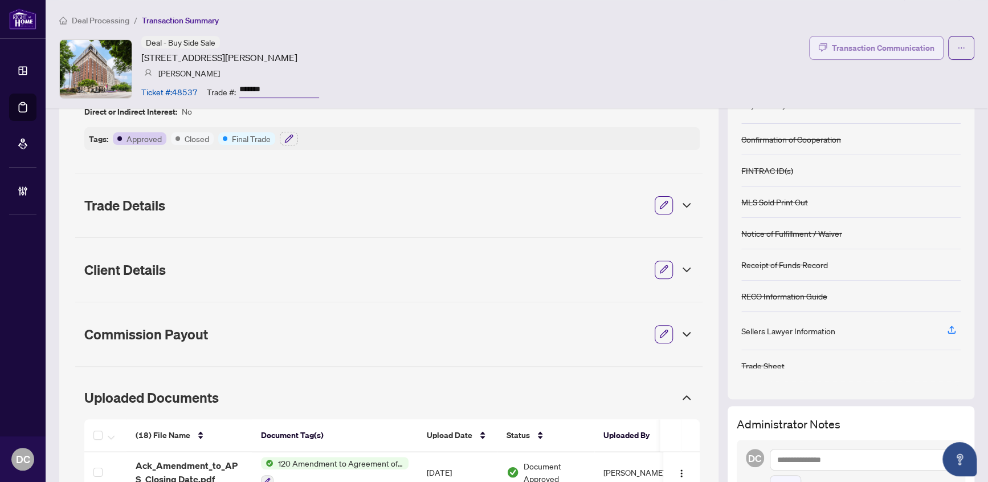
click at [917, 44] on div "Transaction Communication" at bounding box center [883, 48] width 103 height 18
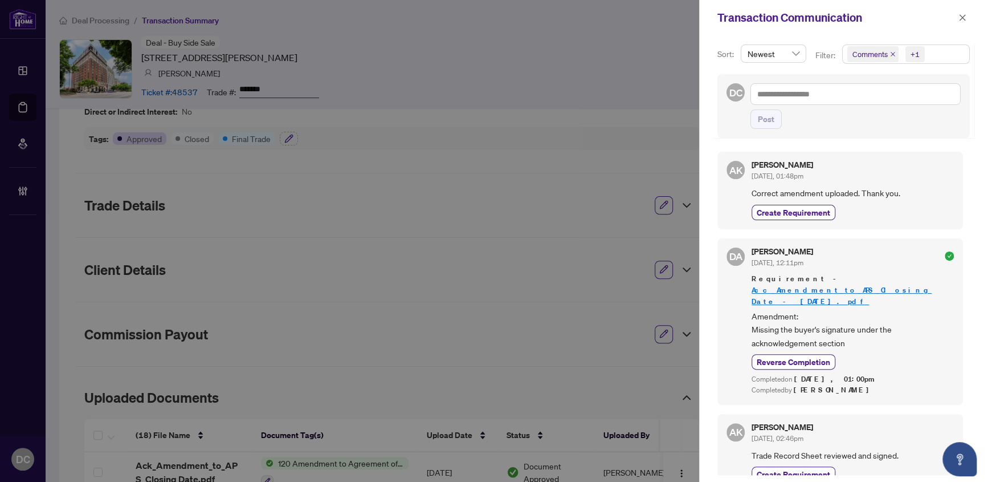
click at [946, 54] on span "Comments +1" at bounding box center [906, 54] width 127 height 18
click at [909, 101] on span "Comments" at bounding box center [911, 102] width 101 height 14
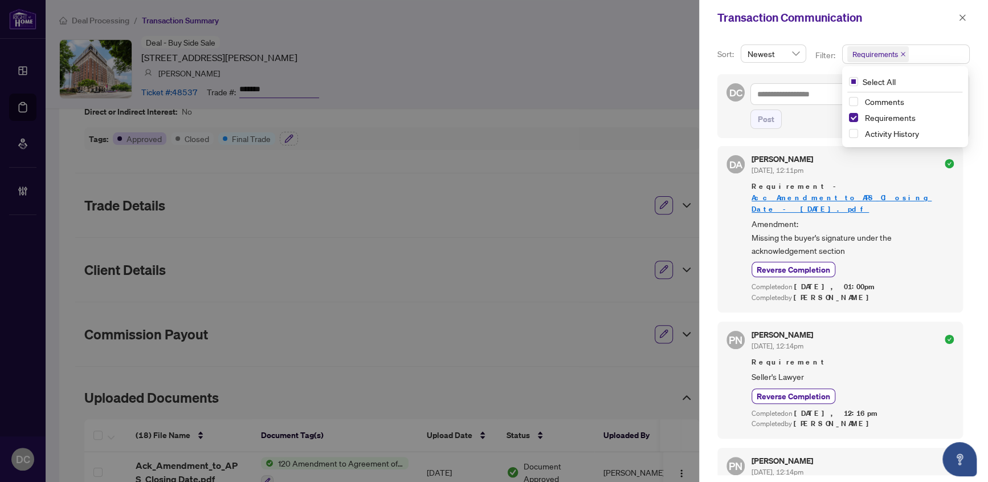
scroll to position [0, 0]
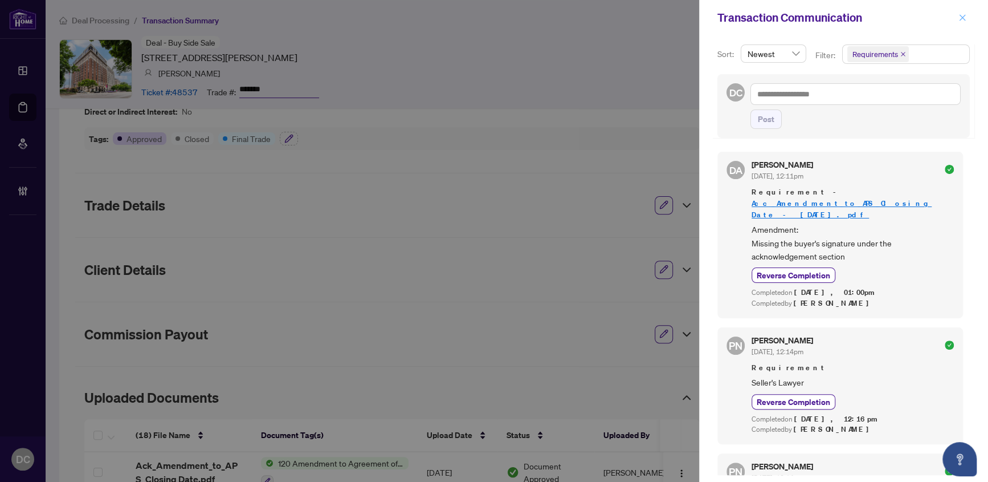
click at [964, 19] on icon "close" at bounding box center [963, 18] width 8 height 8
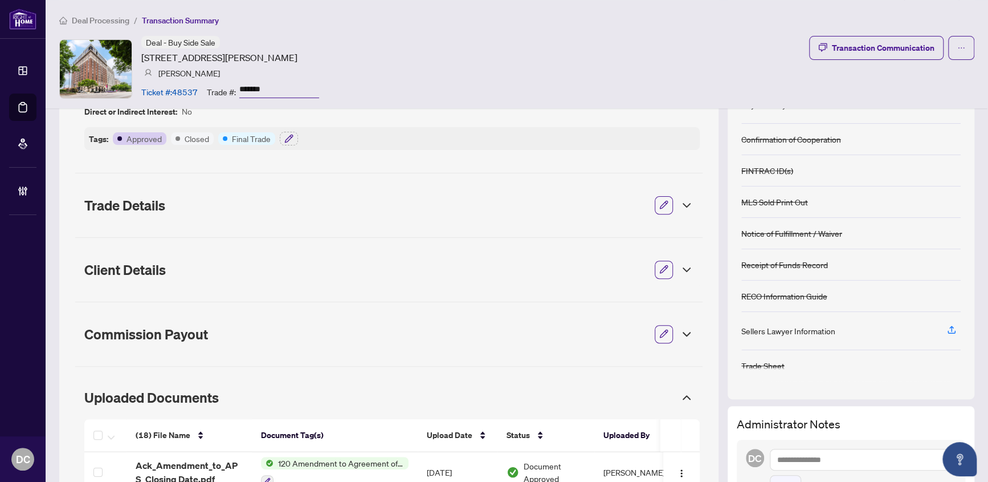
click at [575, 392] on span "Uploaded Documents" at bounding box center [378, 397] width 589 height 16
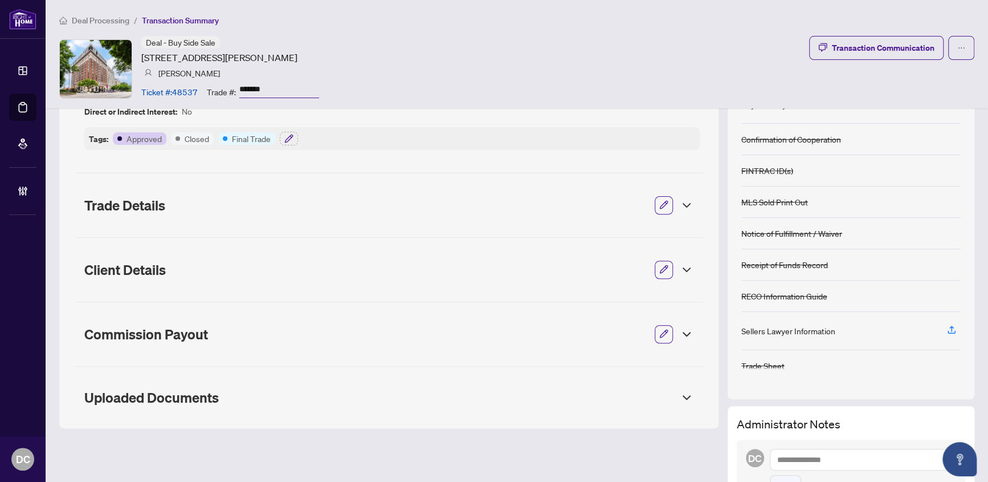
click at [575, 392] on span "Uploaded Documents" at bounding box center [378, 397] width 589 height 16
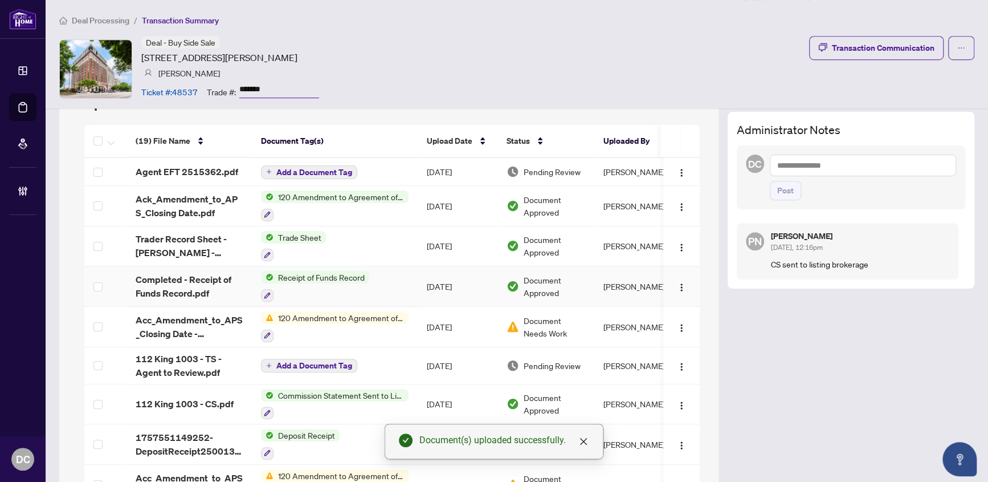
scroll to position [368, 0]
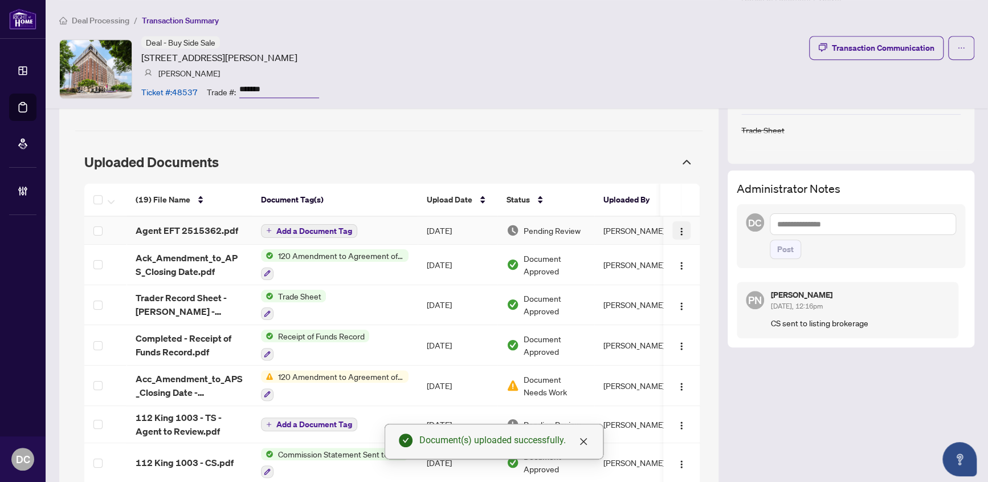
click at [677, 232] on img "button" at bounding box center [681, 231] width 9 height 9
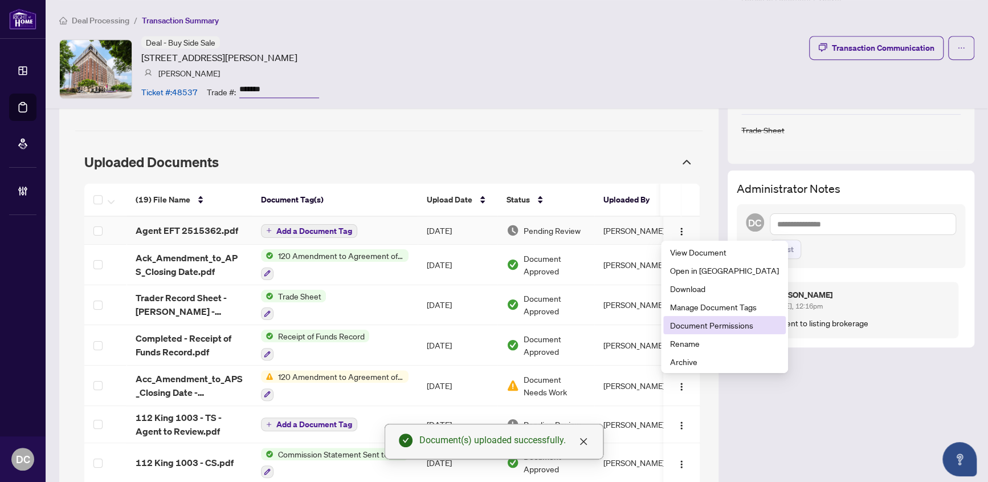
click at [712, 326] on span "Document Permissions" at bounding box center [724, 325] width 109 height 13
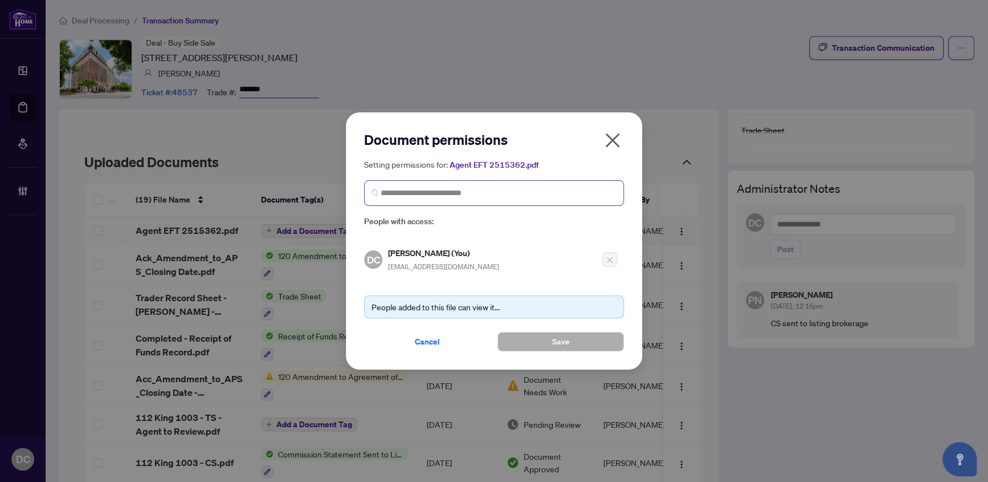
click at [411, 201] on span at bounding box center [494, 193] width 260 height 26
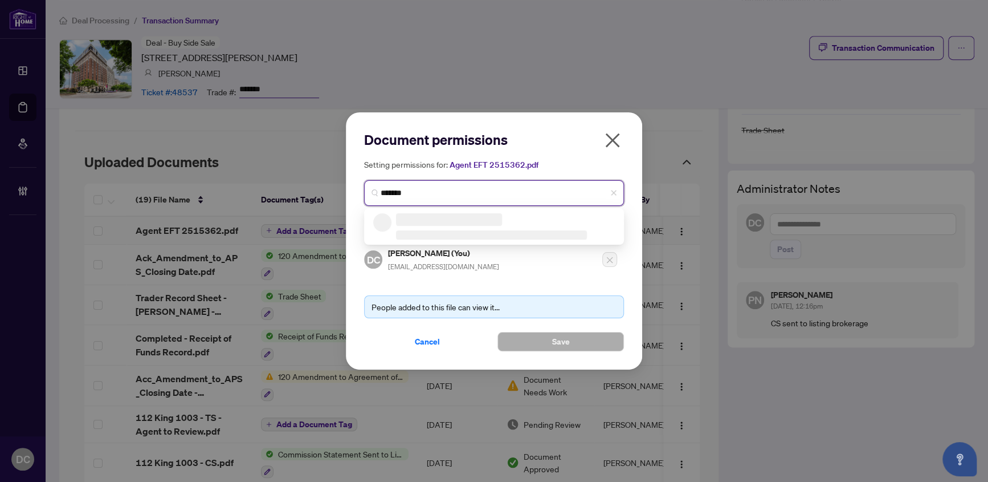
type input "********"
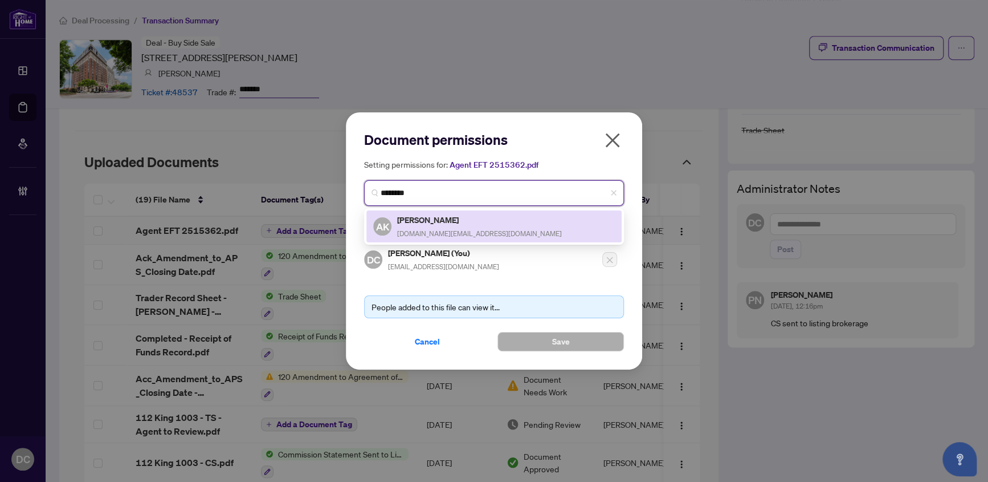
drag, startPoint x: 414, startPoint y: 218, endPoint x: 418, endPoint y: 223, distance: 7.0
click at [414, 218] on h5 "[PERSON_NAME]" at bounding box center [479, 219] width 165 height 13
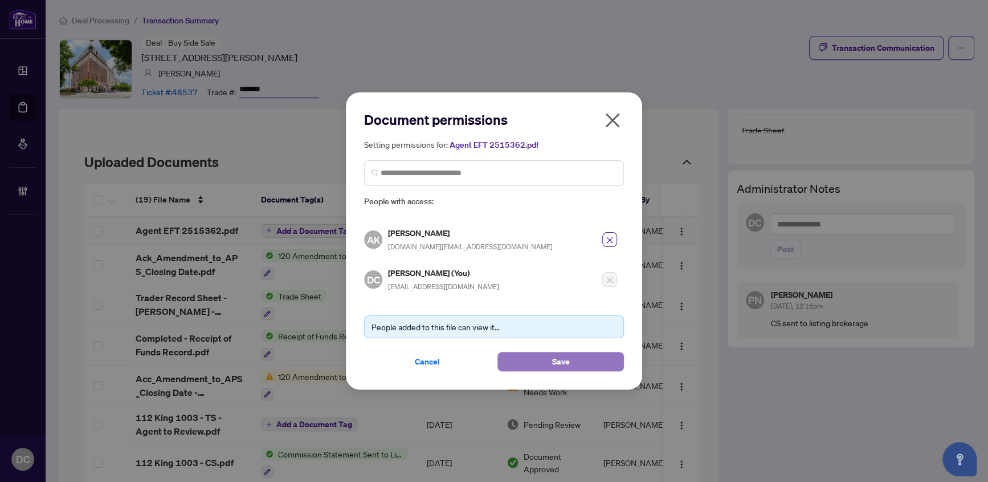
click at [508, 352] on button "Save" at bounding box center [561, 361] width 127 height 19
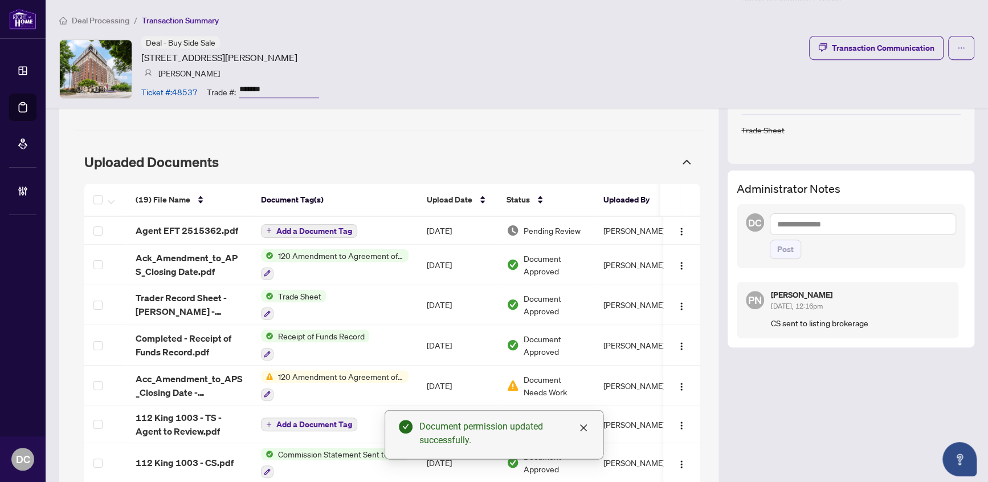
click at [897, 221] on textarea at bounding box center [863, 224] width 187 height 22
paste textarea "**********"
type textarea "**********"
click at [778, 244] on span "Post" at bounding box center [785, 249] width 17 height 18
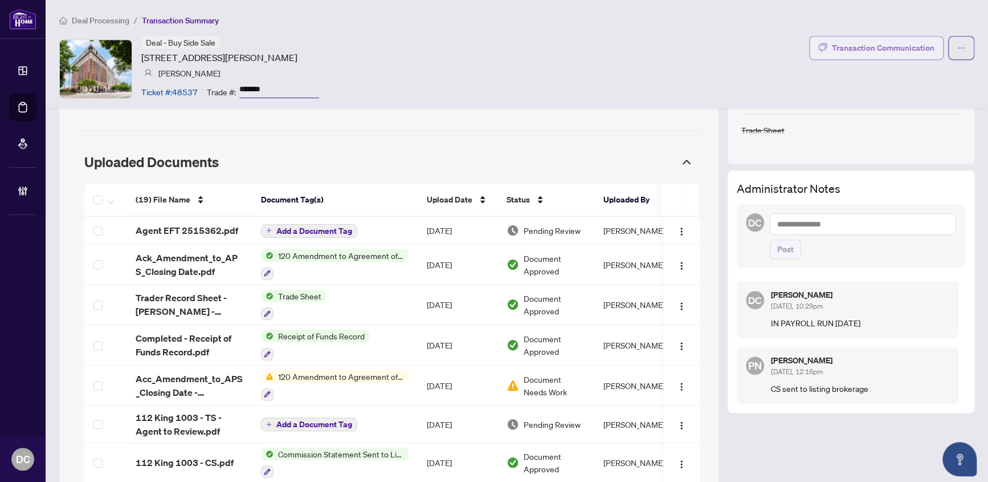
click at [905, 40] on div "Transaction Communication" at bounding box center [883, 48] width 103 height 18
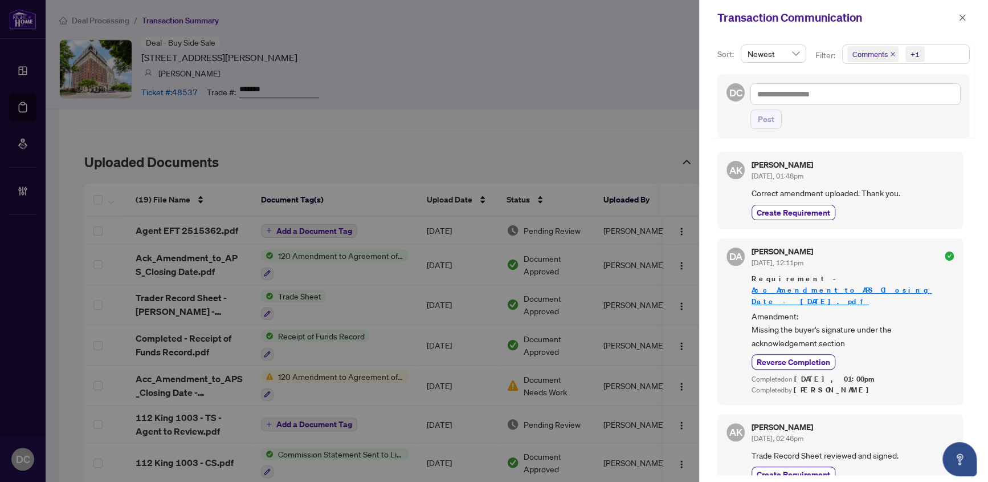
click at [948, 42] on div "Sort: Newest Filter: Comments +1 Select All Comments Requirements Activity Hist…" at bounding box center [843, 258] width 289 height 446
click at [935, 55] on span "Comments +1" at bounding box center [906, 54] width 127 height 18
click at [911, 101] on span "Comments" at bounding box center [911, 102] width 101 height 14
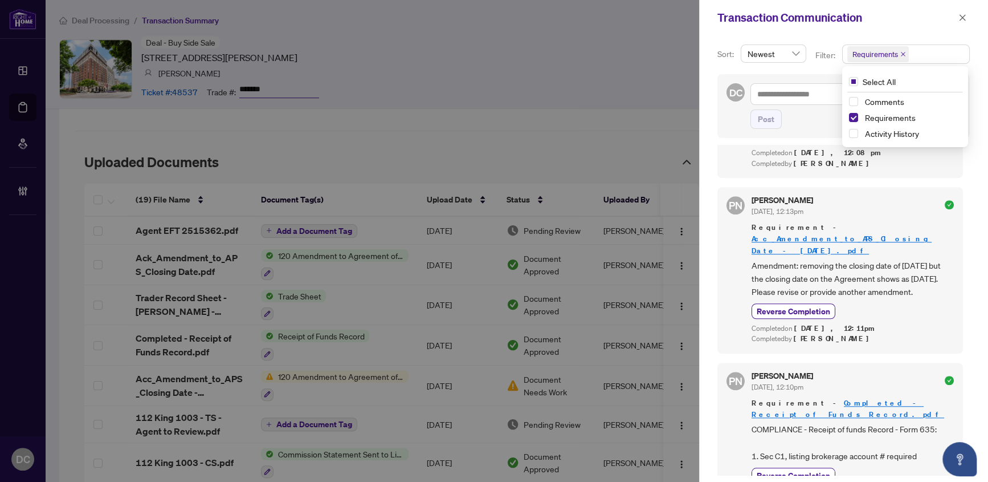
scroll to position [523, 0]
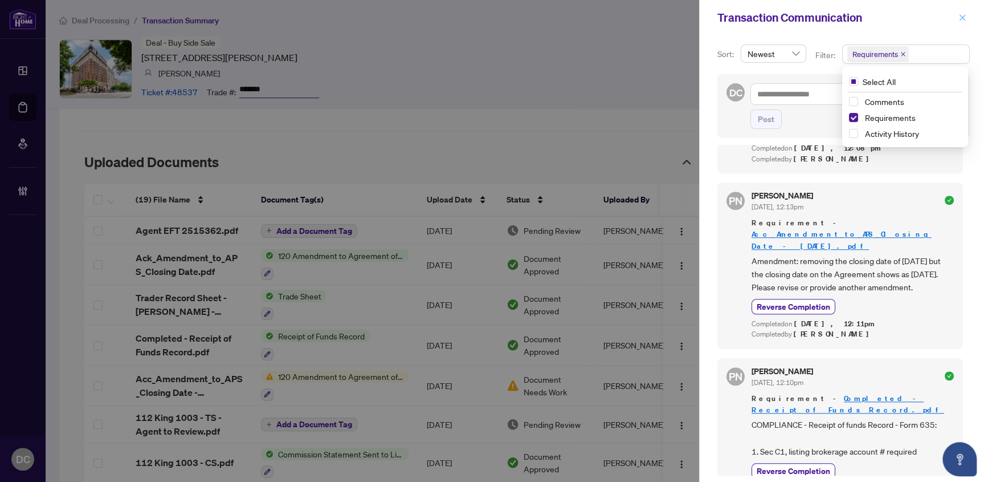
click at [966, 23] on span "button" at bounding box center [963, 18] width 8 height 18
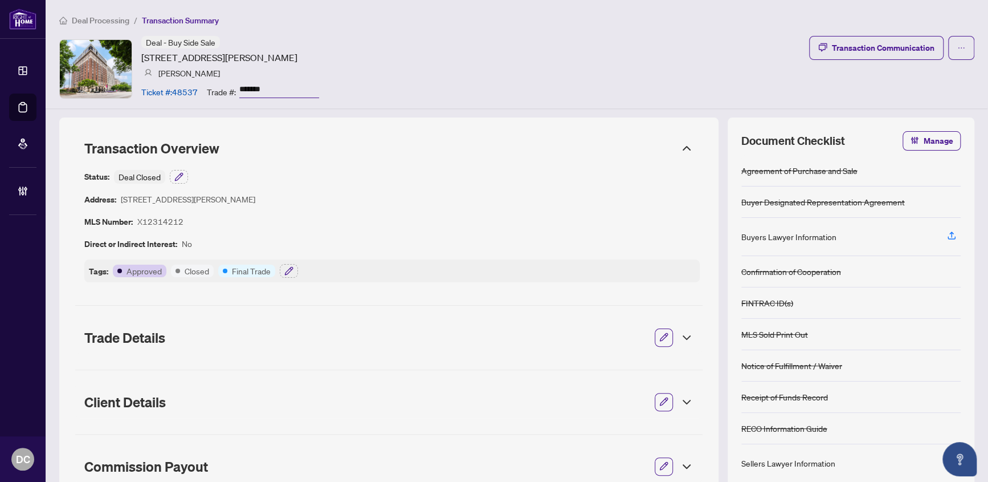
scroll to position [0, 0]
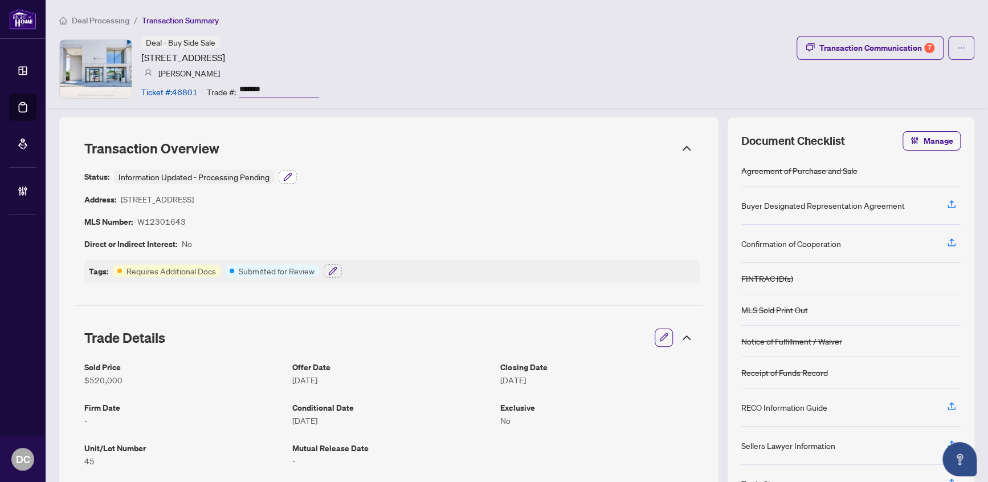
click at [290, 174] on icon "button" at bounding box center [287, 176] width 7 height 7
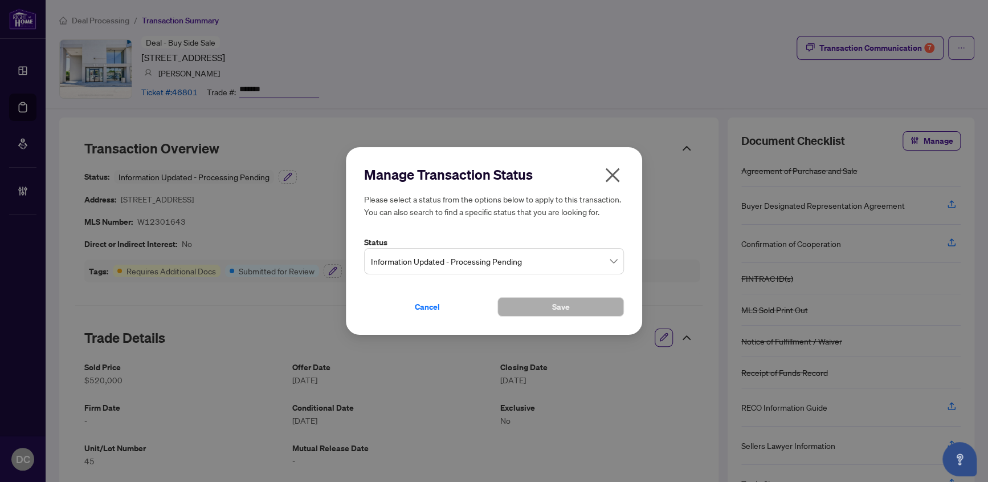
click at [450, 262] on span "Information Updated - Processing Pending" at bounding box center [494, 261] width 246 height 22
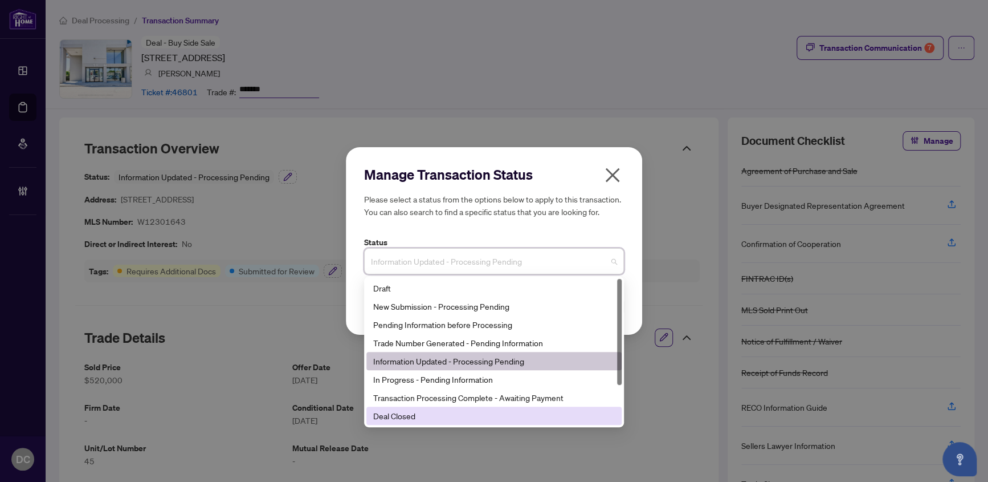
click at [410, 421] on div "Deal Closed" at bounding box center [494, 415] width 242 height 13
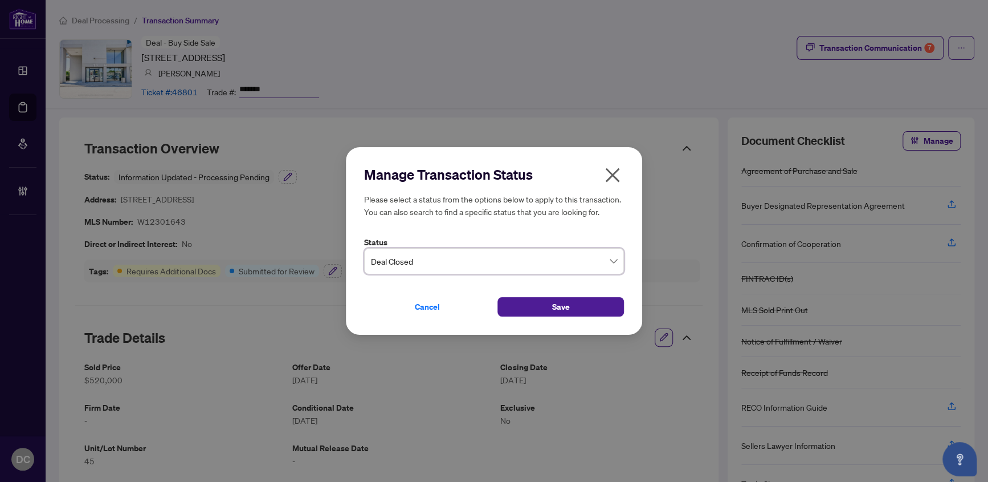
drag, startPoint x: 563, startPoint y: 305, endPoint x: 514, endPoint y: 291, distance: 51.0
click at [556, 302] on span "Save" at bounding box center [561, 306] width 18 height 18
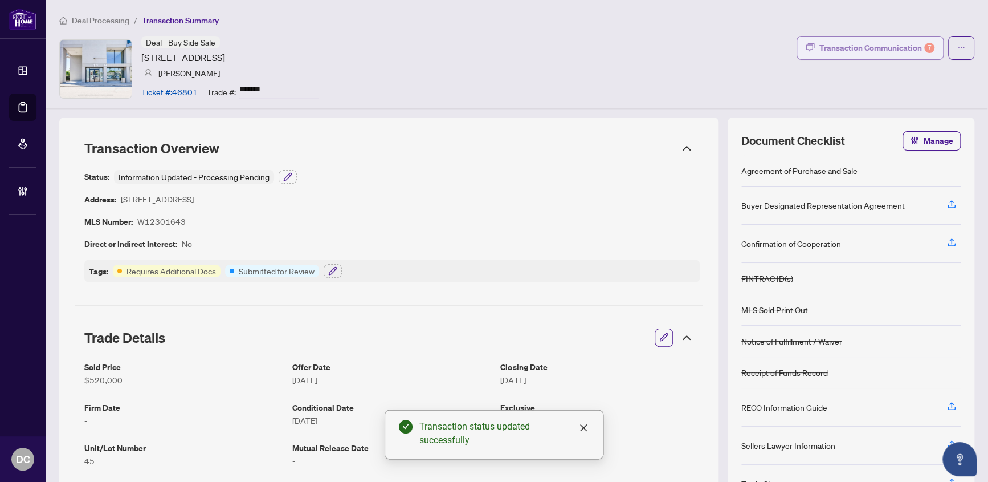
click at [827, 46] on div "Transaction Communication 7" at bounding box center [877, 48] width 115 height 18
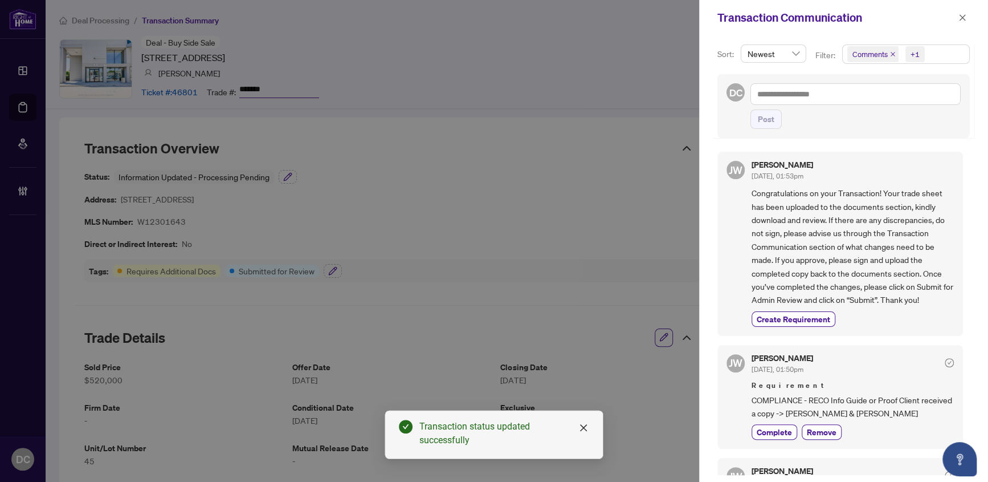
click at [949, 54] on span "Comments +1" at bounding box center [906, 54] width 127 height 18
click at [908, 99] on span "Comments" at bounding box center [911, 102] width 101 height 14
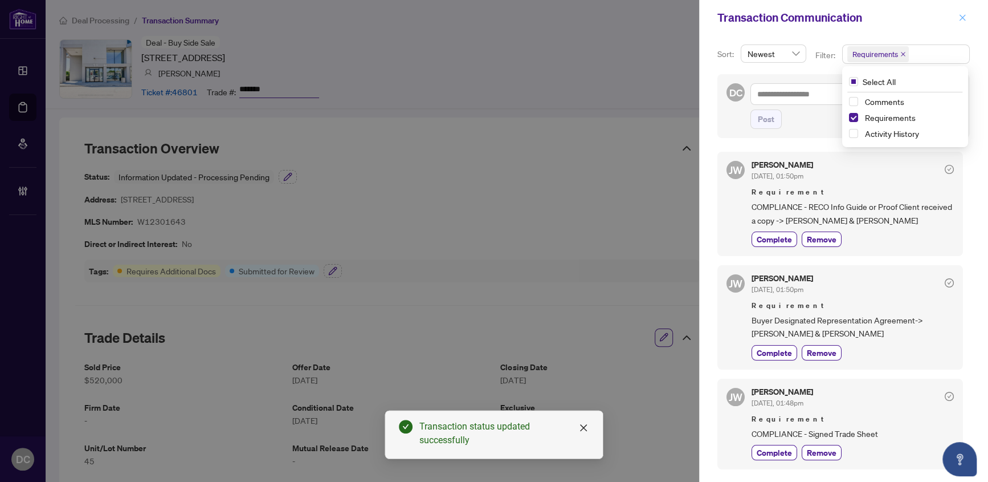
click at [959, 22] on span "button" at bounding box center [963, 18] width 8 height 18
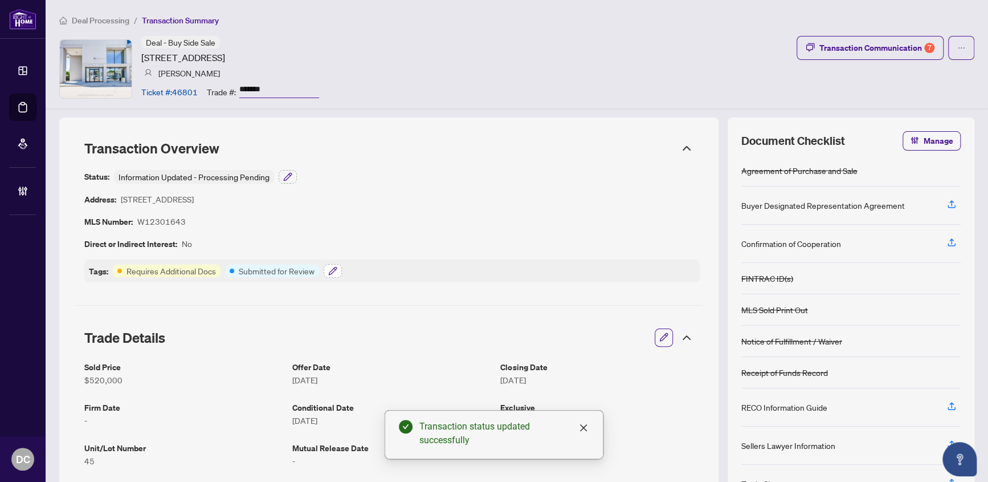
click at [329, 271] on icon "button" at bounding box center [332, 270] width 9 height 9
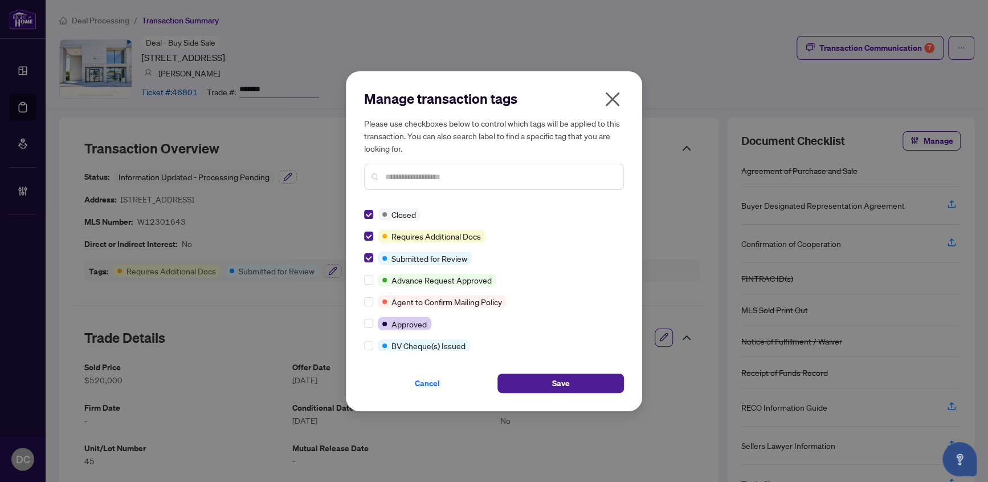
click at [456, 178] on input "text" at bounding box center [499, 176] width 229 height 13
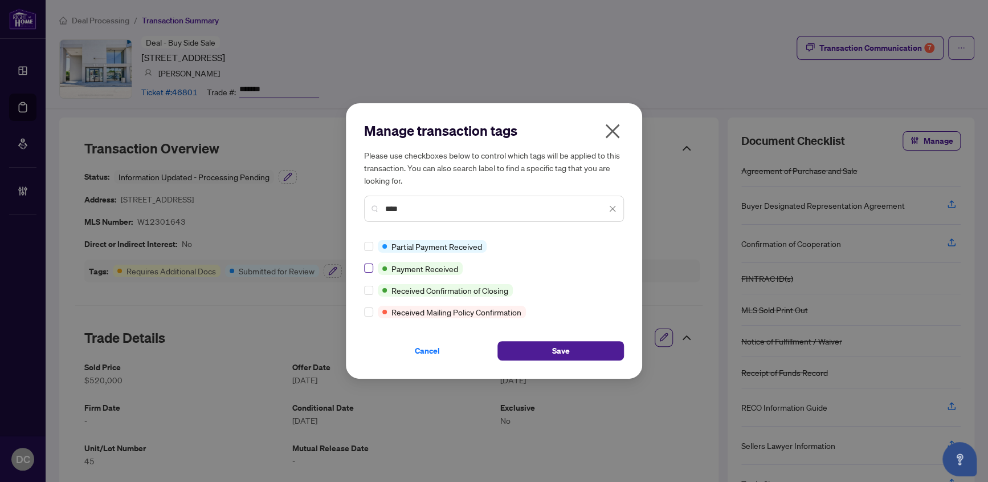
type input "****"
drag, startPoint x: 595, startPoint y: 352, endPoint x: 238, endPoint y: 280, distance: 364.0
click at [593, 352] on button "Save" at bounding box center [561, 350] width 127 height 19
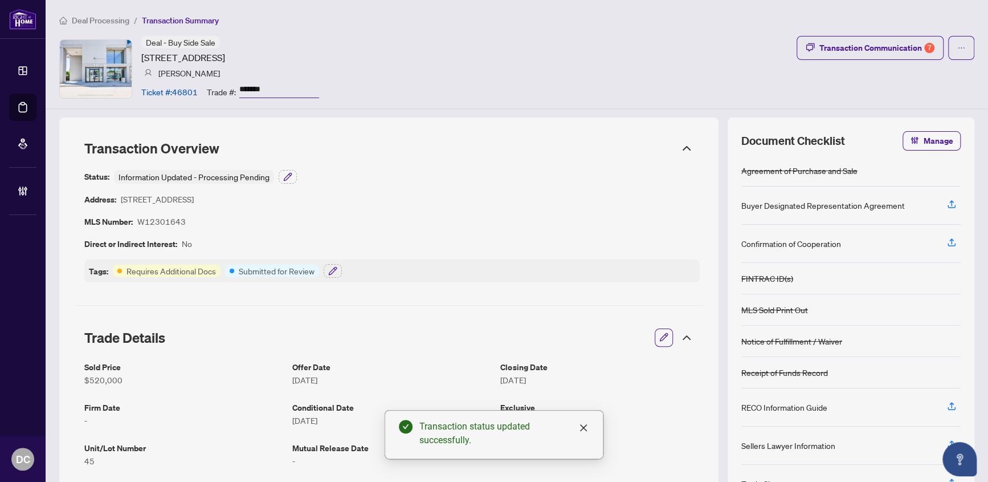
click at [680, 336] on icon at bounding box center [687, 338] width 14 height 14
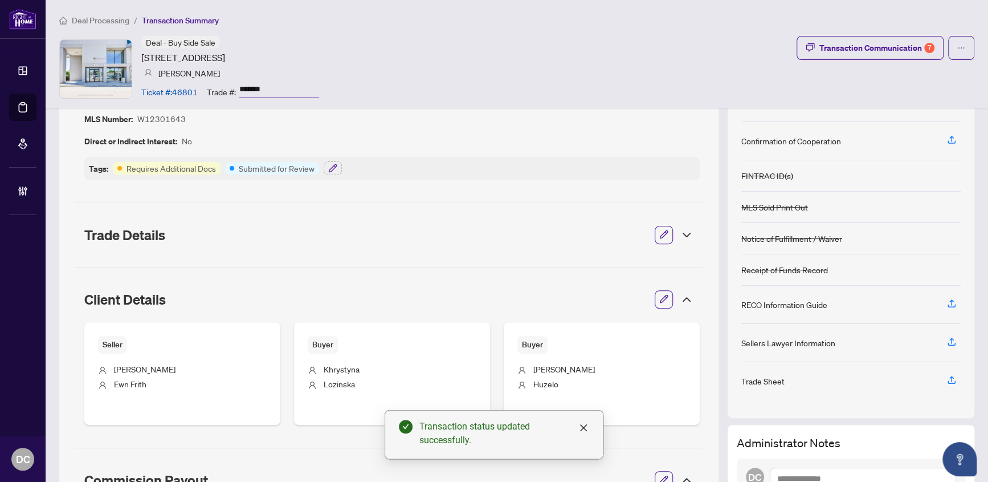
scroll to position [103, 0]
click at [683, 299] on icon at bounding box center [686, 298] width 7 height 3
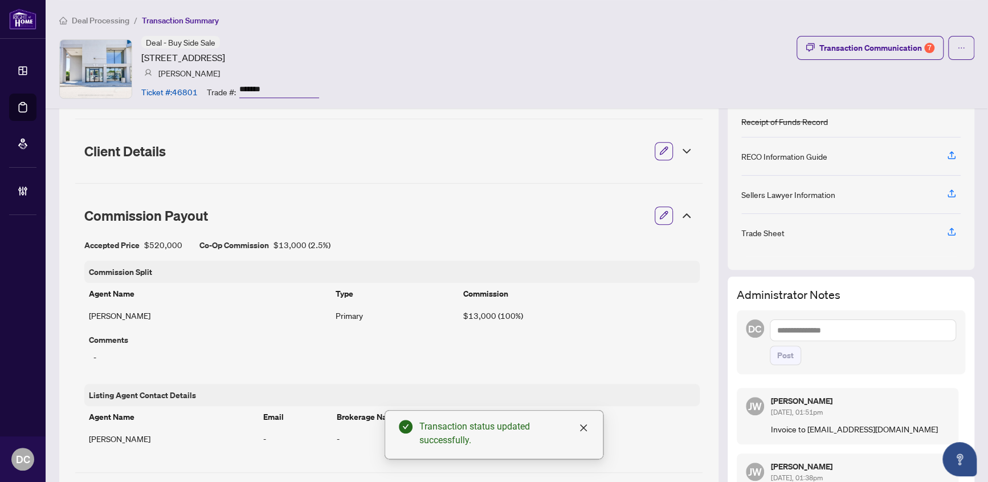
scroll to position [259, 0]
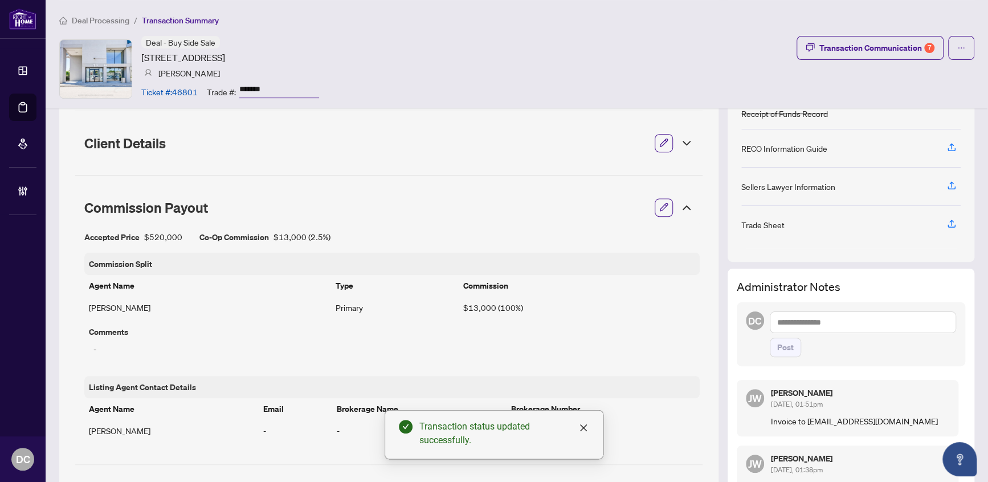
click at [683, 206] on icon at bounding box center [686, 207] width 7 height 3
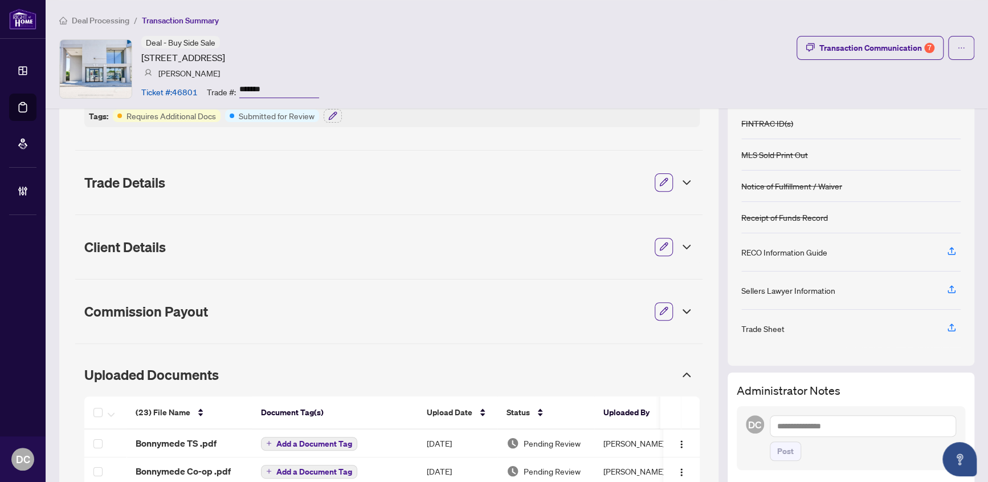
scroll to position [0, 0]
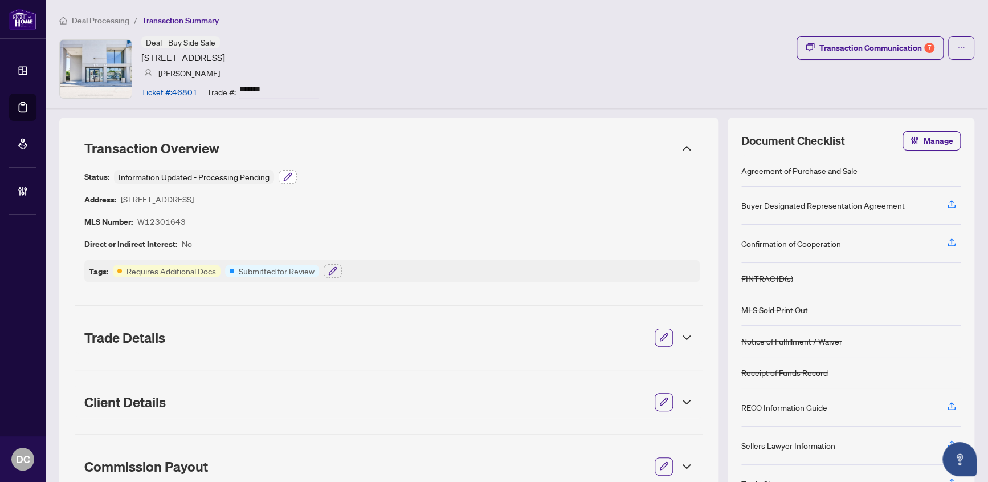
click at [288, 175] on icon "button" at bounding box center [287, 176] width 9 height 9
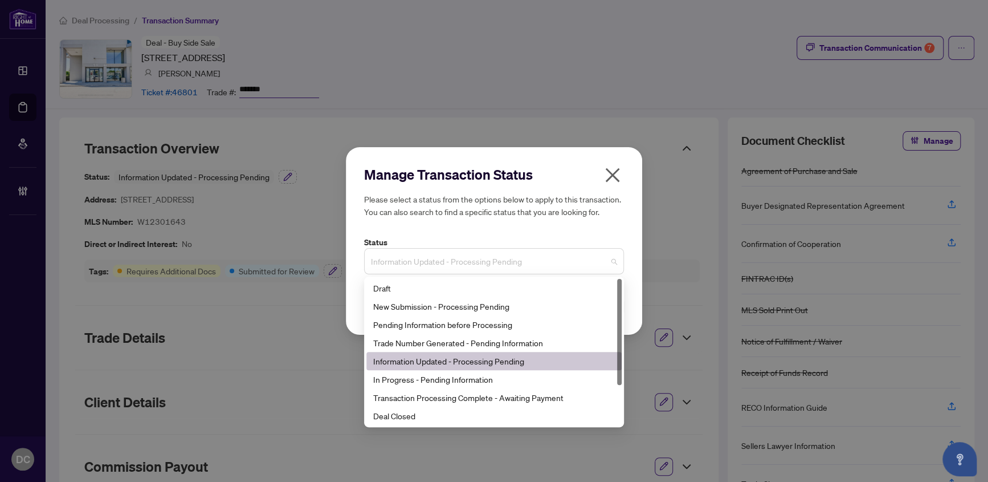
click at [509, 262] on span "Information Updated - Processing Pending" at bounding box center [494, 261] width 246 height 22
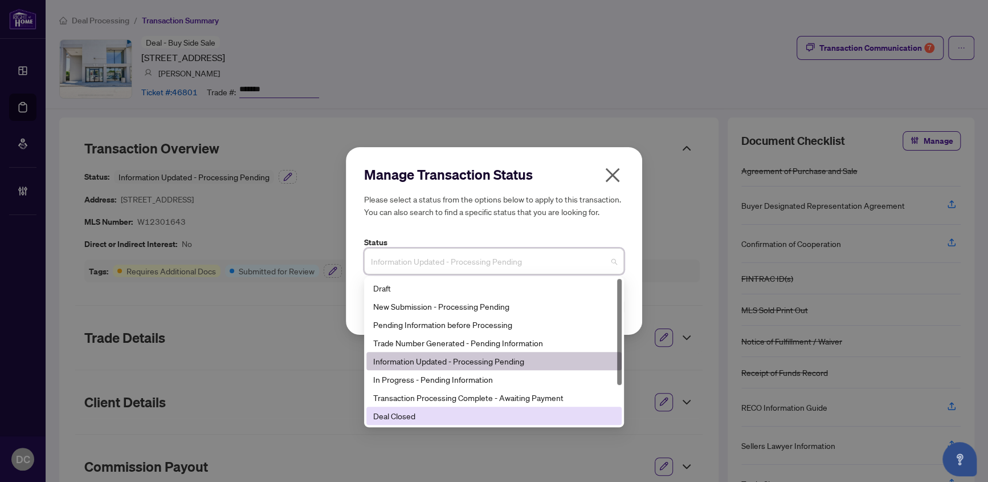
click at [401, 413] on div "Deal Closed" at bounding box center [494, 415] width 242 height 13
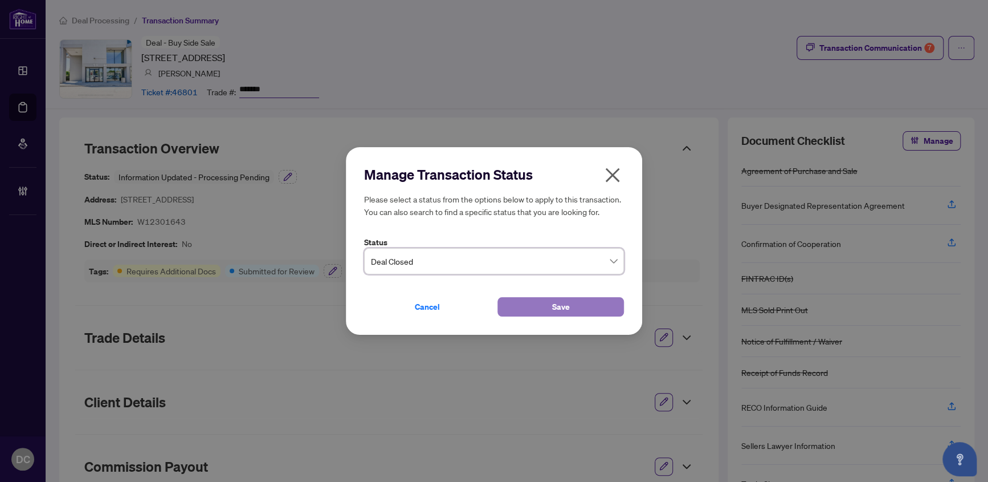
click at [535, 309] on button "Save" at bounding box center [561, 306] width 127 height 19
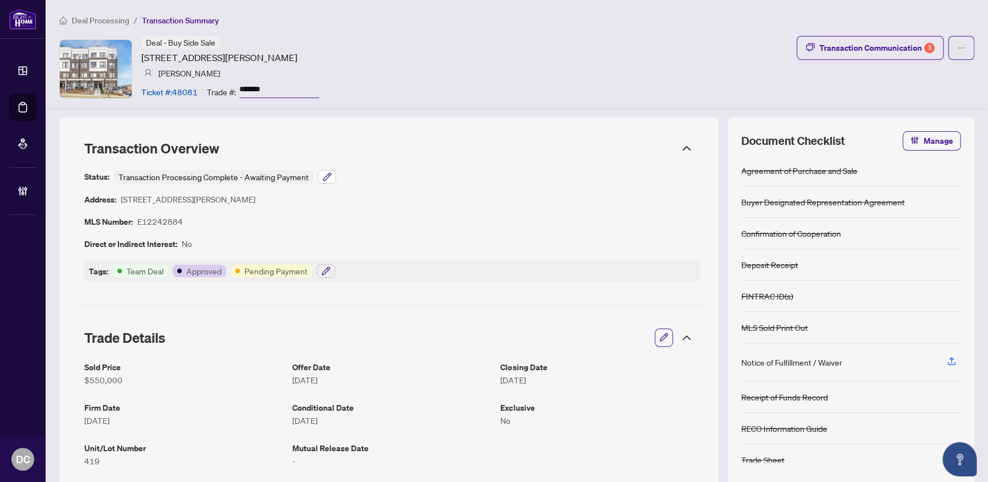
click at [323, 173] on icon "button" at bounding box center [327, 176] width 9 height 9
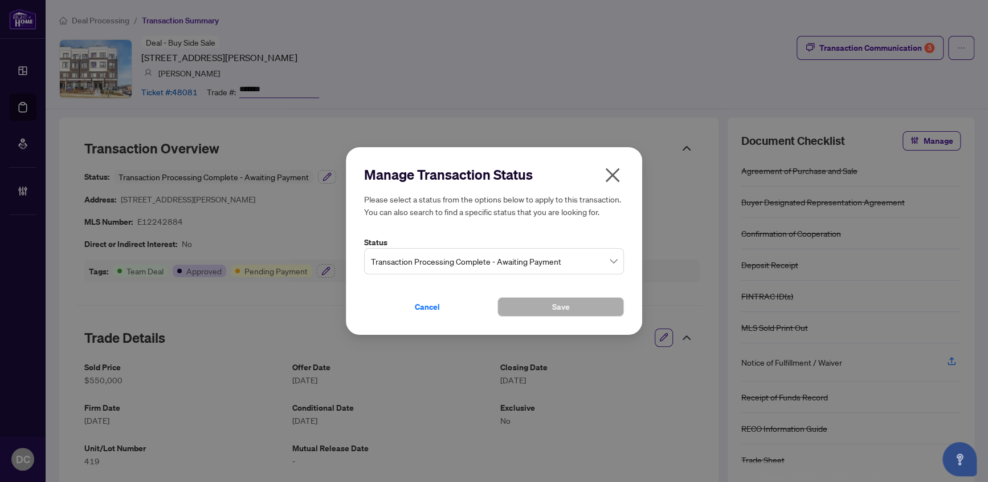
click at [499, 246] on label "Status" at bounding box center [494, 242] width 260 height 13
click at [478, 249] on div "Transaction Processing Complete - Awaiting Payment" at bounding box center [494, 261] width 260 height 26
click at [474, 261] on span "Transaction Processing Complete - Awaiting Payment" at bounding box center [494, 261] width 246 height 22
click at [479, 250] on span "Transaction Processing Complete - Awaiting Payment" at bounding box center [494, 261] width 246 height 22
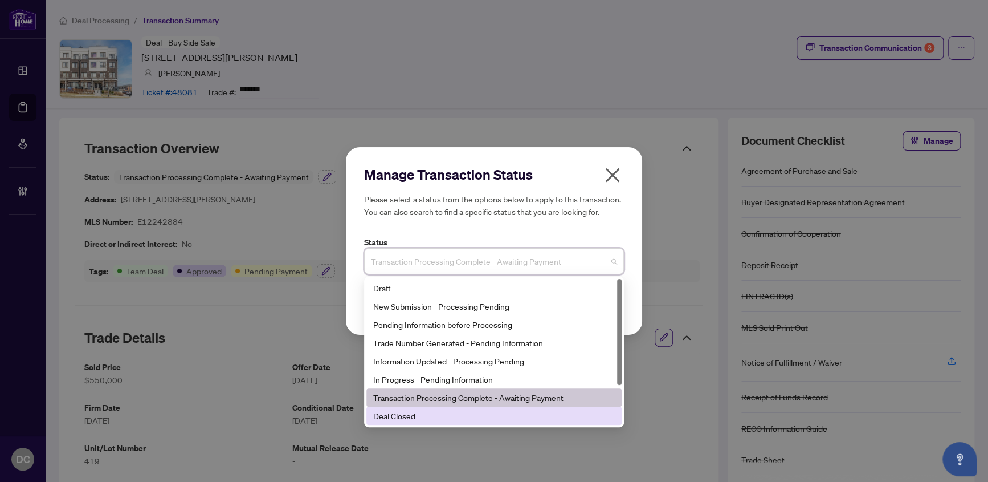
click at [413, 414] on div "Deal Closed" at bounding box center [494, 415] width 242 height 13
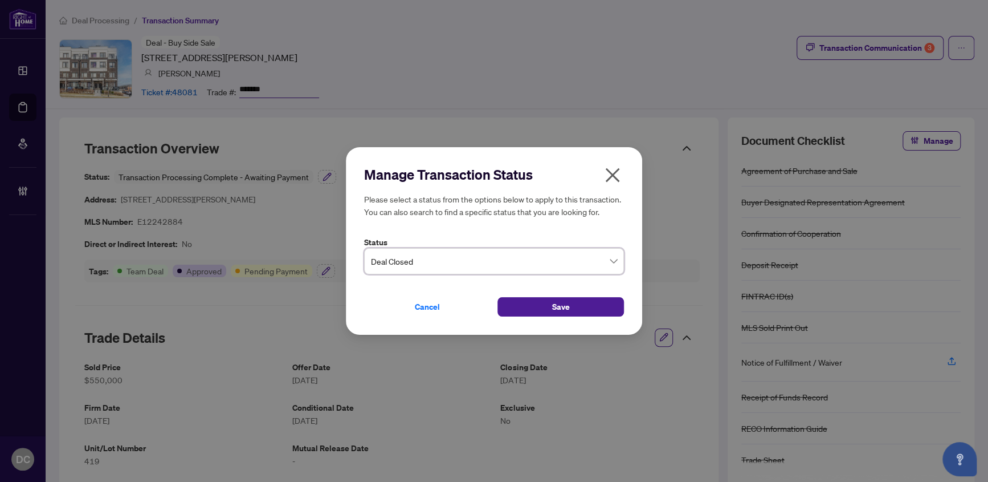
click at [568, 295] on div "Cancel Save" at bounding box center [494, 299] width 260 height 33
click at [564, 307] on span "Save" at bounding box center [561, 306] width 18 height 18
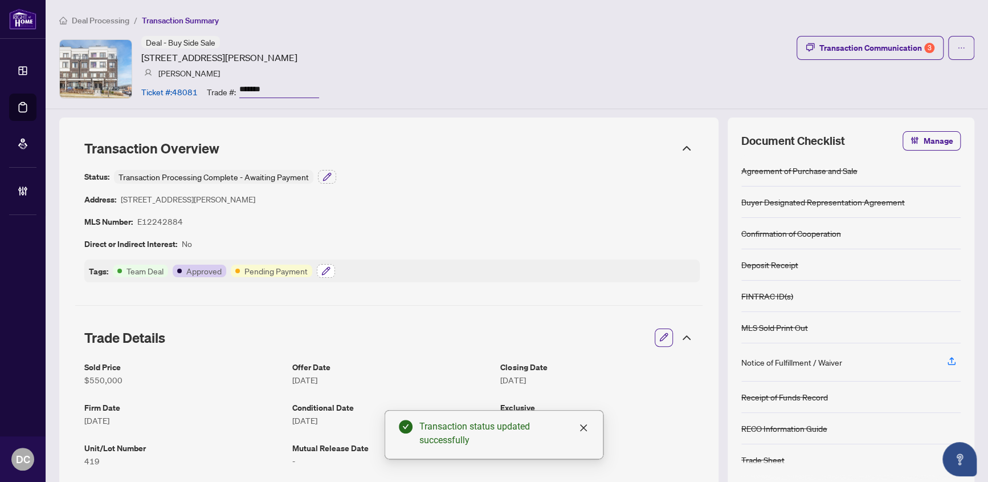
click at [324, 267] on icon "button" at bounding box center [325, 270] width 9 height 9
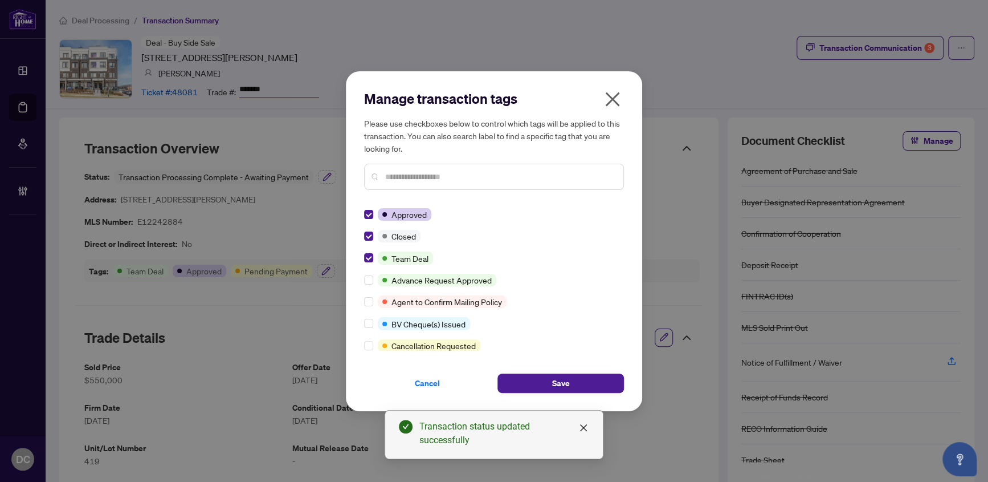
click at [434, 179] on input "text" at bounding box center [499, 176] width 229 height 13
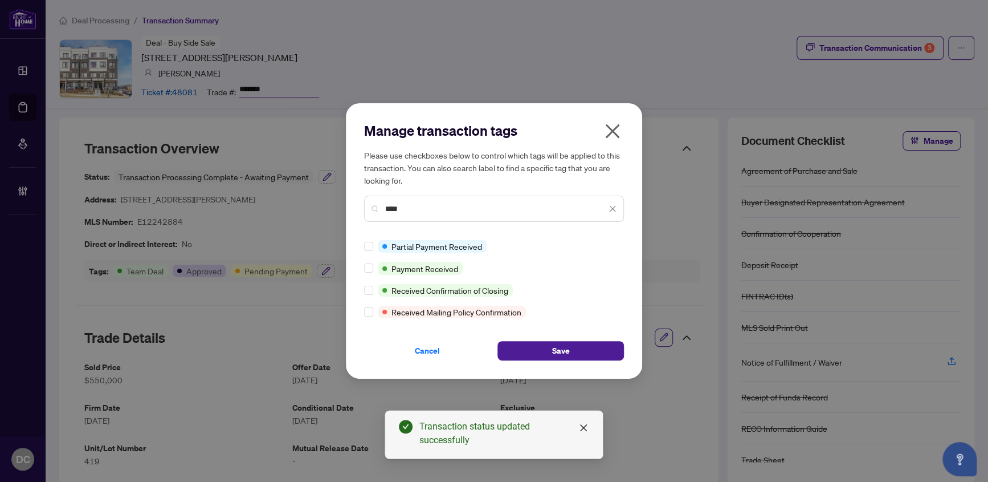
type input "****"
drag, startPoint x: 539, startPoint y: 348, endPoint x: 569, endPoint y: 330, distance: 35.3
click at [540, 348] on button "Save" at bounding box center [561, 350] width 127 height 19
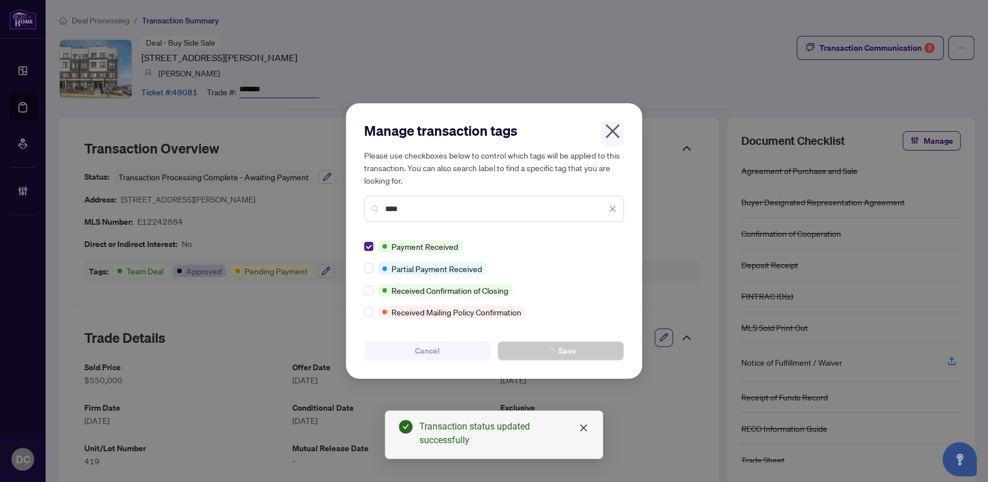
click at [866, 51] on div "Manage transaction tags Please use checkboxes below to control which tags will …" at bounding box center [494, 241] width 988 height 482
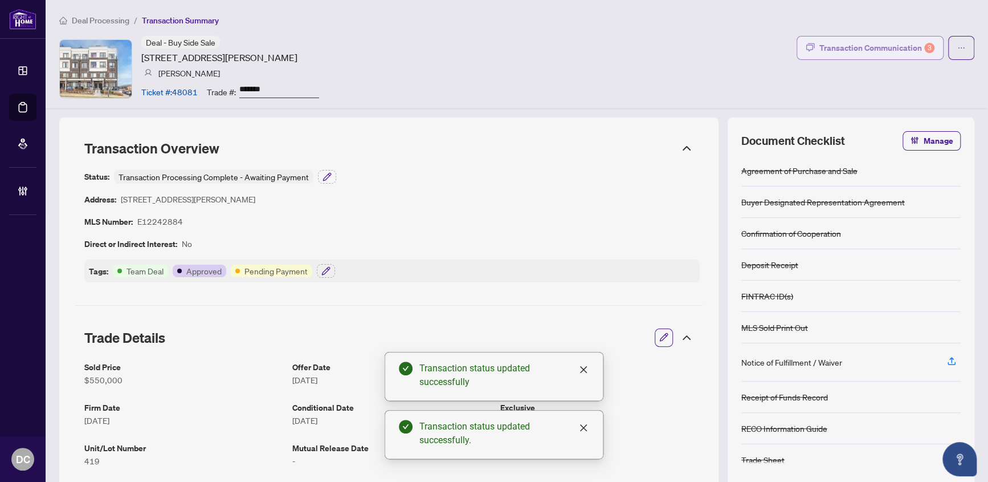
click at [871, 49] on div "Transaction Communication 3" at bounding box center [877, 48] width 115 height 18
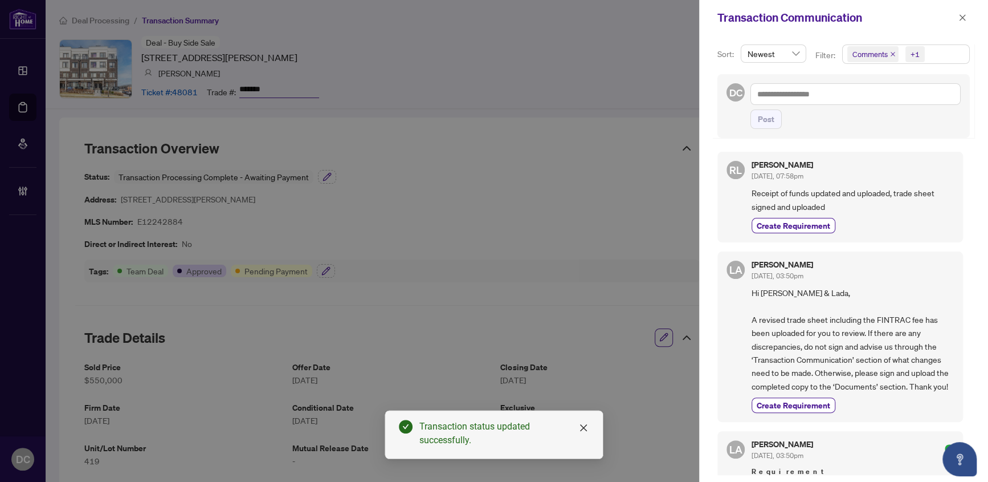
click at [951, 52] on span "Comments +1" at bounding box center [906, 54] width 127 height 18
click at [902, 101] on span "Comments" at bounding box center [884, 101] width 39 height 10
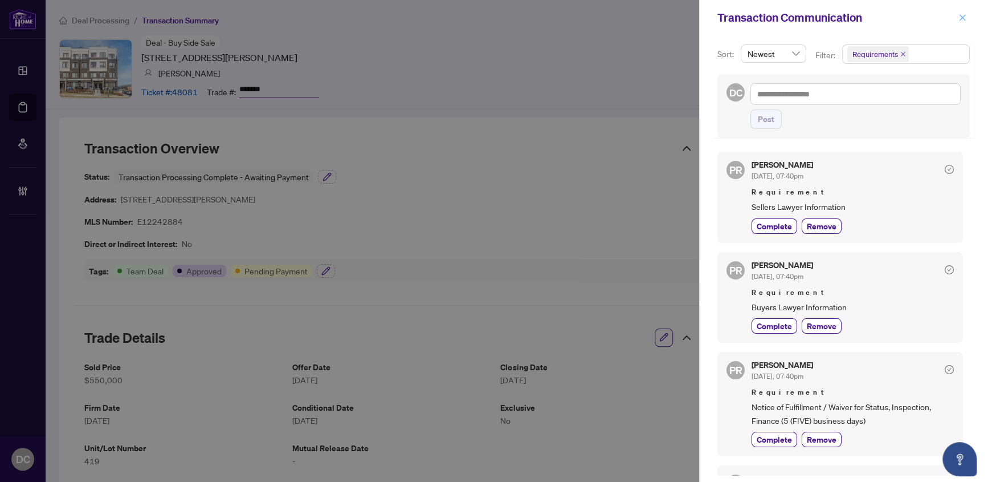
click at [961, 19] on icon "close" at bounding box center [963, 18] width 8 height 8
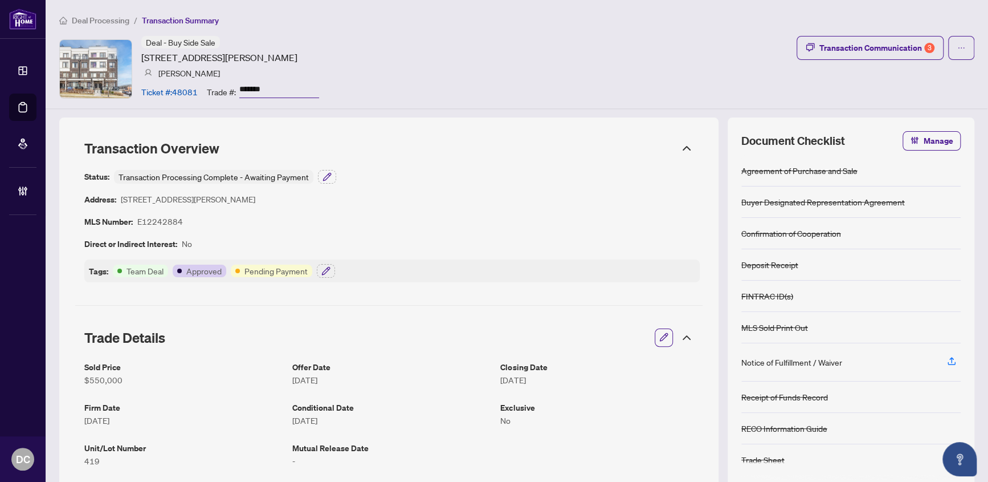
click at [680, 340] on icon at bounding box center [687, 338] width 14 height 14
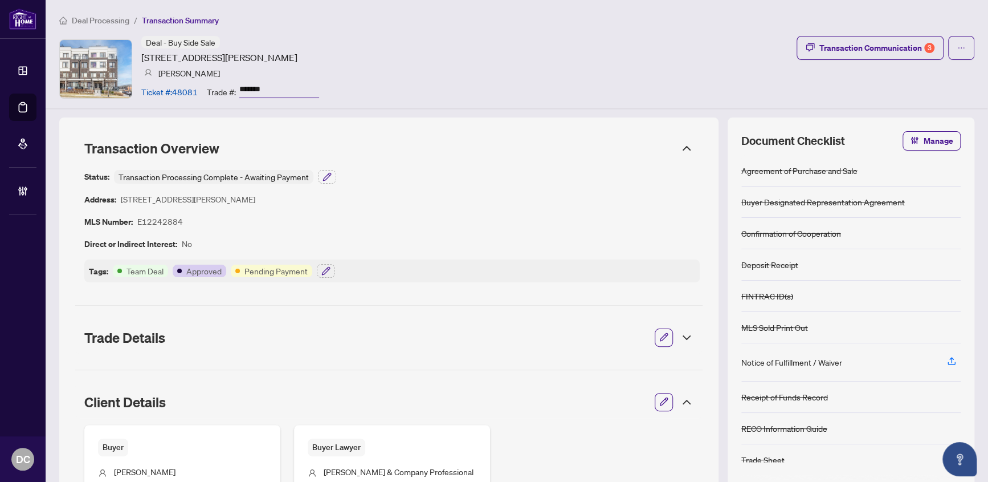
click at [683, 401] on icon at bounding box center [686, 401] width 7 height 3
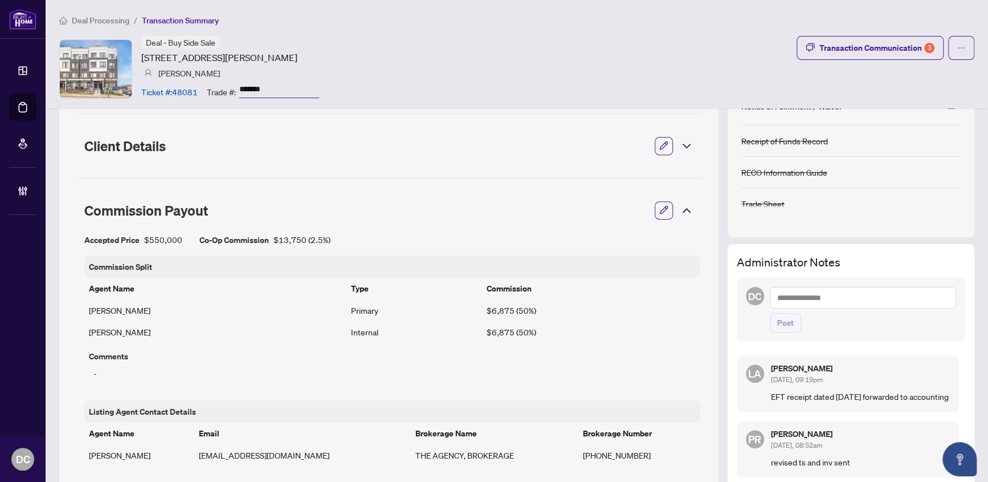
scroll to position [259, 0]
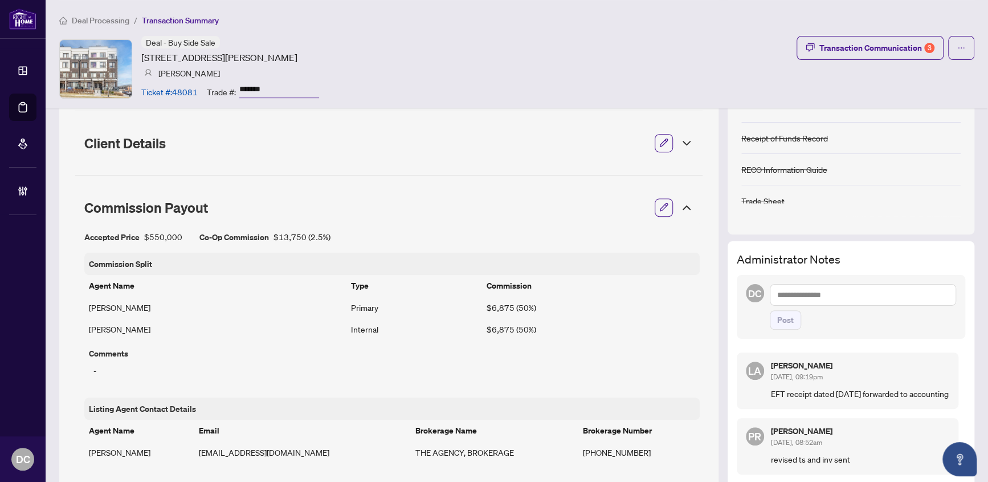
click at [680, 212] on icon at bounding box center [687, 208] width 14 height 14
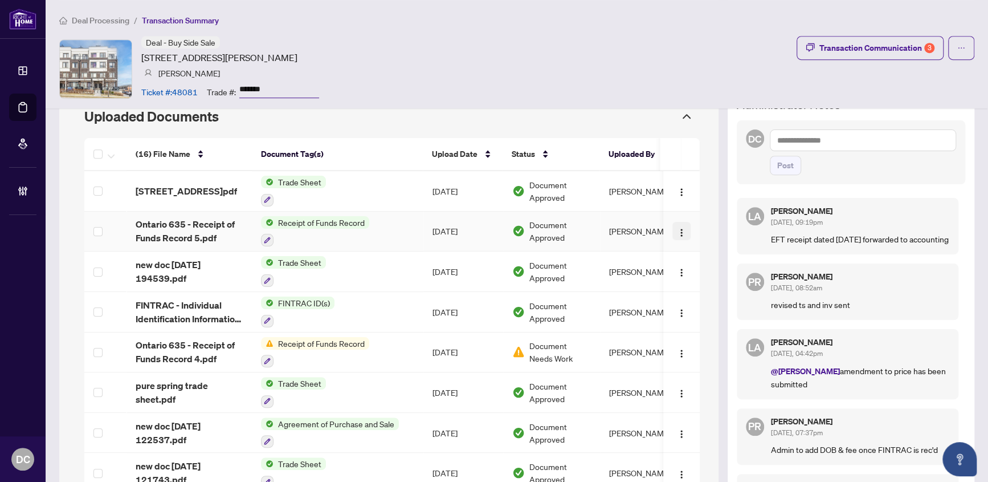
scroll to position [414, 0]
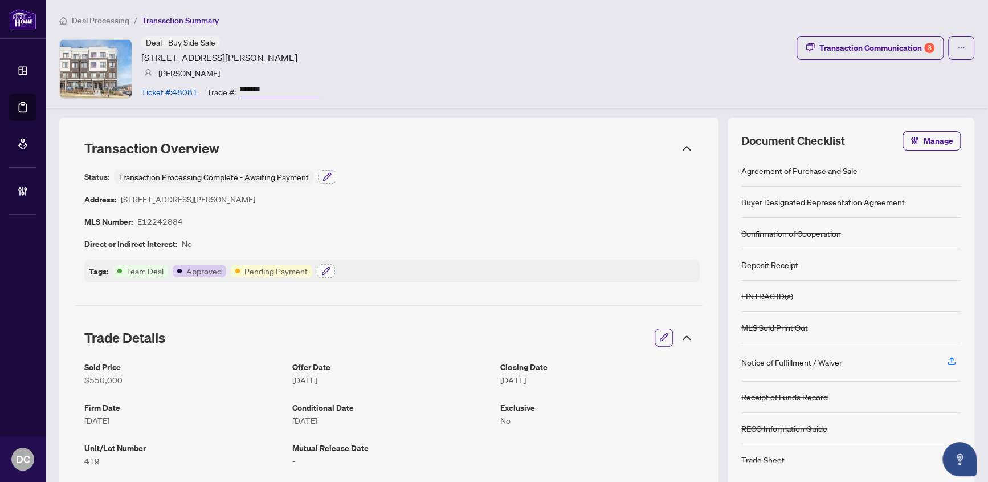
click at [324, 267] on icon "button" at bounding box center [325, 270] width 9 height 9
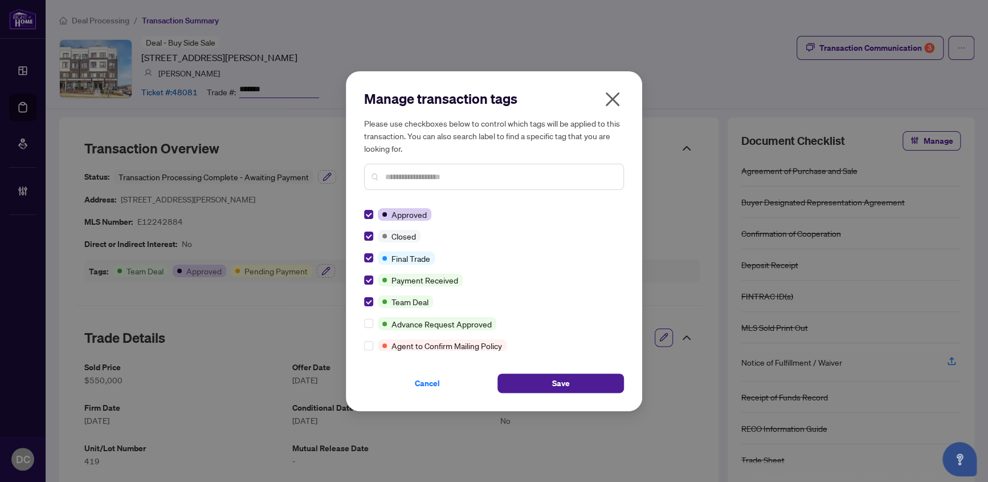
drag, startPoint x: 524, startPoint y: 381, endPoint x: 515, endPoint y: 370, distance: 13.4
click at [524, 381] on button "Save" at bounding box center [561, 382] width 127 height 19
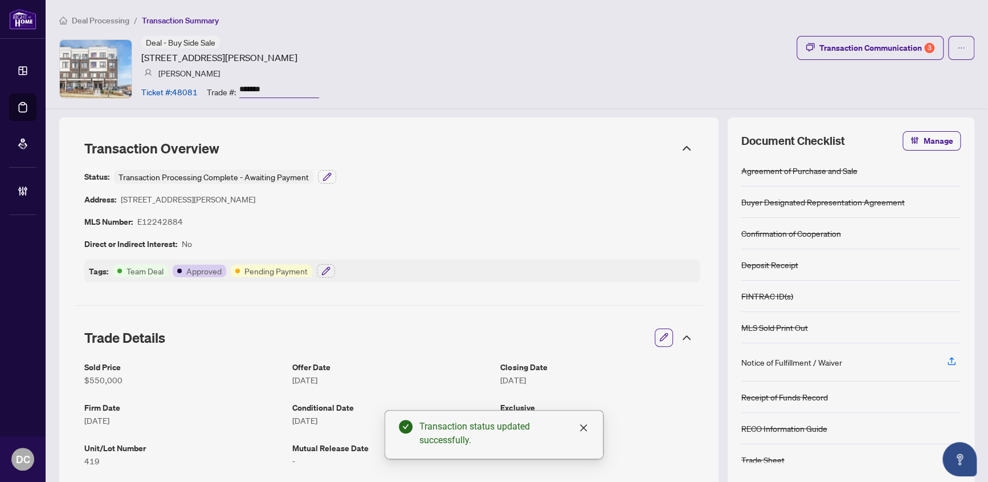
click at [683, 338] on icon at bounding box center [687, 338] width 14 height 14
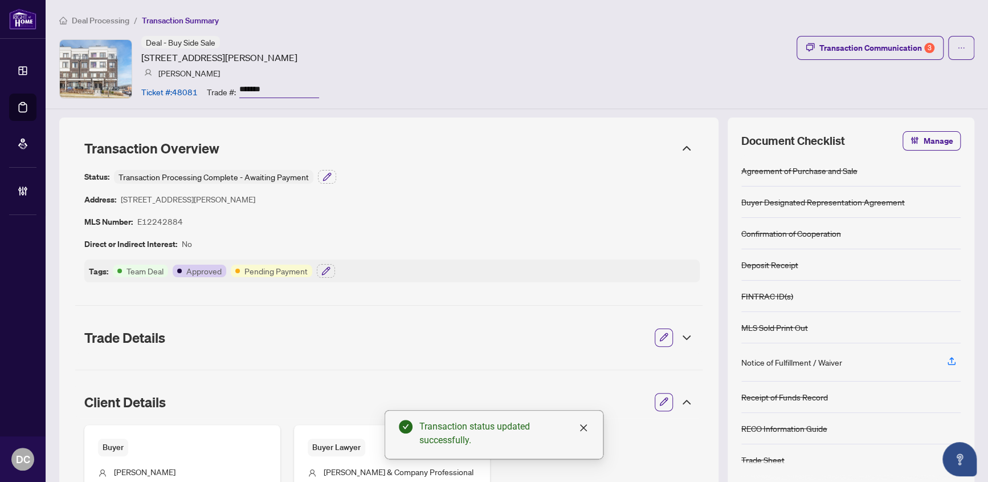
click at [680, 397] on icon at bounding box center [687, 402] width 14 height 14
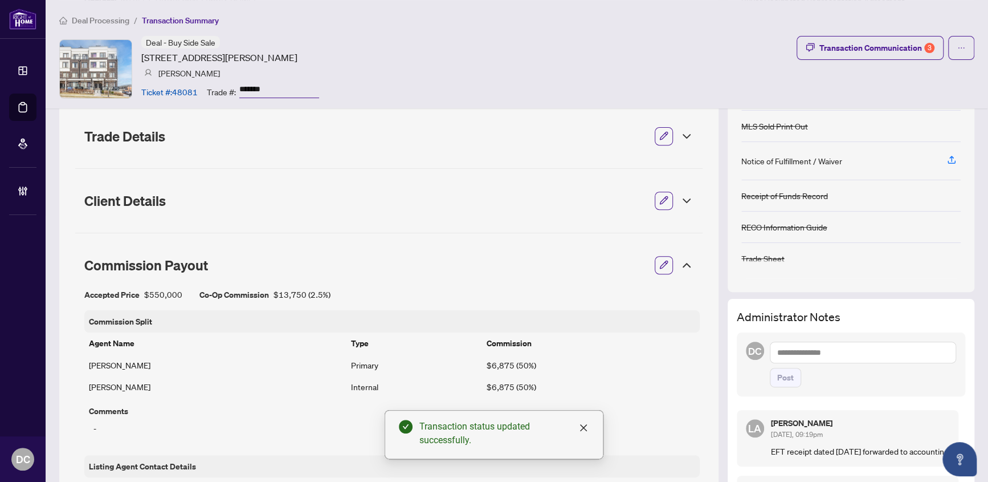
scroll to position [207, 0]
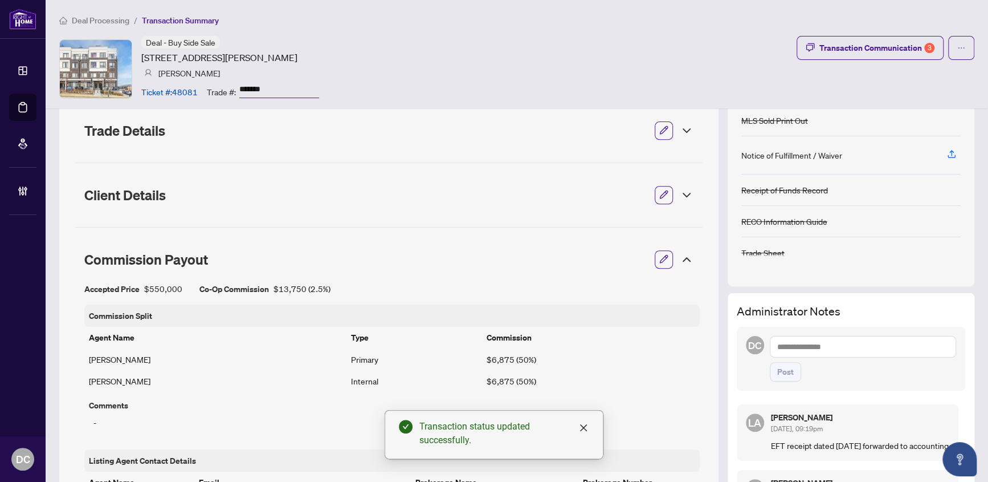
drag, startPoint x: 684, startPoint y: 260, endPoint x: 678, endPoint y: 271, distance: 12.2
click at [684, 260] on icon at bounding box center [687, 259] width 14 height 14
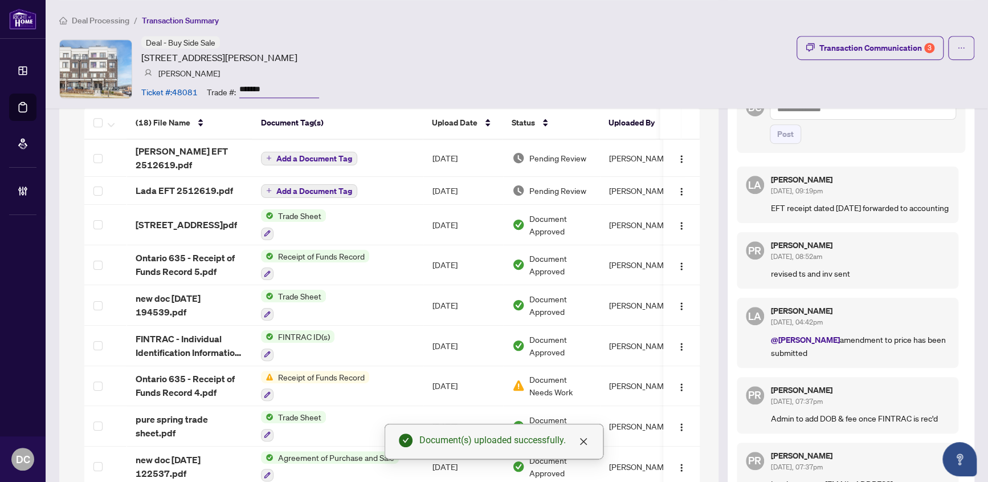
scroll to position [418, 0]
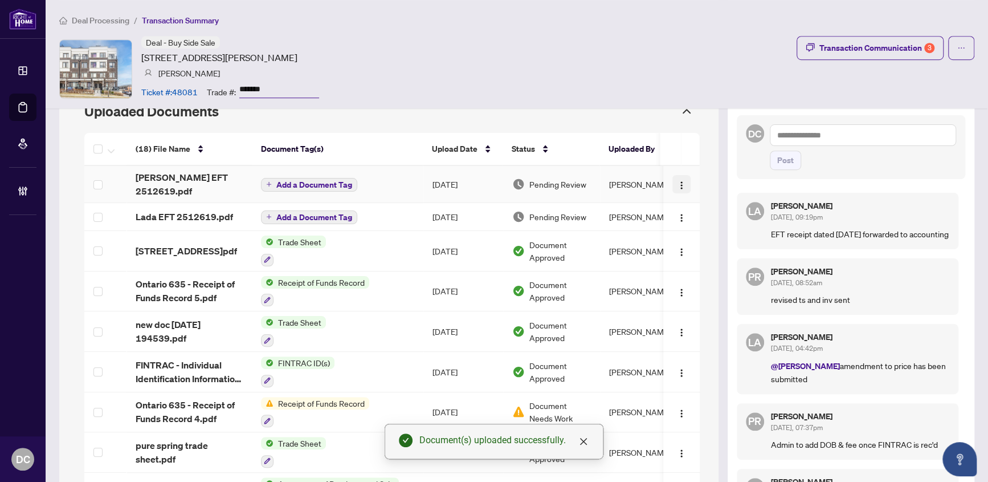
click at [677, 182] on img "button" at bounding box center [681, 185] width 9 height 9
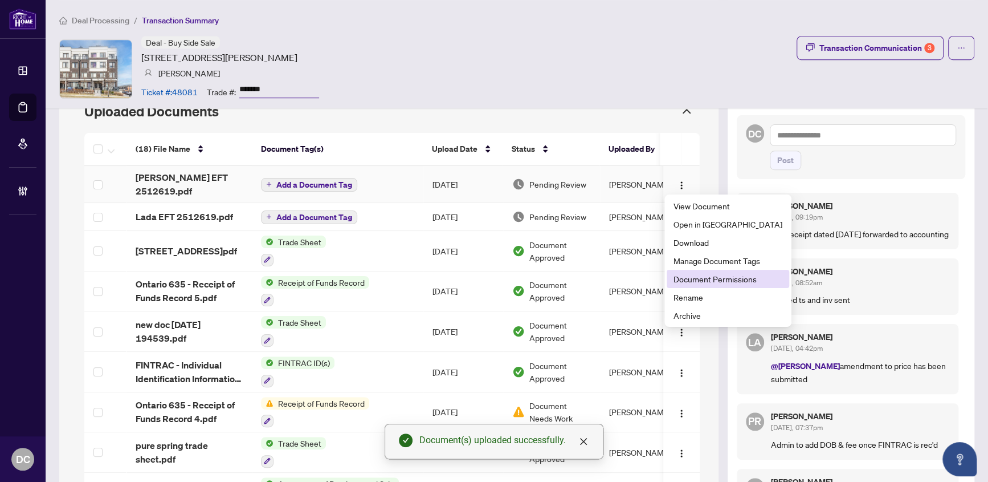
click at [704, 281] on span "Document Permissions" at bounding box center [728, 278] width 109 height 13
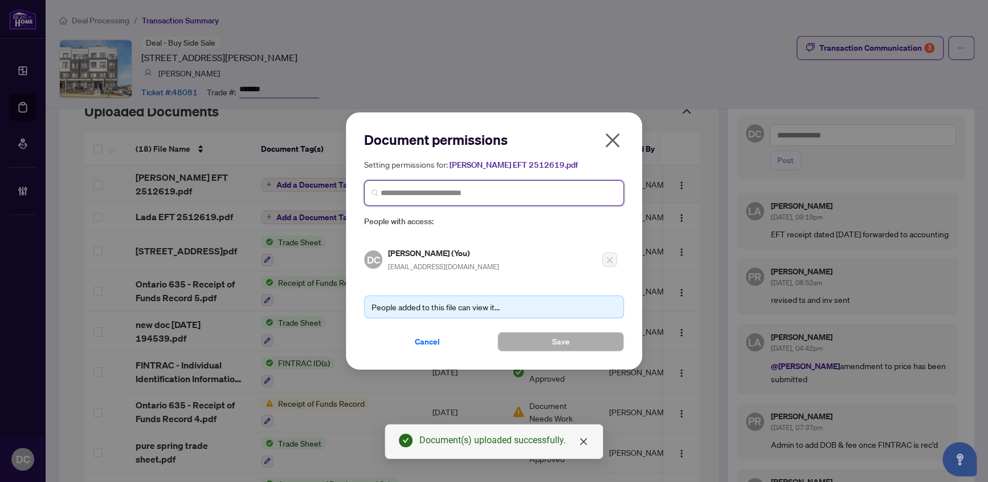
click at [467, 191] on input "search" at bounding box center [499, 193] width 236 height 12
type input "*******"
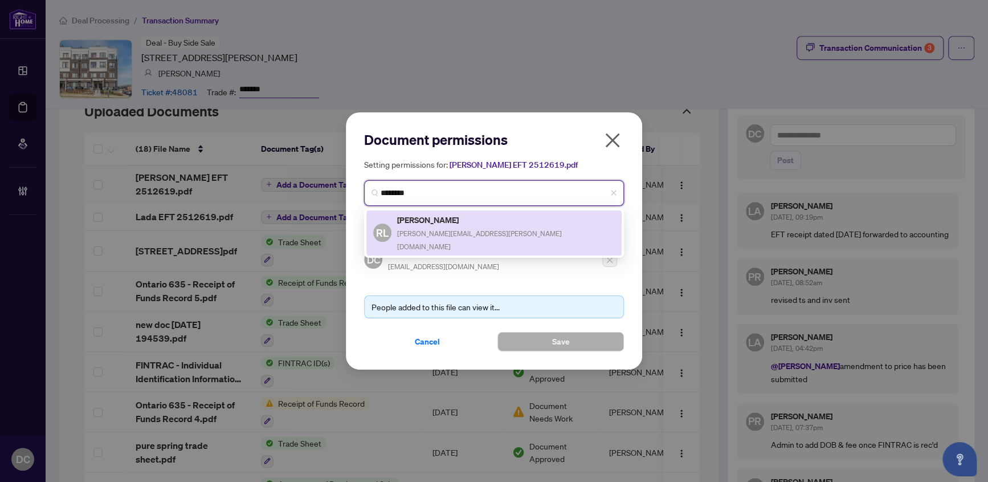
click at [448, 222] on h5 "[PERSON_NAME]" at bounding box center [506, 219] width 218 height 13
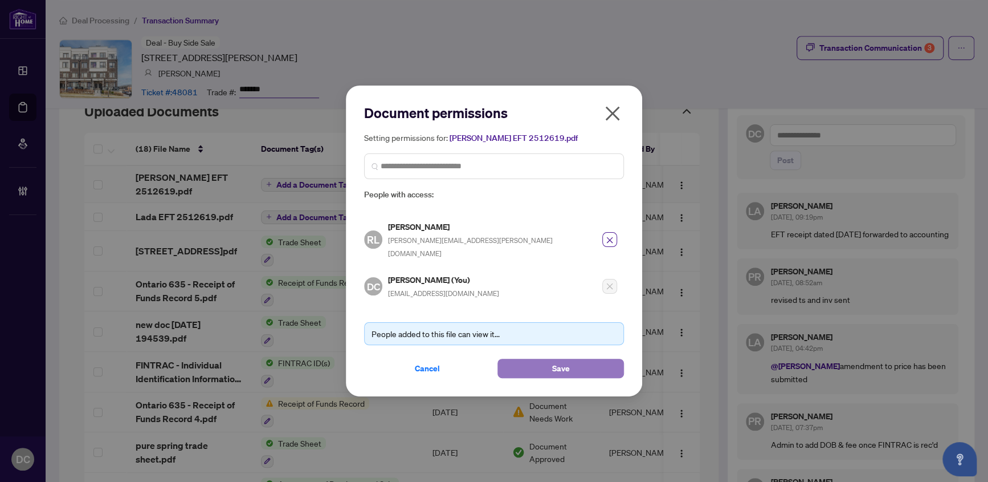
click at [537, 358] on button "Save" at bounding box center [561, 367] width 127 height 19
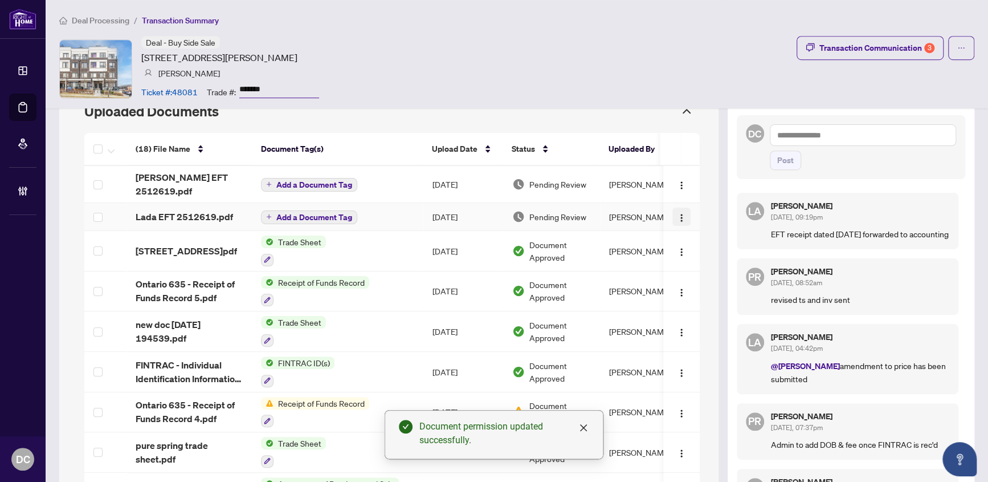
click at [677, 214] on img "button" at bounding box center [681, 217] width 9 height 9
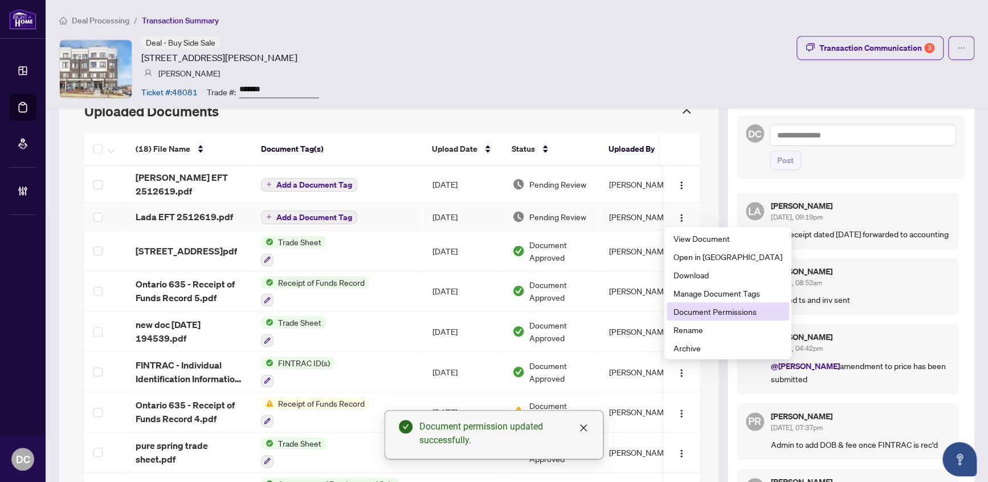
click at [716, 308] on span "Document Permissions" at bounding box center [728, 311] width 109 height 13
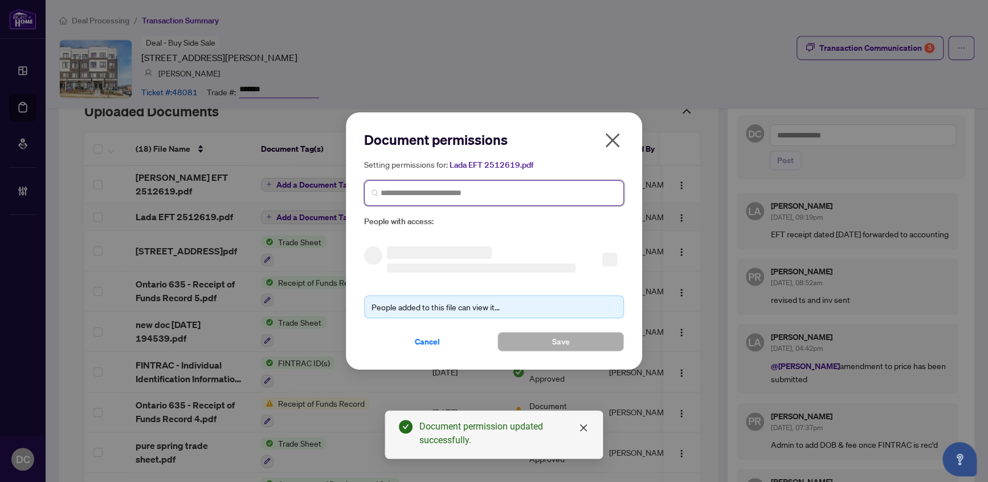
click at [578, 197] on input "search" at bounding box center [499, 193] width 236 height 12
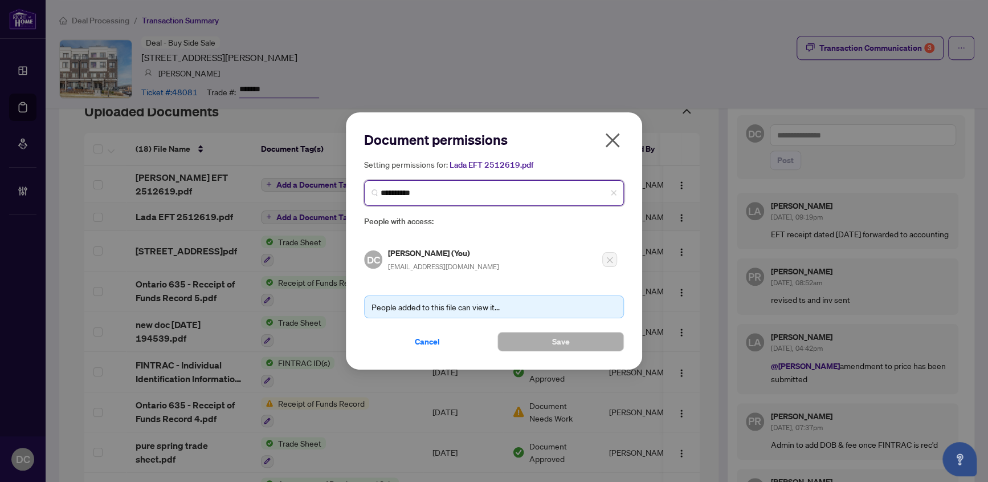
type input "**********"
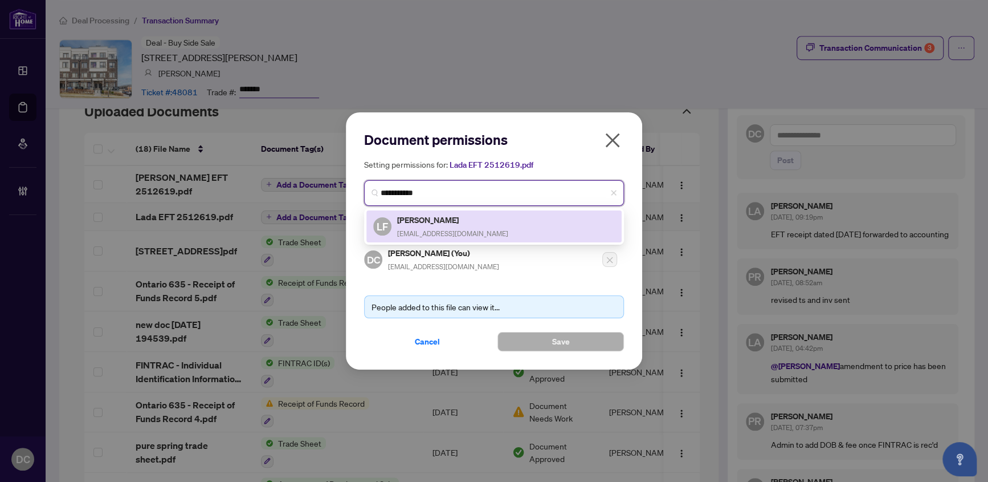
click at [547, 229] on div "[PERSON_NAME] [PERSON_NAME] [EMAIL_ADDRESS][DOMAIN_NAME]" at bounding box center [494, 226] width 242 height 26
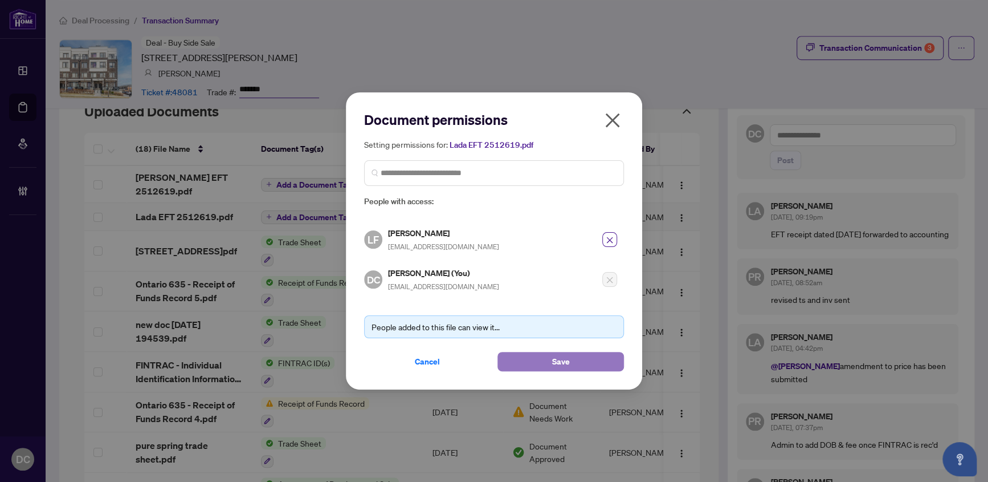
click at [541, 362] on button "Save" at bounding box center [561, 361] width 127 height 19
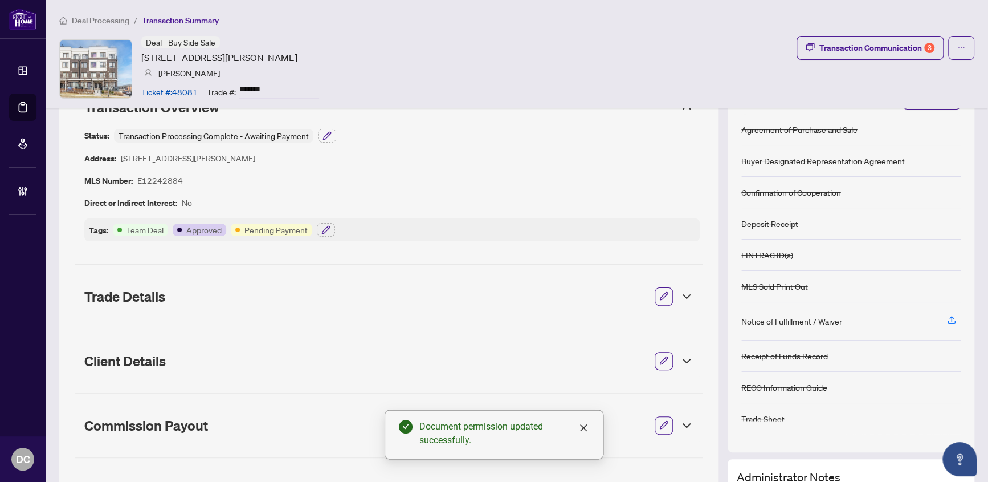
scroll to position [0, 0]
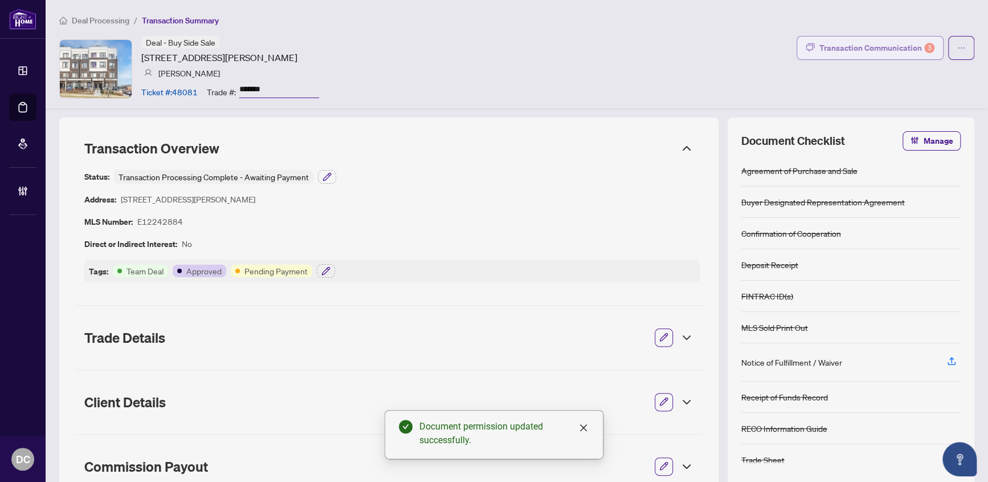
click at [914, 46] on div "Transaction Communication 3" at bounding box center [877, 48] width 115 height 18
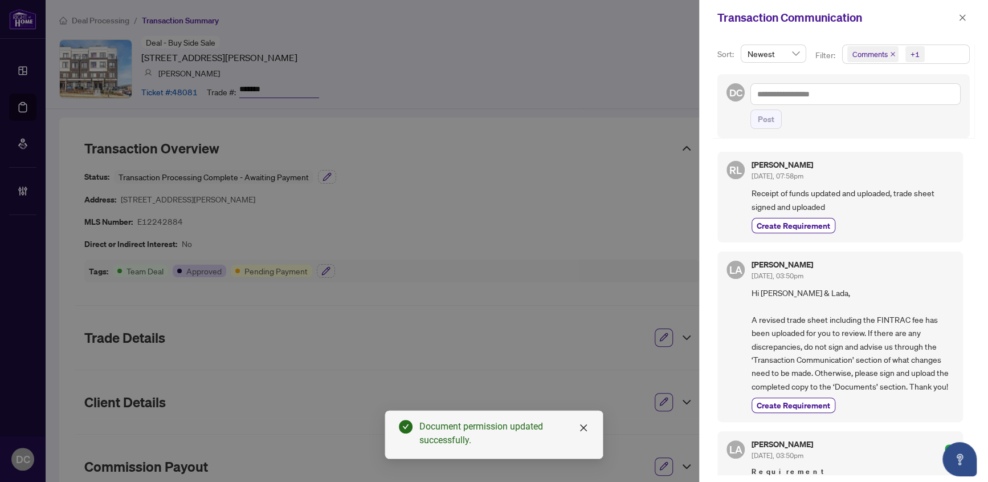
click at [949, 54] on span "Comments +1" at bounding box center [906, 54] width 127 height 18
click at [916, 105] on span "Comments" at bounding box center [911, 102] width 101 height 14
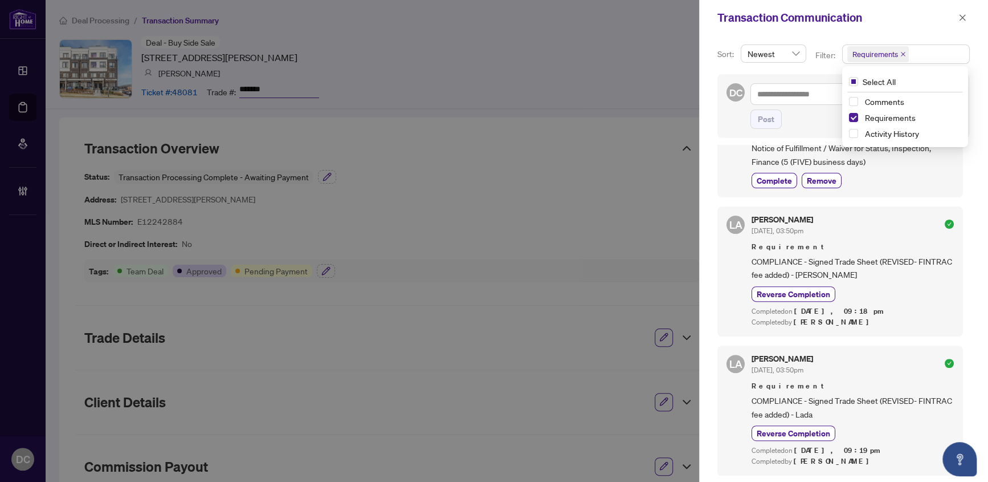
scroll to position [362, 0]
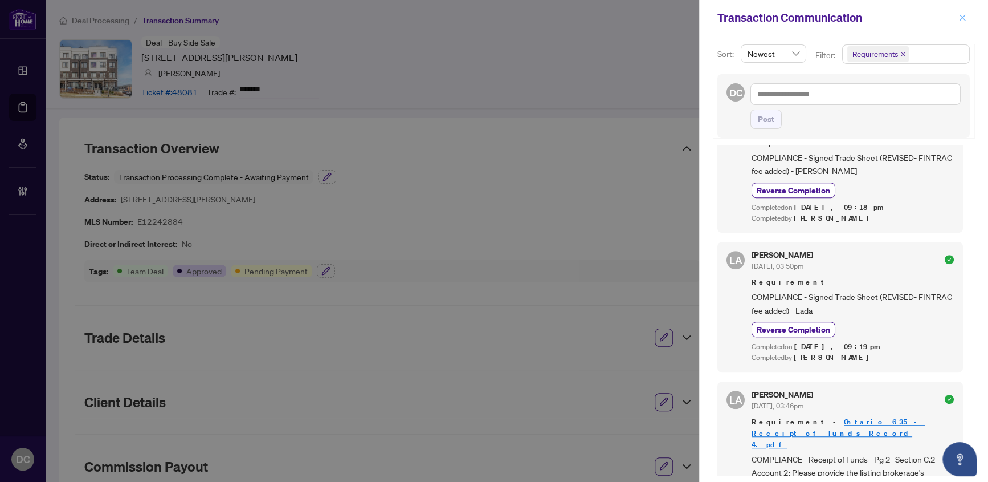
click at [959, 20] on icon "close" at bounding box center [963, 18] width 8 height 8
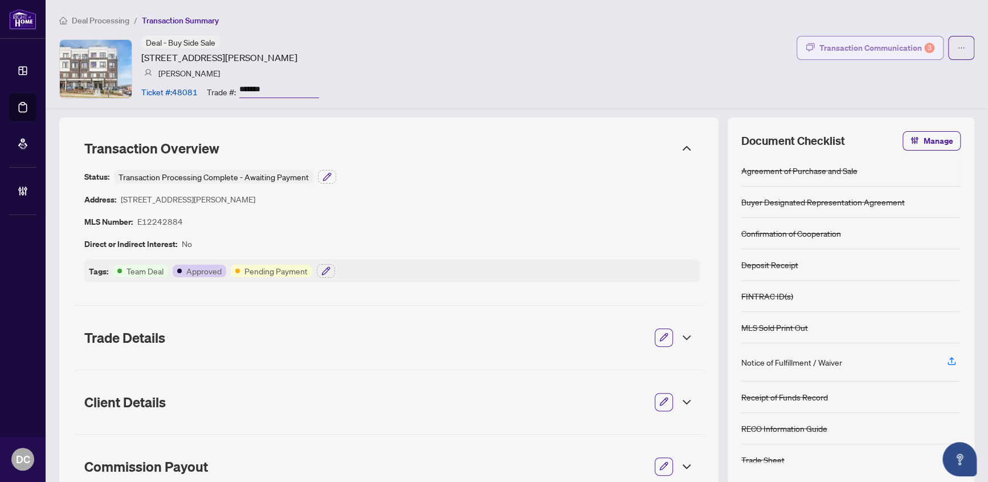
click at [906, 46] on div "Transaction Communication 3" at bounding box center [877, 48] width 115 height 18
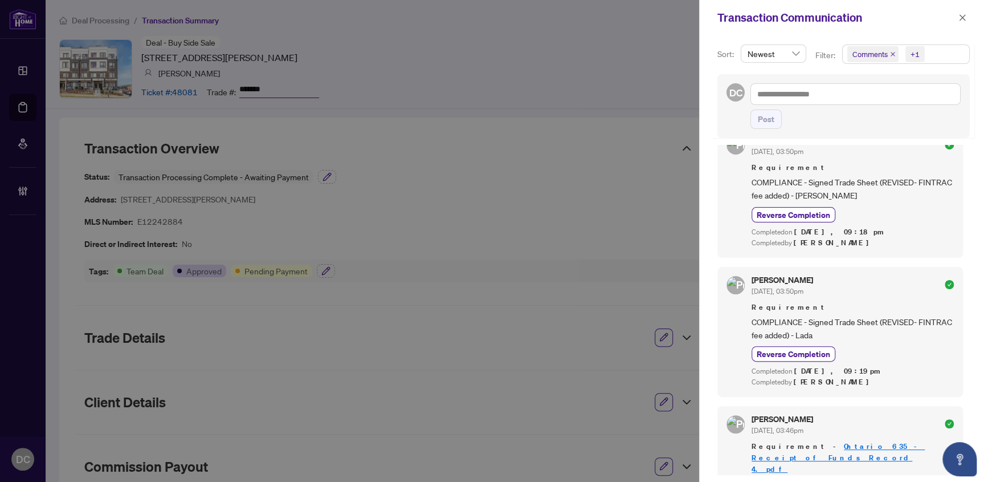
scroll to position [0, 0]
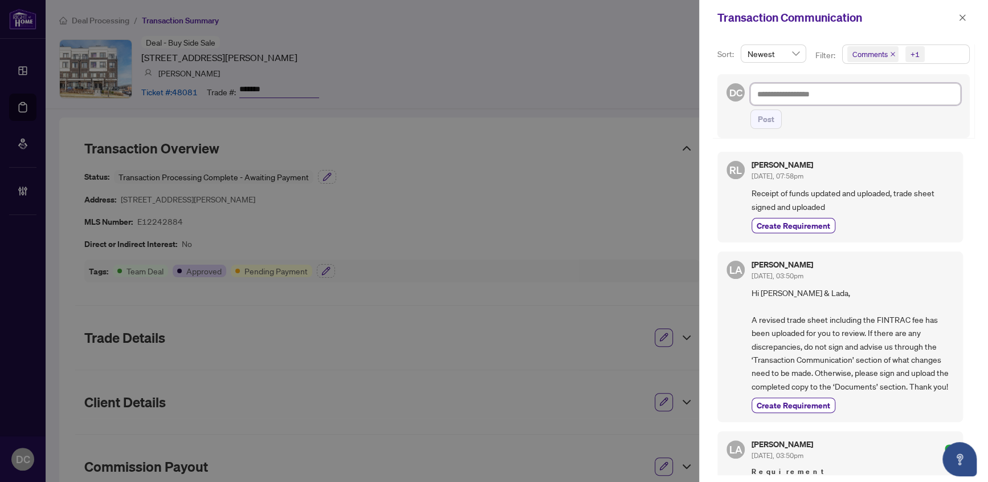
click at [853, 92] on textarea at bounding box center [856, 94] width 210 height 22
paste textarea "**********"
type textarea "**********"
click at [897, 95] on textarea "**********" at bounding box center [854, 94] width 207 height 22
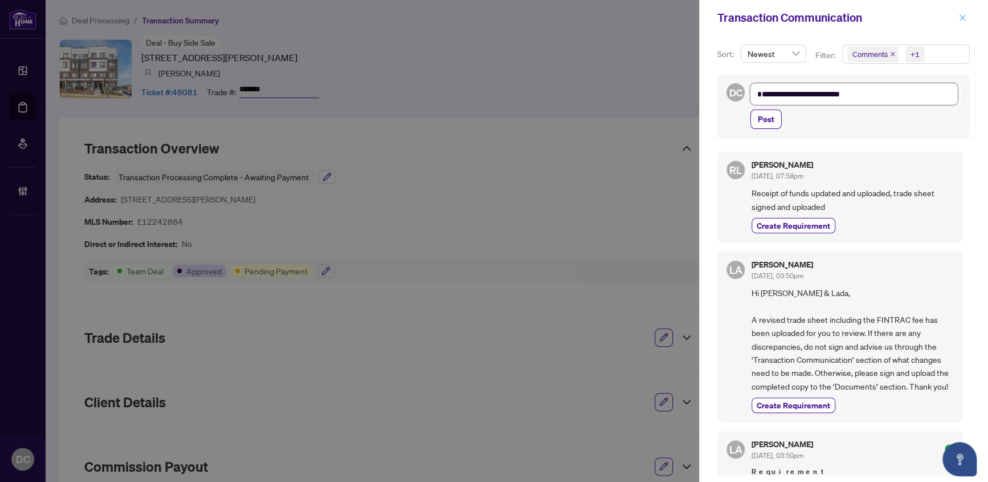
type textarea "**********"
click at [960, 16] on icon "close" at bounding box center [963, 17] width 6 height 6
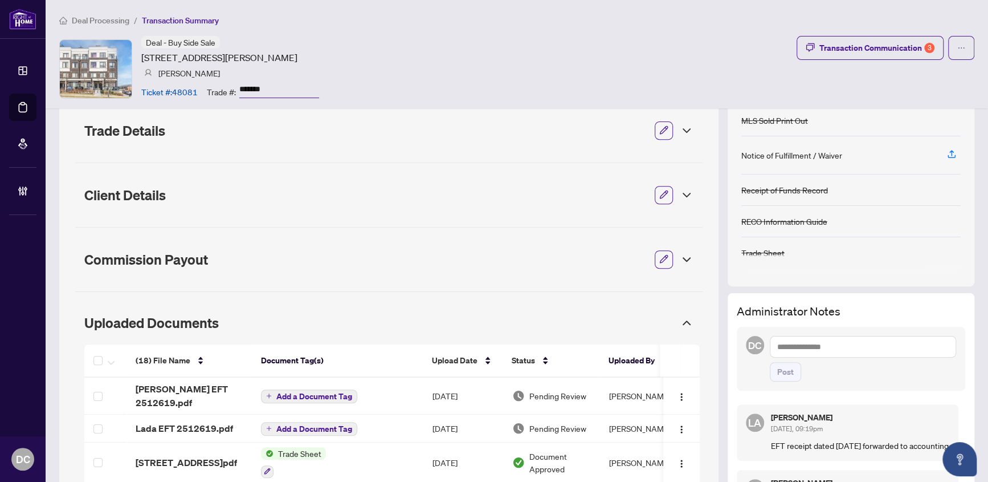
scroll to position [362, 0]
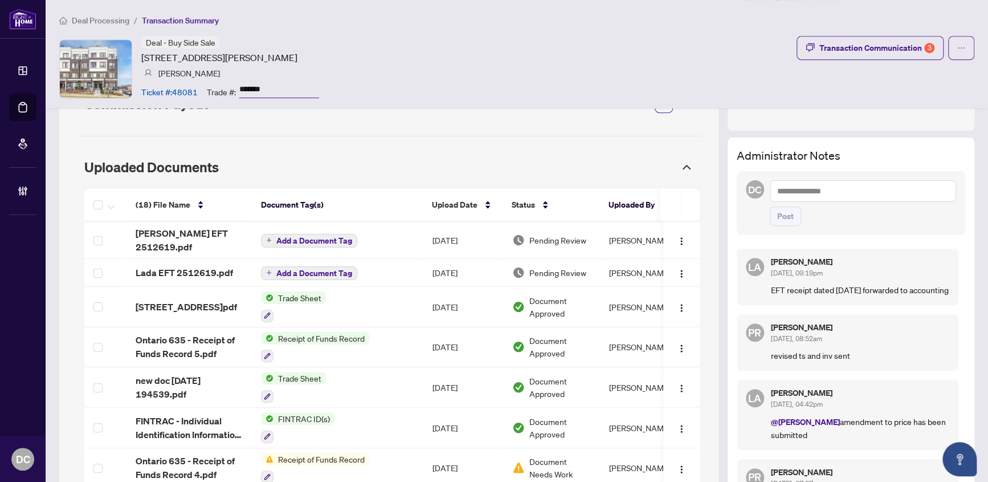
click at [841, 191] on textarea at bounding box center [863, 191] width 187 height 22
paste textarea "**********"
type textarea "**********"
click at [781, 225] on span "Post" at bounding box center [785, 216] width 17 height 18
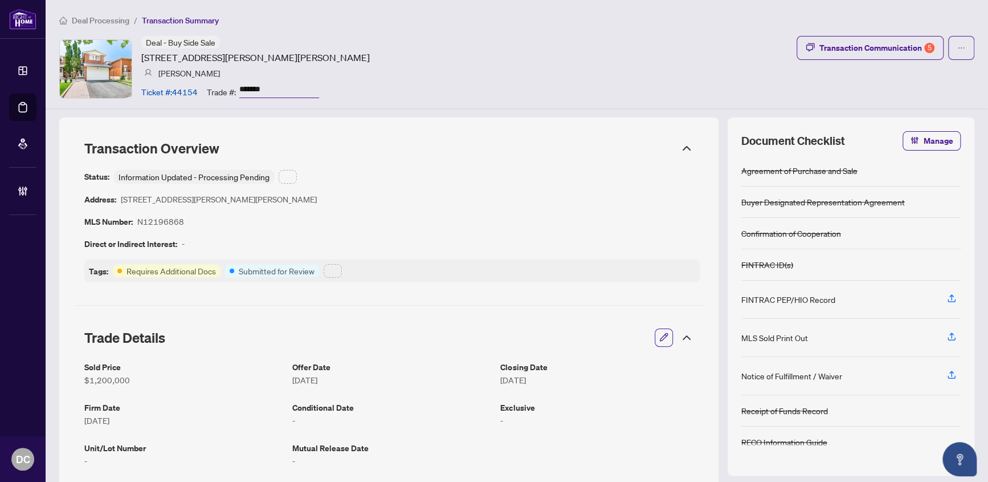
type input "*******"
click at [291, 177] on icon "button" at bounding box center [287, 176] width 9 height 9
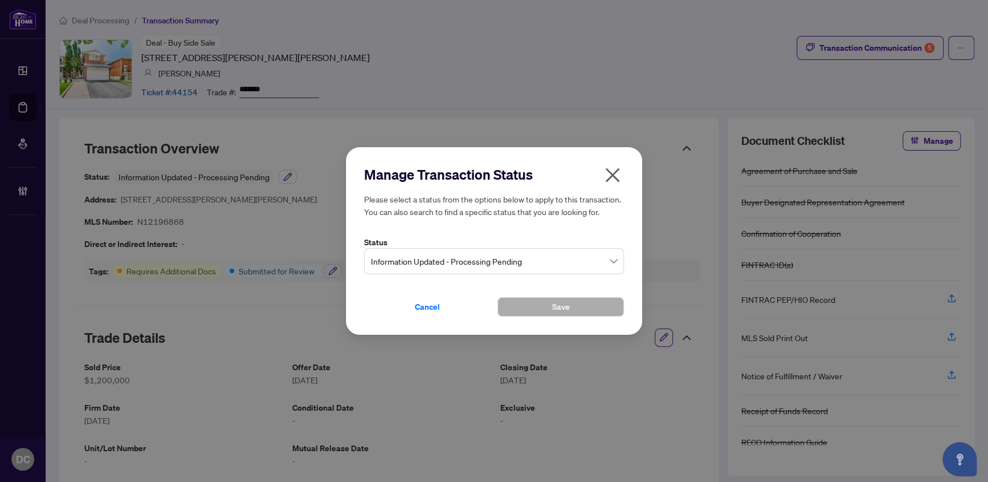
click at [403, 257] on span "Information Updated - Processing Pending" at bounding box center [494, 261] width 246 height 22
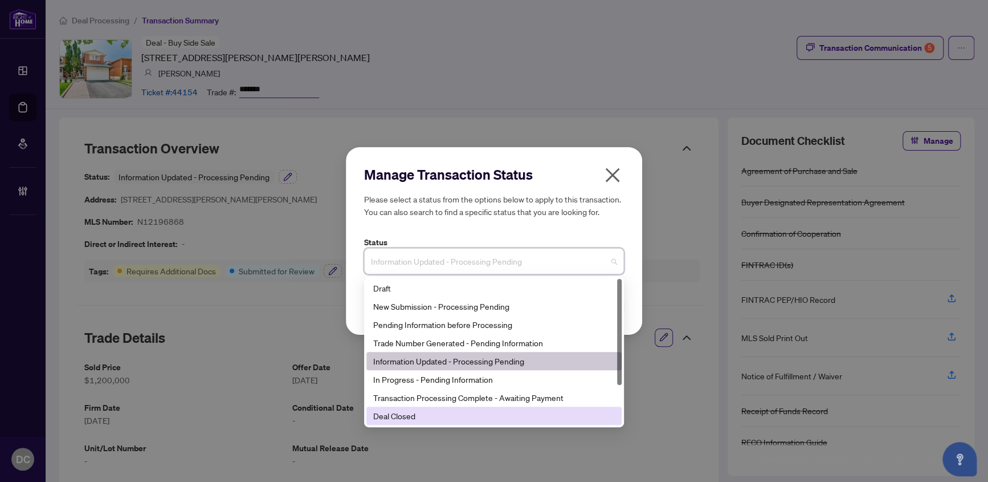
click at [412, 409] on div "Deal Closed" at bounding box center [494, 415] width 242 height 13
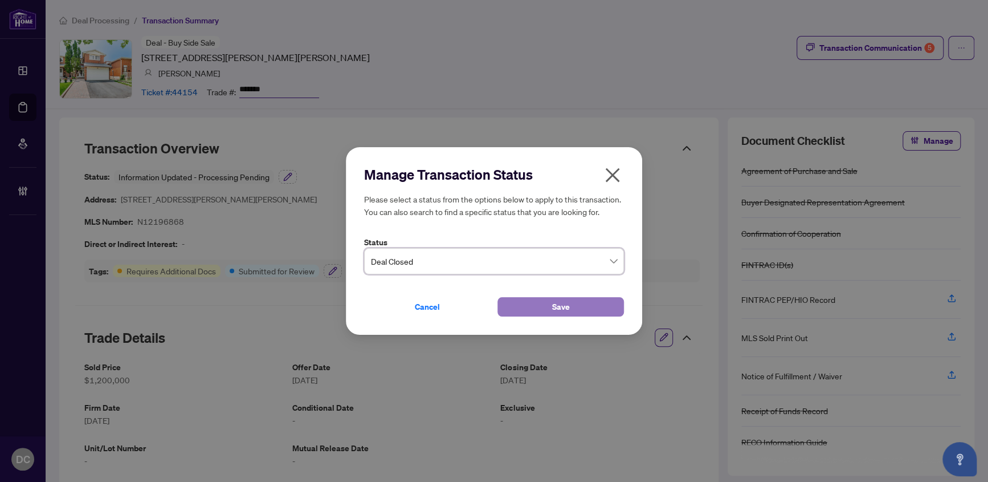
click at [544, 302] on button "Save" at bounding box center [561, 306] width 127 height 19
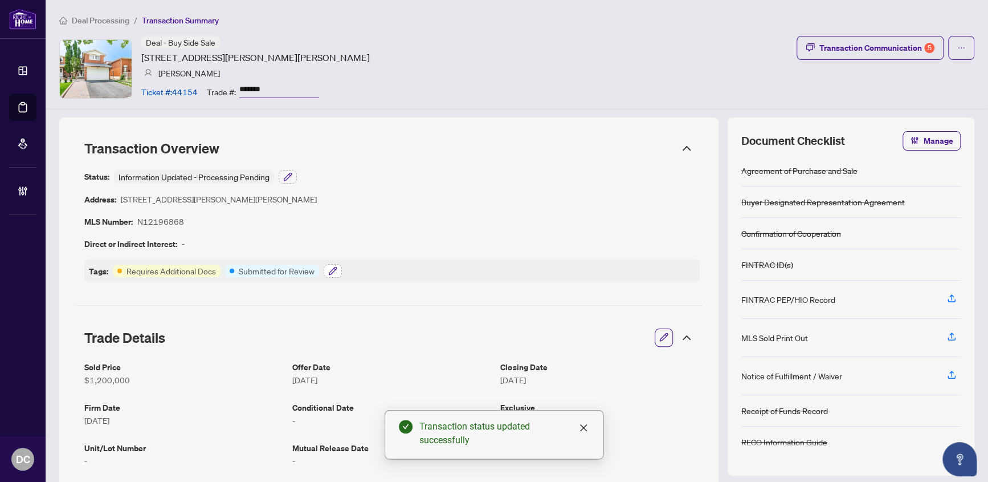
click at [327, 264] on button "button" at bounding box center [333, 271] width 18 height 14
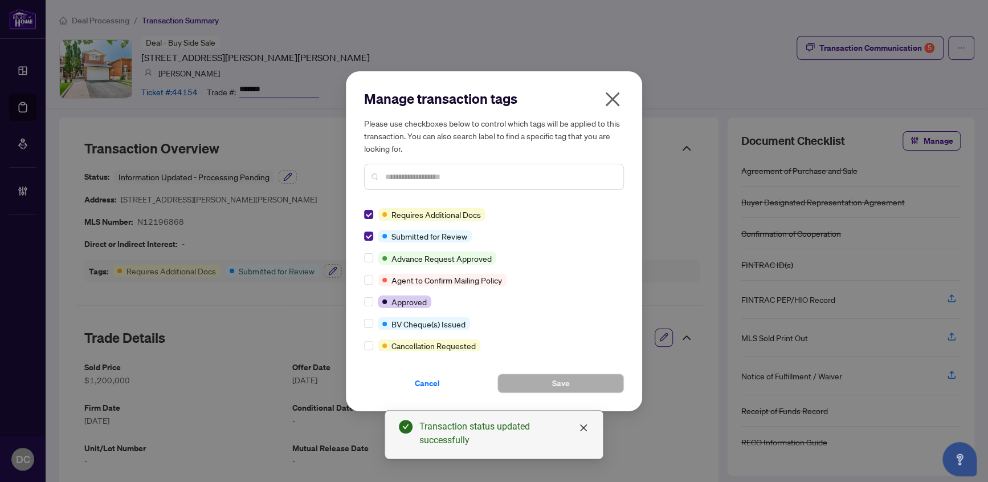
scroll to position [103, 0]
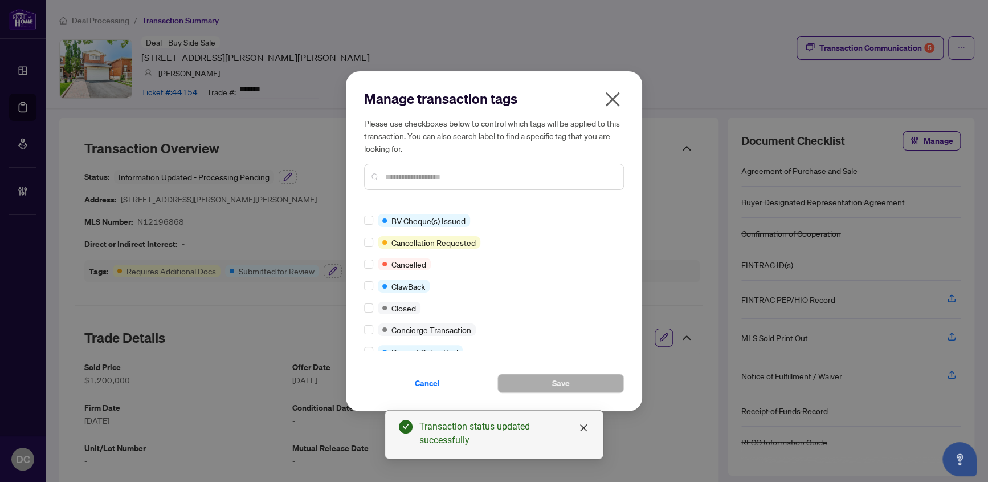
click at [374, 301] on div at bounding box center [371, 307] width 14 height 13
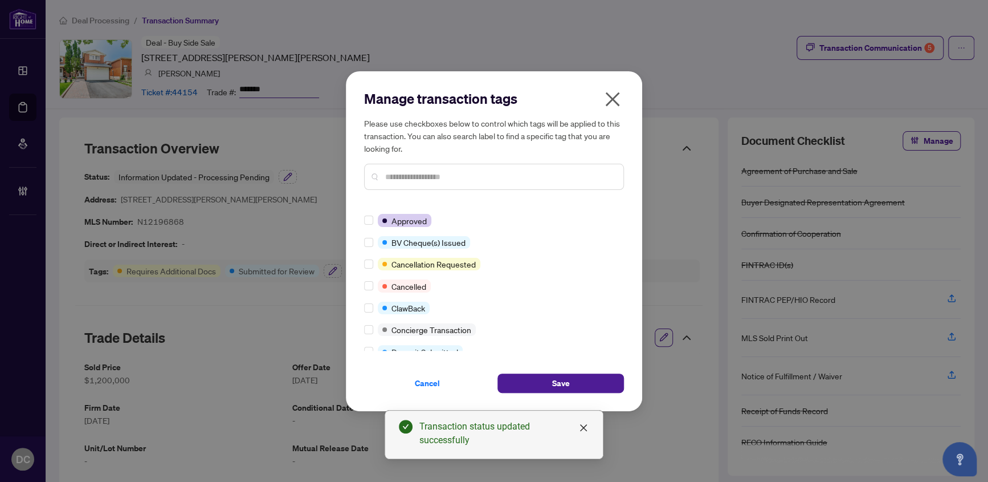
scroll to position [0, 0]
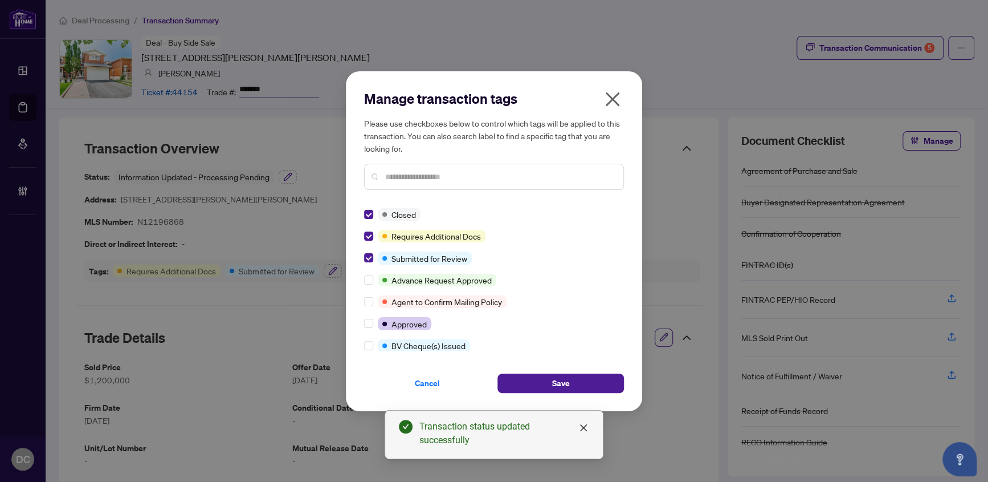
click at [459, 180] on input "text" at bounding box center [499, 176] width 229 height 13
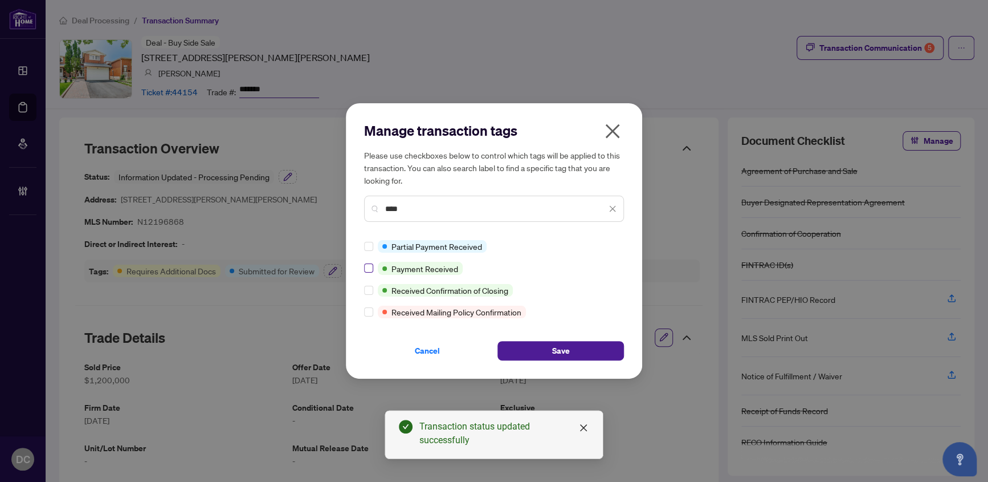
type input "****"
click at [595, 361] on div "Manage transaction tags Please use checkboxes below to control which tags will …" at bounding box center [494, 240] width 296 height 275
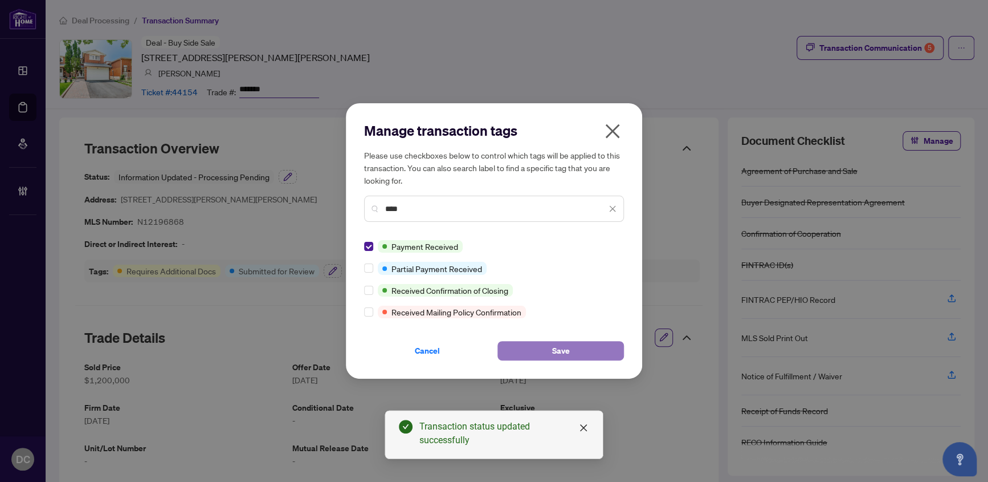
click at [595, 354] on button "Save" at bounding box center [561, 350] width 127 height 19
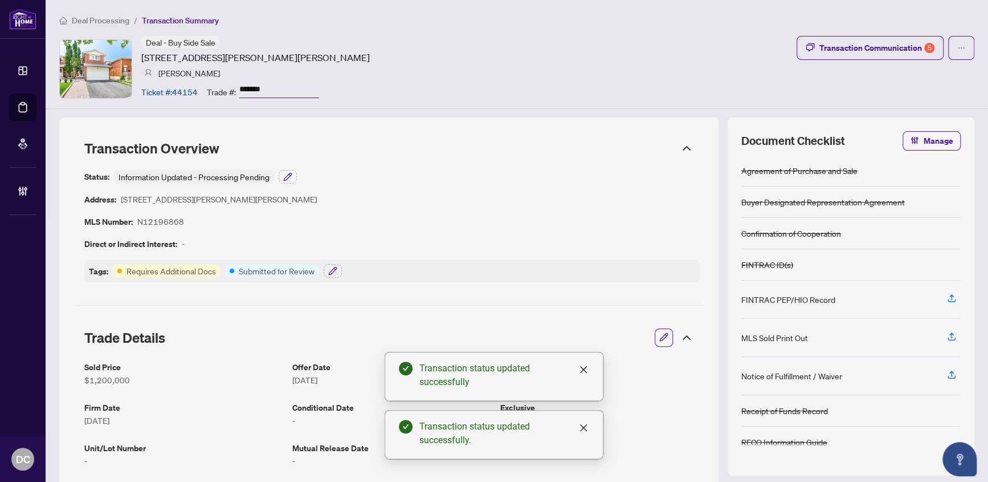
click at [871, 49] on body "Dashboard Deal Processing Mortgage Referrals Brokerage Management DC Dawn Chan …" at bounding box center [494, 241] width 988 height 482
click at [878, 50] on div "Transaction Communication 5" at bounding box center [877, 48] width 115 height 18
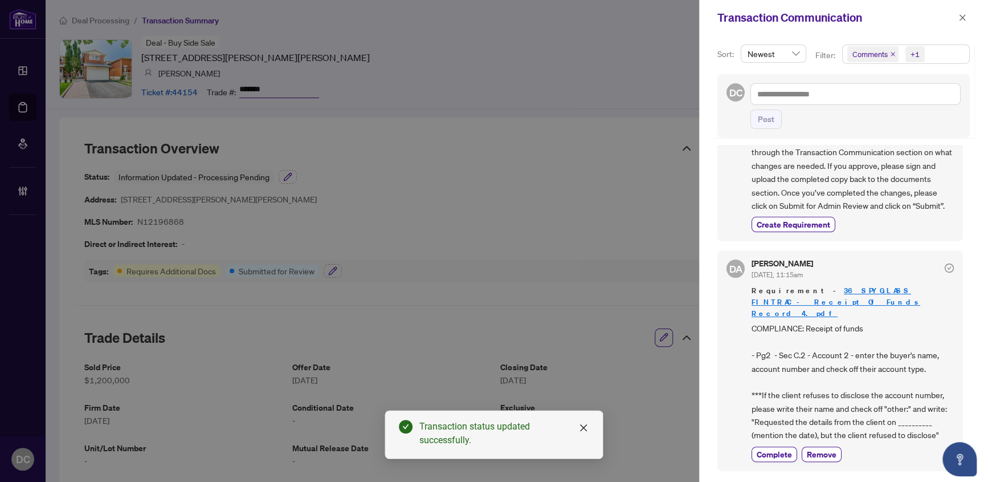
scroll to position [103, 0]
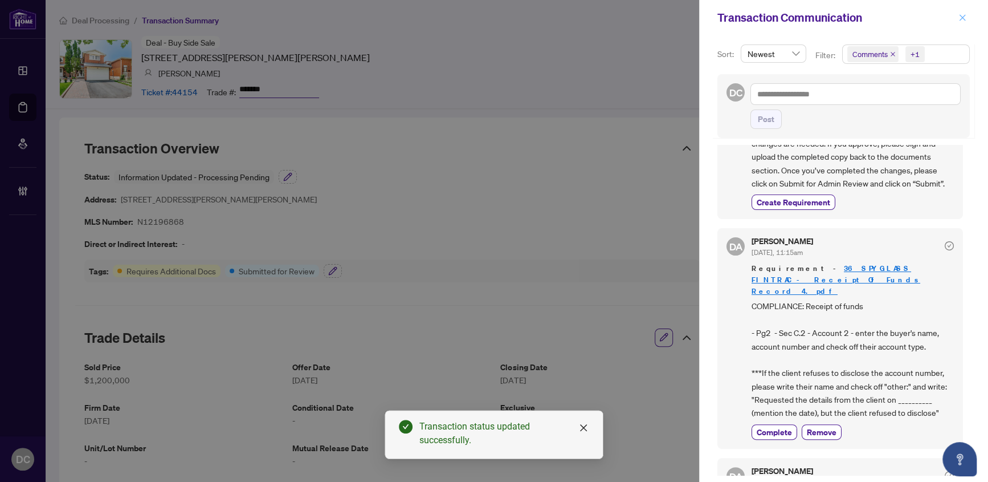
click at [967, 18] on button "button" at bounding box center [962, 18] width 15 height 14
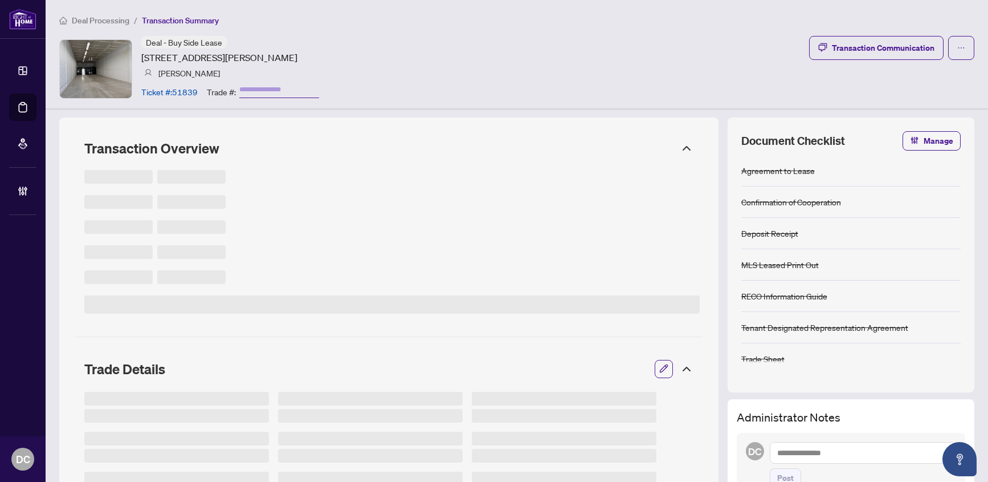
type input "*******"
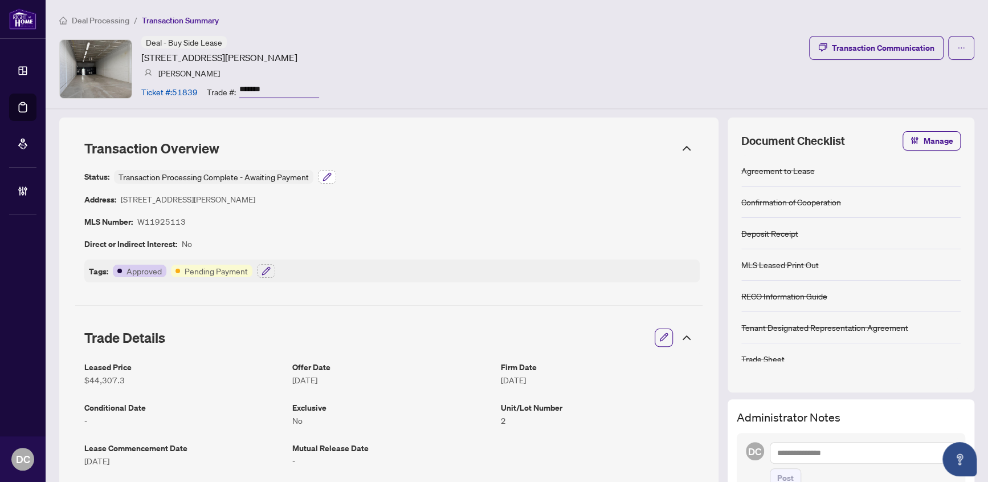
click at [325, 176] on icon "button" at bounding box center [326, 176] width 7 height 7
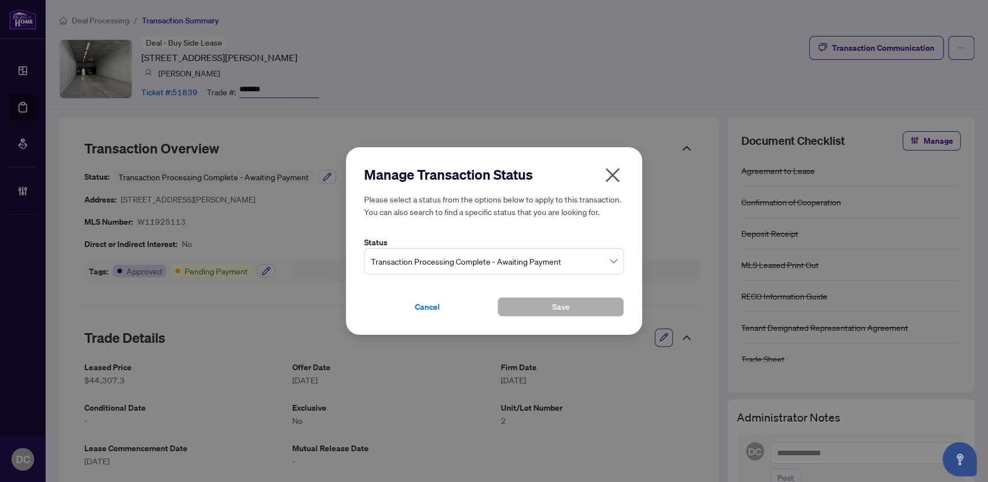
click at [617, 177] on icon "close" at bounding box center [613, 175] width 18 height 18
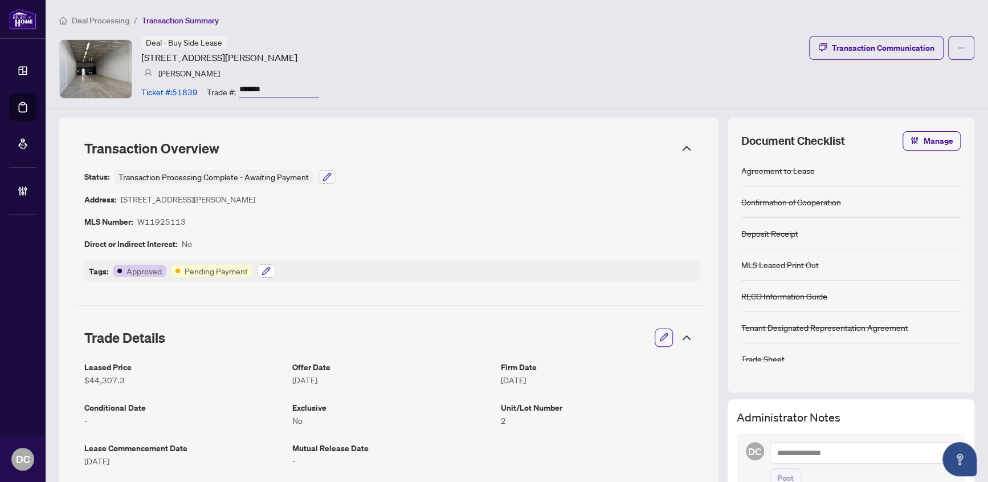
click at [260, 269] on button "button" at bounding box center [266, 271] width 18 height 14
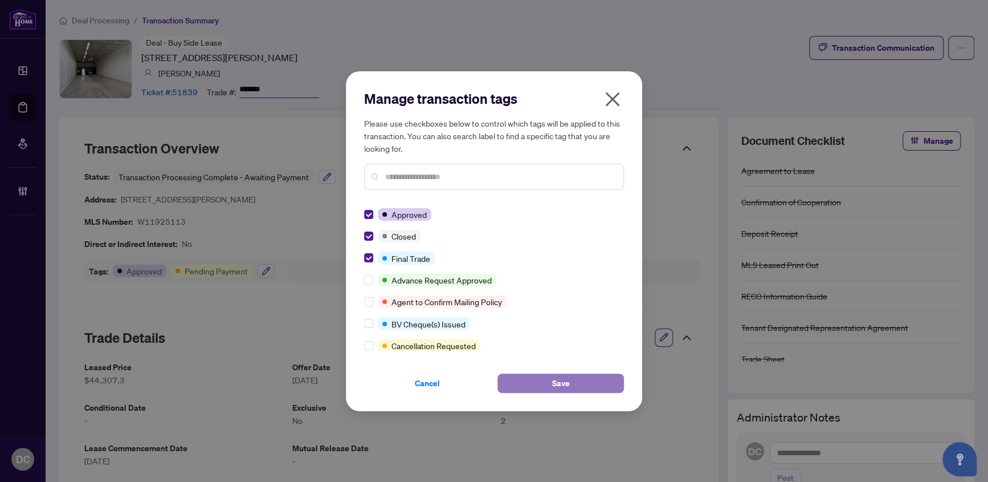
drag, startPoint x: 558, startPoint y: 381, endPoint x: 573, endPoint y: 375, distance: 16.1
click at [559, 381] on span "Save" at bounding box center [561, 383] width 18 height 18
click at [680, 335] on div "Manage transaction tags Please use checkboxes below to control which tags will …" at bounding box center [494, 241] width 988 height 482
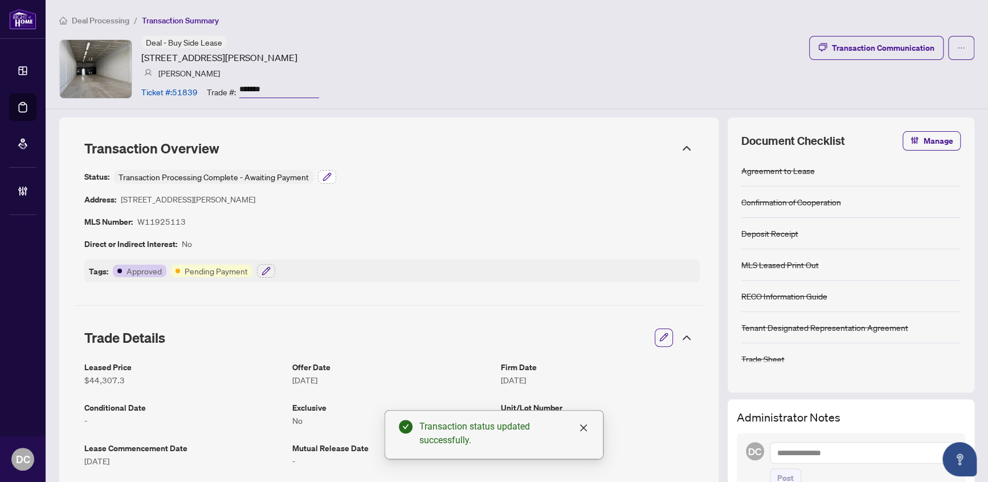
click at [328, 173] on icon "button" at bounding box center [326, 176] width 7 height 7
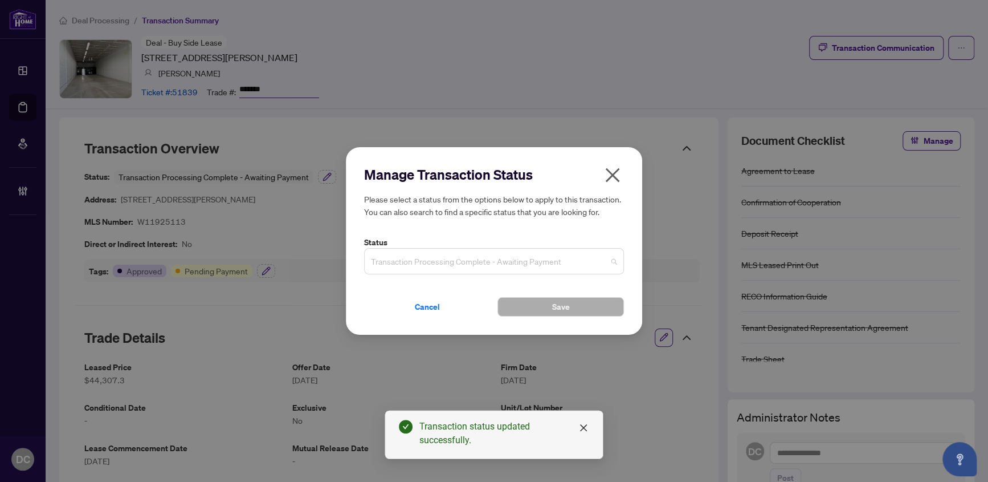
click at [527, 252] on span "Transaction Processing Complete - Awaiting Payment" at bounding box center [494, 261] width 246 height 22
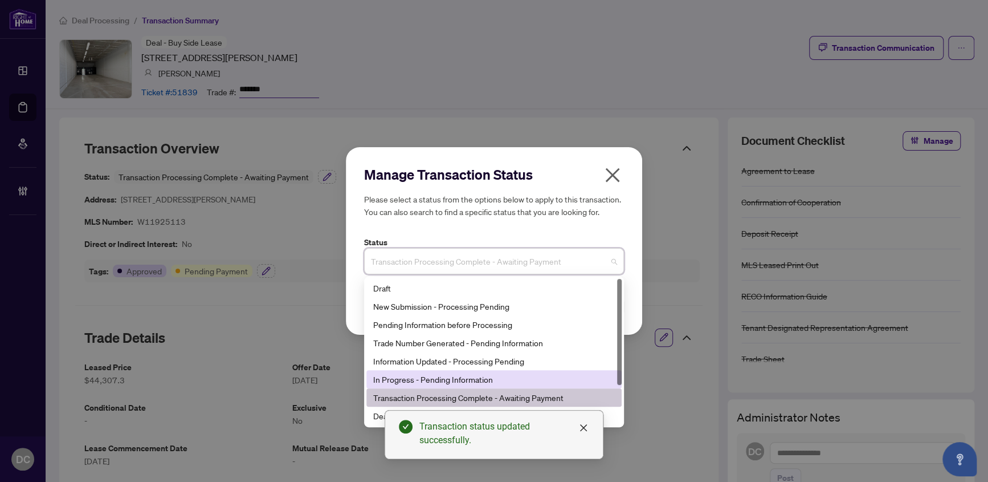
scroll to position [54, 0]
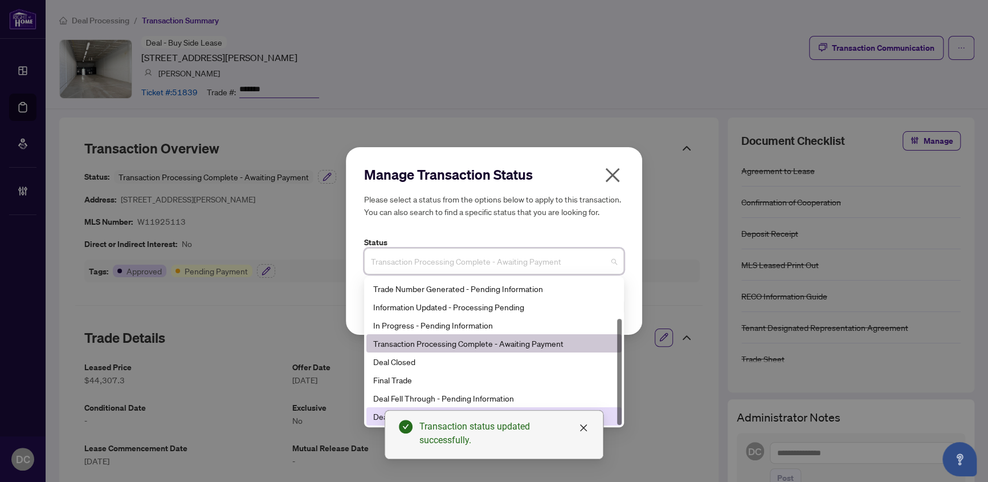
click at [380, 410] on div "Deal Fell Through & Closed" at bounding box center [494, 416] width 242 height 13
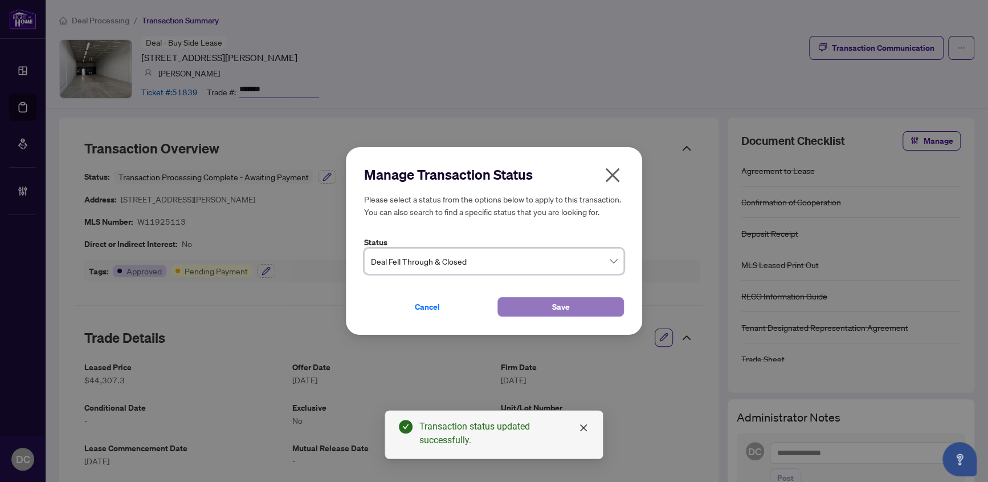
click at [543, 306] on button "Save" at bounding box center [561, 306] width 127 height 19
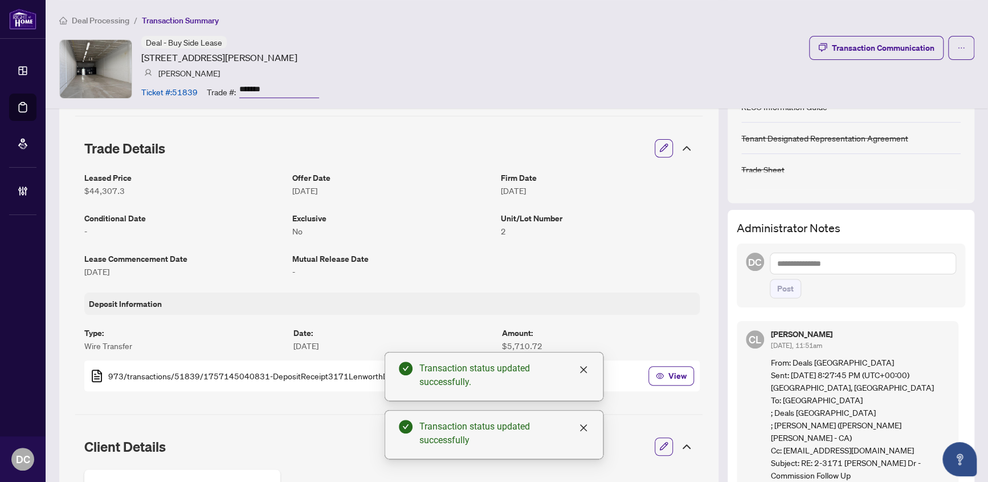
scroll to position [207, 0]
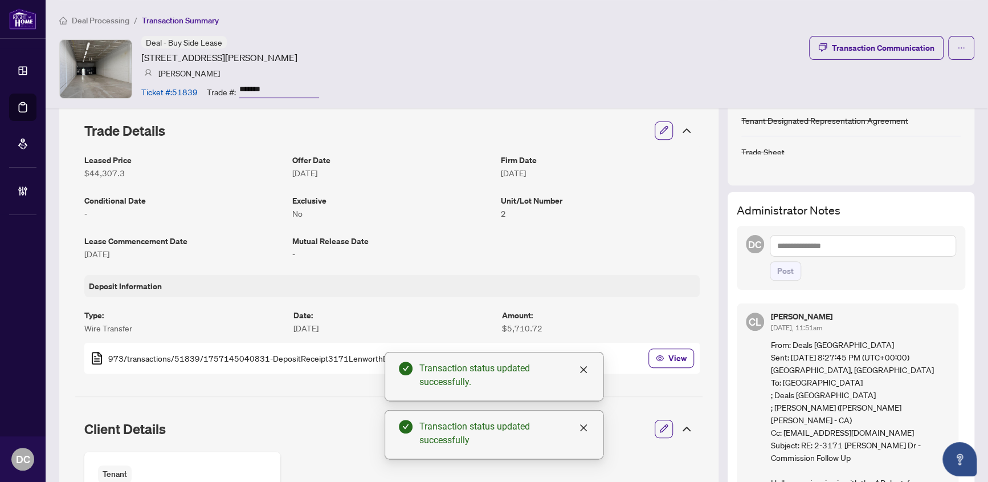
click at [680, 426] on icon at bounding box center [687, 429] width 14 height 14
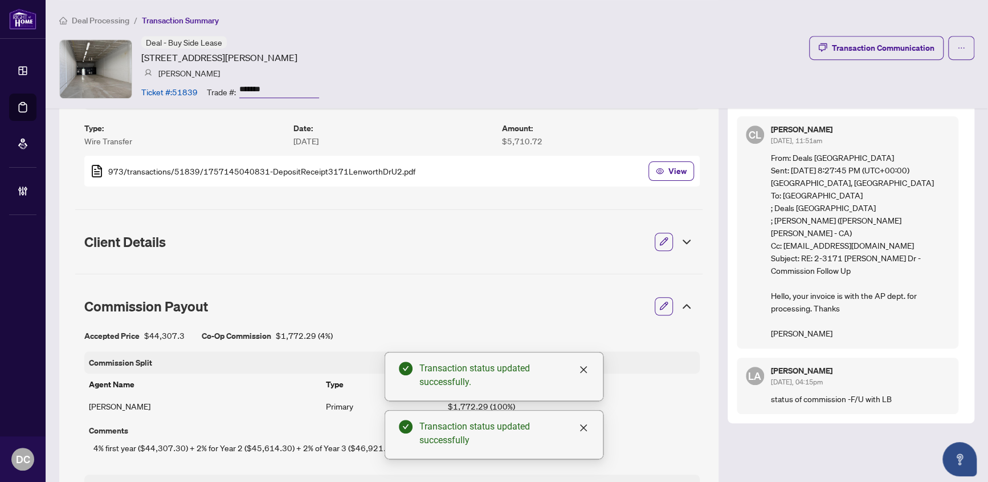
scroll to position [414, 0]
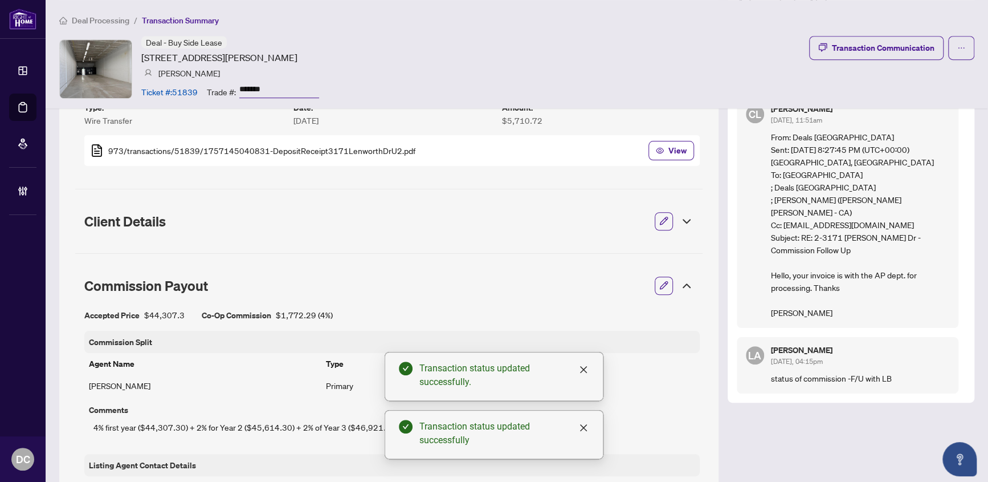
click at [684, 279] on icon at bounding box center [687, 286] width 14 height 14
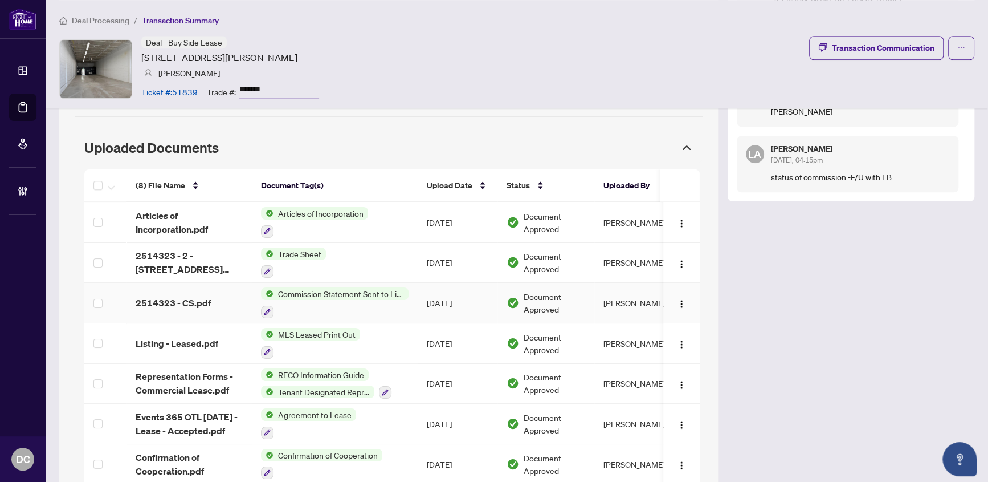
scroll to position [621, 0]
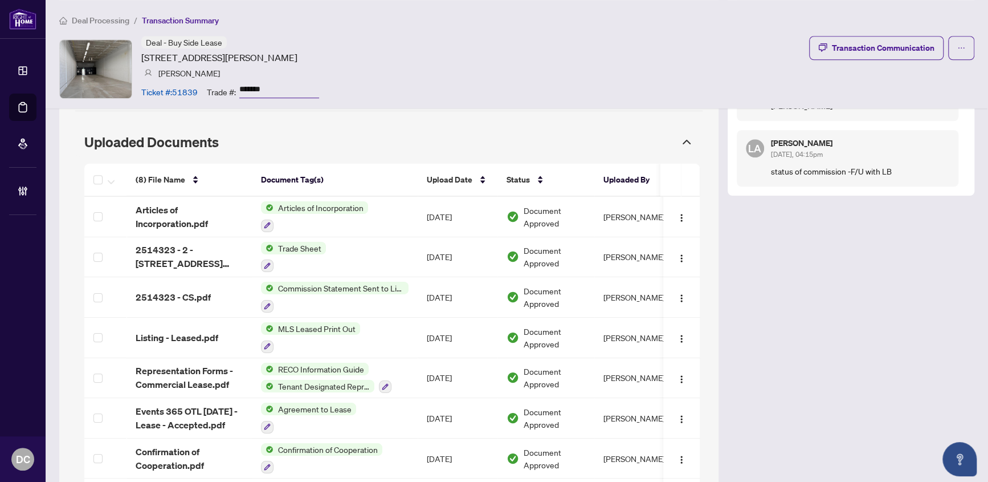
drag, startPoint x: 284, startPoint y: 95, endPoint x: 212, endPoint y: 87, distance: 72.9
click at [212, 87] on div "Trade #: *******" at bounding box center [263, 91] width 112 height 20
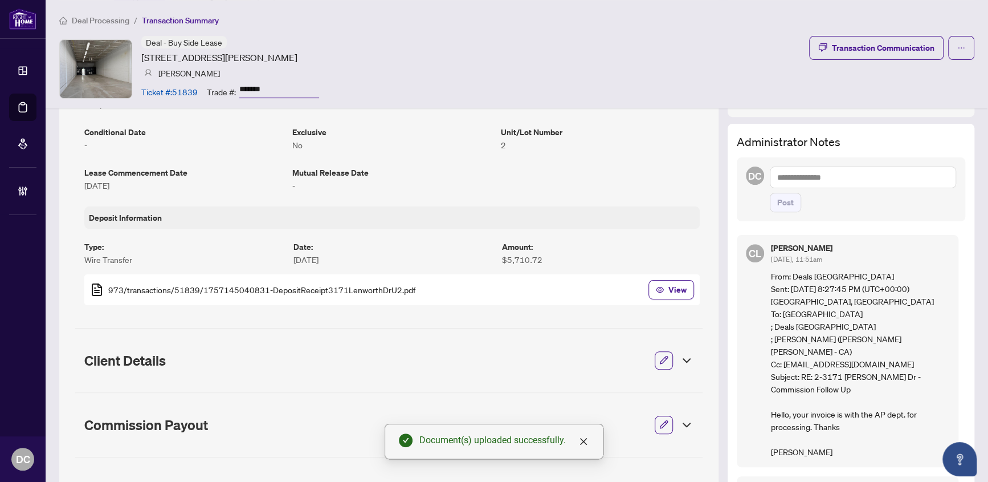
scroll to position [230, 0]
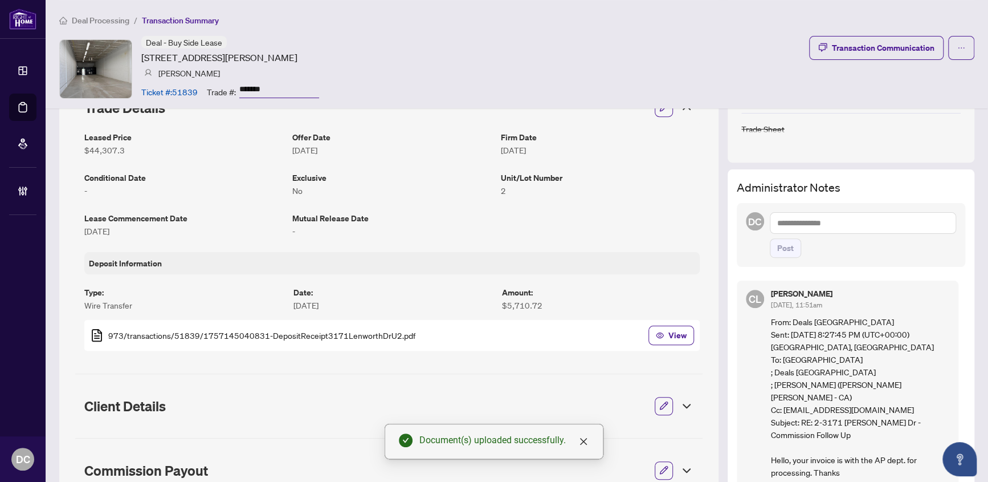
click at [906, 213] on textarea at bounding box center [863, 223] width 187 height 22
paste textarea "**********"
type textarea "**********"
drag, startPoint x: 775, startPoint y: 250, endPoint x: 790, endPoint y: 255, distance: 16.0
click at [777, 250] on span "Post" at bounding box center [785, 248] width 17 height 18
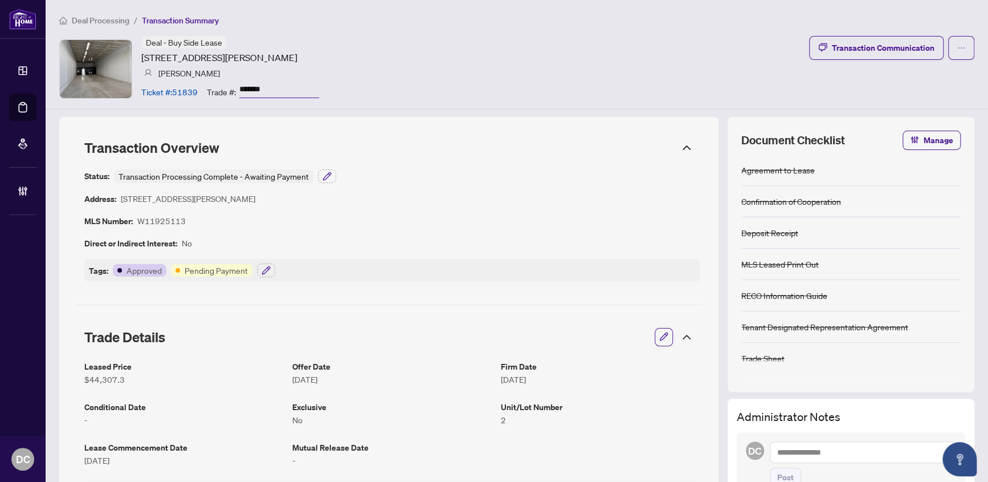
scroll to position [0, 0]
click at [266, 270] on icon "button" at bounding box center [265, 270] width 7 height 7
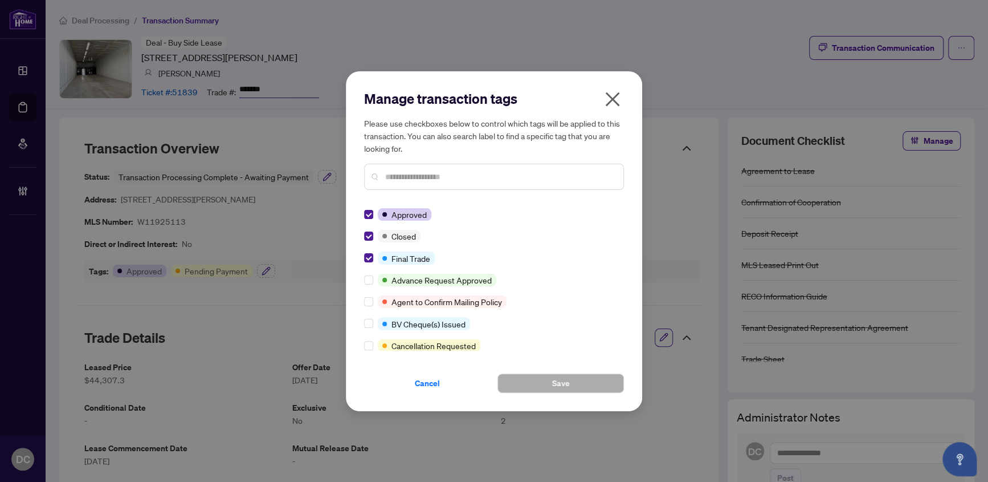
click at [611, 106] on icon "close" at bounding box center [613, 99] width 18 height 18
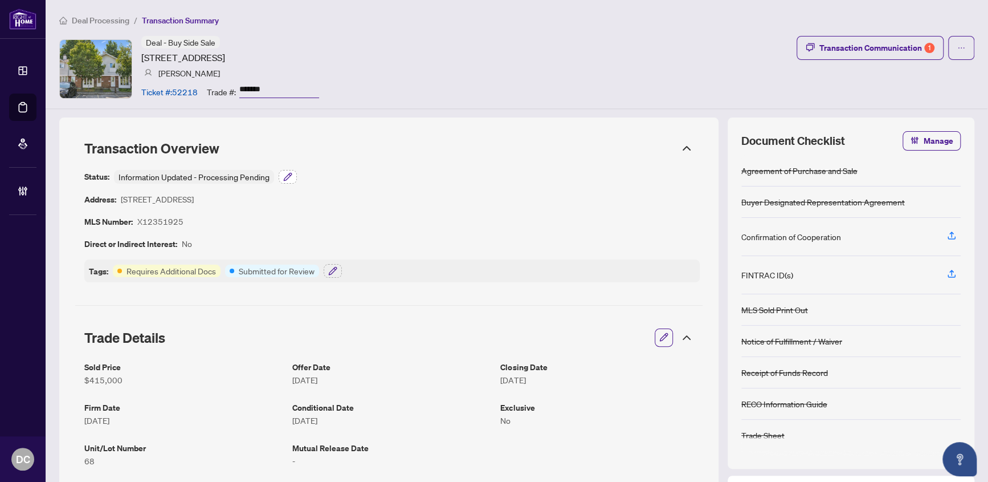
click at [288, 177] on icon "button" at bounding box center [287, 176] width 7 height 7
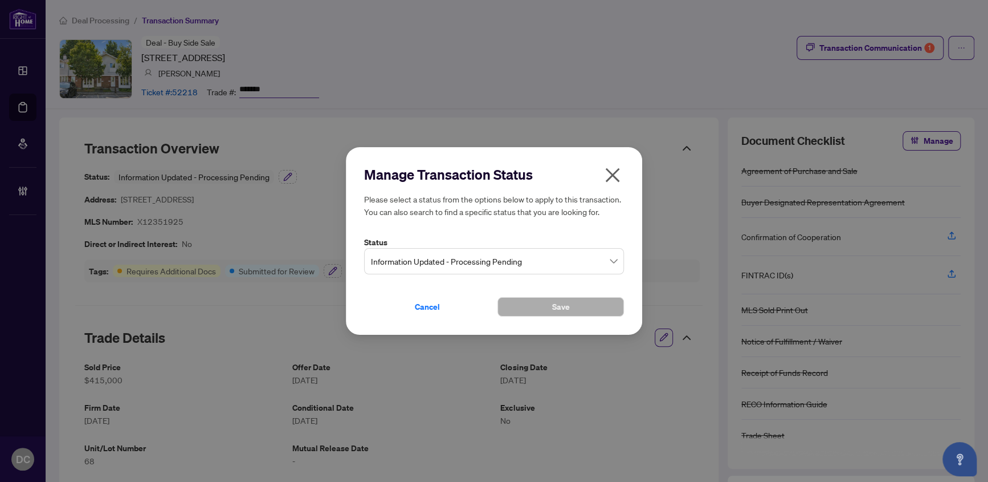
click at [420, 258] on span "Information Updated - Processing Pending" at bounding box center [494, 261] width 246 height 22
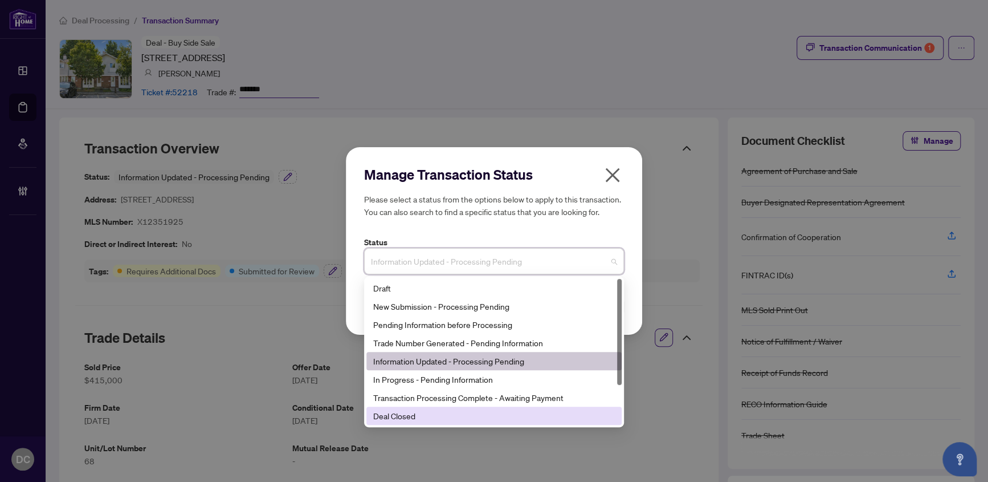
click at [410, 413] on div "Deal Closed" at bounding box center [494, 415] width 242 height 13
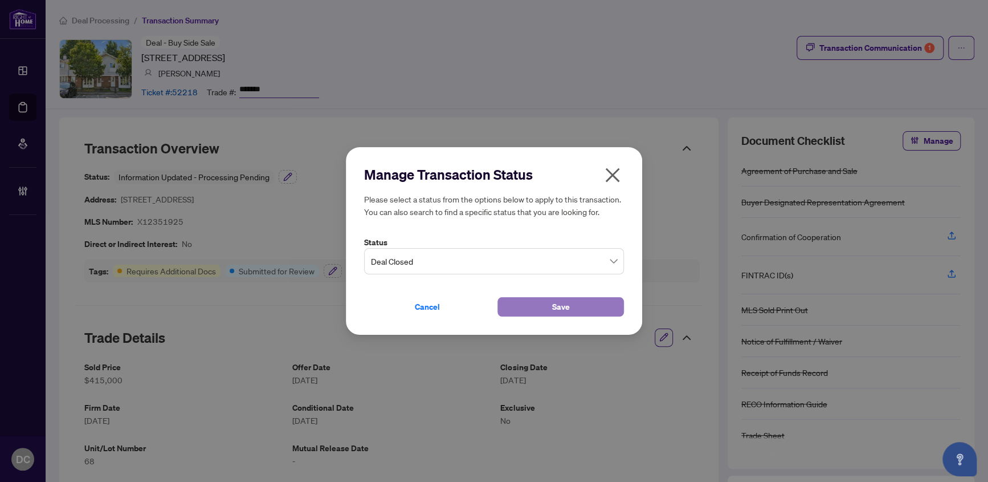
click at [562, 301] on span "Save" at bounding box center [561, 306] width 18 height 18
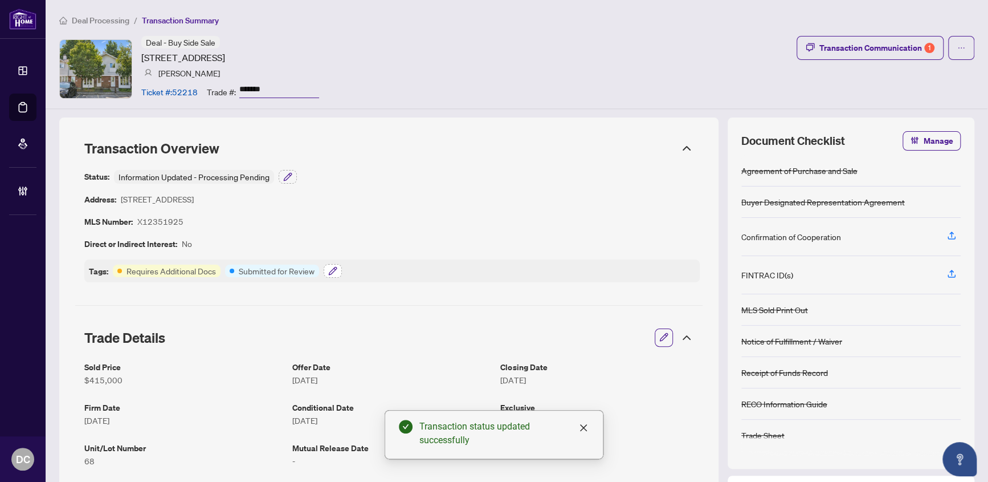
click at [331, 271] on icon "button" at bounding box center [332, 270] width 9 height 9
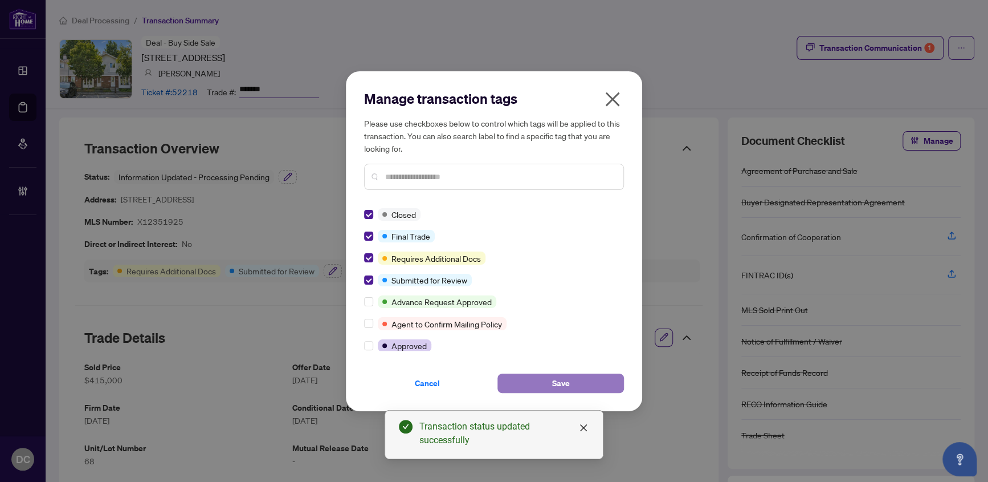
click at [532, 376] on button "Save" at bounding box center [561, 382] width 127 height 19
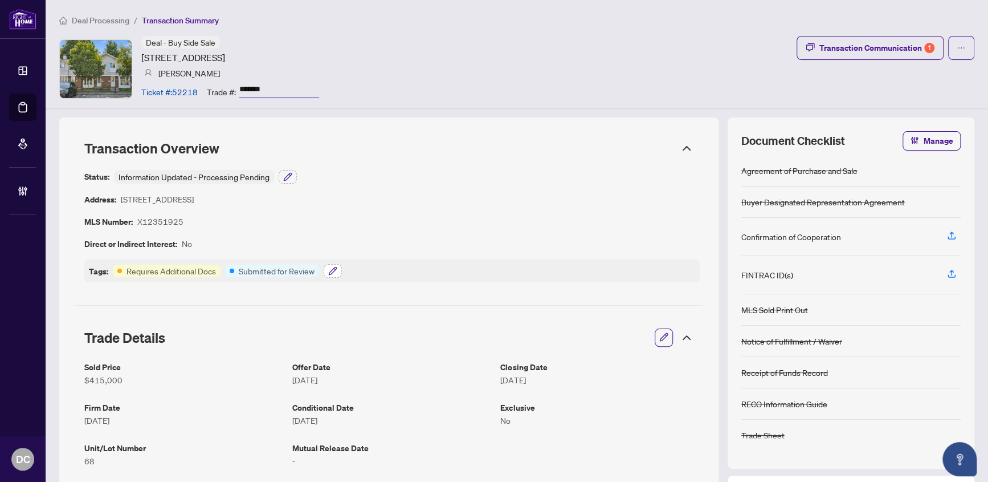
click at [336, 267] on icon "button" at bounding box center [332, 270] width 9 height 9
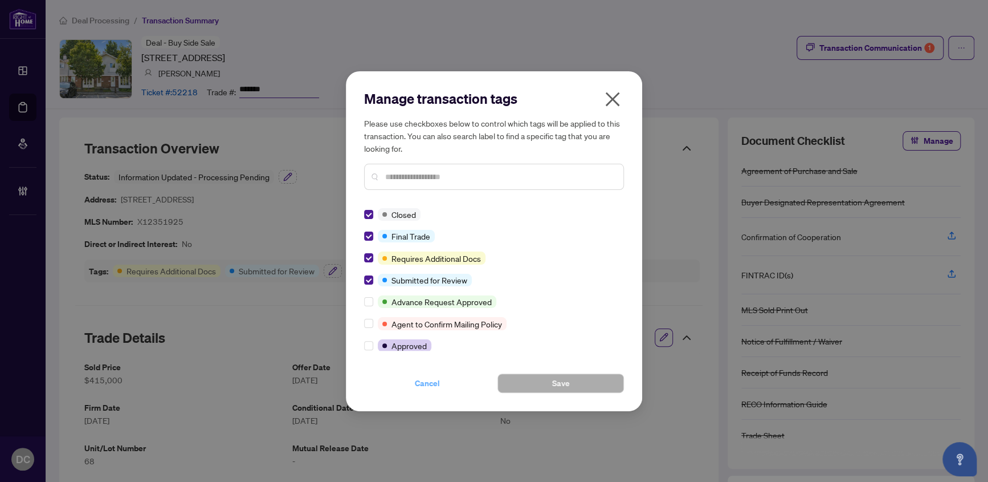
click at [431, 381] on span "Cancel" at bounding box center [427, 383] width 25 height 18
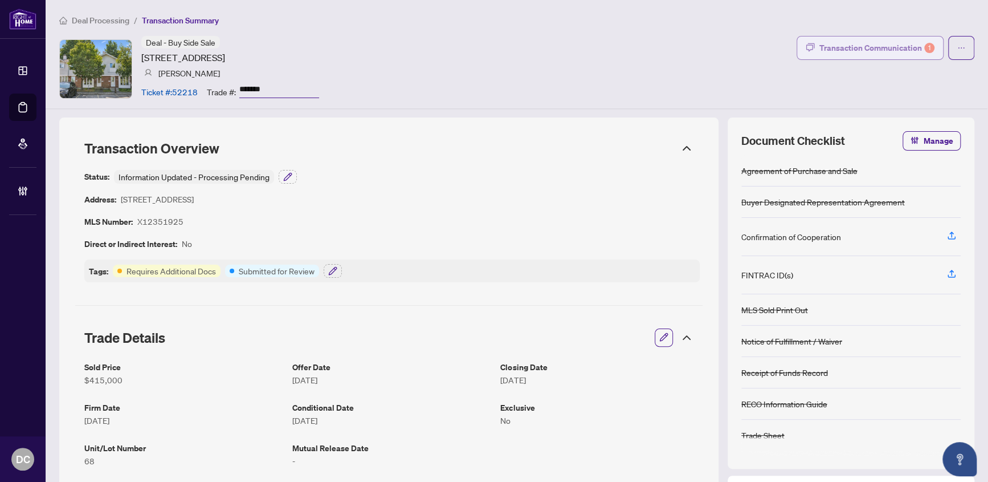
click at [887, 50] on div "Transaction Communication 1" at bounding box center [877, 48] width 115 height 18
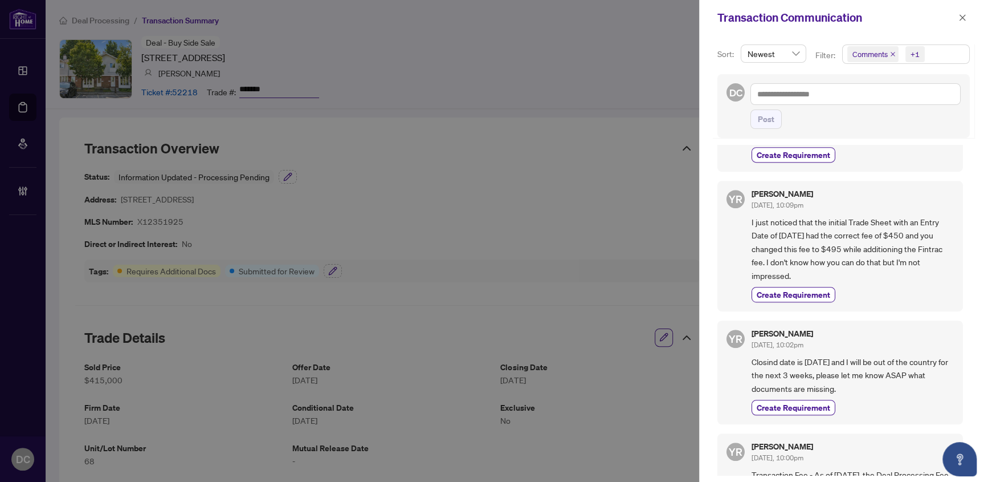
scroll to position [414, 0]
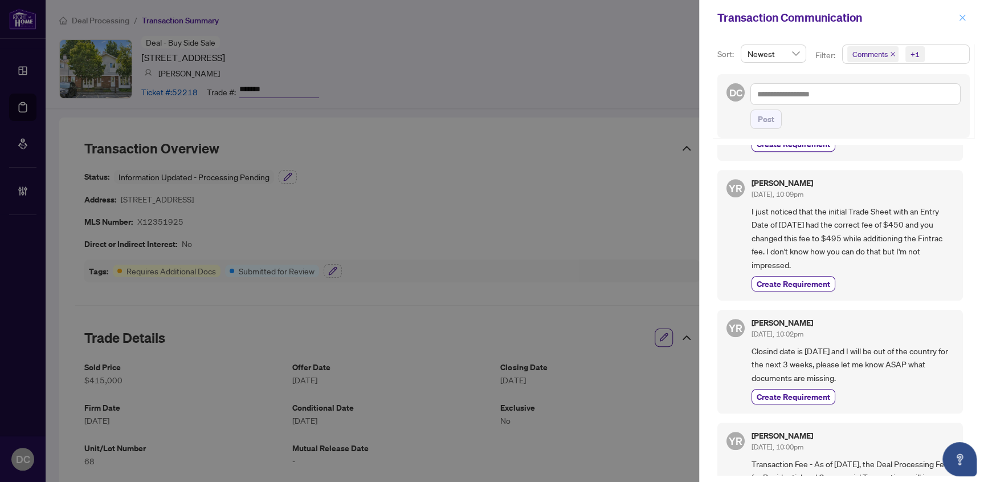
click at [957, 19] on button "button" at bounding box center [962, 18] width 15 height 14
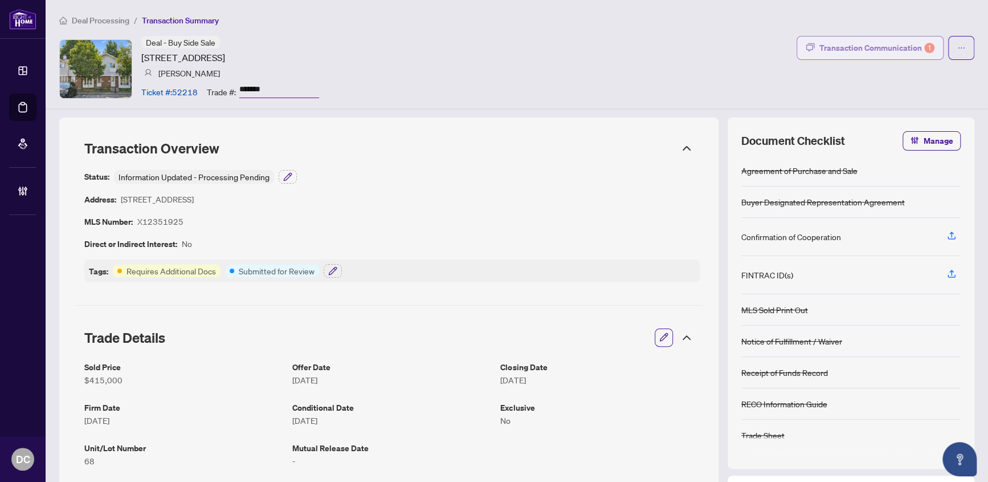
click at [880, 43] on div "Transaction Communication 1" at bounding box center [877, 48] width 115 height 18
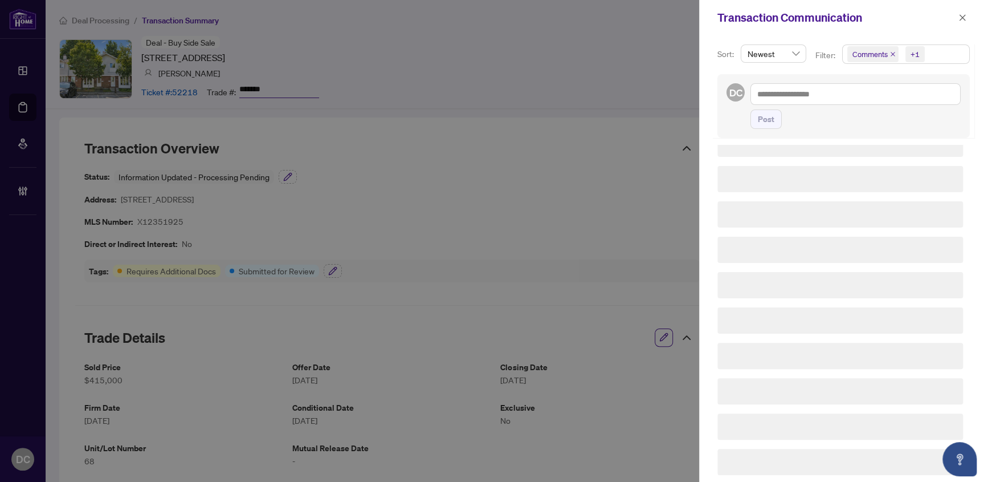
scroll to position [374, 0]
click at [942, 57] on span "Comments +1" at bounding box center [906, 54] width 127 height 18
click at [896, 103] on span "Comments" at bounding box center [884, 101] width 39 height 10
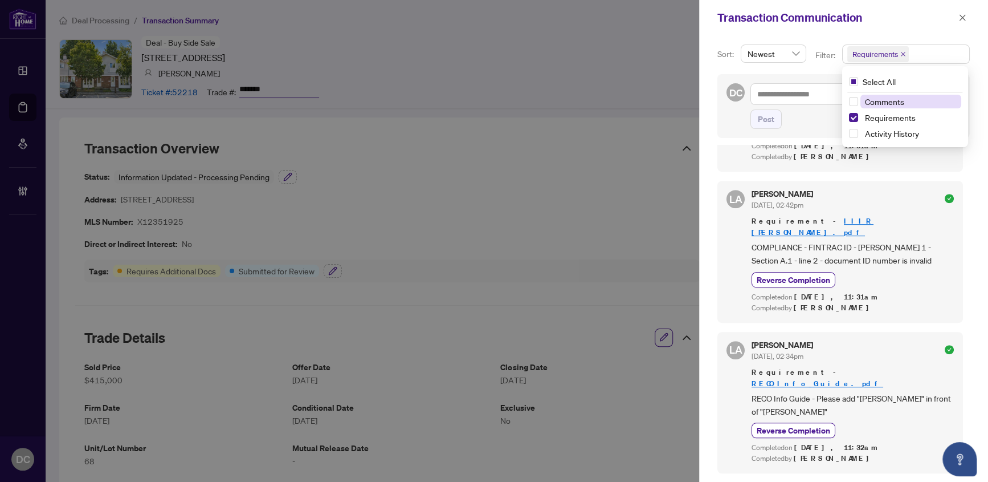
scroll to position [0, 0]
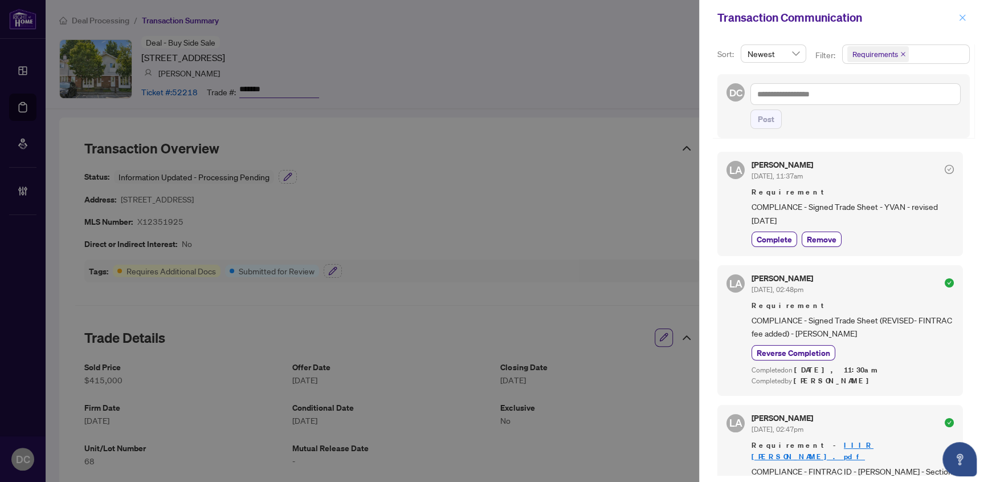
click at [964, 20] on icon "close" at bounding box center [963, 17] width 6 height 6
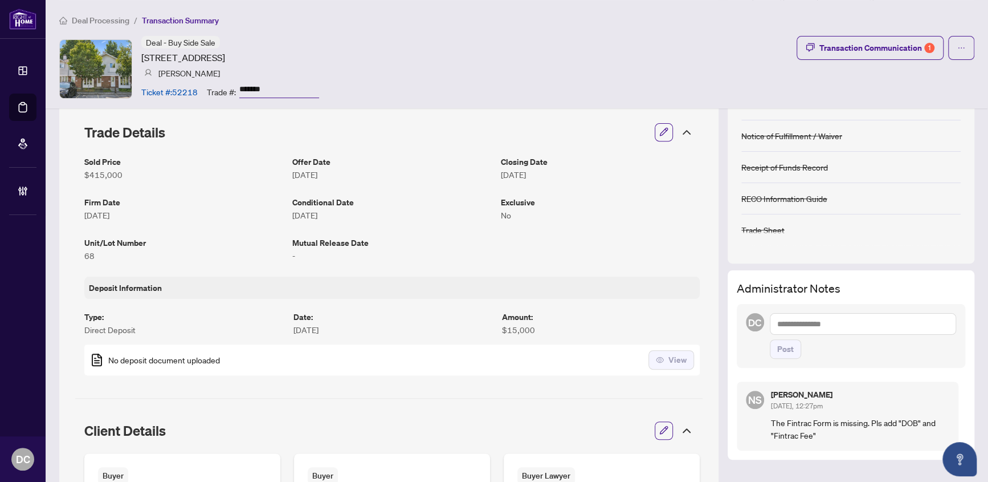
scroll to position [207, 0]
click at [683, 425] on icon at bounding box center [687, 429] width 14 height 14
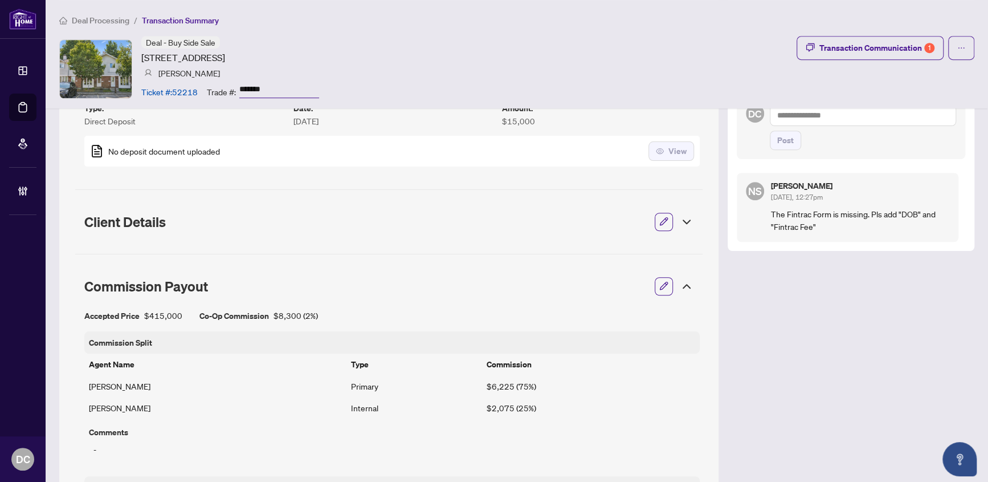
scroll to position [414, 0]
click at [683, 284] on icon at bounding box center [687, 286] width 14 height 14
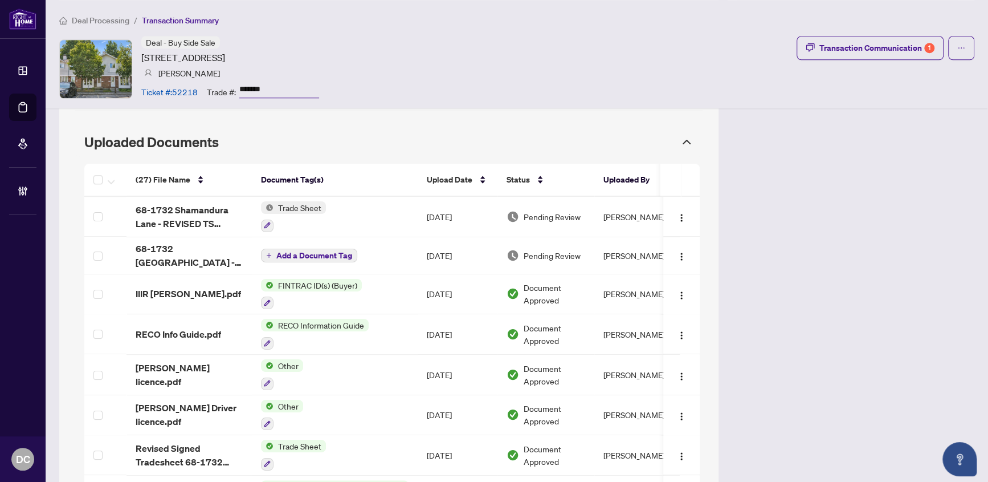
scroll to position [621, 0]
click at [388, 204] on td "Trade Sheet" at bounding box center [335, 217] width 166 height 40
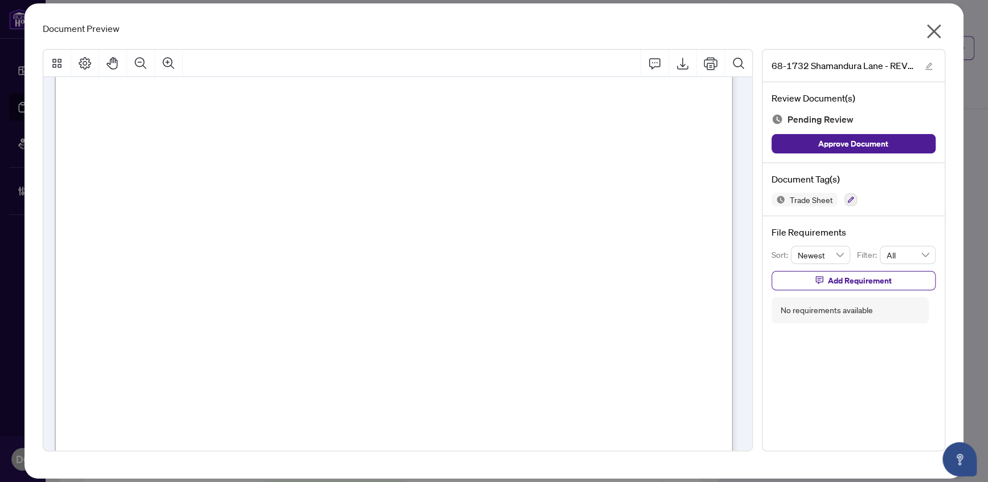
scroll to position [311, 0]
click at [932, 27] on icon "close" at bounding box center [934, 31] width 18 height 18
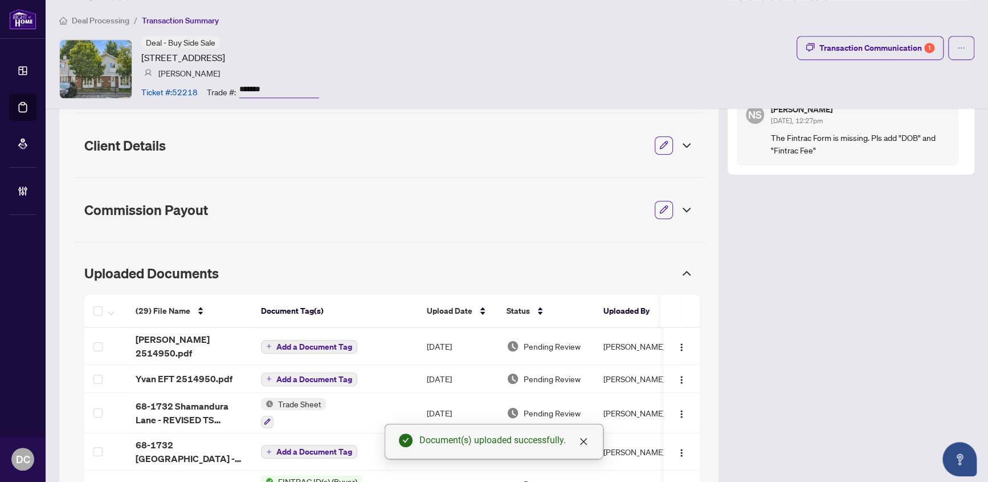
scroll to position [617, 0]
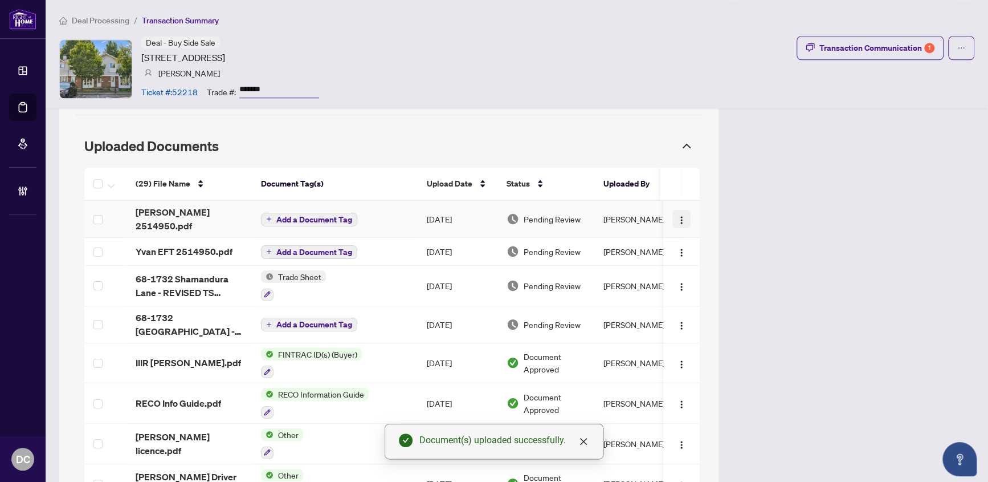
click at [677, 215] on img "button" at bounding box center [681, 219] width 9 height 9
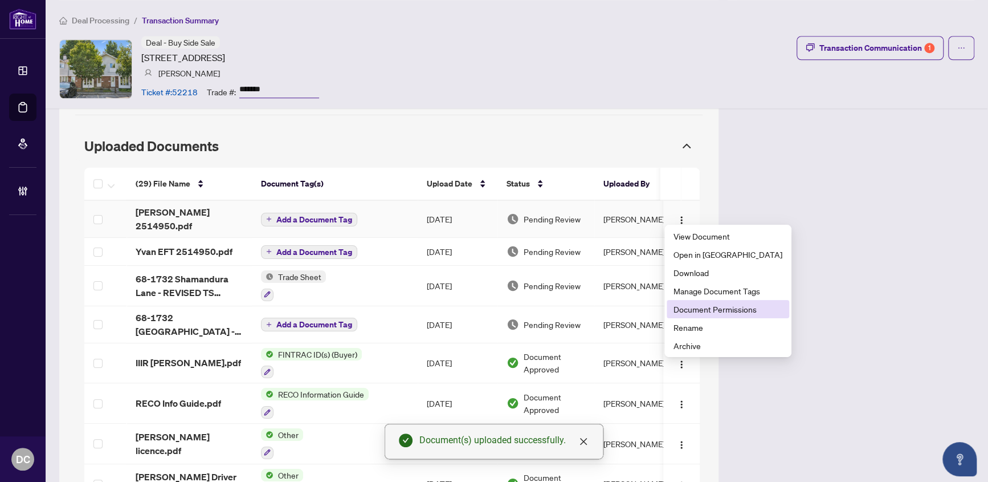
click at [743, 309] on span "Document Permissions" at bounding box center [728, 309] width 109 height 13
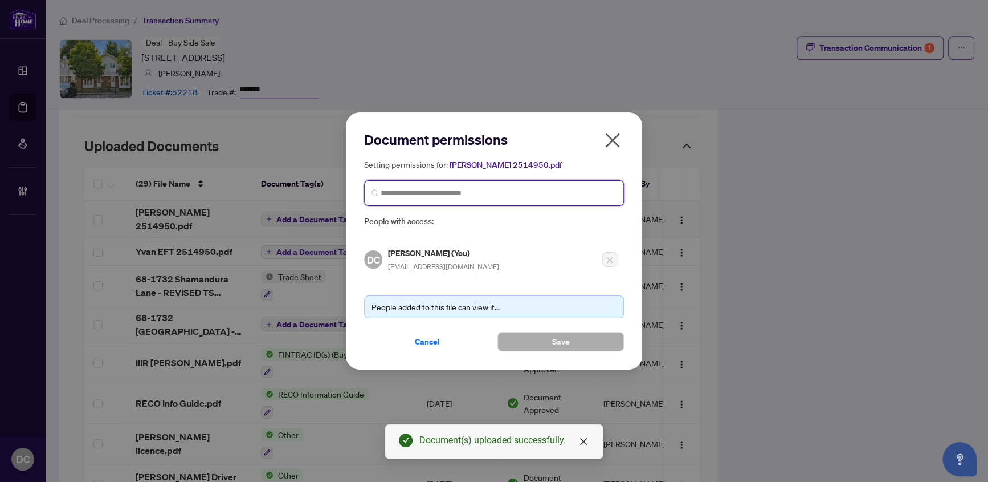
click at [494, 193] on input "search" at bounding box center [499, 193] width 236 height 12
type input "**********"
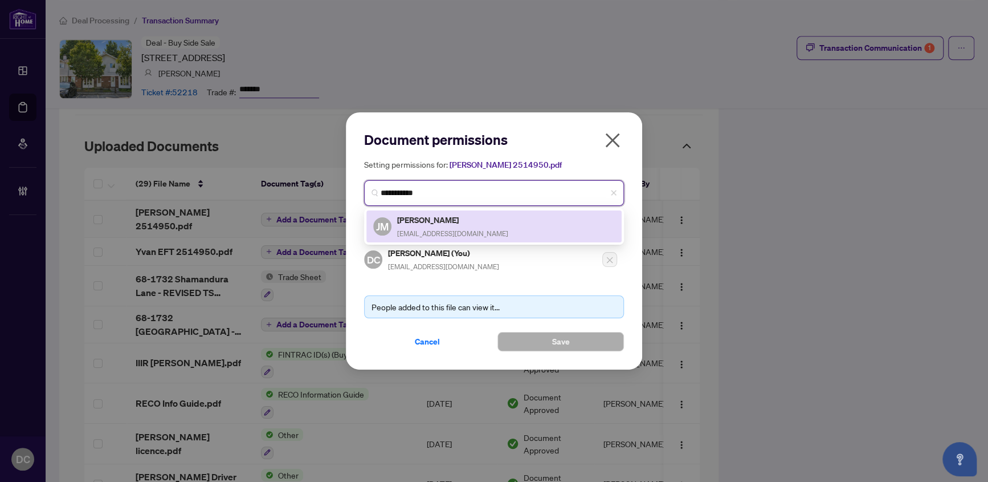
click at [466, 221] on h5 "[PERSON_NAME]" at bounding box center [452, 219] width 111 height 13
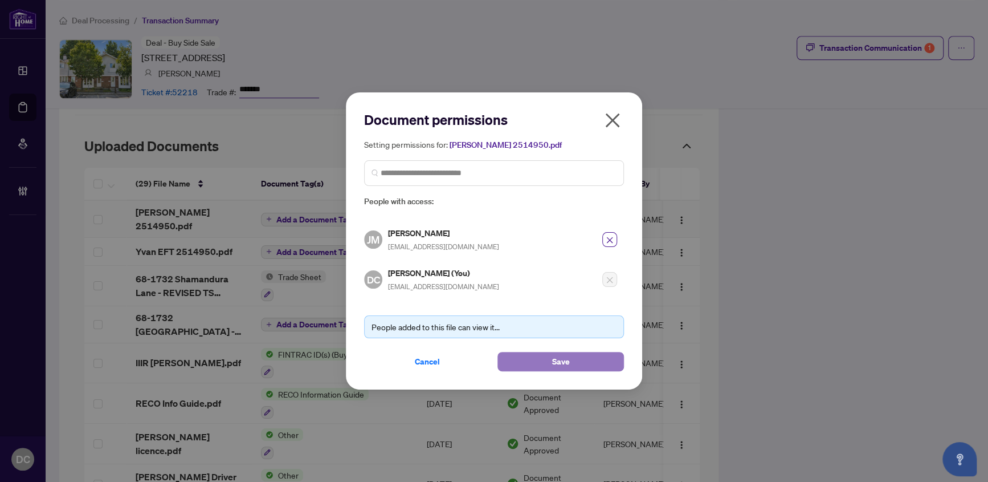
click at [525, 366] on button "Save" at bounding box center [561, 361] width 127 height 19
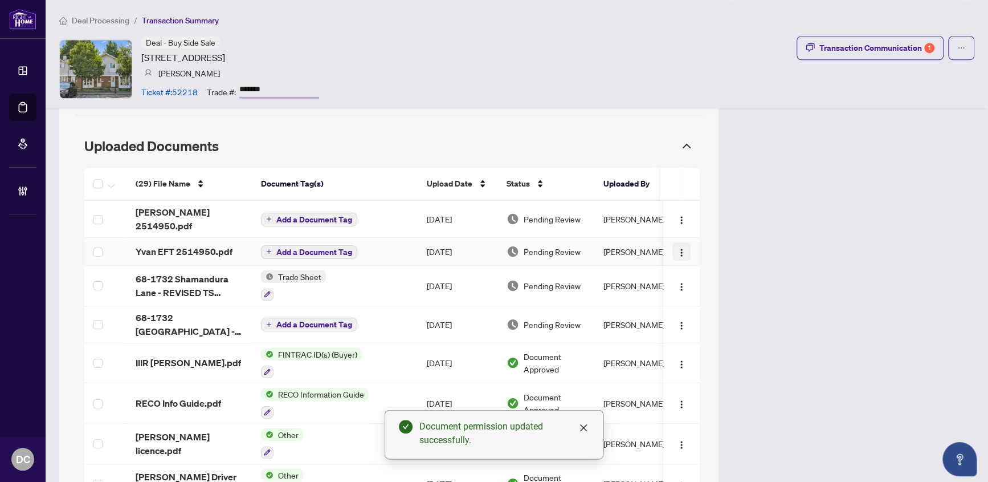
click at [677, 245] on span "button" at bounding box center [681, 251] width 9 height 13
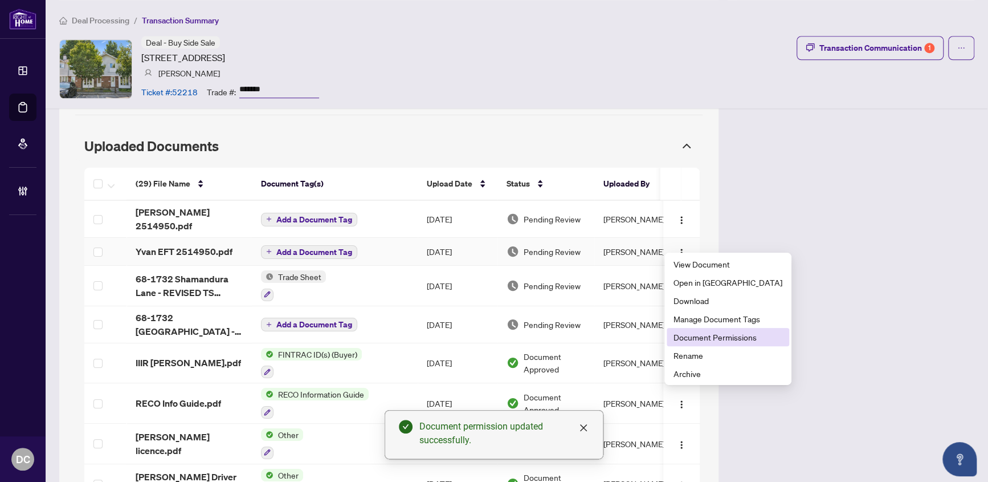
click at [705, 336] on span "Document Permissions" at bounding box center [728, 337] width 109 height 13
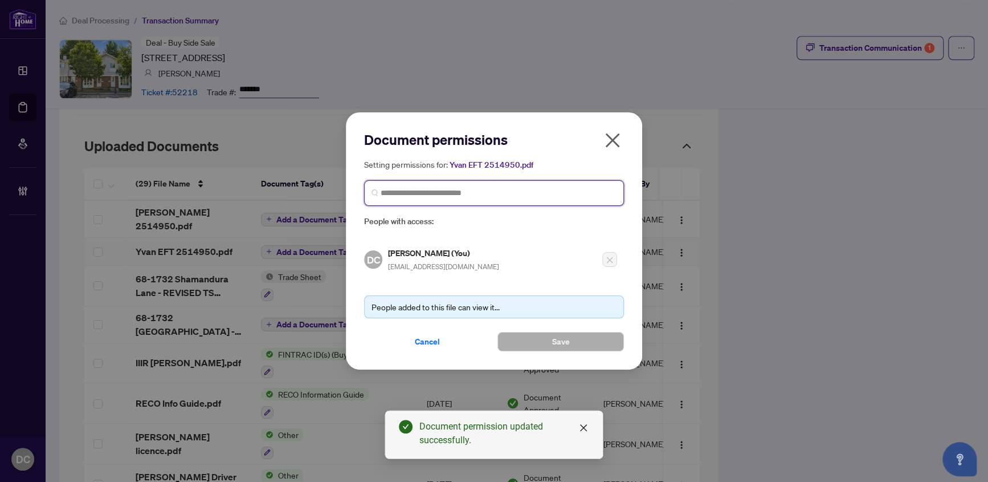
click at [490, 187] on input "search" at bounding box center [499, 193] width 236 height 12
type input "*******"
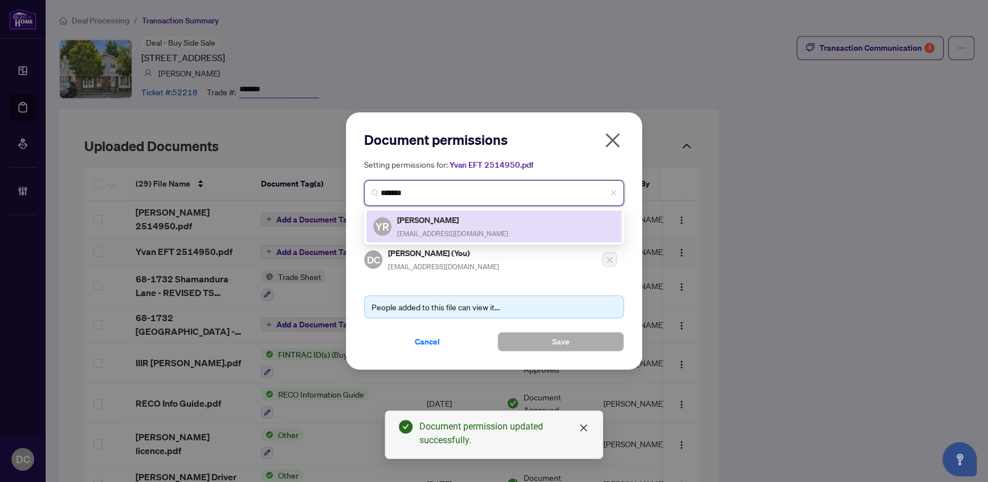
click at [471, 222] on h5 "[PERSON_NAME]" at bounding box center [452, 219] width 111 height 13
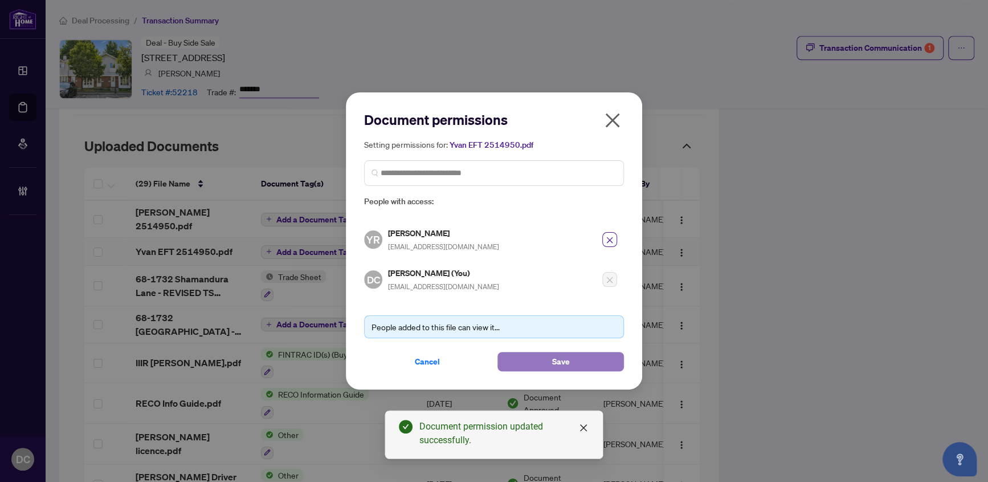
click at [528, 360] on button "Save" at bounding box center [561, 361] width 127 height 19
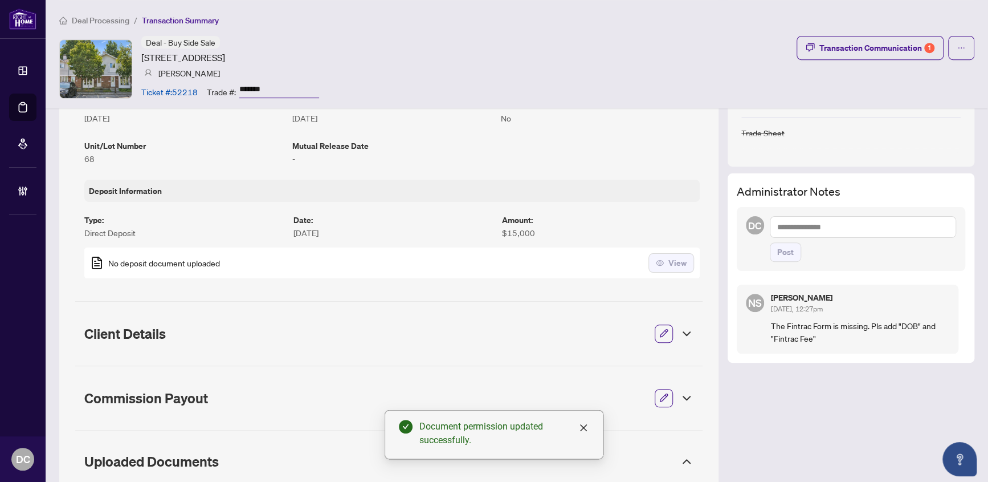
scroll to position [307, 0]
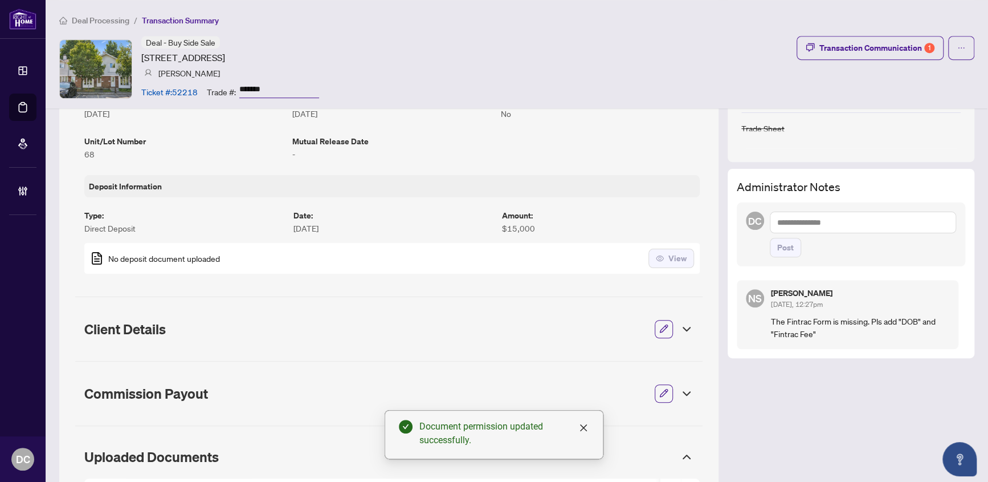
click at [918, 223] on textarea at bounding box center [863, 222] width 187 height 22
paste textarea "**********"
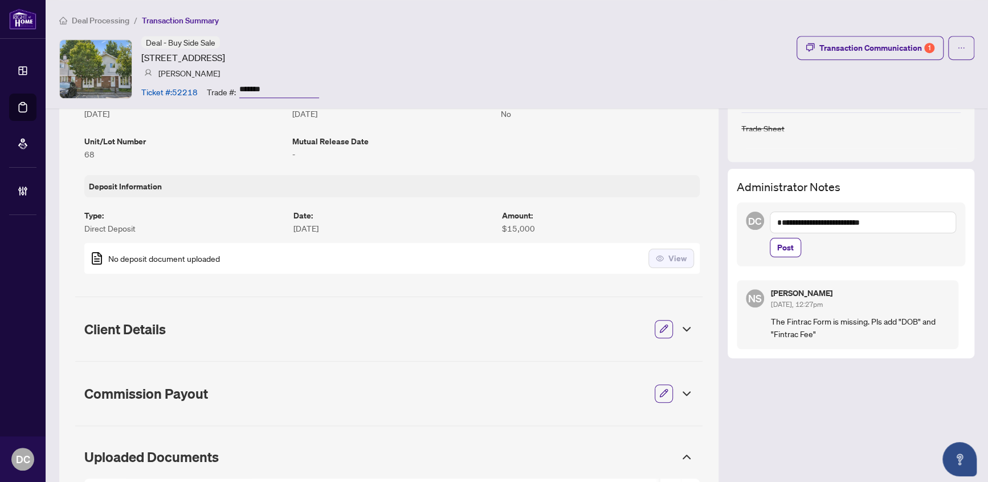
click at [891, 223] on textarea "**********" at bounding box center [863, 222] width 186 height 22
type textarea "**********"
click at [777, 247] on span "Post" at bounding box center [785, 247] width 17 height 18
